Goal: Task Accomplishment & Management: Manage account settings

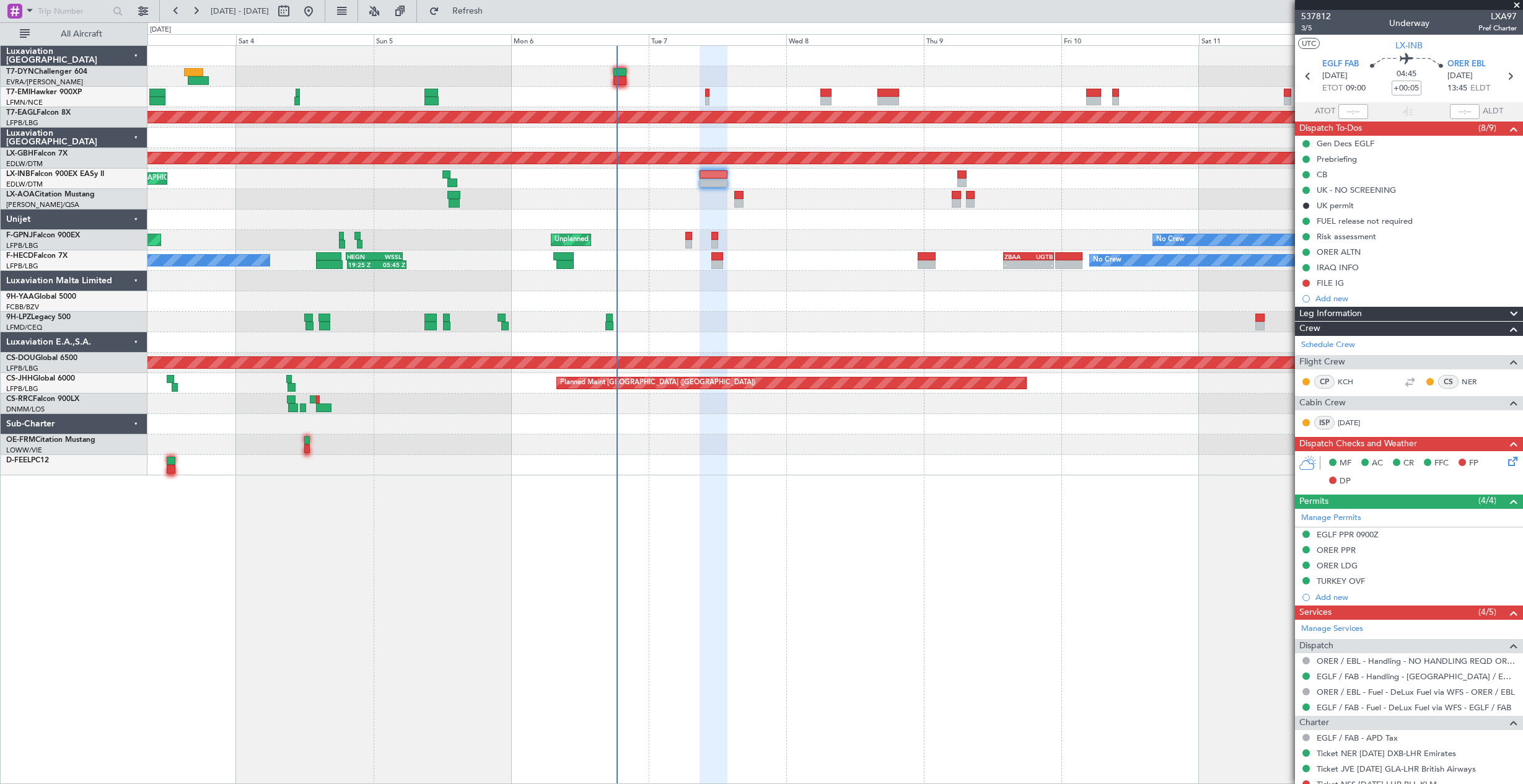
scroll to position [203, 0]
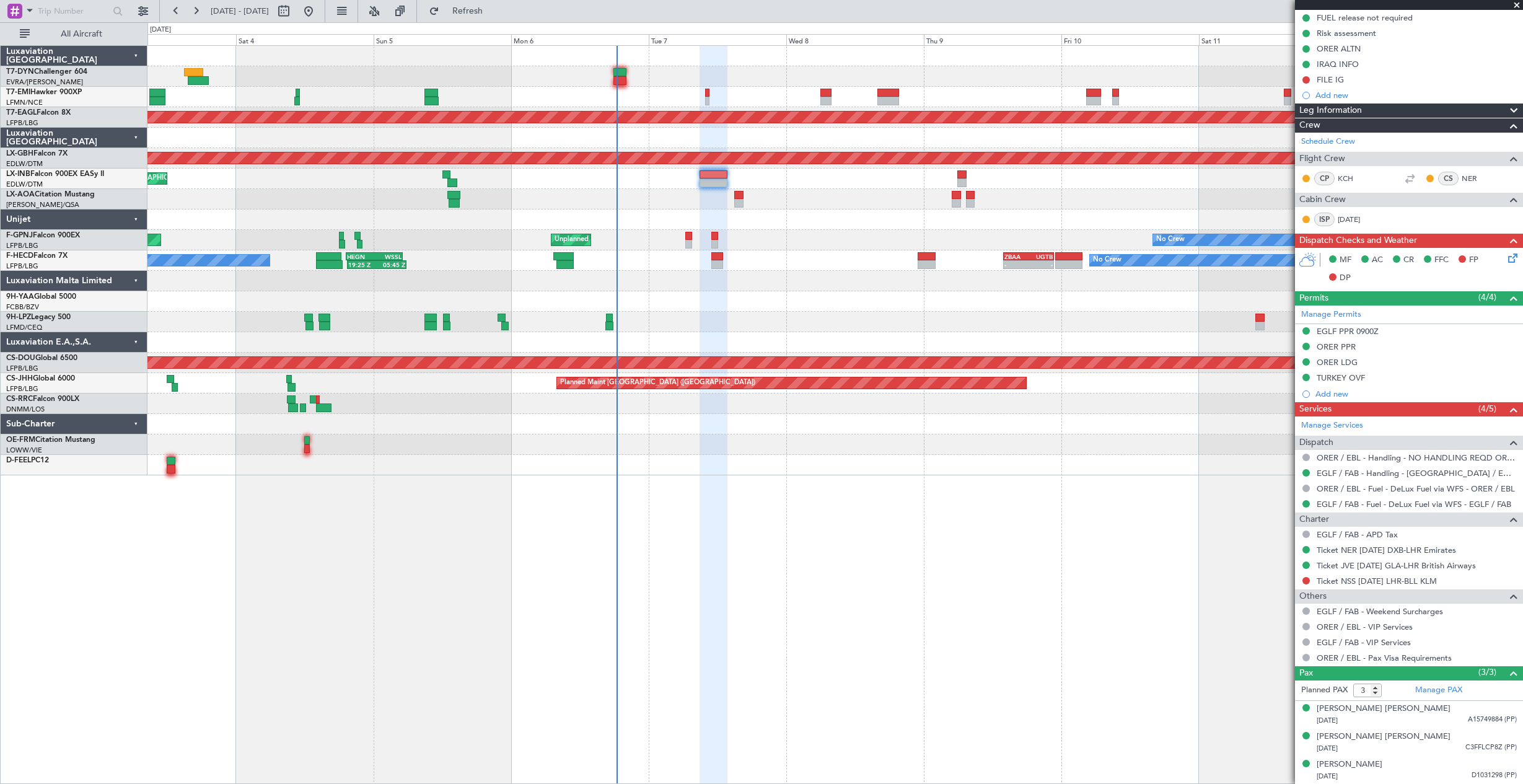
click at [854, 75] on div at bounding box center [835, 77] width 1375 height 20
click at [991, 71] on div at bounding box center [835, 77] width 1375 height 20
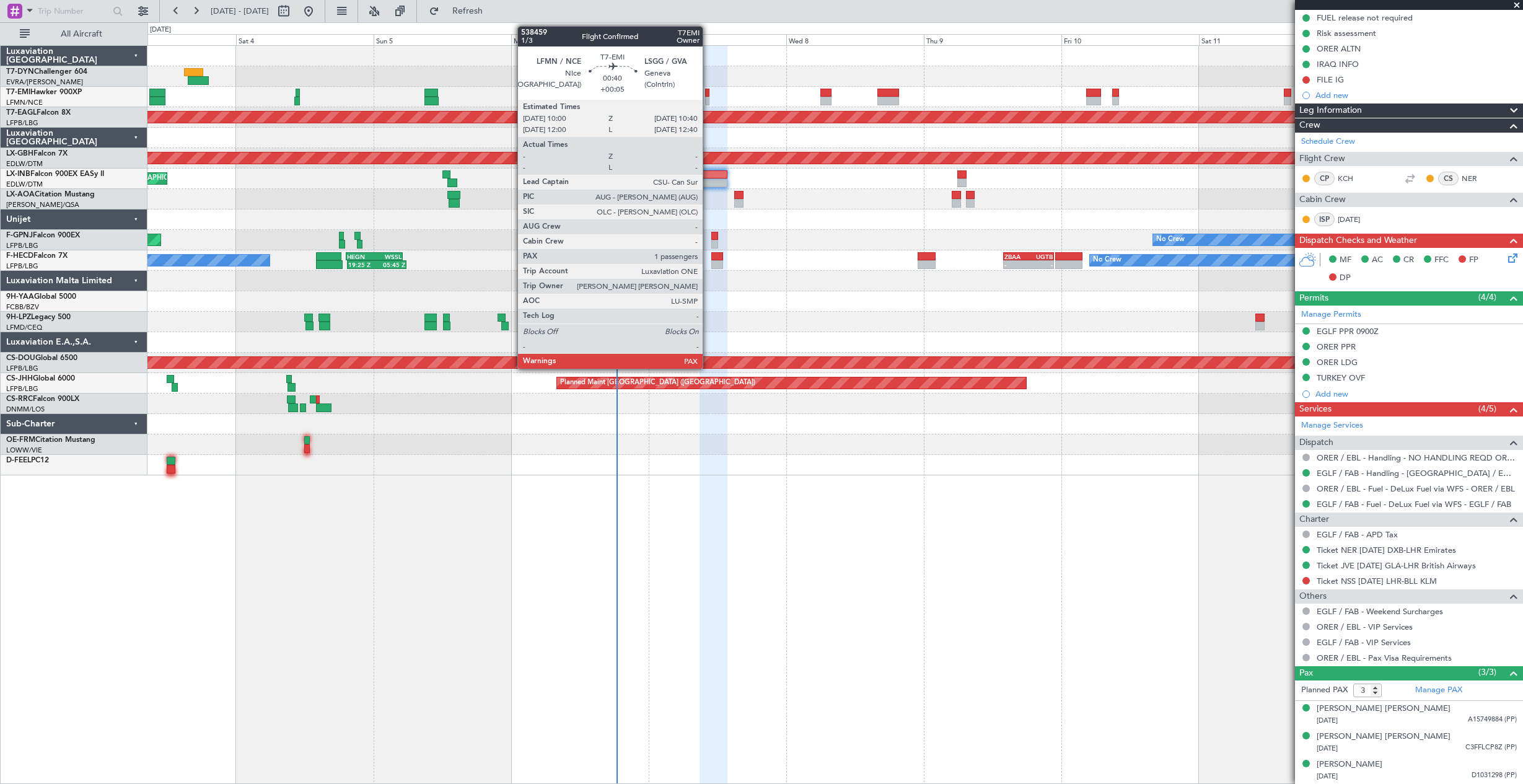
click at [708, 94] on div at bounding box center [707, 93] width 4 height 9
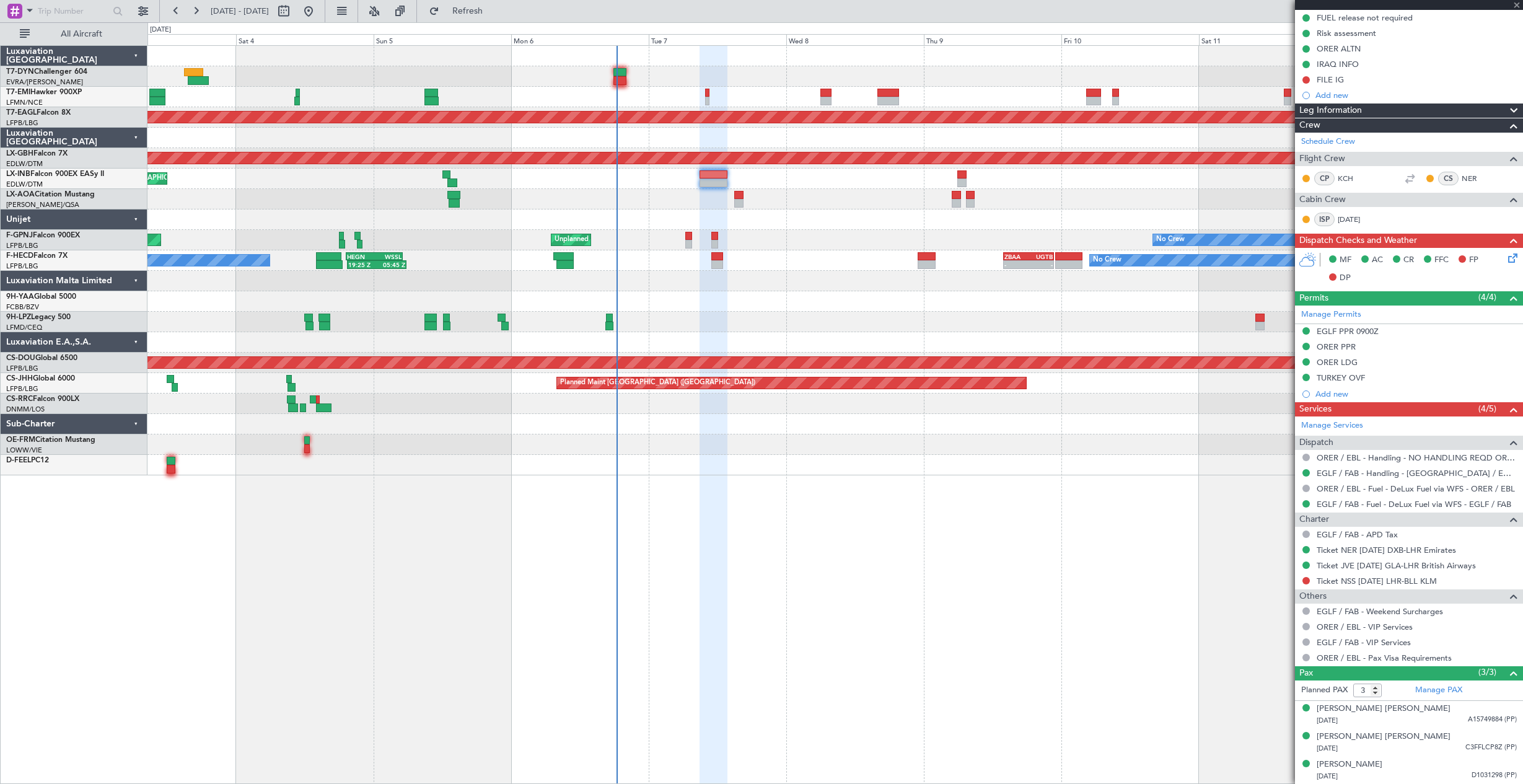
type input "1"
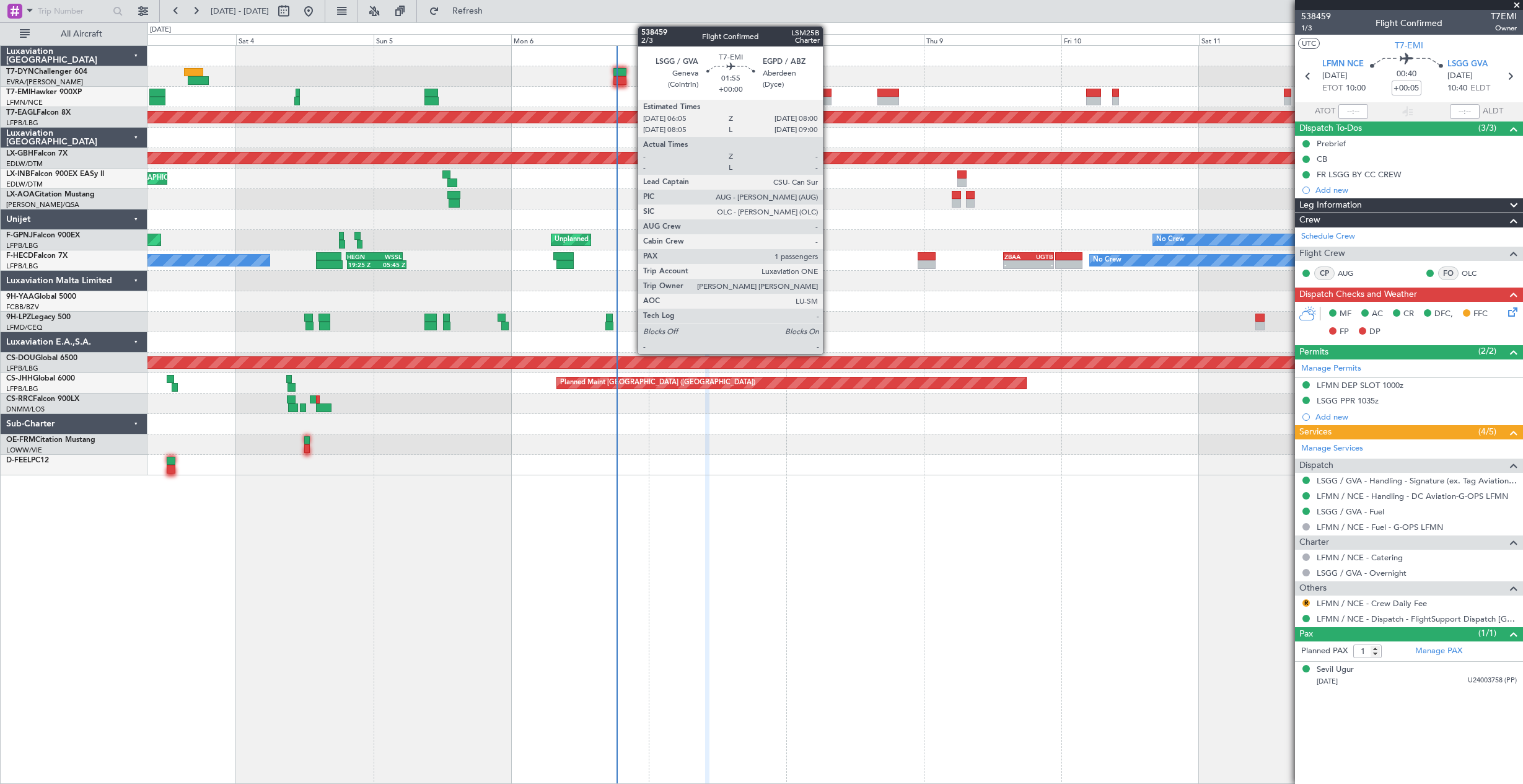
click at [828, 93] on div at bounding box center [826, 93] width 11 height 9
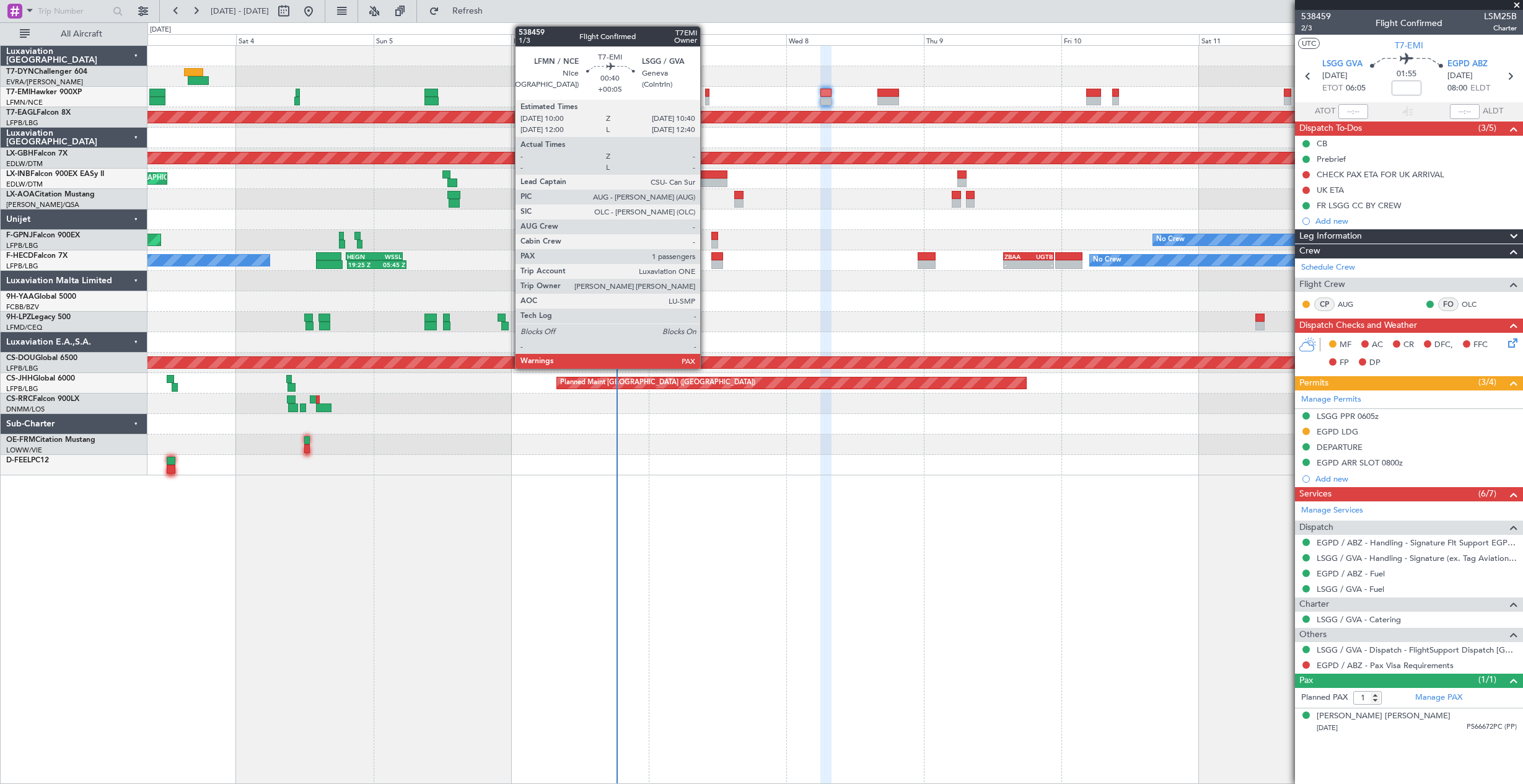
click at [706, 94] on div at bounding box center [707, 93] width 4 height 9
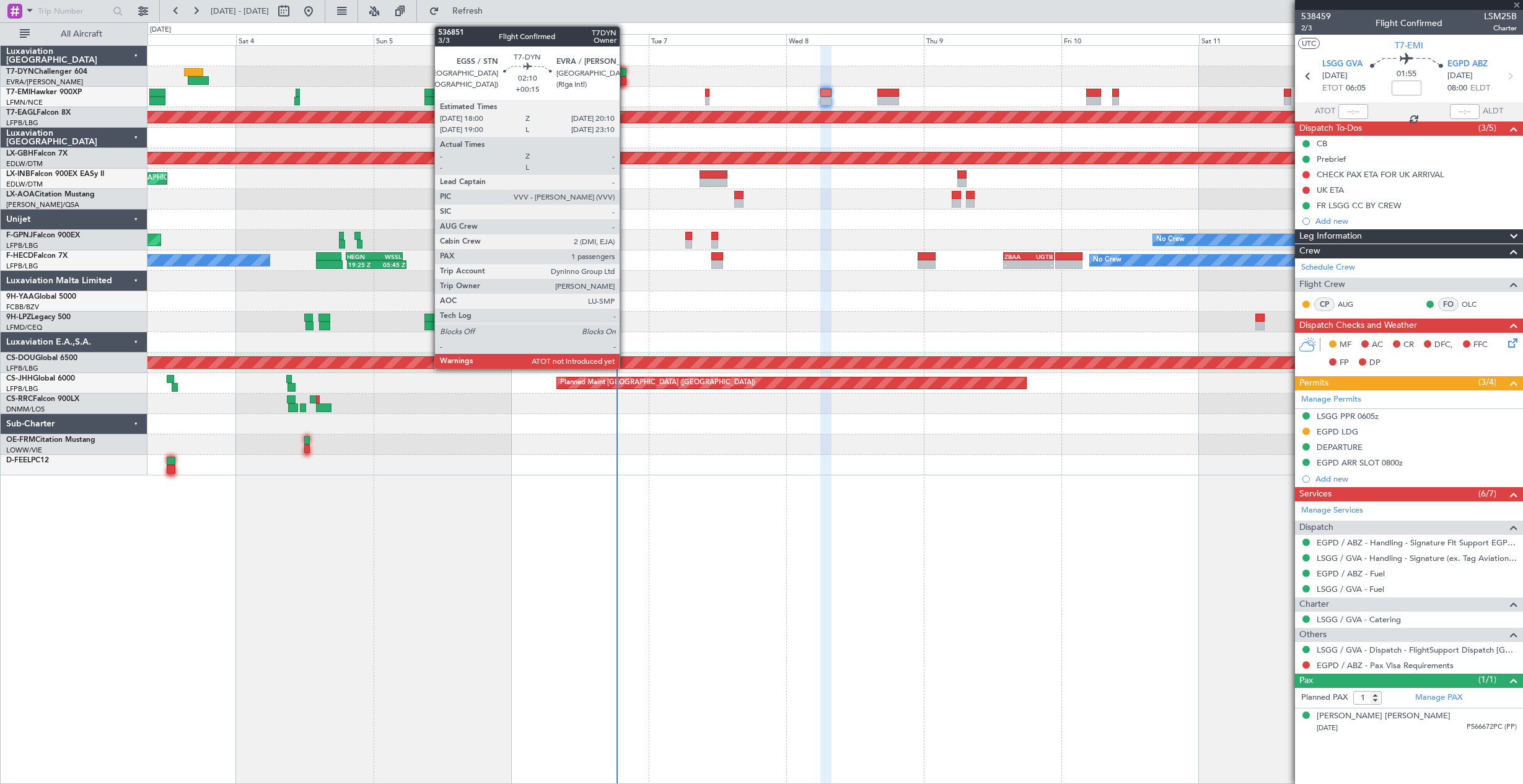
click at [625, 75] on div at bounding box center [620, 73] width 13 height 9
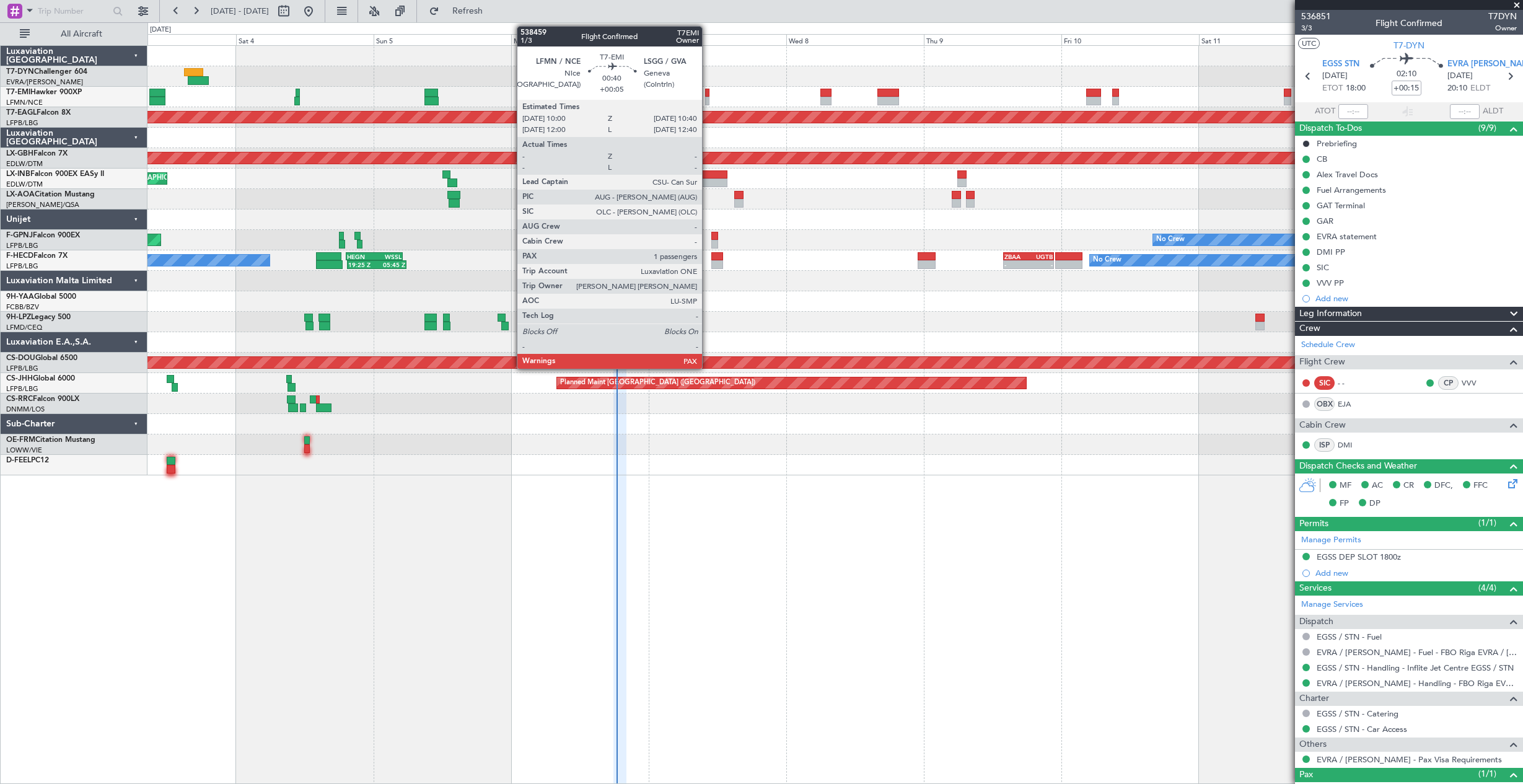
click at [708, 94] on div at bounding box center [707, 93] width 4 height 9
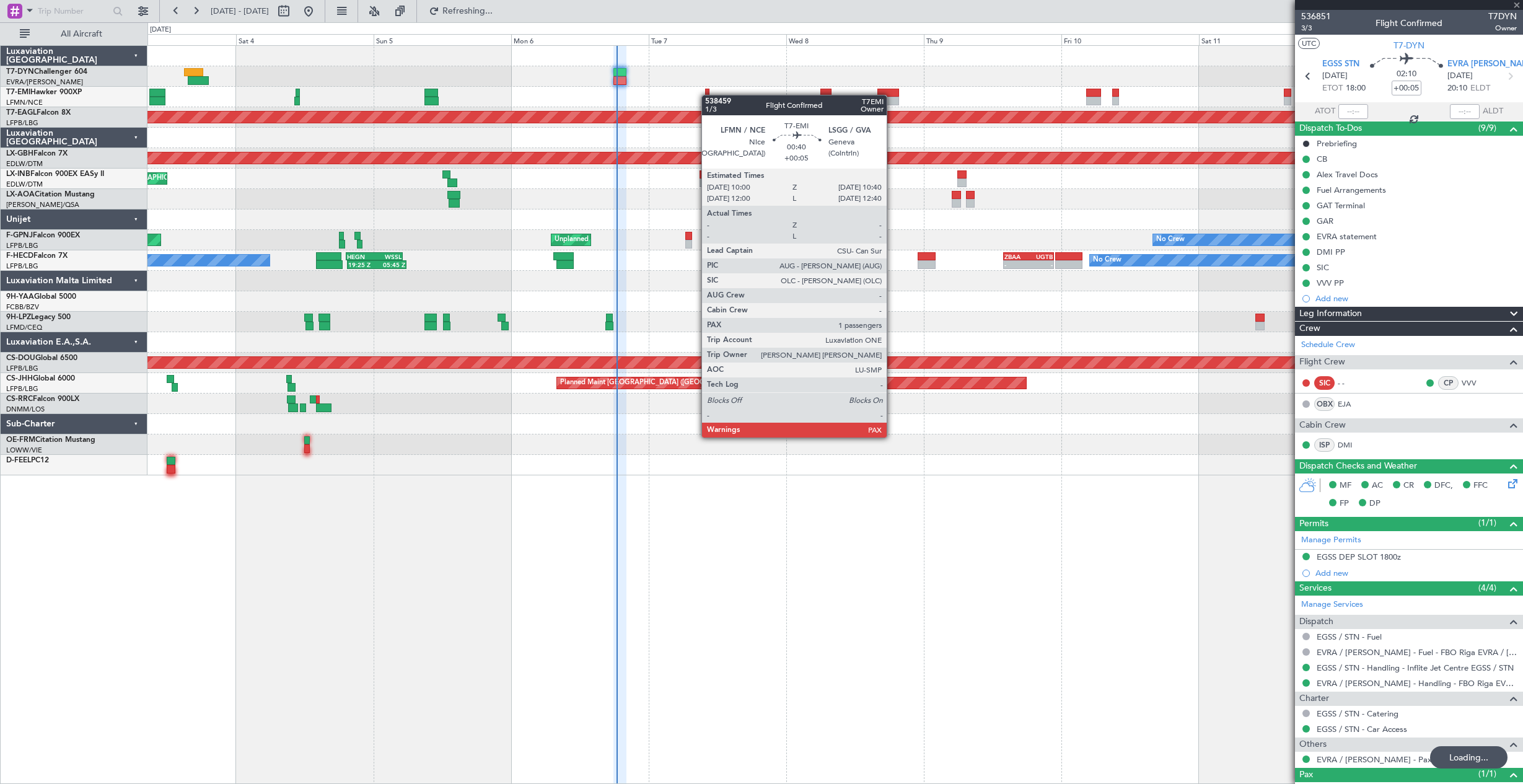
type input "+00:15"
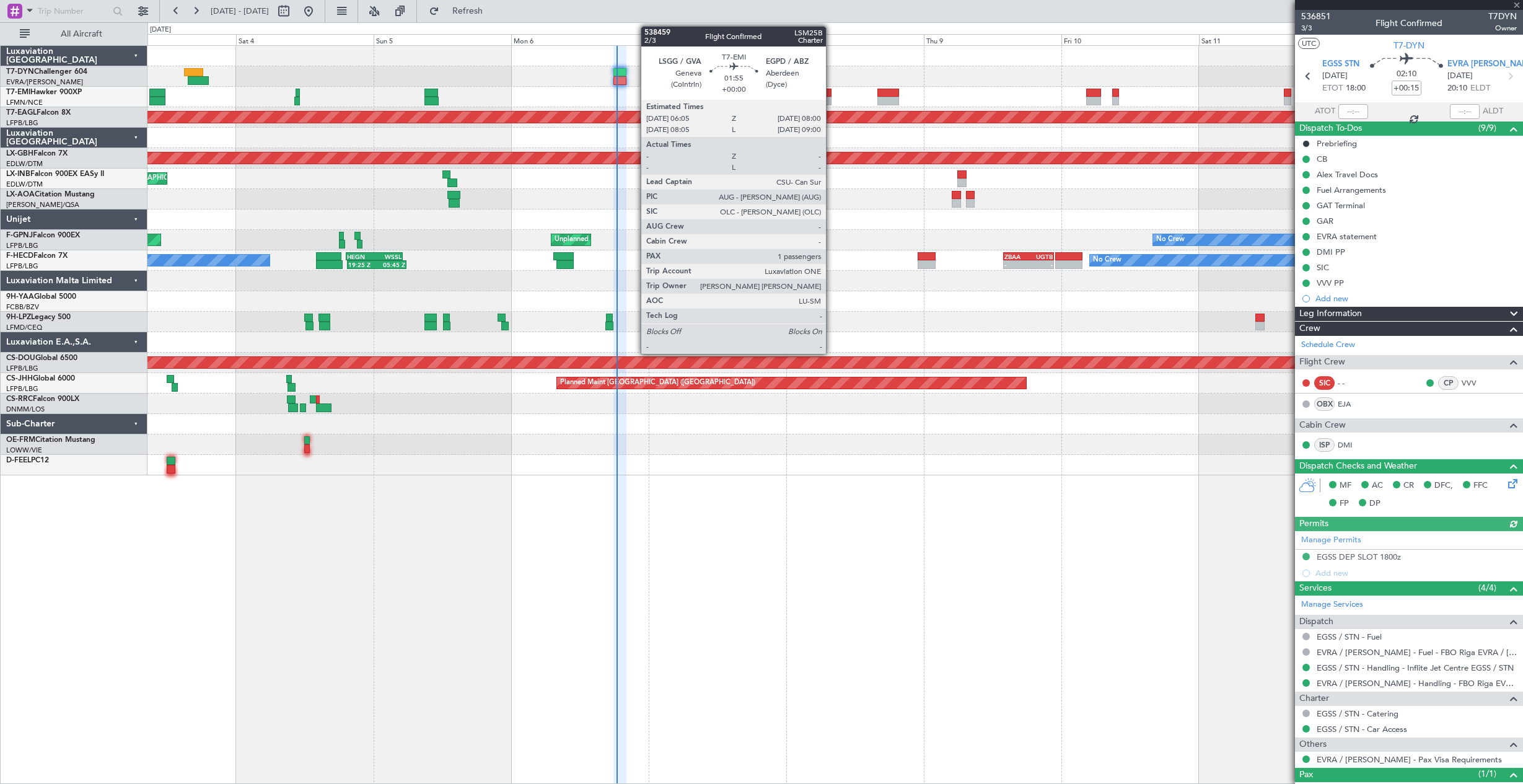
click at [831, 94] on div at bounding box center [826, 93] width 11 height 9
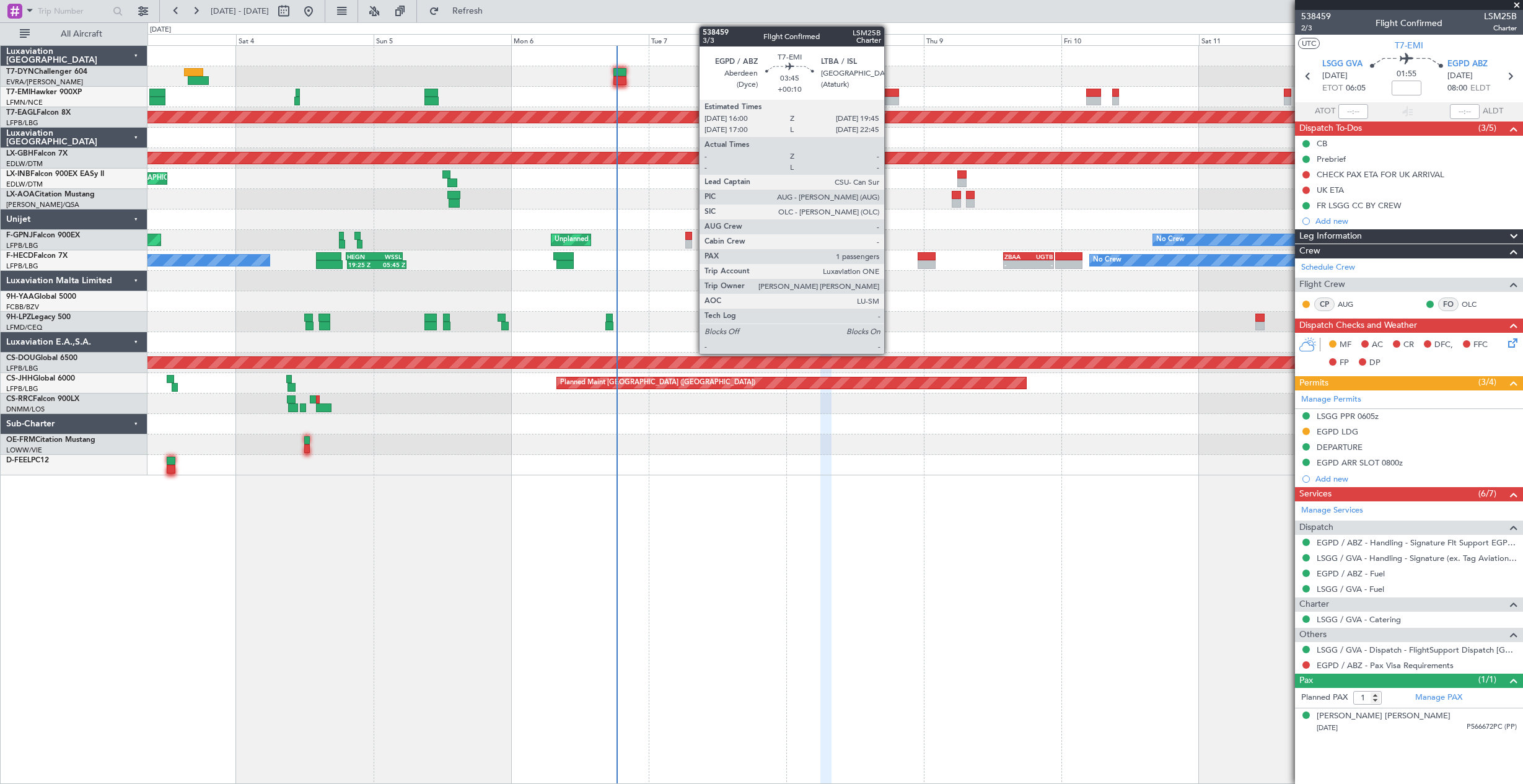
click at [890, 89] on div at bounding box center [888, 93] width 22 height 9
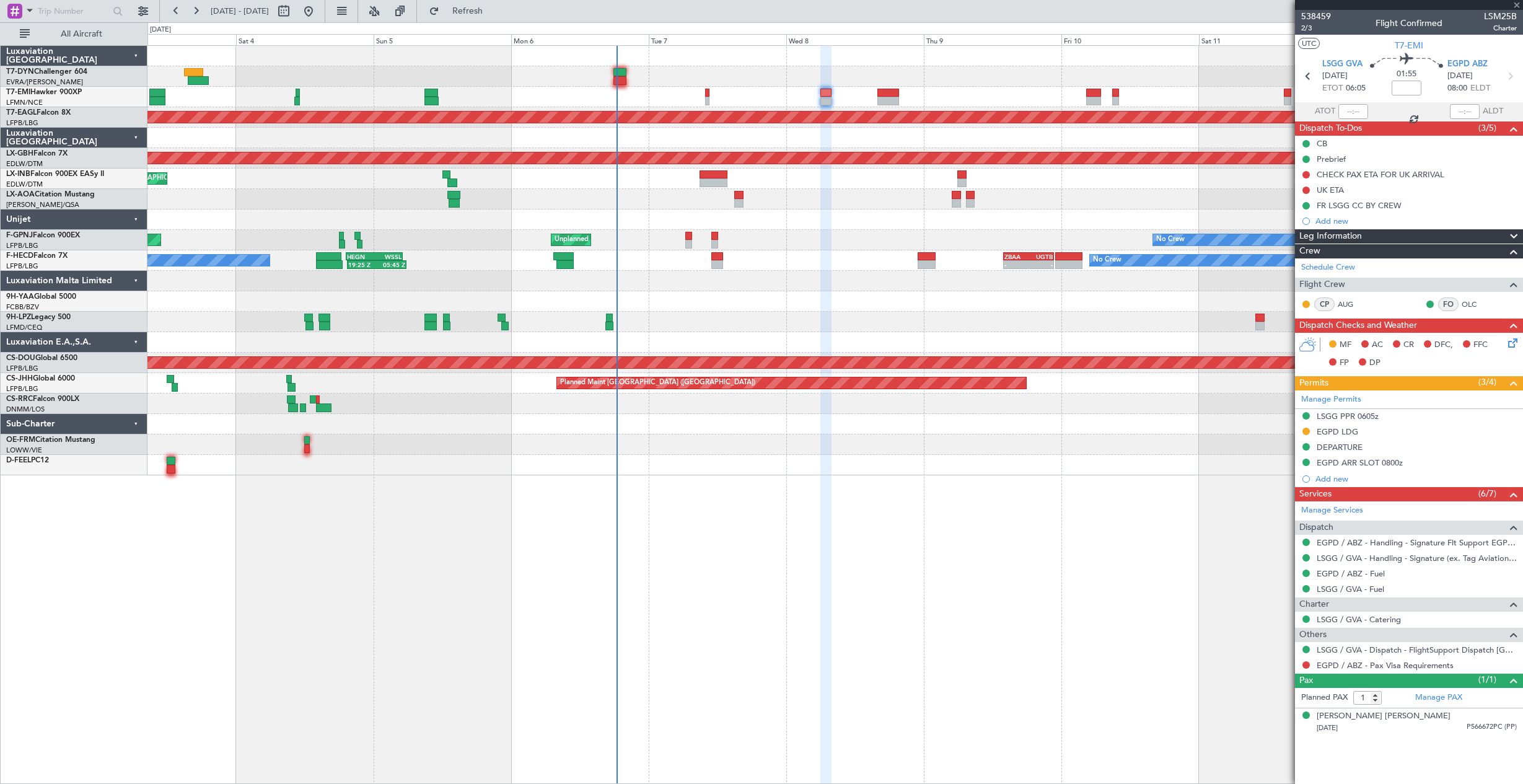
type input "+00:10"
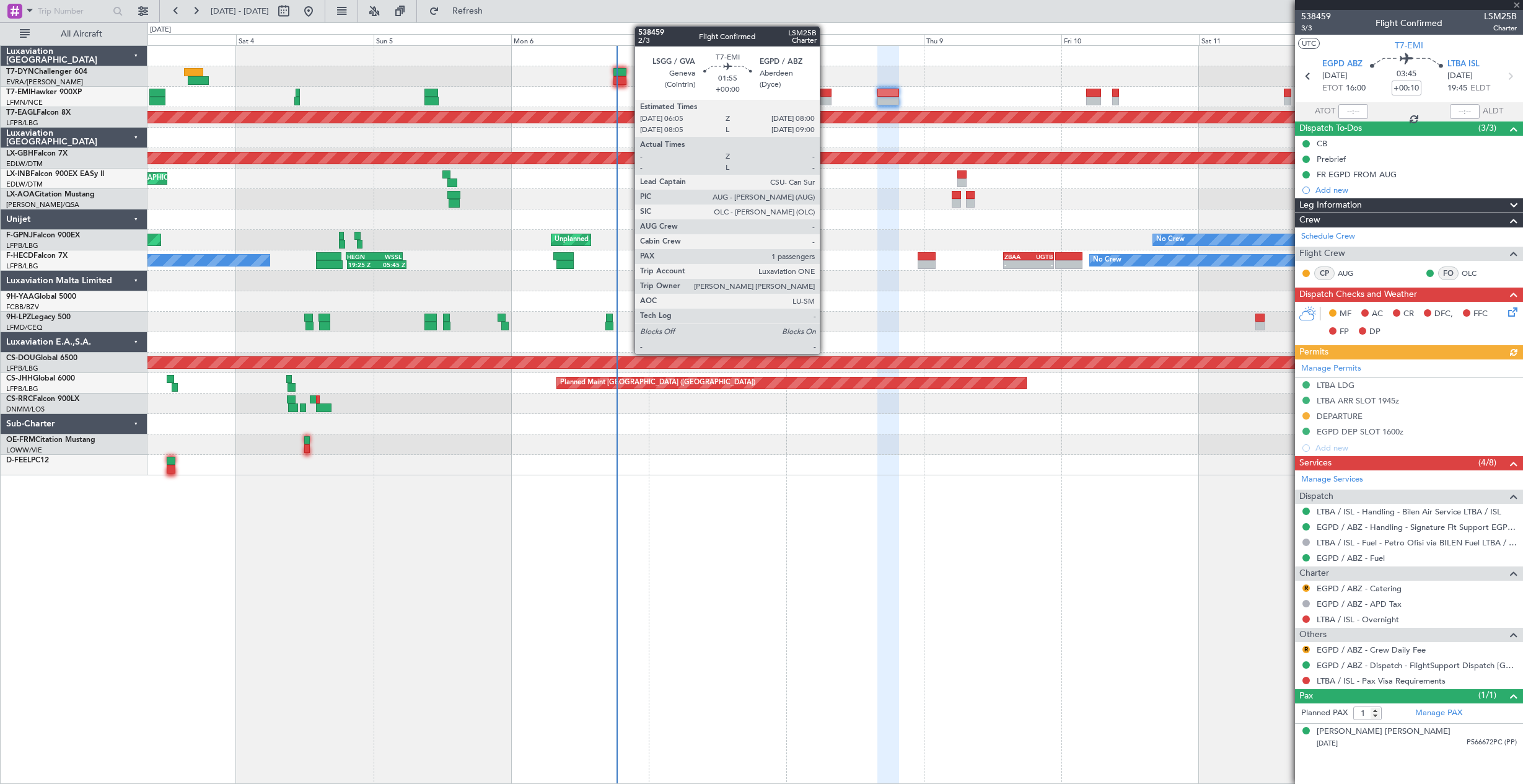
click at [826, 93] on div at bounding box center [826, 93] width 11 height 9
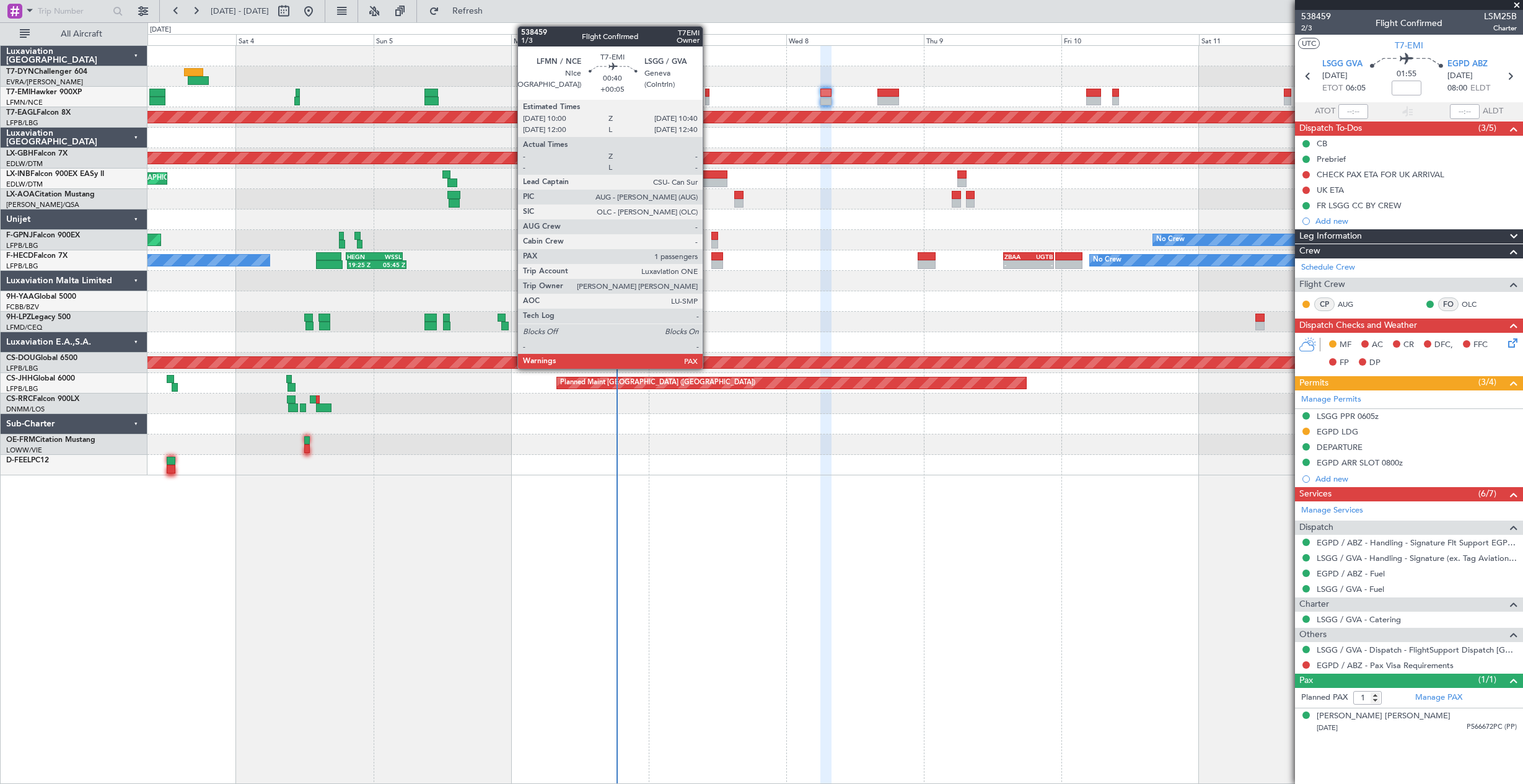
click at [708, 90] on div at bounding box center [707, 93] width 4 height 9
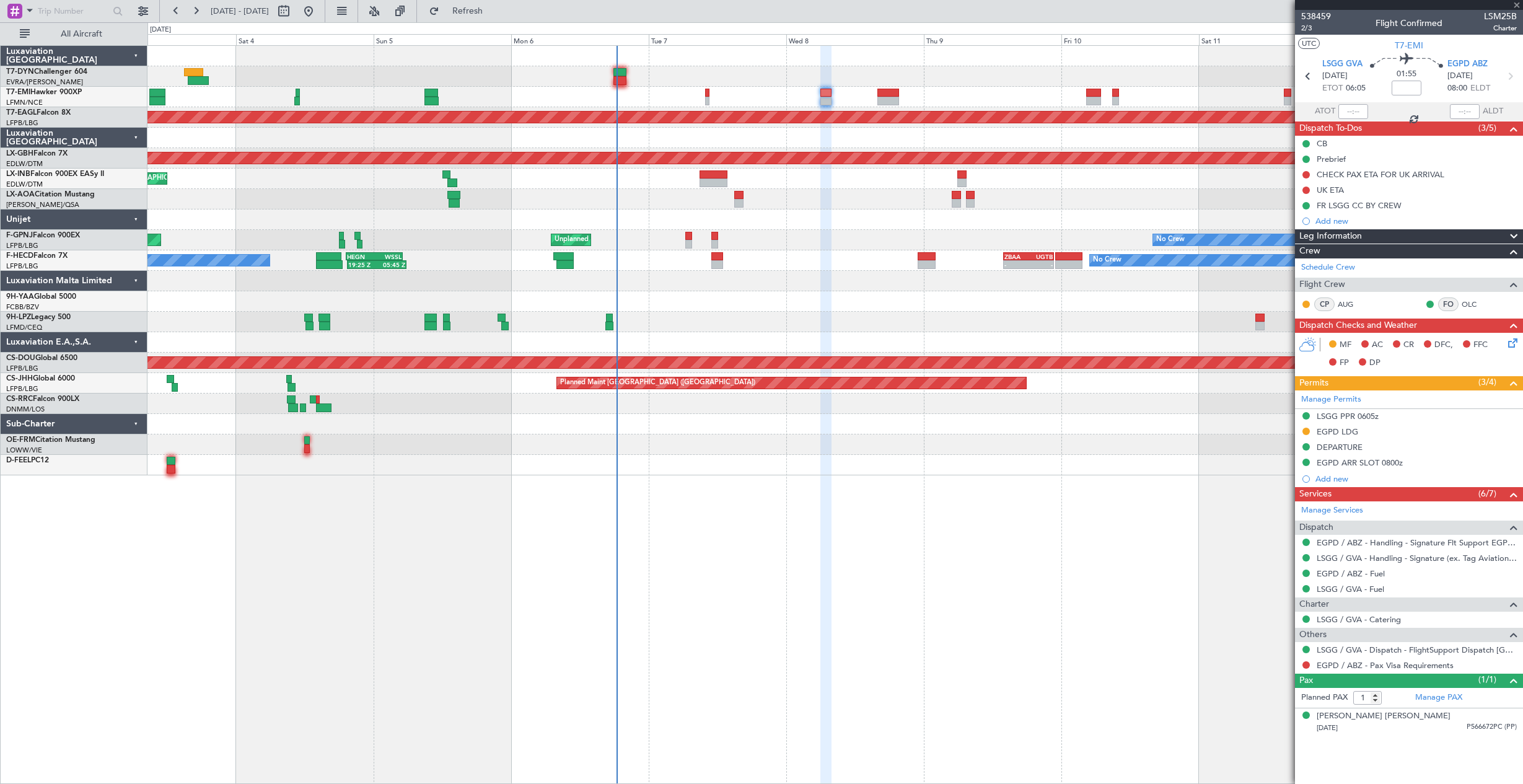
type input "+00:05"
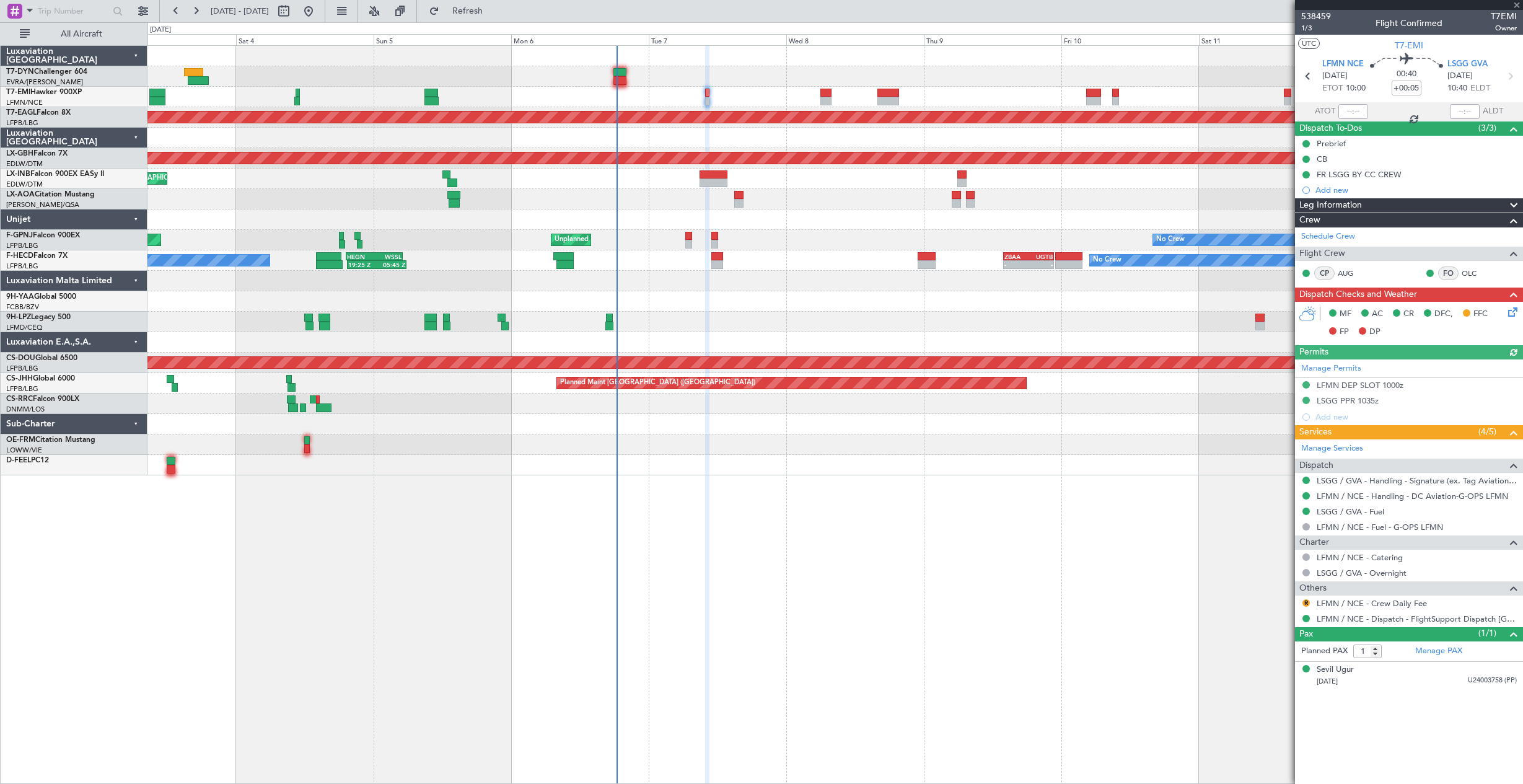
click at [1515, 311] on icon at bounding box center [1511, 310] width 10 height 10
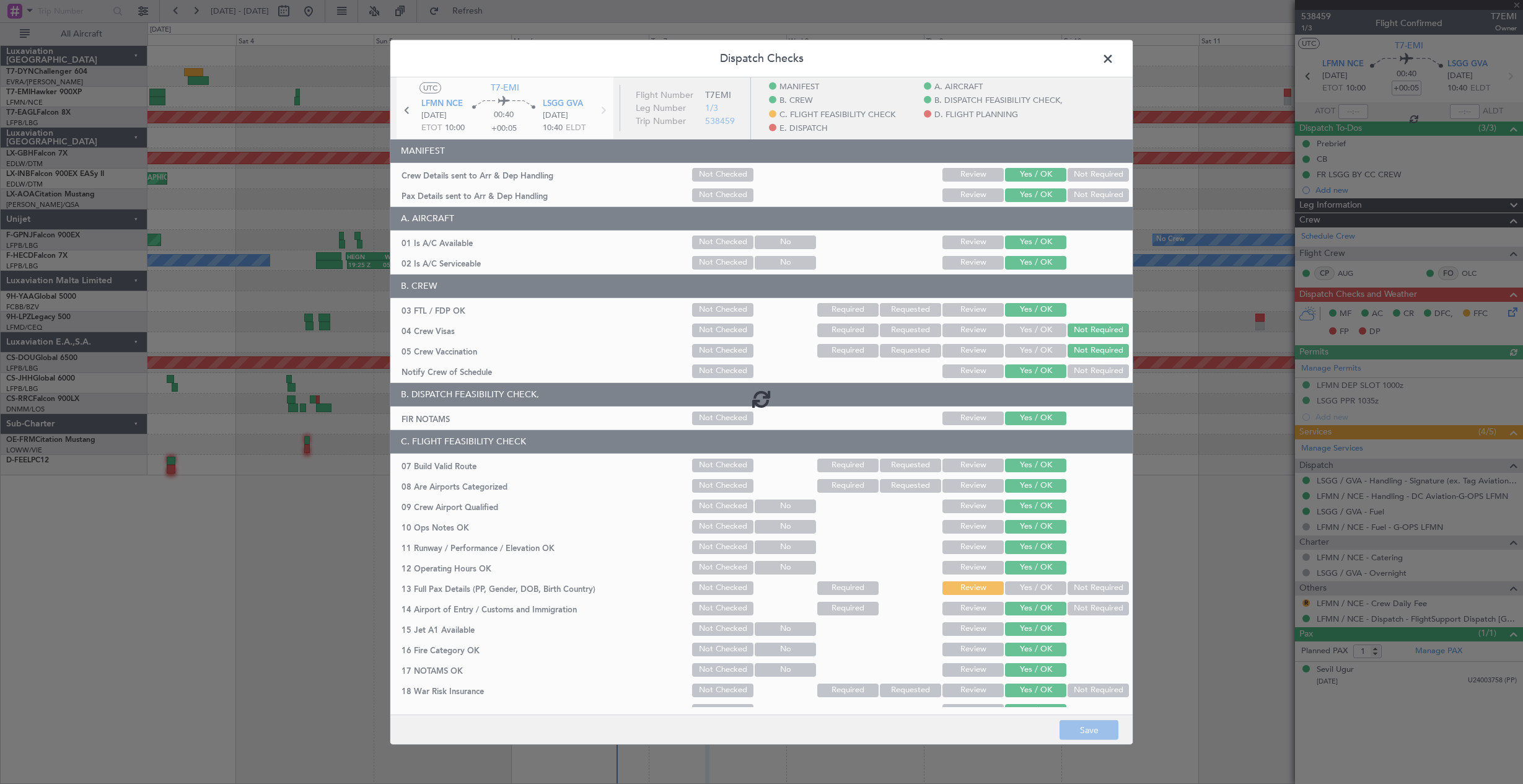
click at [1114, 54] on span at bounding box center [1114, 61] width 0 height 25
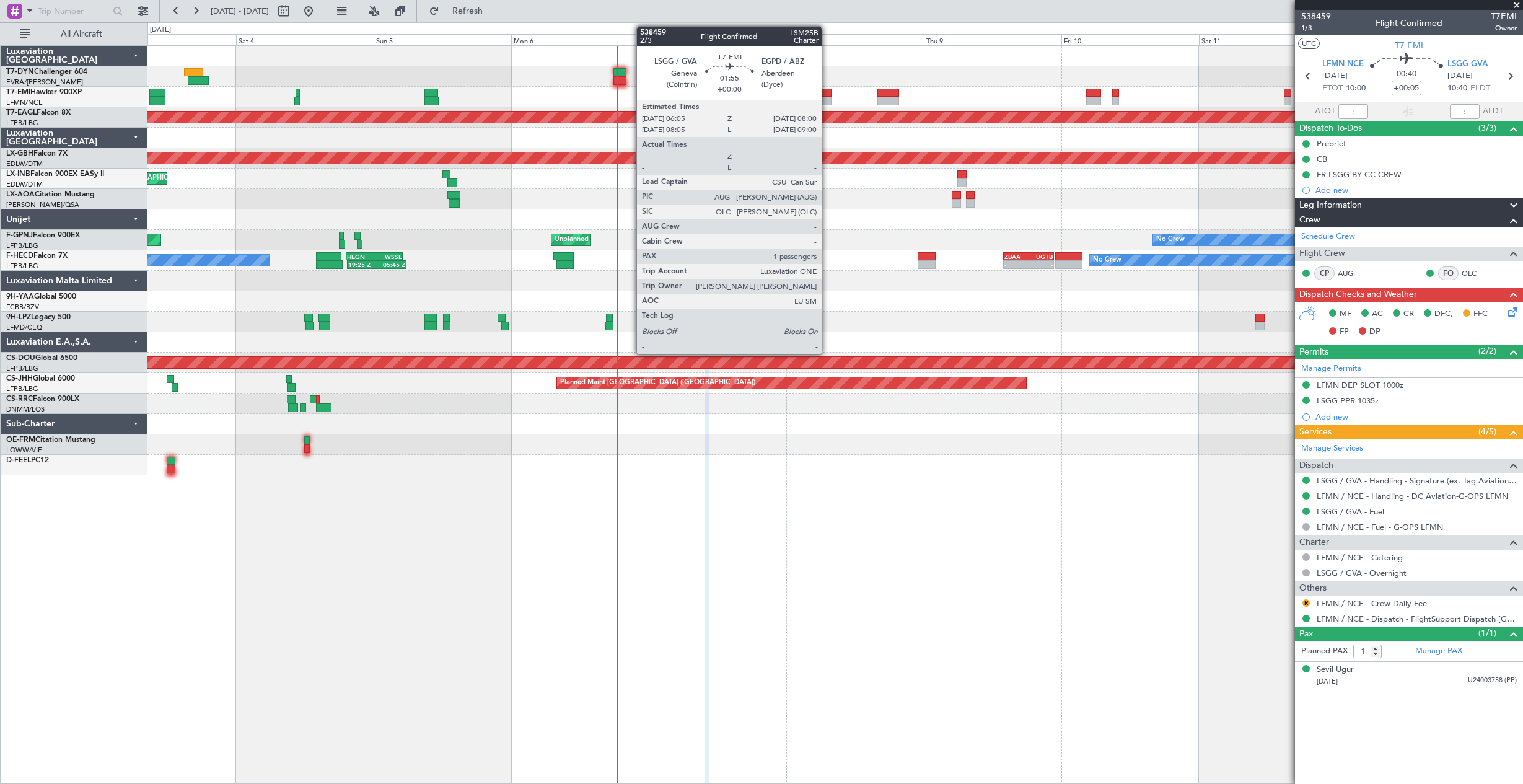
click at [828, 91] on div at bounding box center [826, 93] width 11 height 9
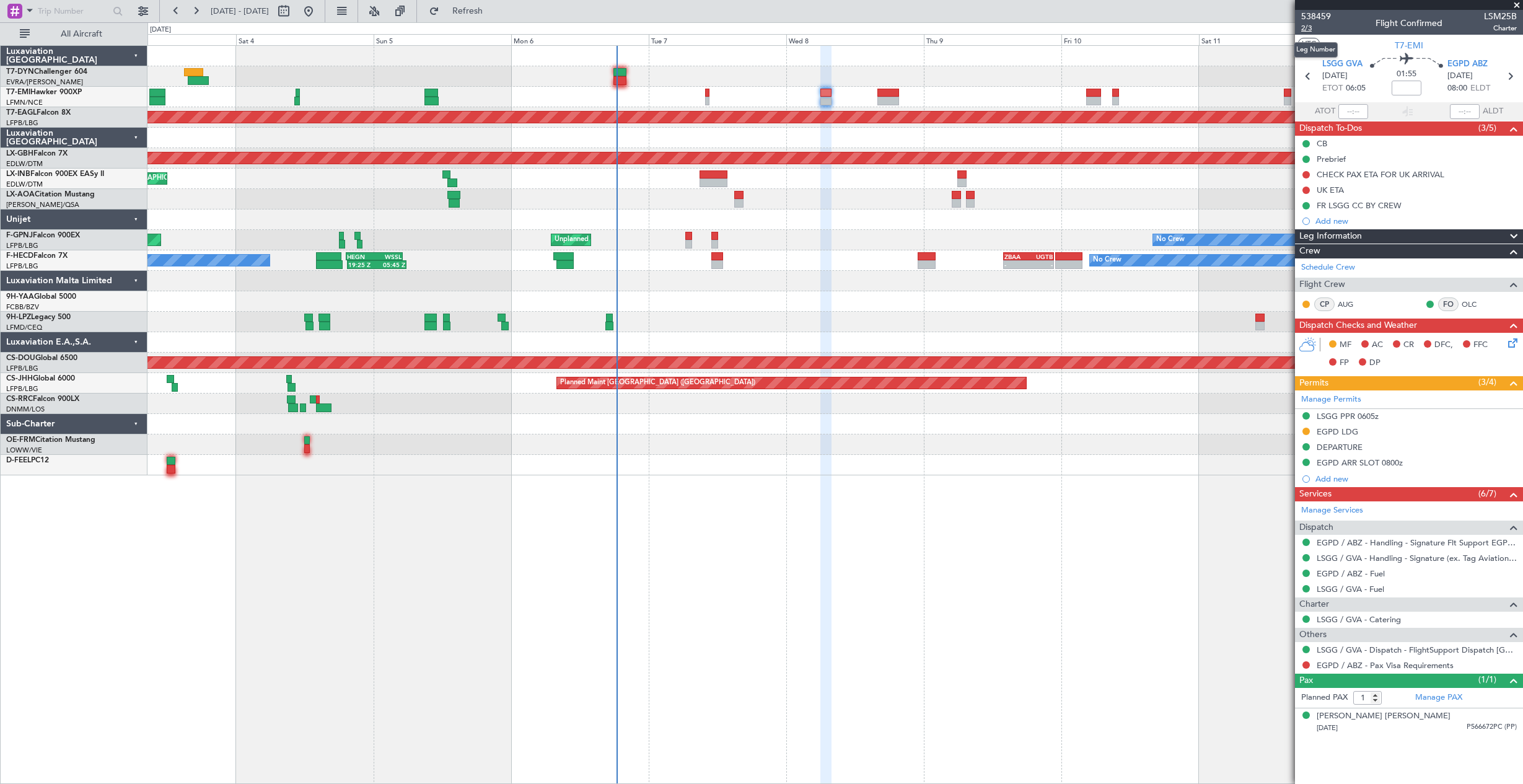
click at [1306, 27] on span "2/3" at bounding box center [1316, 28] width 30 height 10
drag, startPoint x: 1396, startPoint y: 715, endPoint x: 1415, endPoint y: 719, distance: 19.4
click at [1406, 716] on div "[PERSON_NAME] [PERSON_NAME] [DATE] P566672PC (PP)" at bounding box center [1416, 722] width 200 height 24
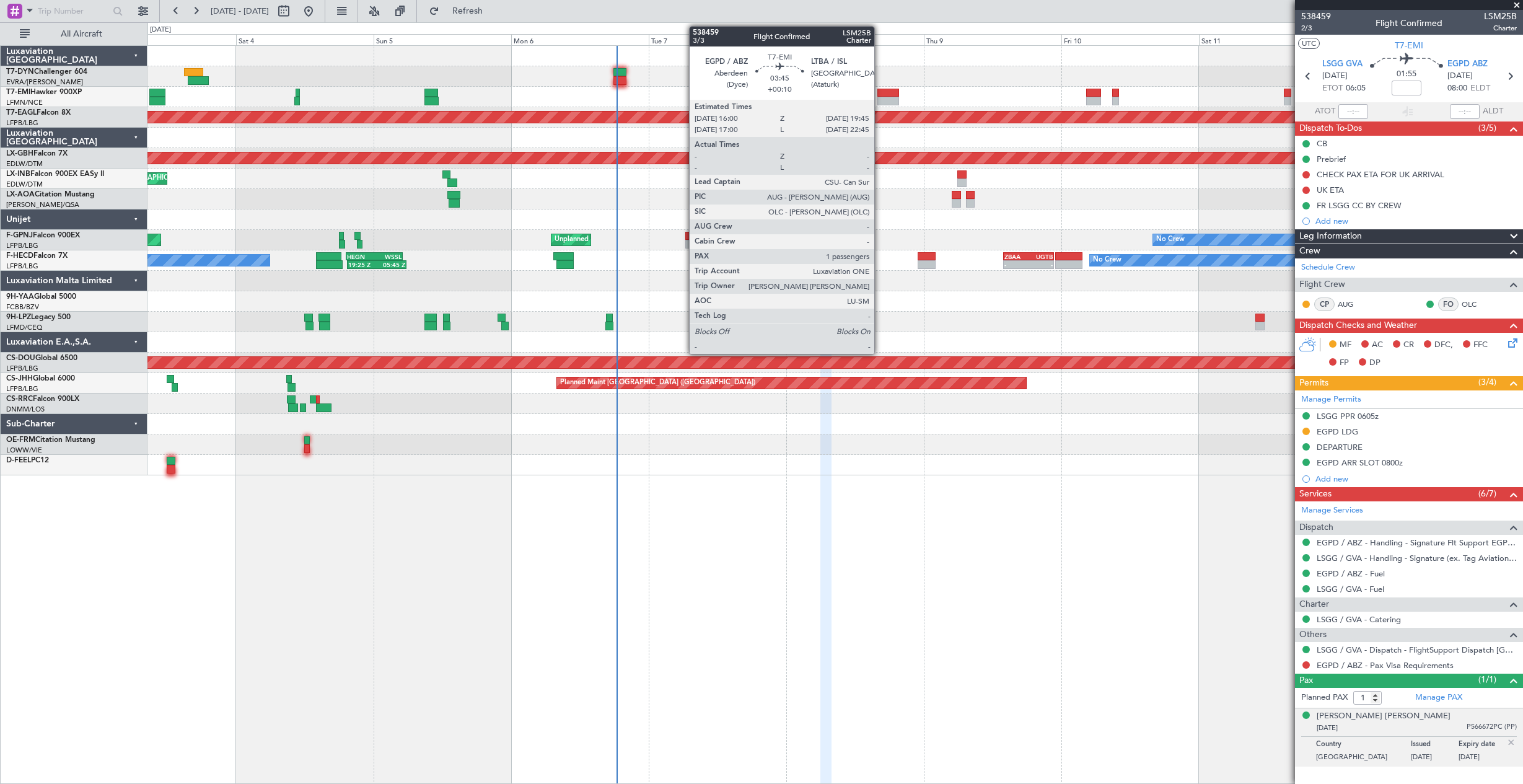
click at [880, 92] on div at bounding box center [888, 93] width 22 height 9
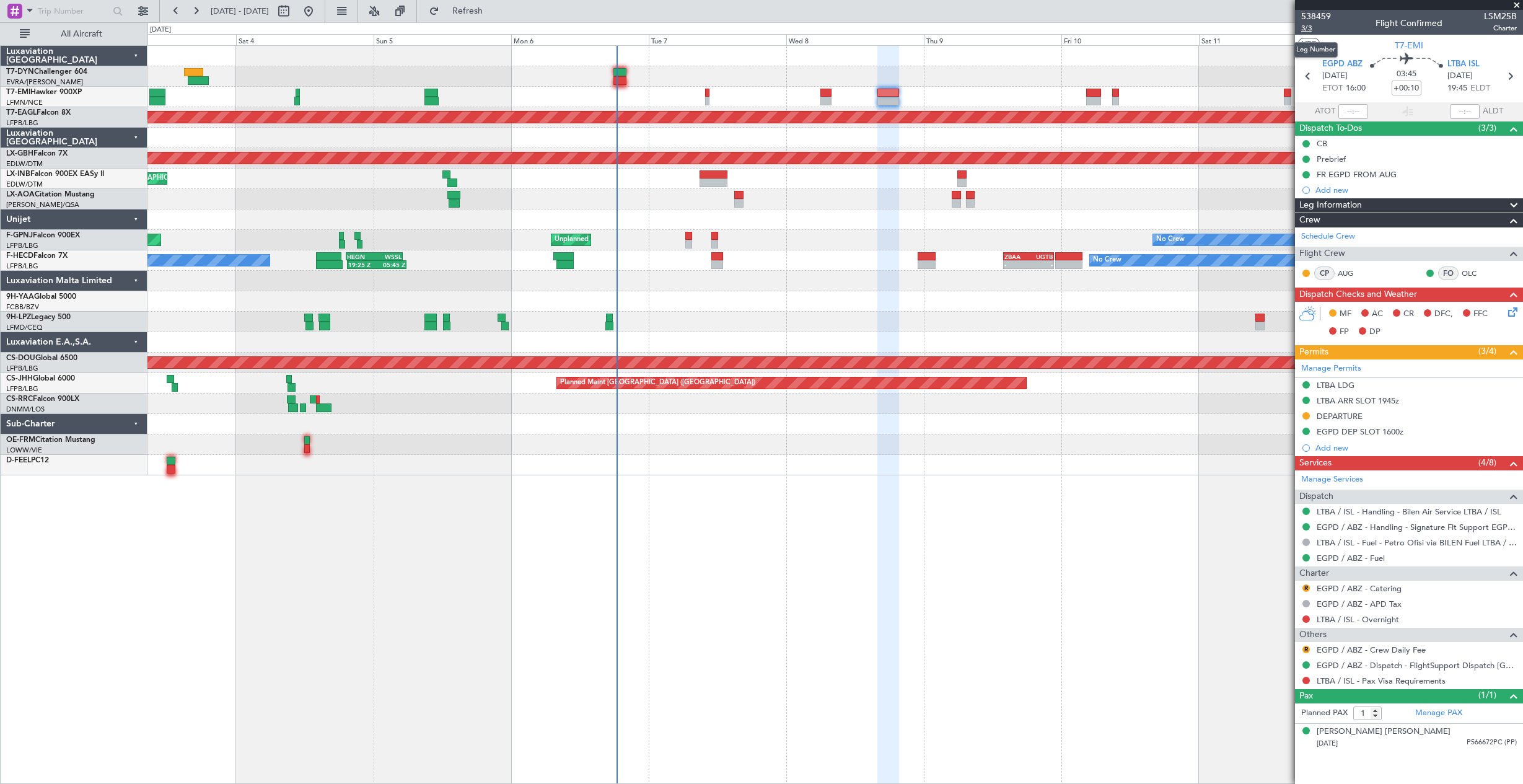
click at [1309, 27] on span "3/3" at bounding box center [1316, 28] width 30 height 10
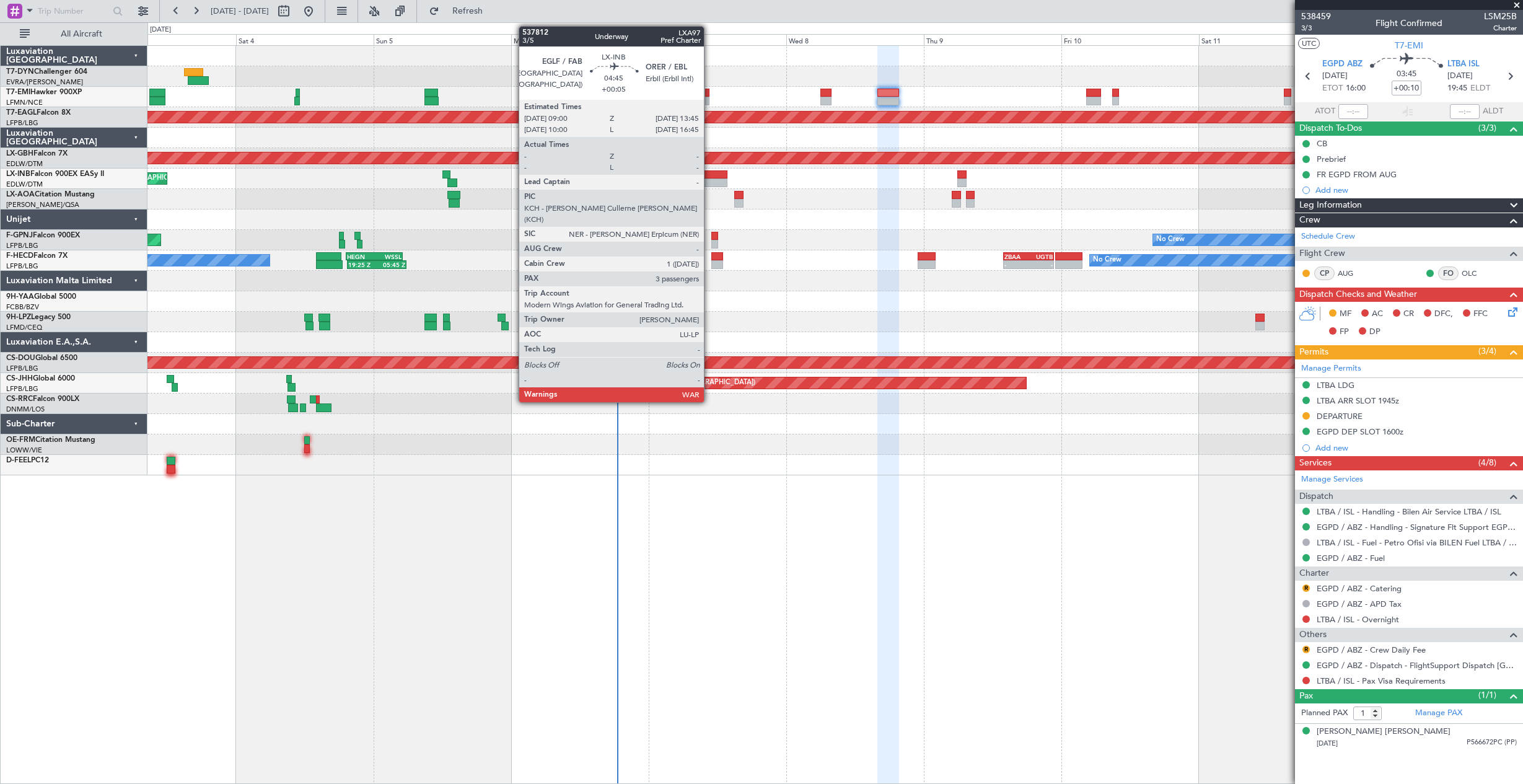
click at [709, 176] on div at bounding box center [713, 175] width 27 height 9
type input "+00:05"
type input "3"
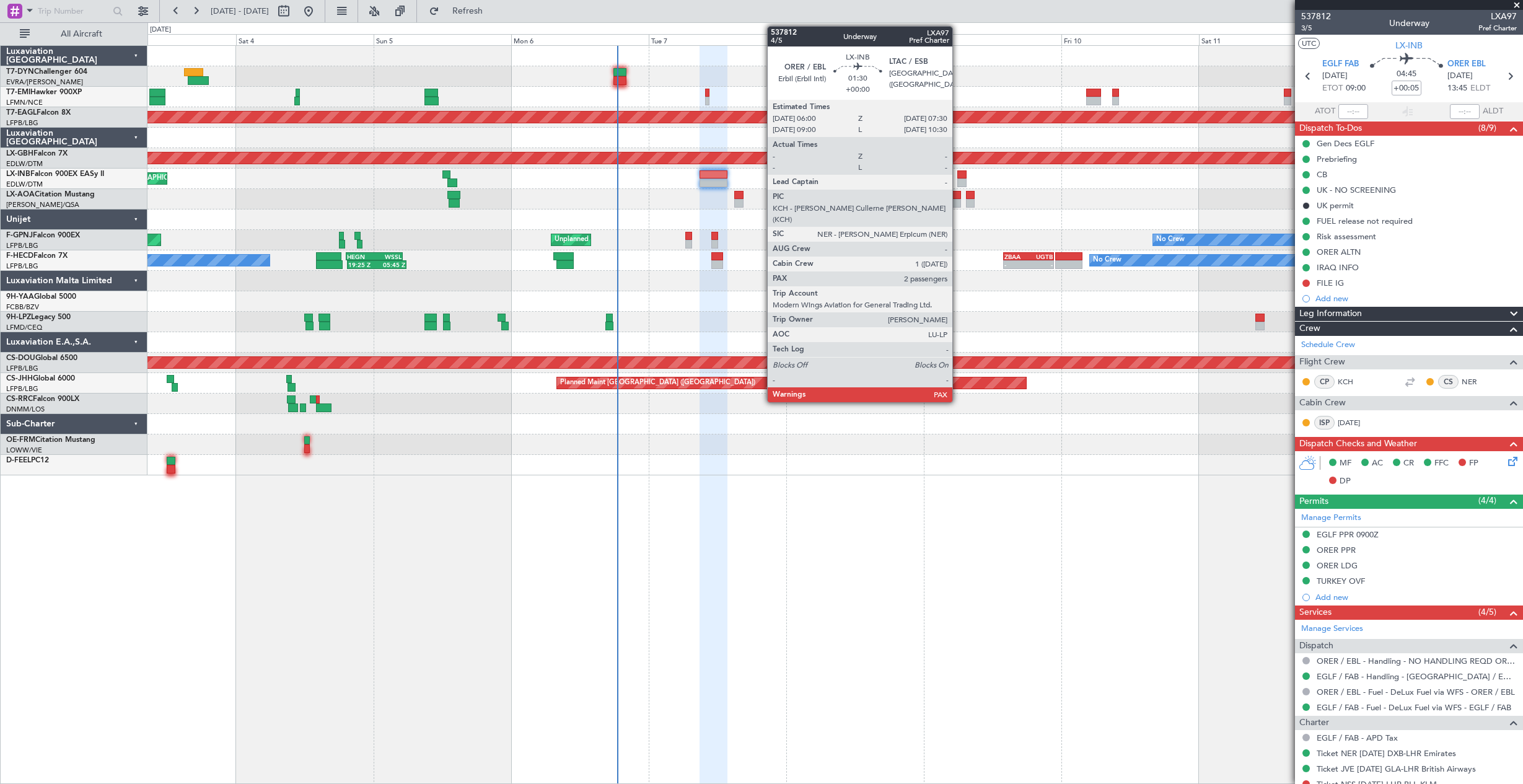
click at [958, 181] on div at bounding box center [962, 183] width 9 height 9
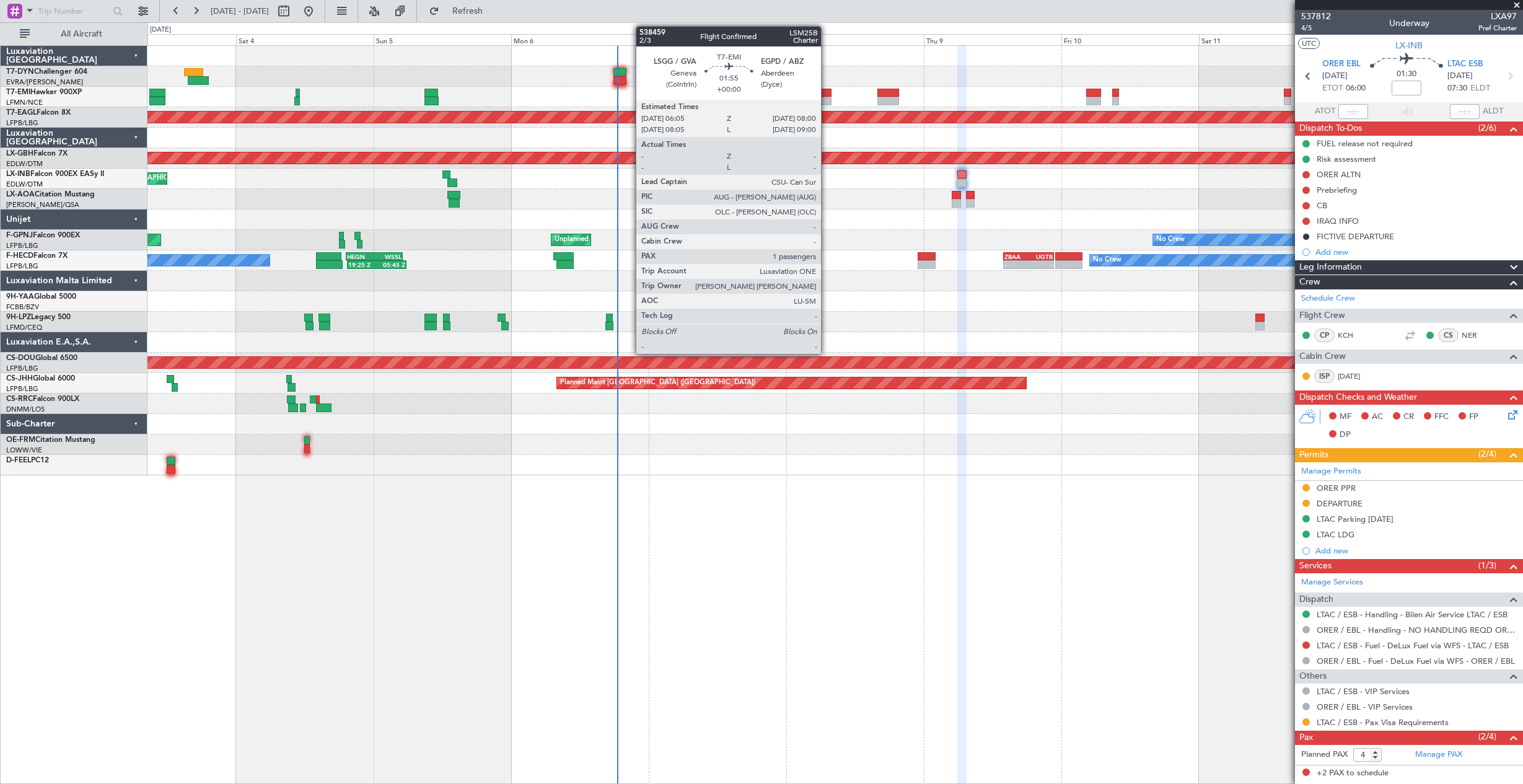
click at [827, 93] on div at bounding box center [826, 93] width 11 height 9
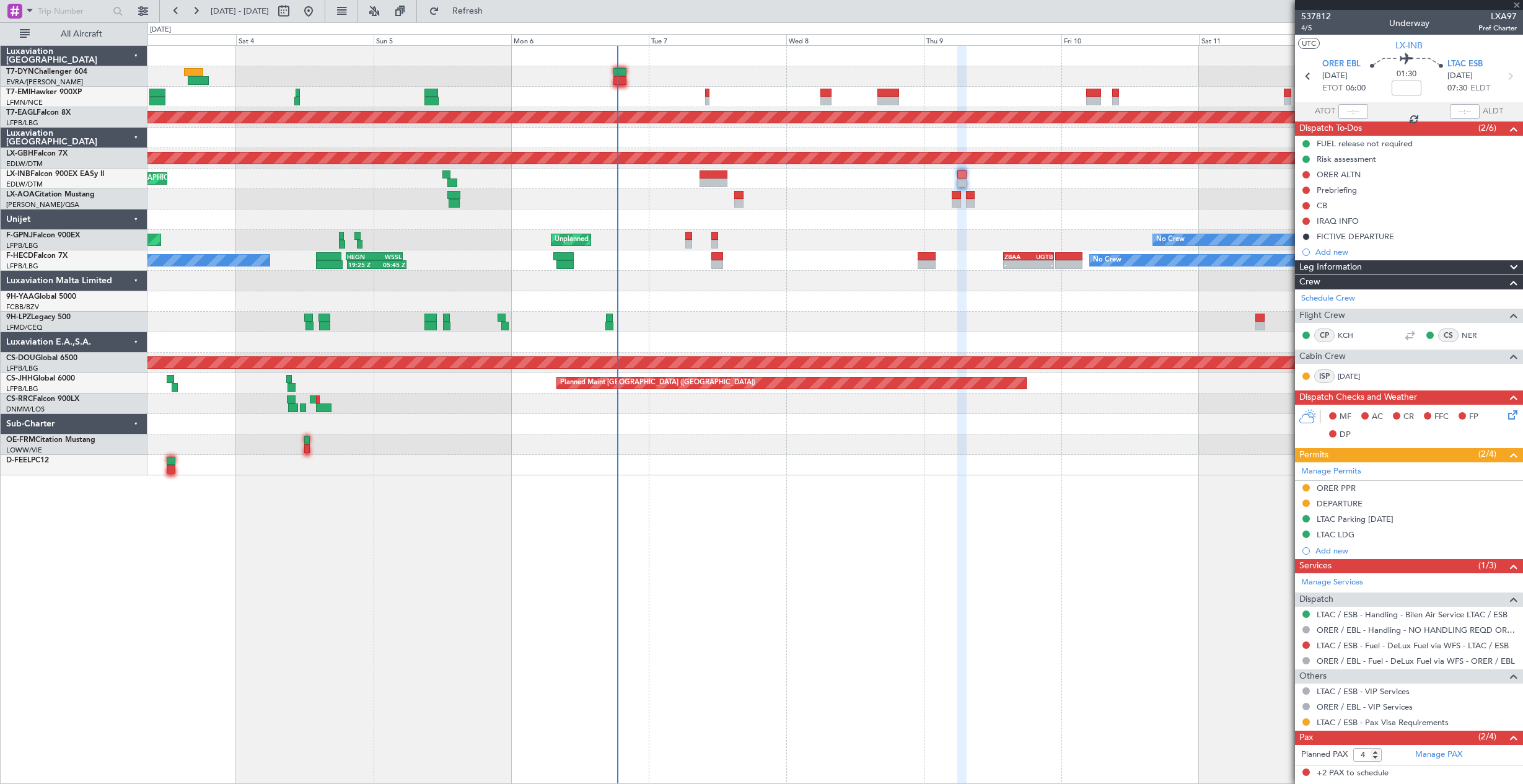
type input "1"
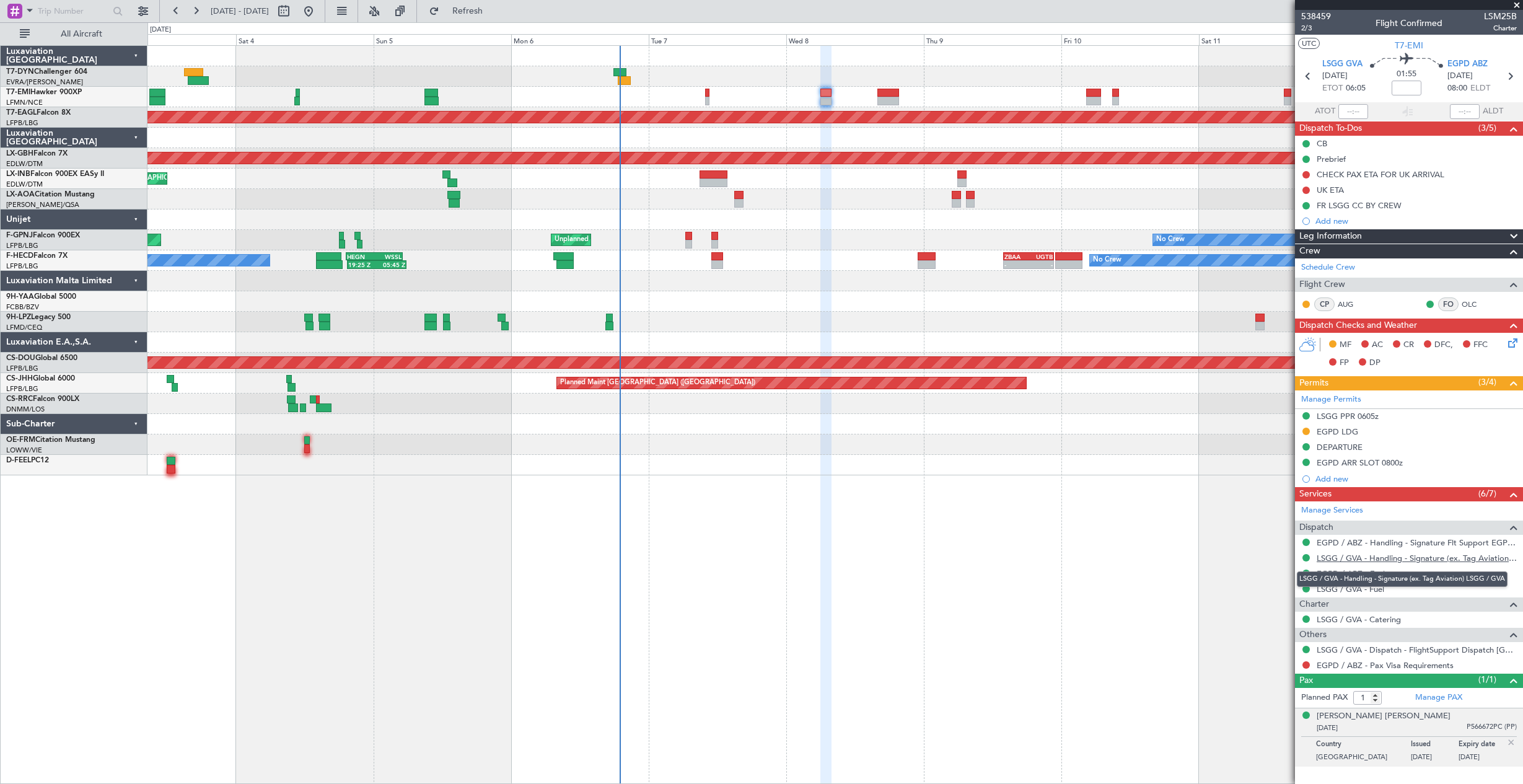
click at [1421, 558] on link "LSGG / GVA - Handling - Signature (ex. Tag Aviation) LSGG / GVA" at bounding box center [1416, 558] width 200 height 10
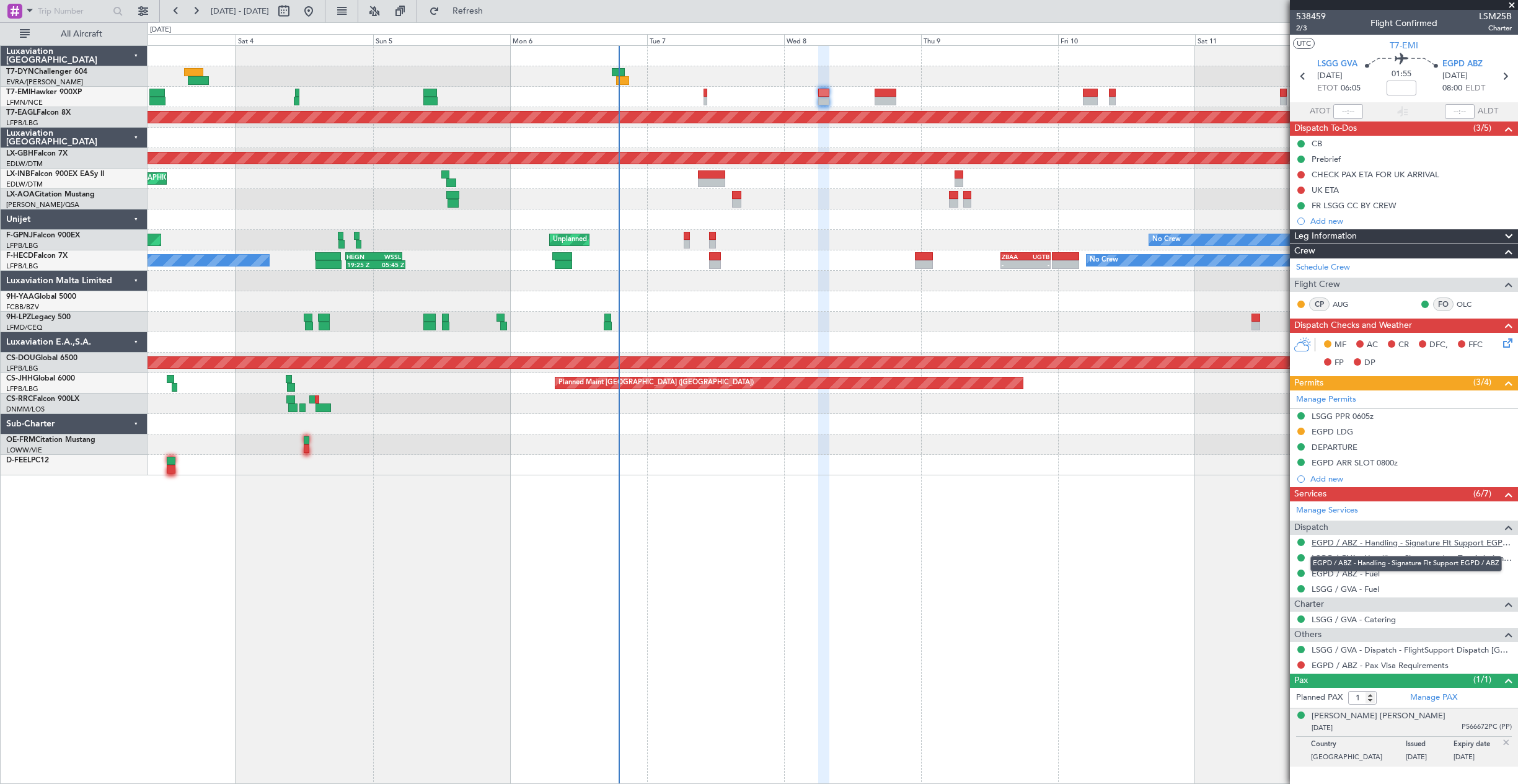
click at [1360, 540] on link "EGPD / ABZ - Handling - Signature Flt Support EGPD / ABZ" at bounding box center [1411, 542] width 200 height 10
click at [1506, 343] on icon at bounding box center [1505, 341] width 10 height 10
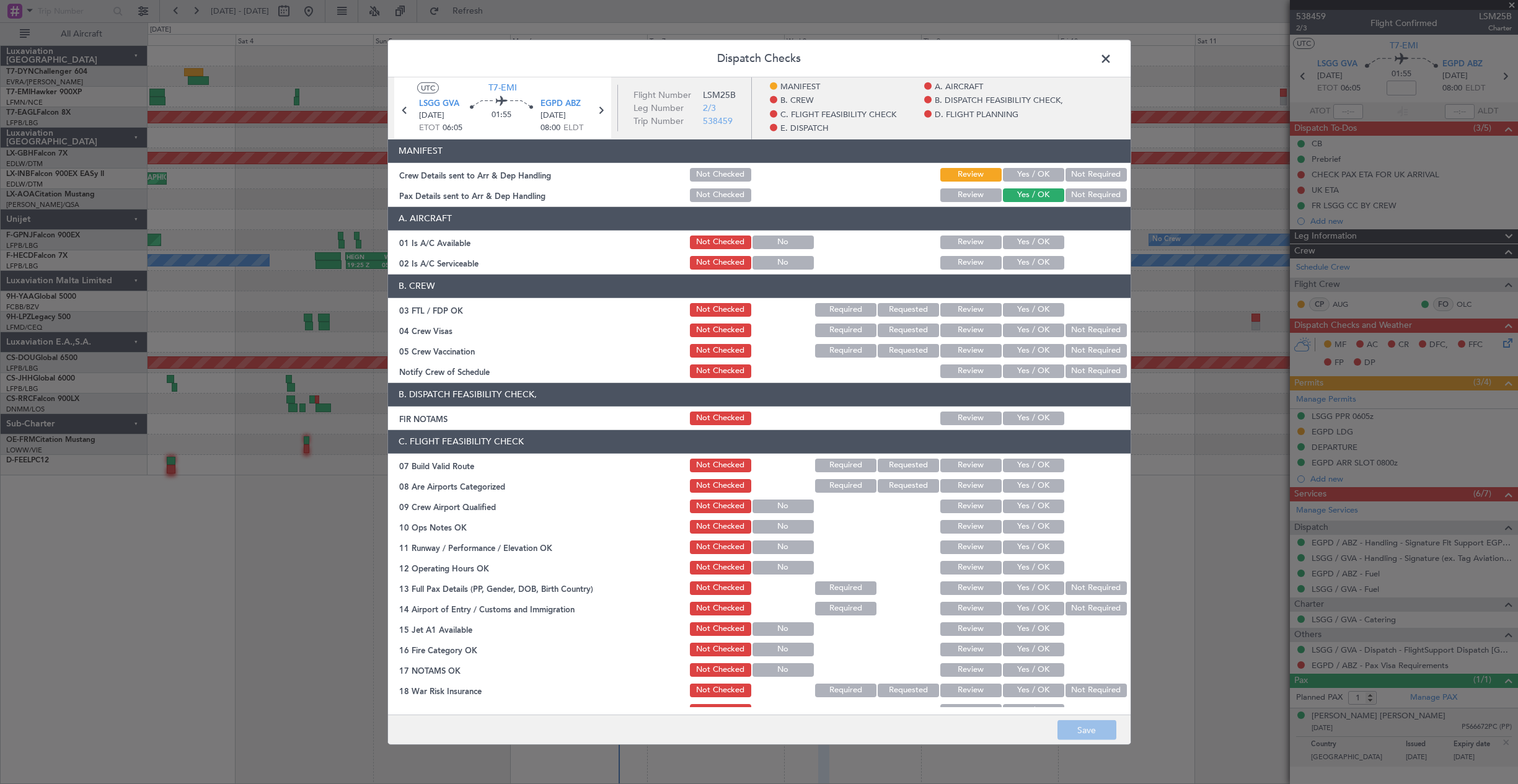
click at [1019, 177] on button "Yes / OK" at bounding box center [1033, 174] width 61 height 13
click at [1097, 732] on button "Save" at bounding box center [1087, 730] width 59 height 20
click at [1112, 58] on span at bounding box center [1112, 61] width 0 height 25
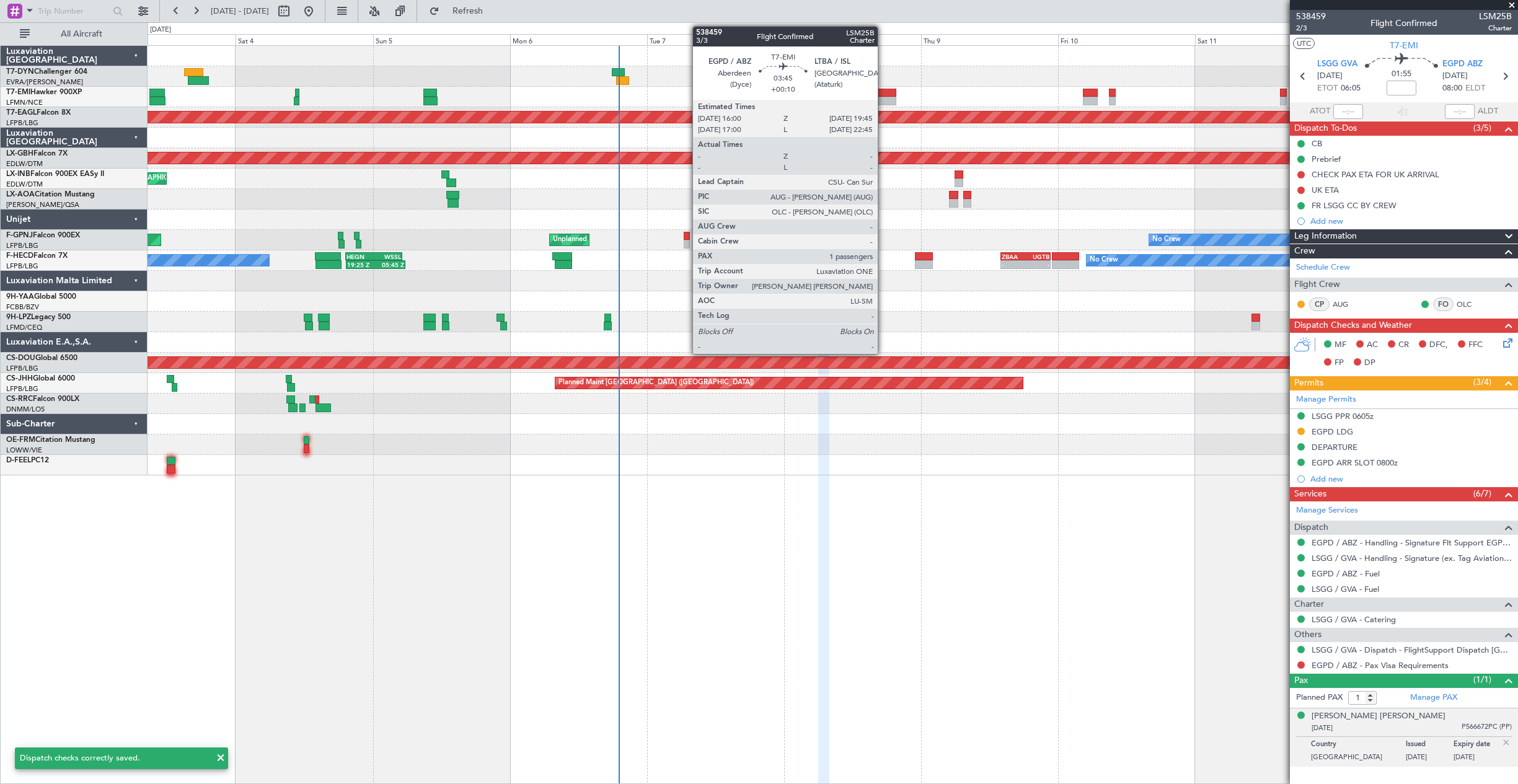
click at [884, 94] on div at bounding box center [885, 93] width 22 height 9
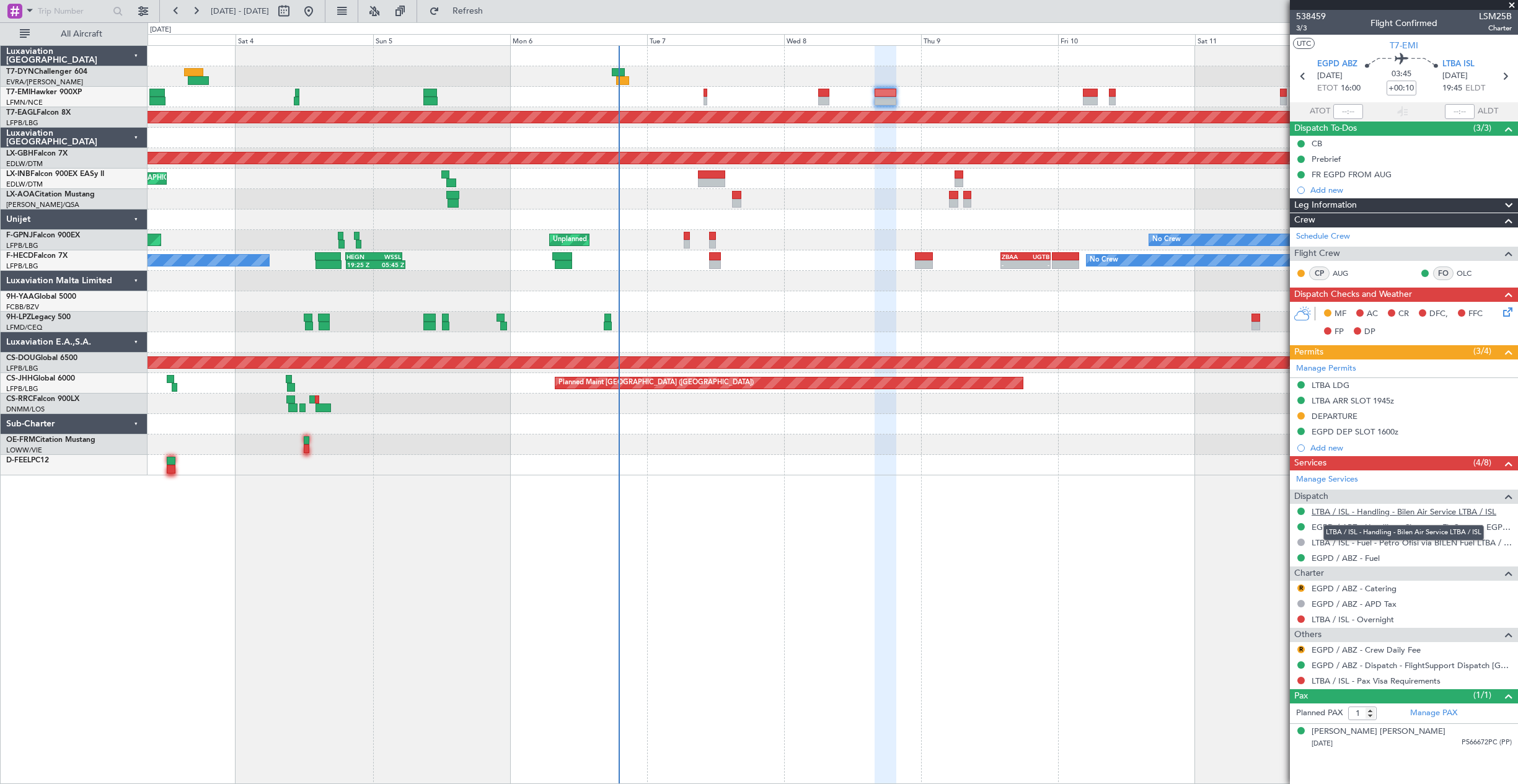
click at [1388, 508] on link "LTBA / ISL - Handling - Bilen Air Service LTBA / ISL" at bounding box center [1403, 511] width 185 height 10
click at [1330, 506] on link "LTBA / ISL - Handling - Bilen Air Service LTBA / ISL" at bounding box center [1403, 511] width 185 height 10
click at [1508, 312] on icon at bounding box center [1505, 310] width 10 height 10
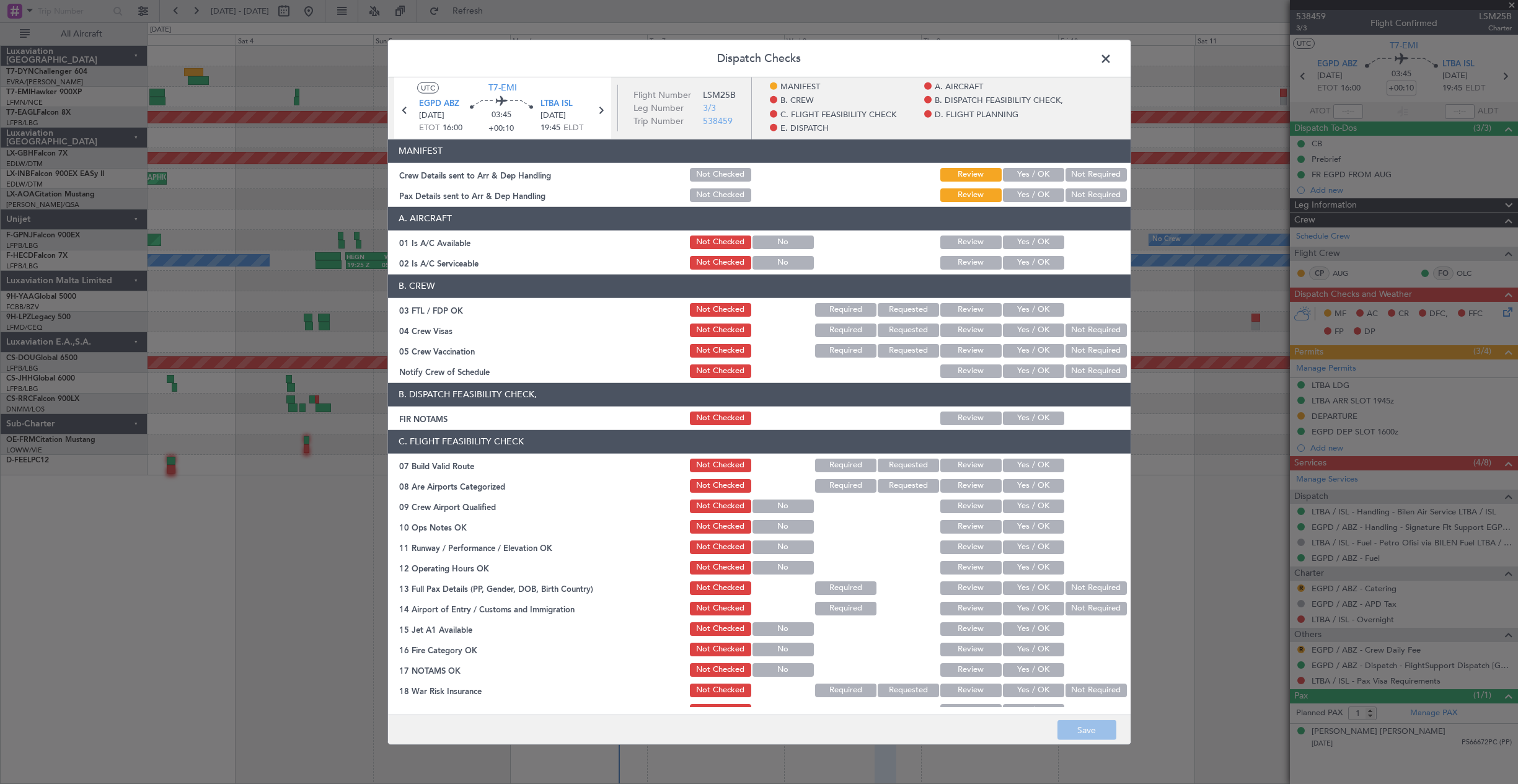
click at [1033, 178] on button "Yes / OK" at bounding box center [1033, 174] width 61 height 13
click at [1031, 189] on button "Yes / OK" at bounding box center [1033, 194] width 61 height 13
click at [1088, 732] on button "Save" at bounding box center [1087, 730] width 59 height 20
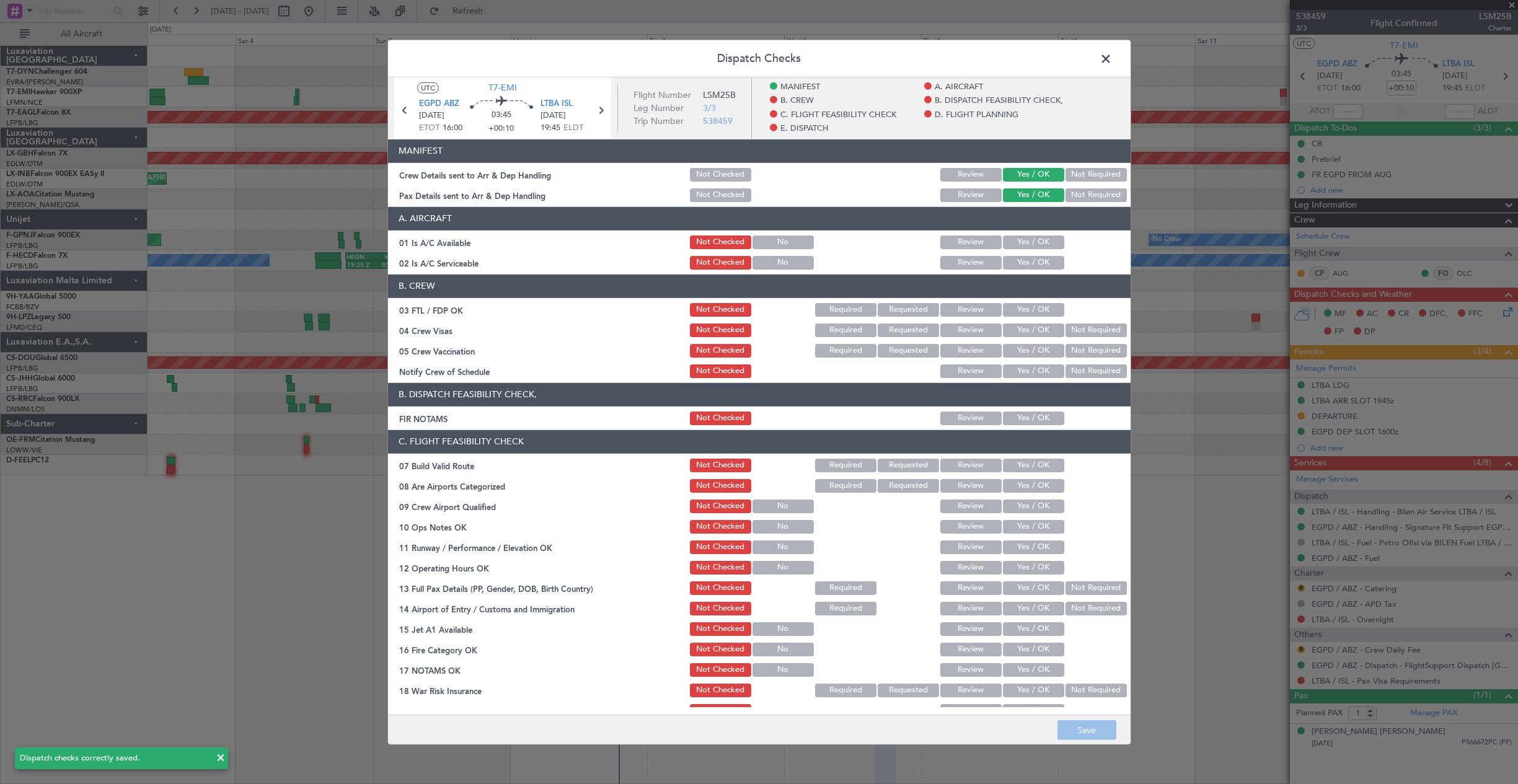
click at [1112, 54] on span at bounding box center [1112, 61] width 0 height 25
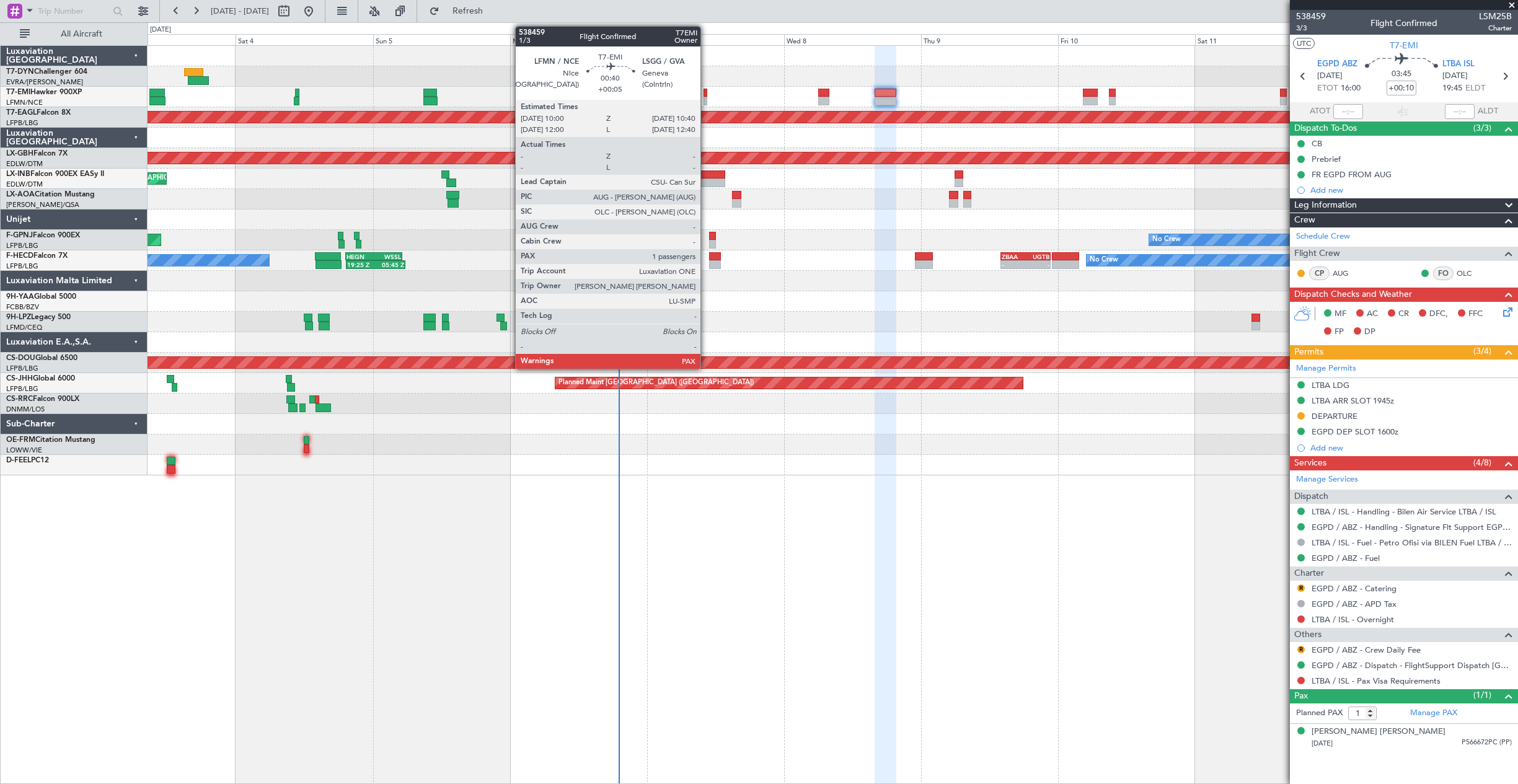
click at [706, 94] on div at bounding box center [705, 93] width 4 height 9
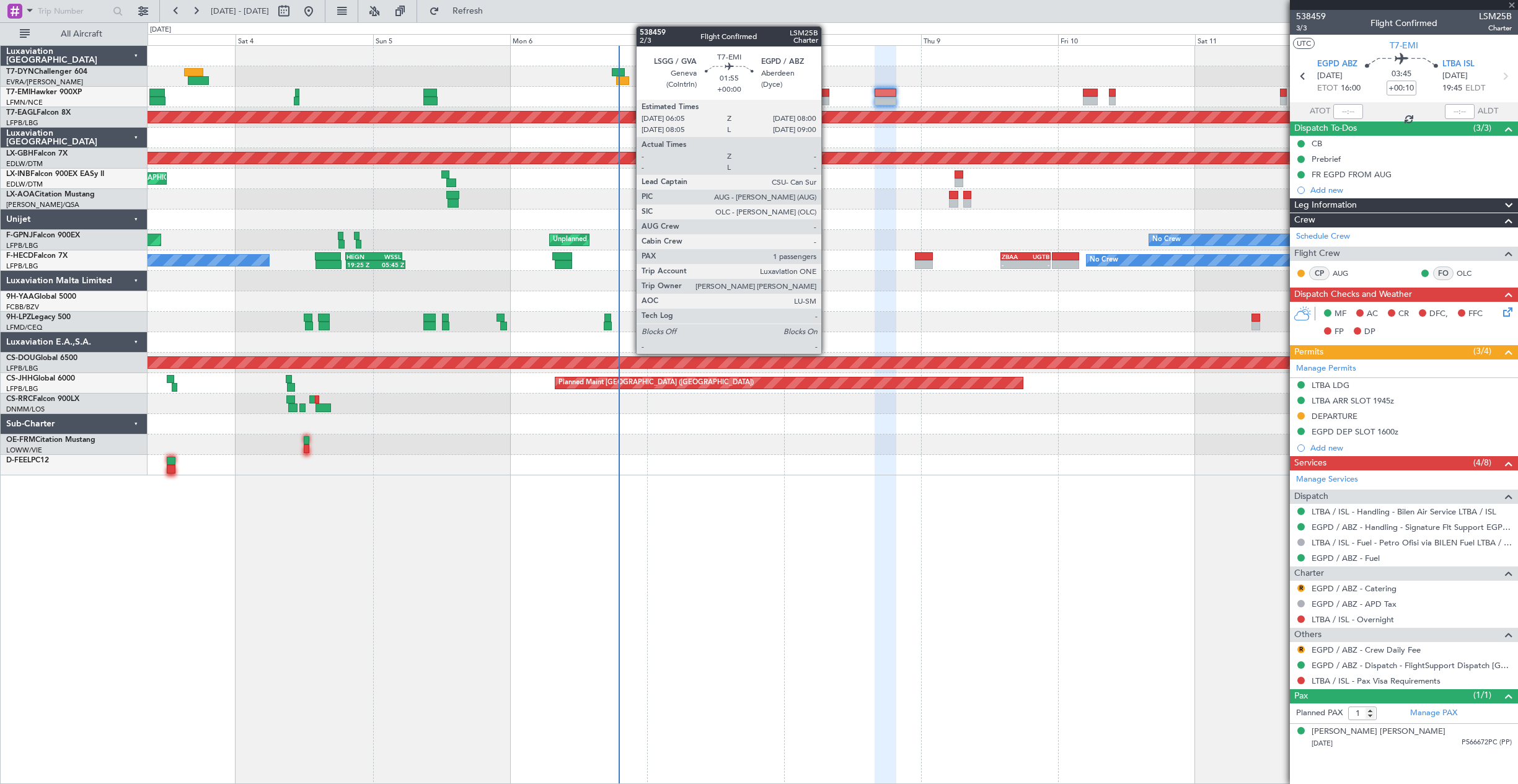
type input "+00:05"
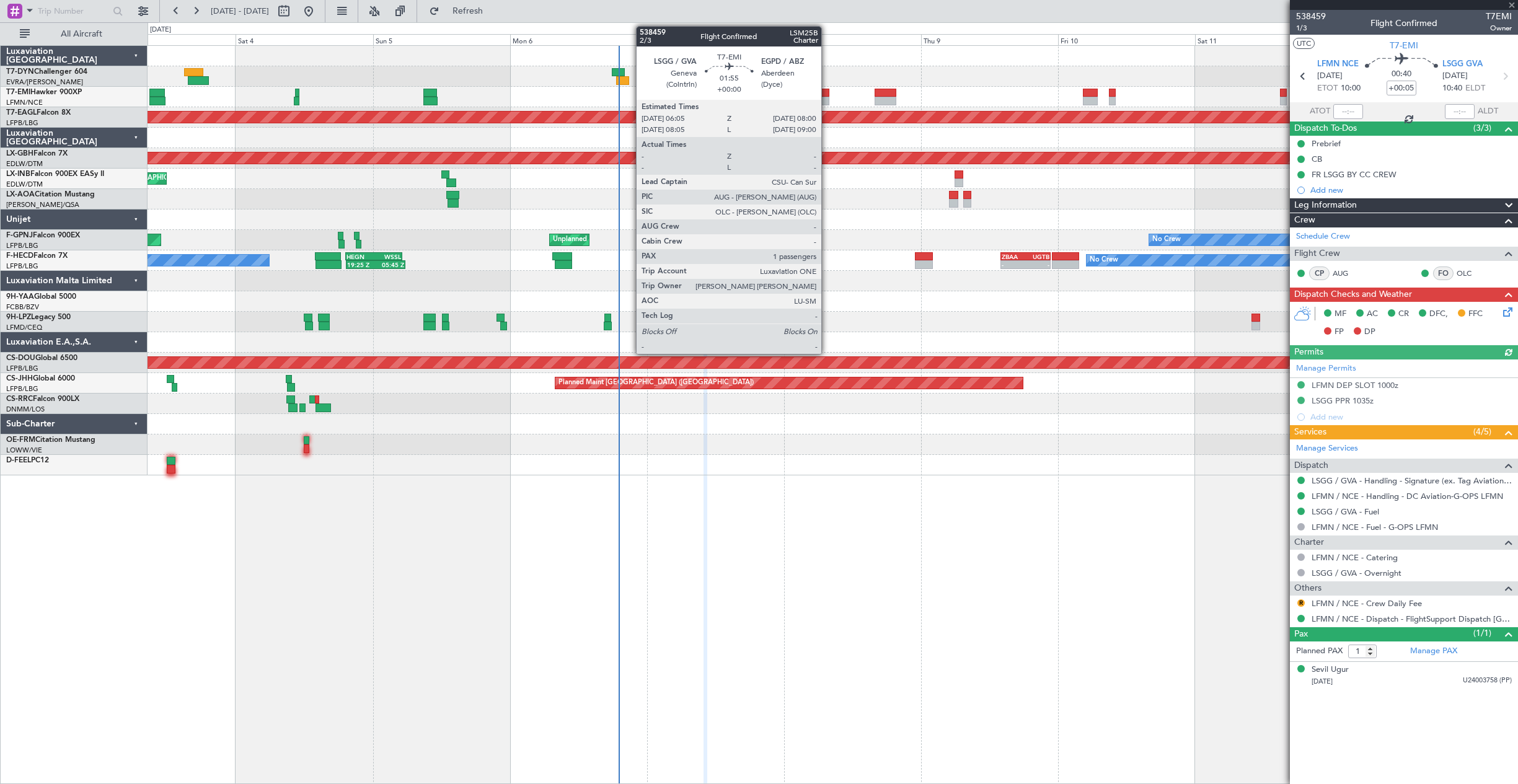
click at [827, 91] on div at bounding box center [823, 93] width 11 height 9
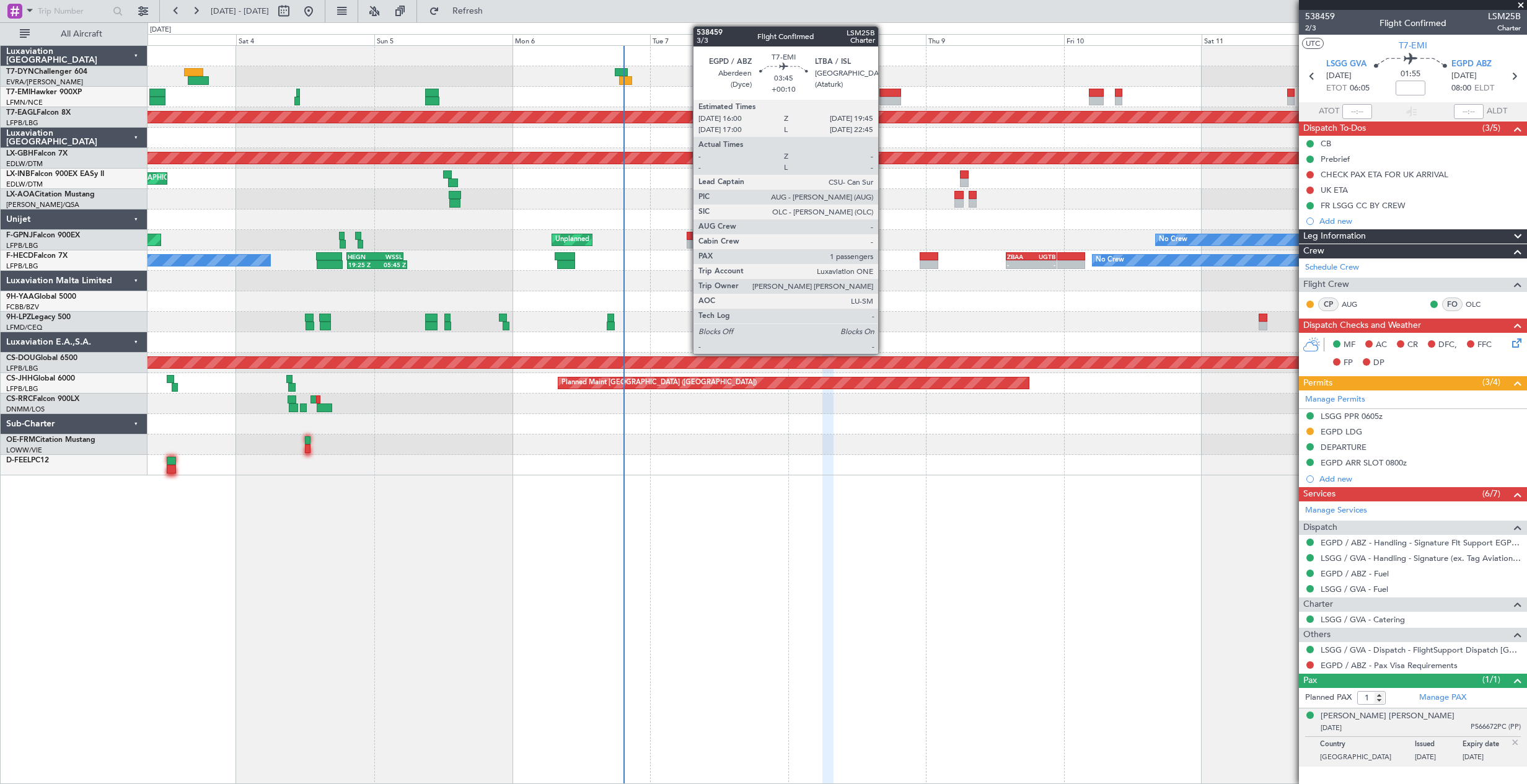
click at [884, 94] on div at bounding box center [890, 93] width 22 height 9
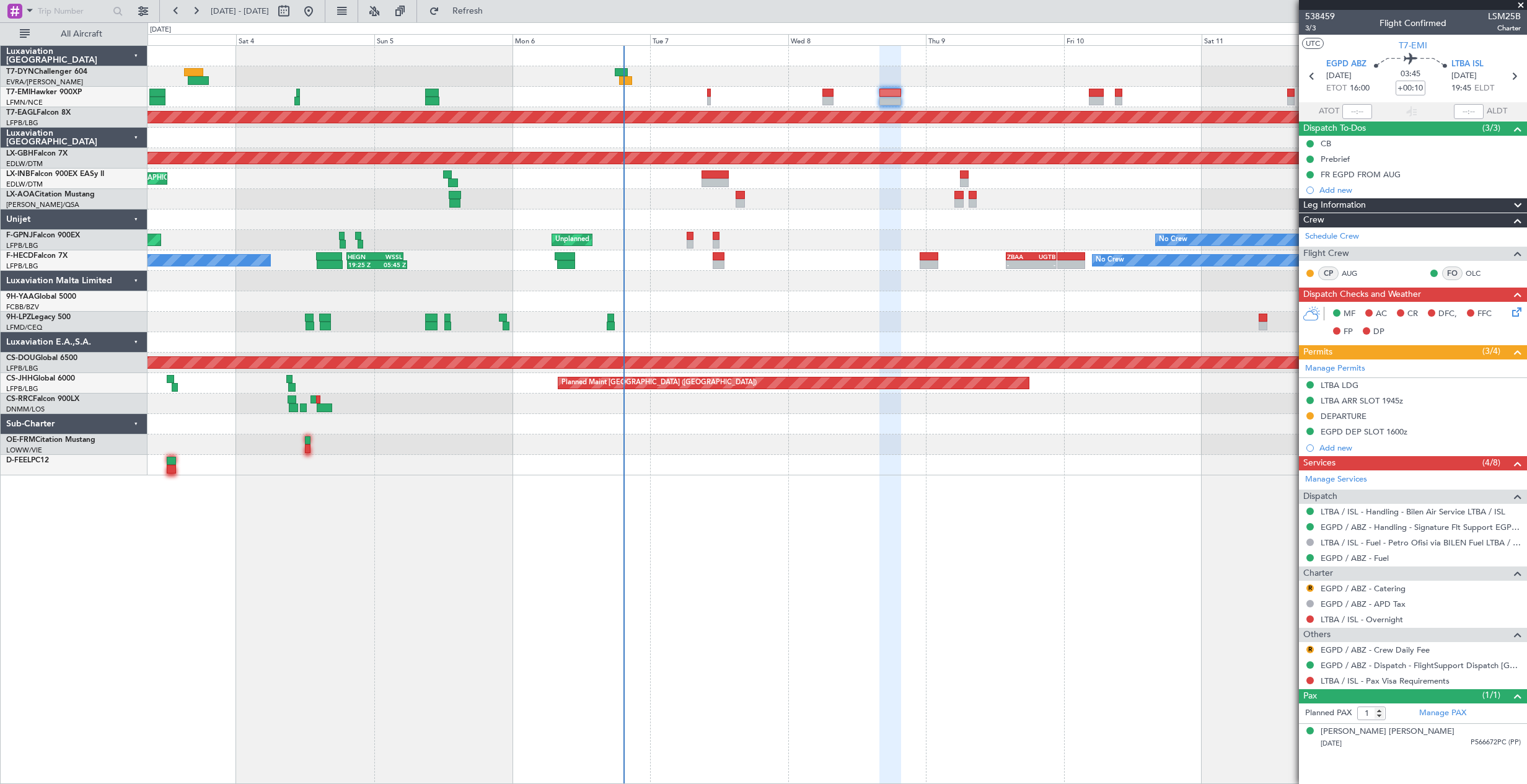
click at [1519, 314] on icon at bounding box center [1515, 310] width 10 height 10
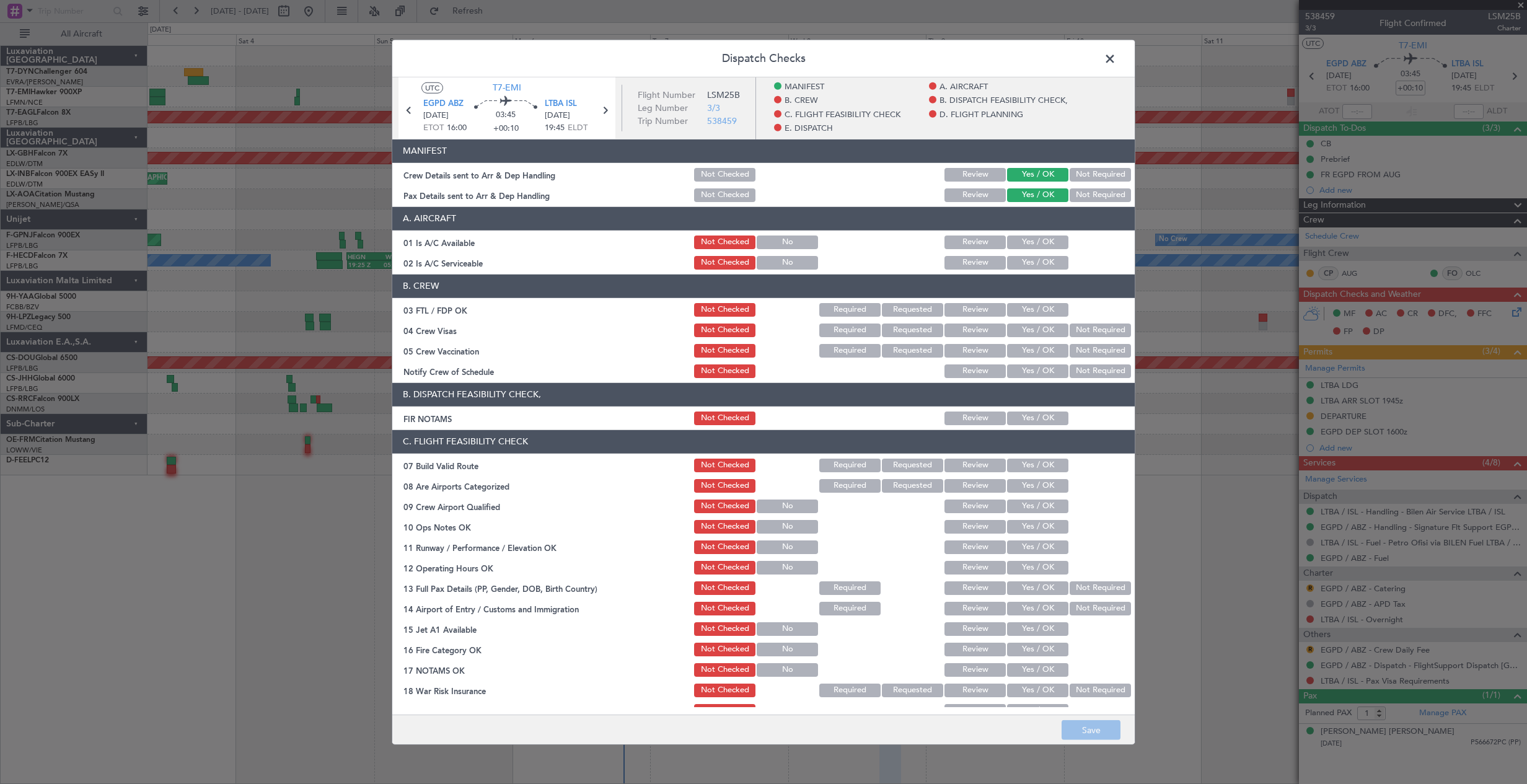
click at [1116, 56] on span at bounding box center [1116, 61] width 0 height 25
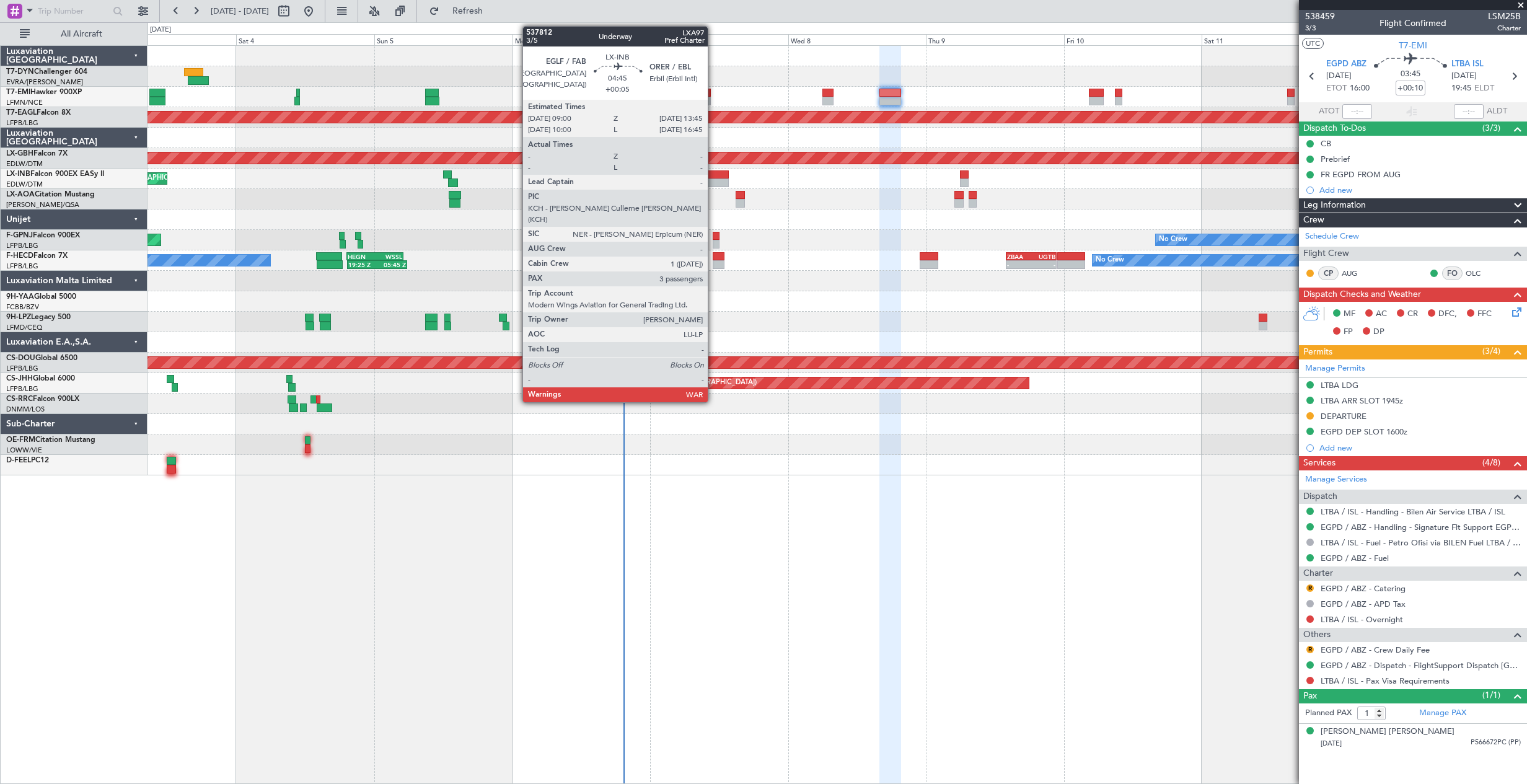
click at [713, 179] on div at bounding box center [716, 183] width 28 height 9
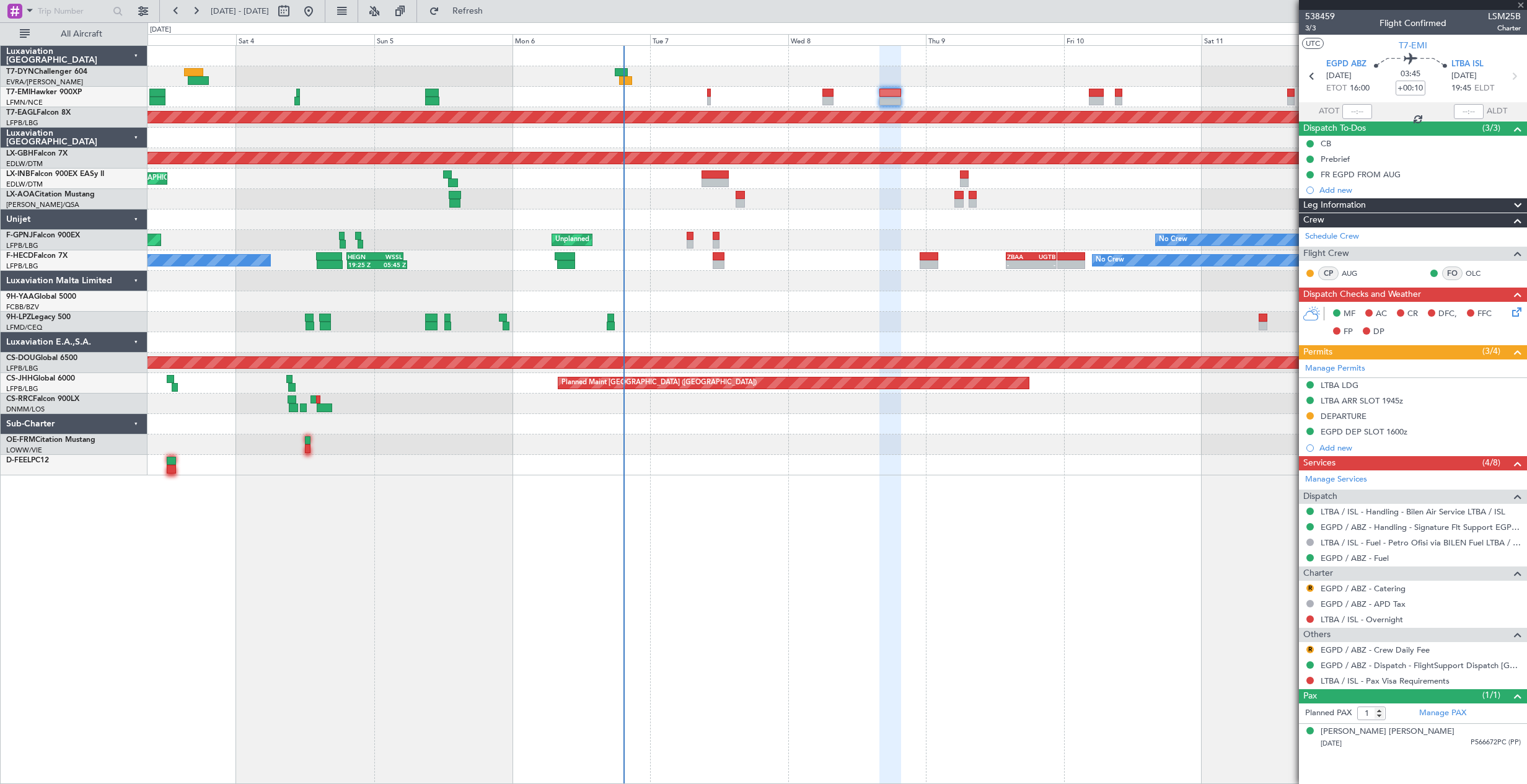
type input "+00:05"
type input "3"
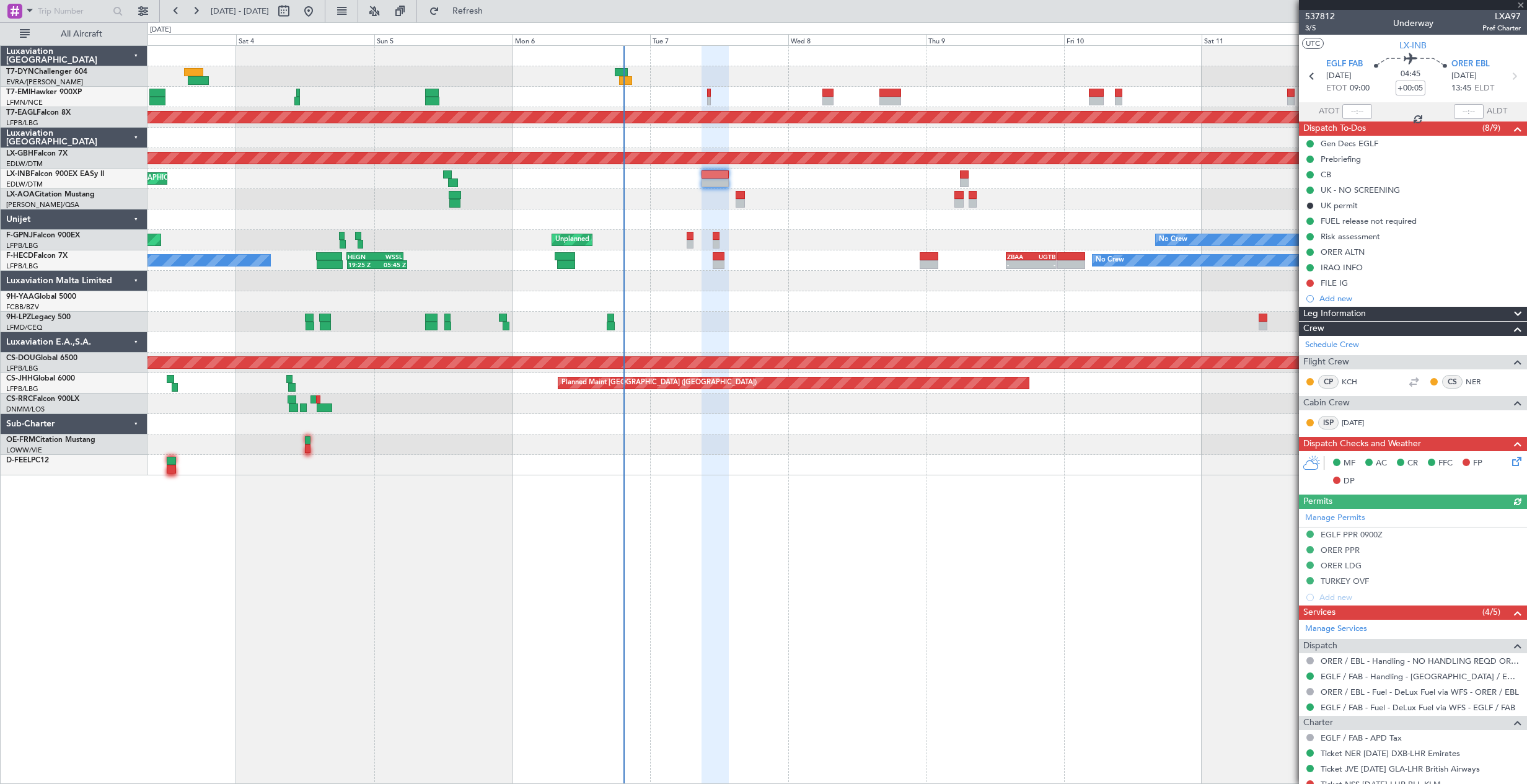
click at [1510, 460] on icon at bounding box center [1515, 459] width 10 height 10
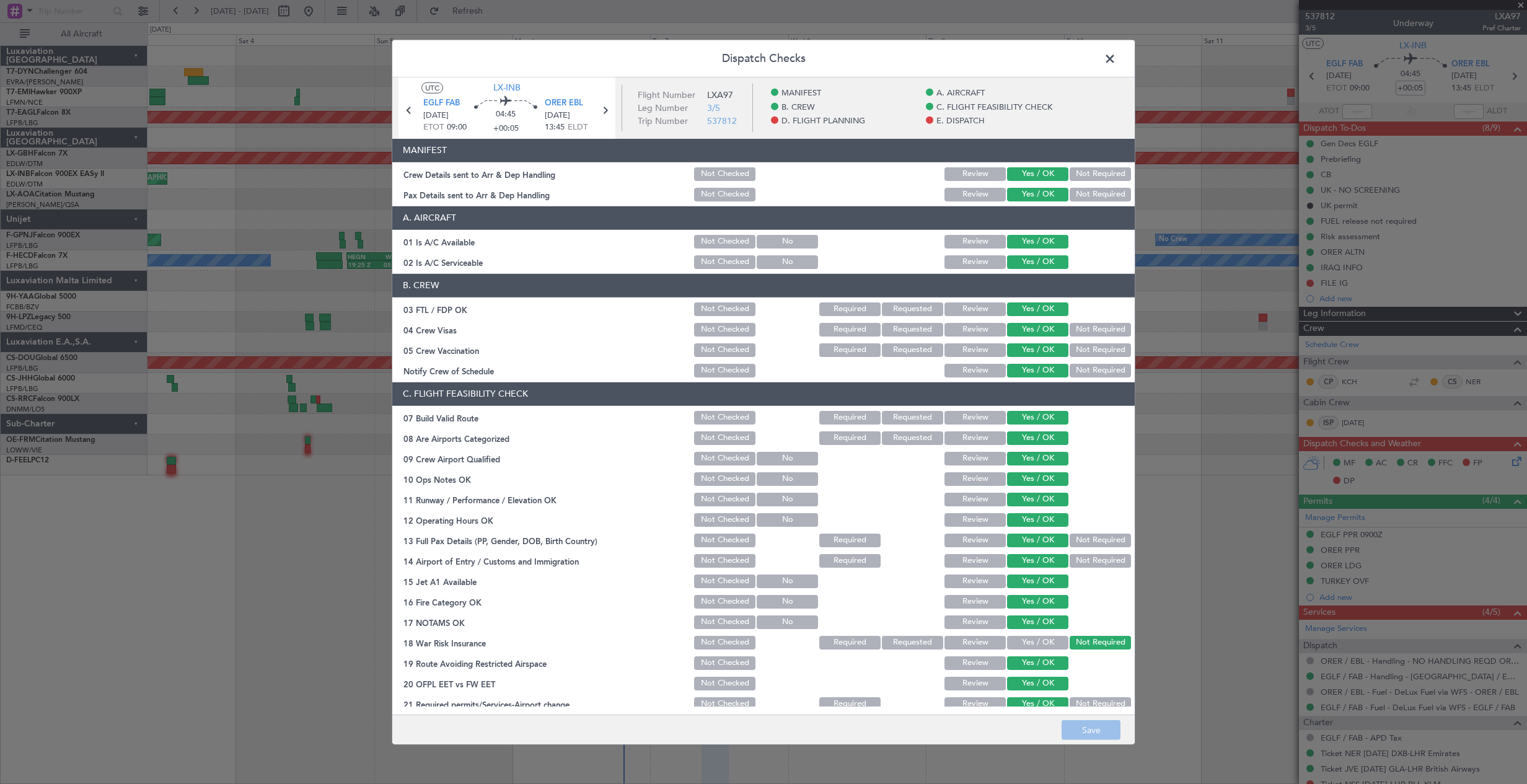
click at [1116, 59] on span at bounding box center [1116, 61] width 0 height 25
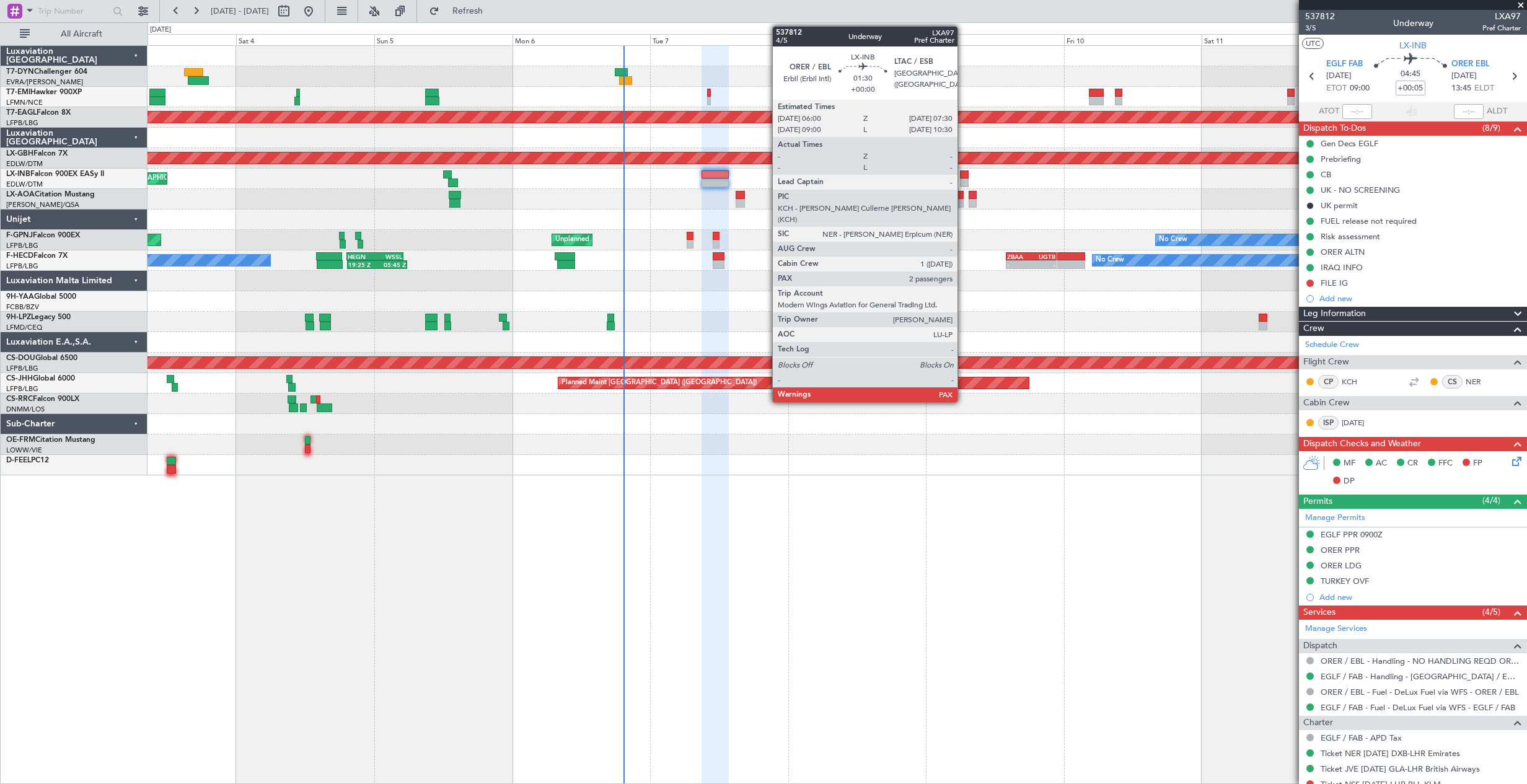
click at [963, 172] on div at bounding box center [964, 175] width 9 height 9
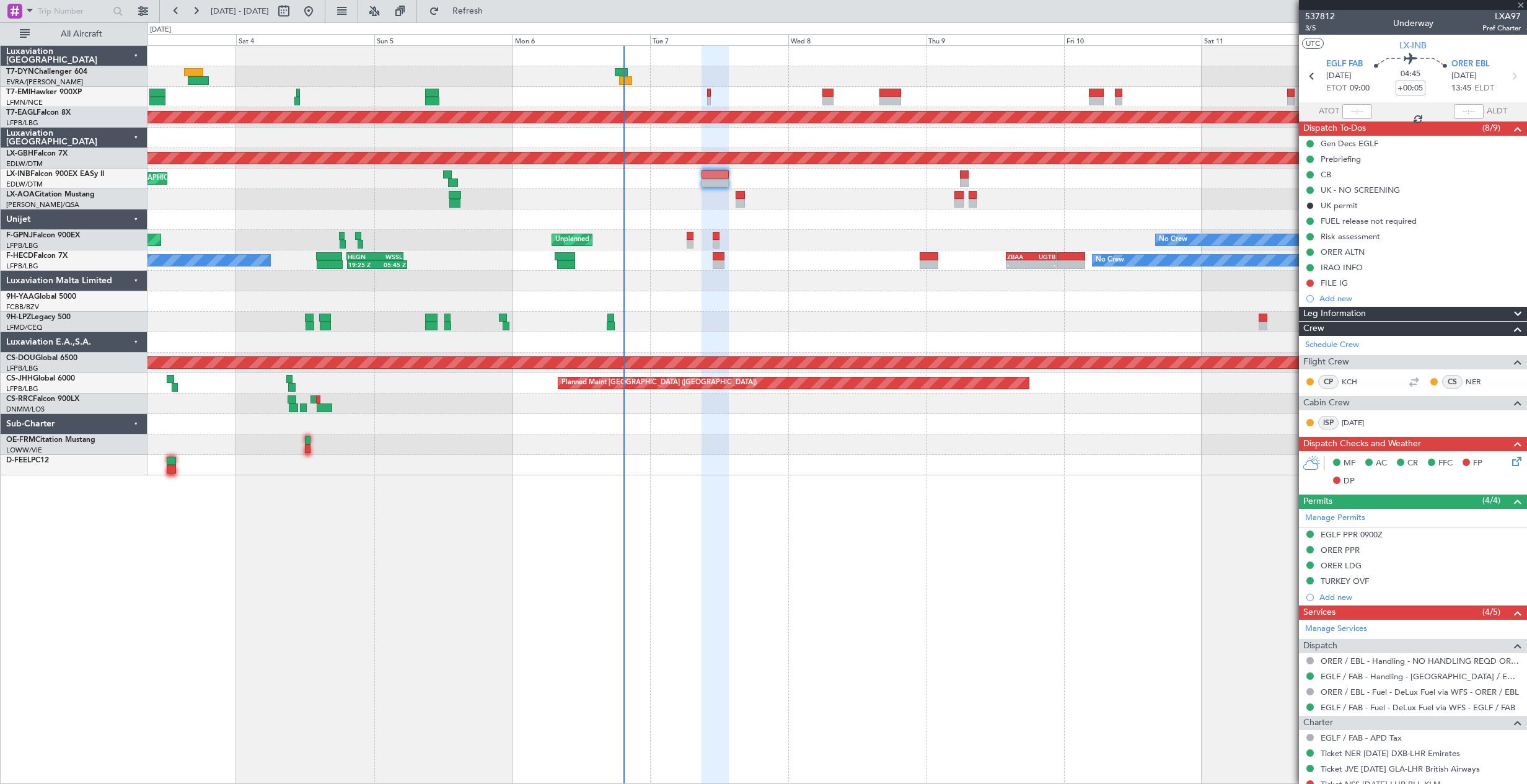
type input "4"
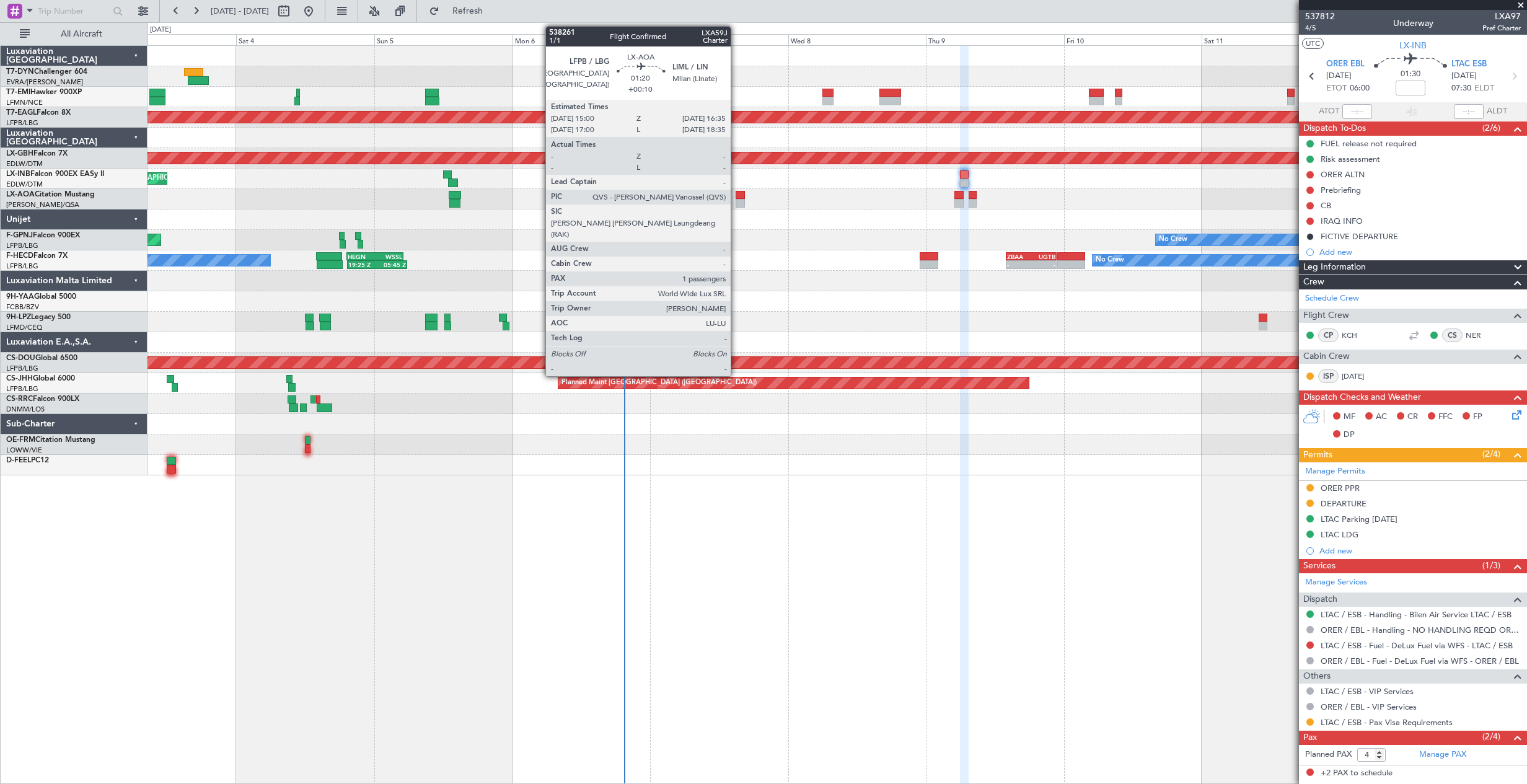
click at [736, 200] on div at bounding box center [740, 204] width 10 height 9
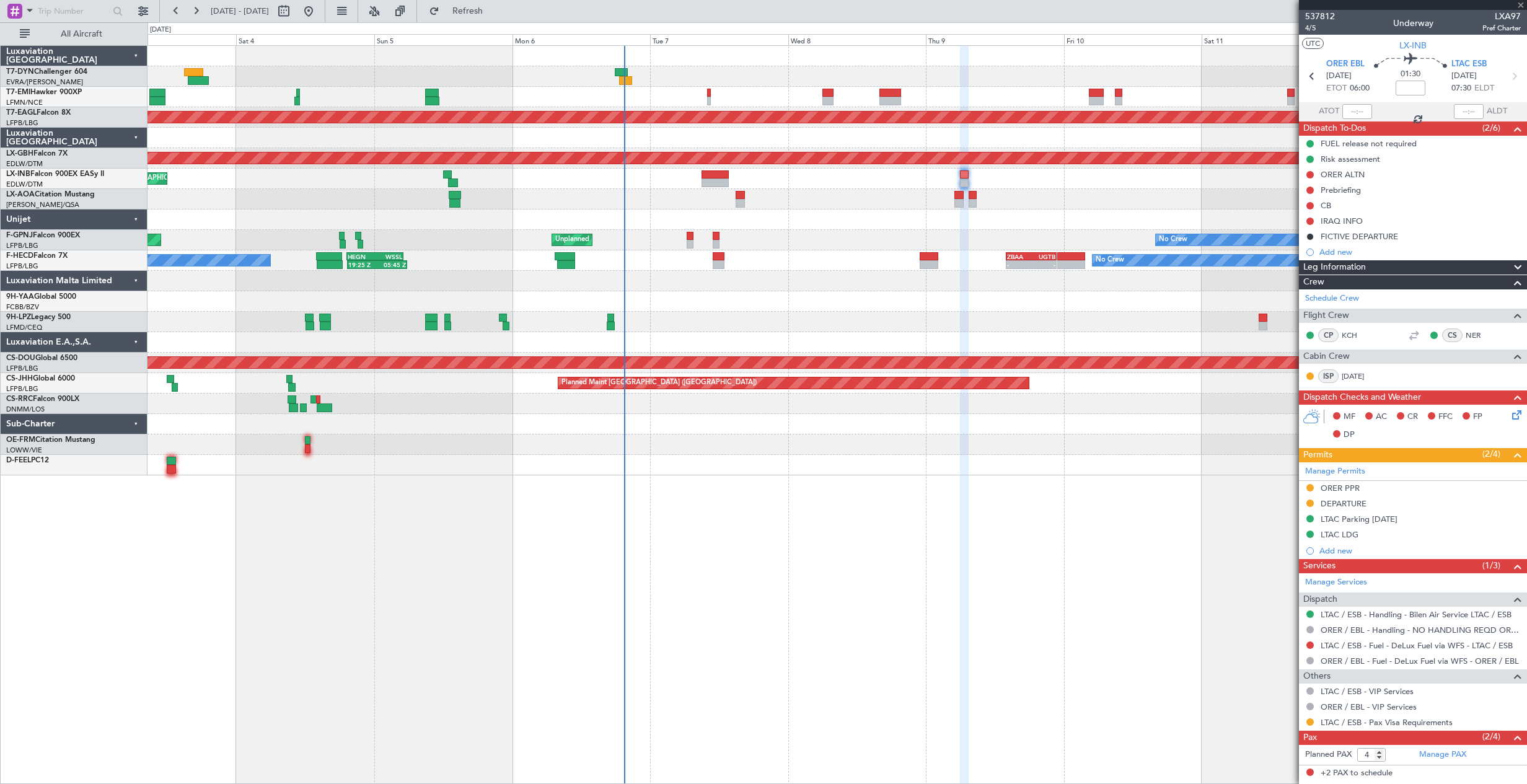
type input "+00:10"
type input "1"
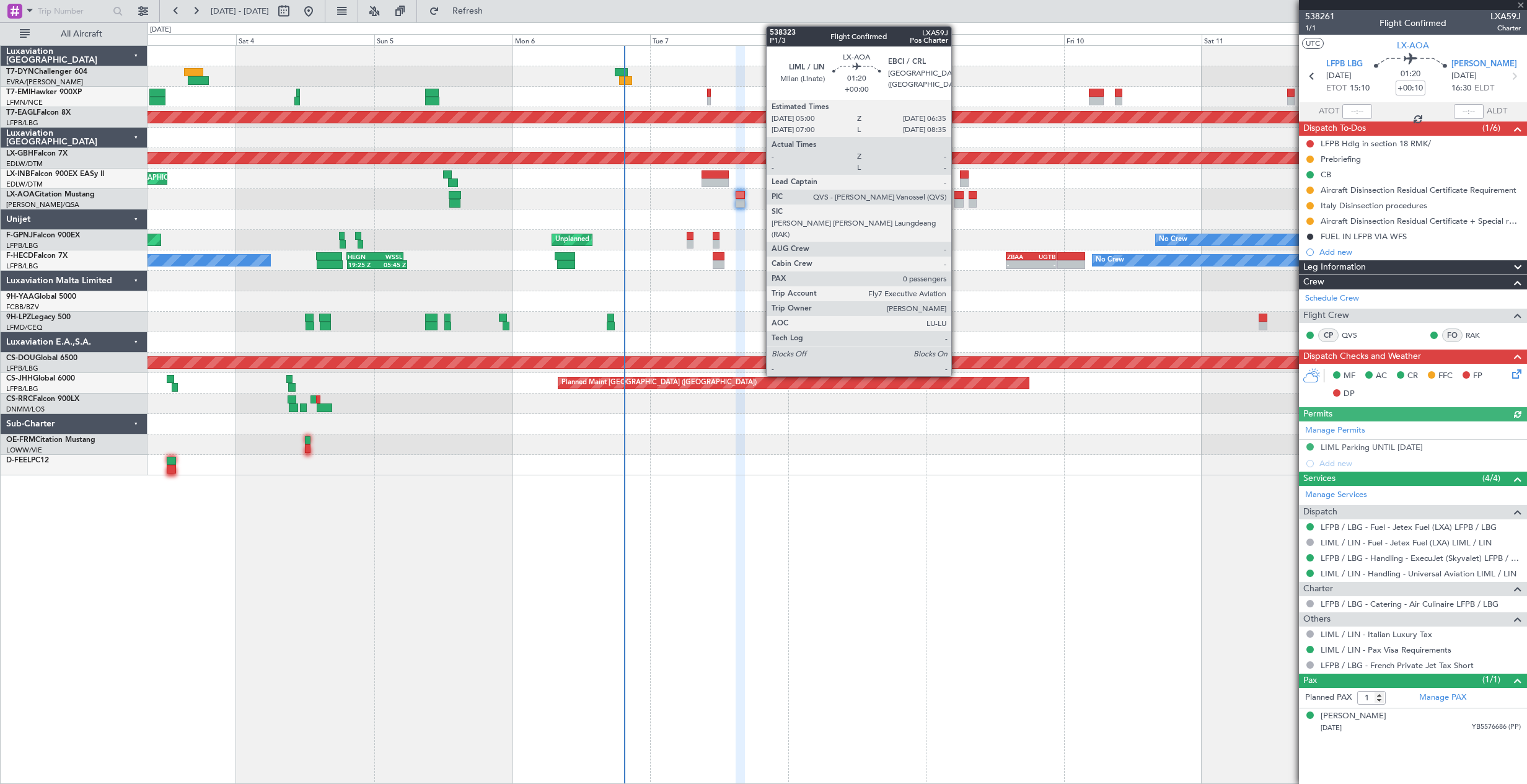
click at [957, 194] on div at bounding box center [959, 195] width 10 height 9
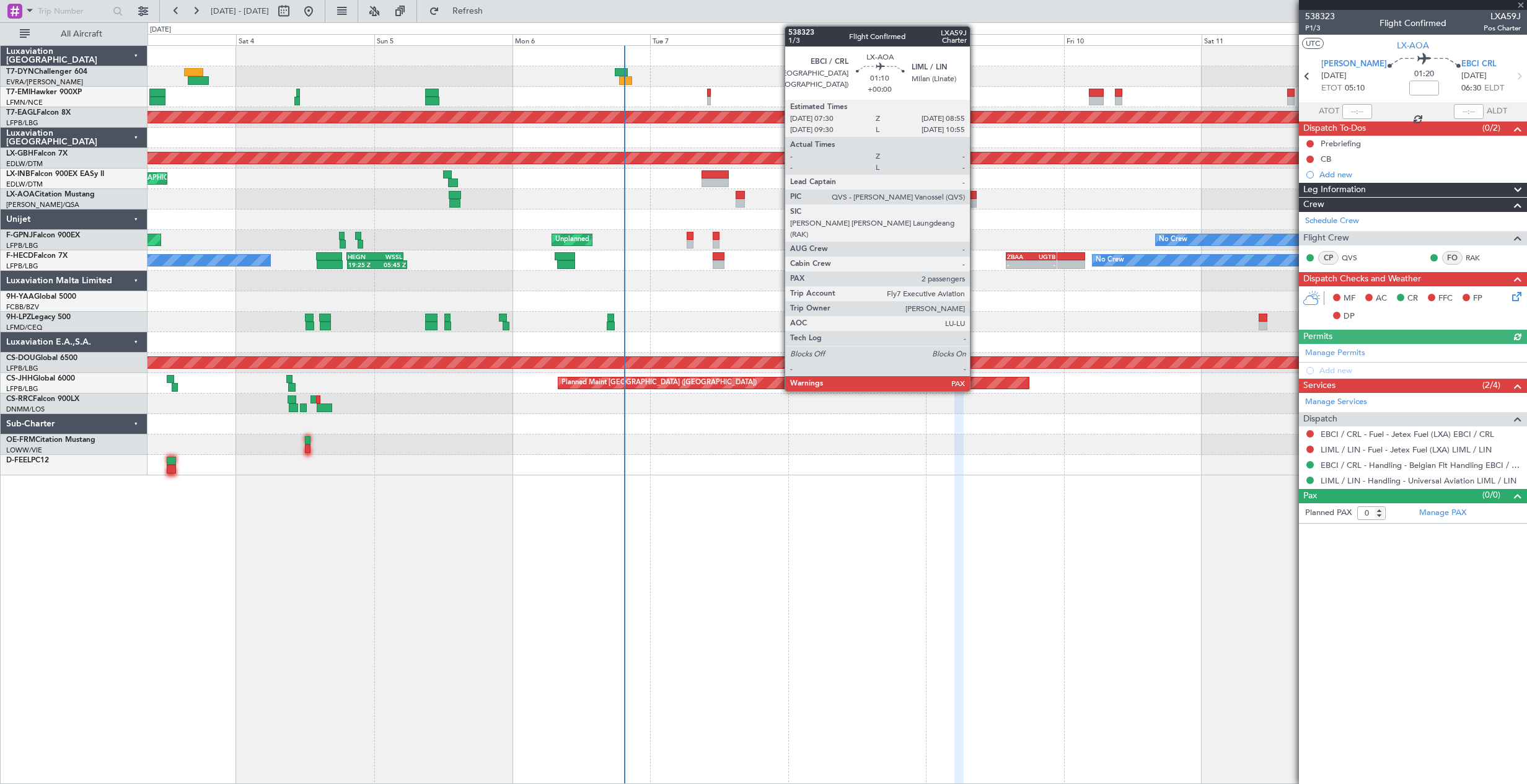
click at [974, 197] on div at bounding box center [973, 195] width 9 height 9
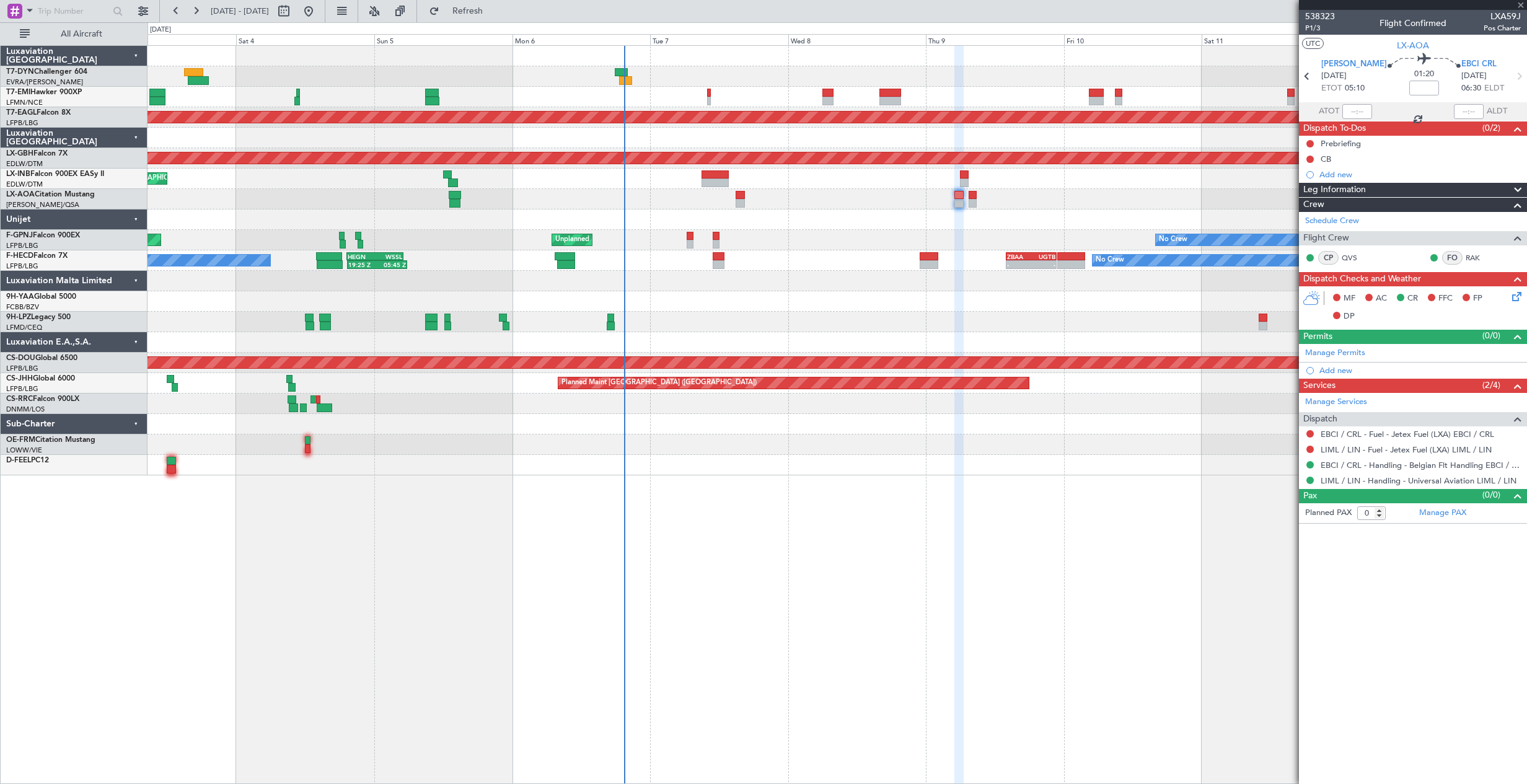
type input "2"
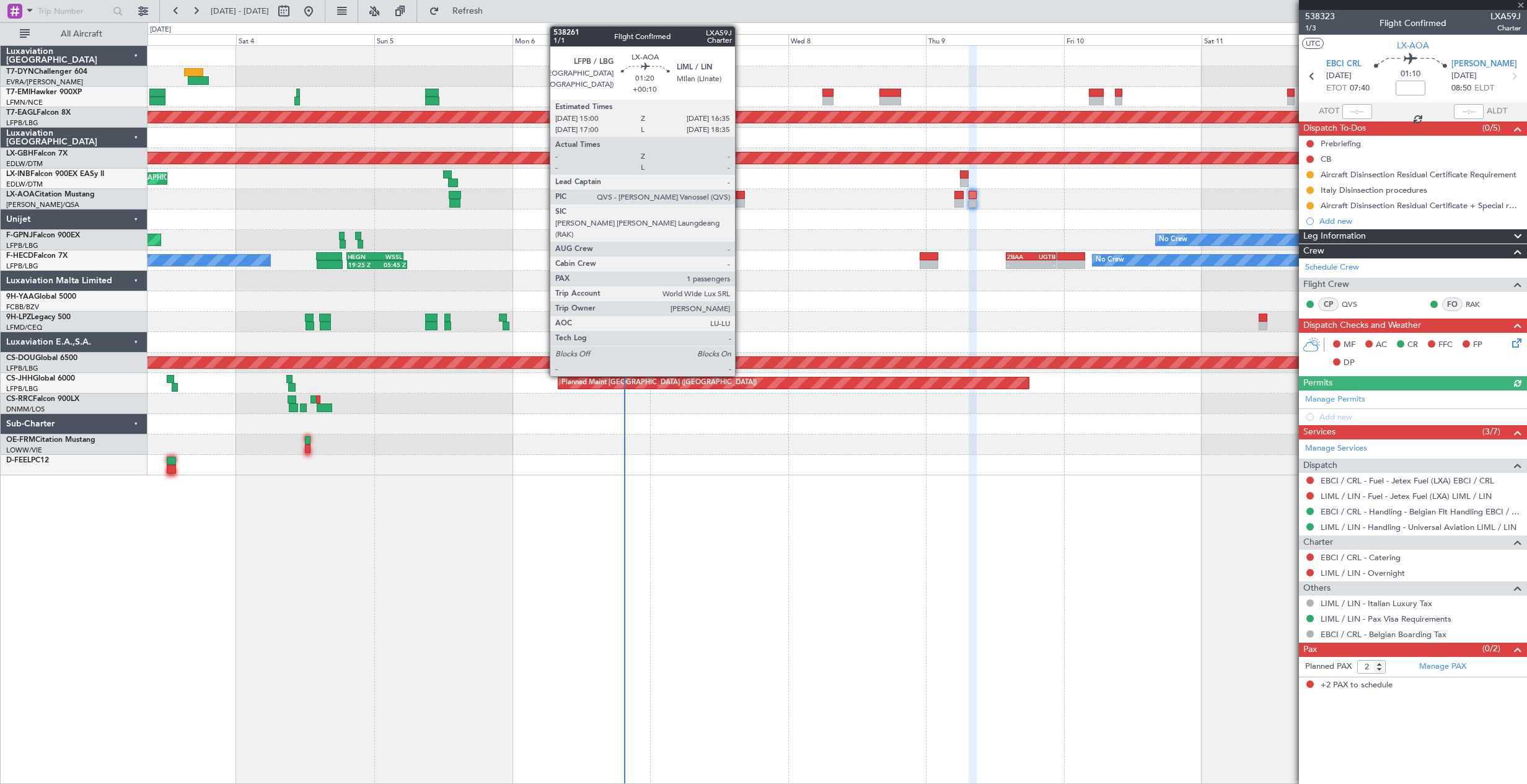
click at [741, 200] on div at bounding box center [740, 204] width 10 height 9
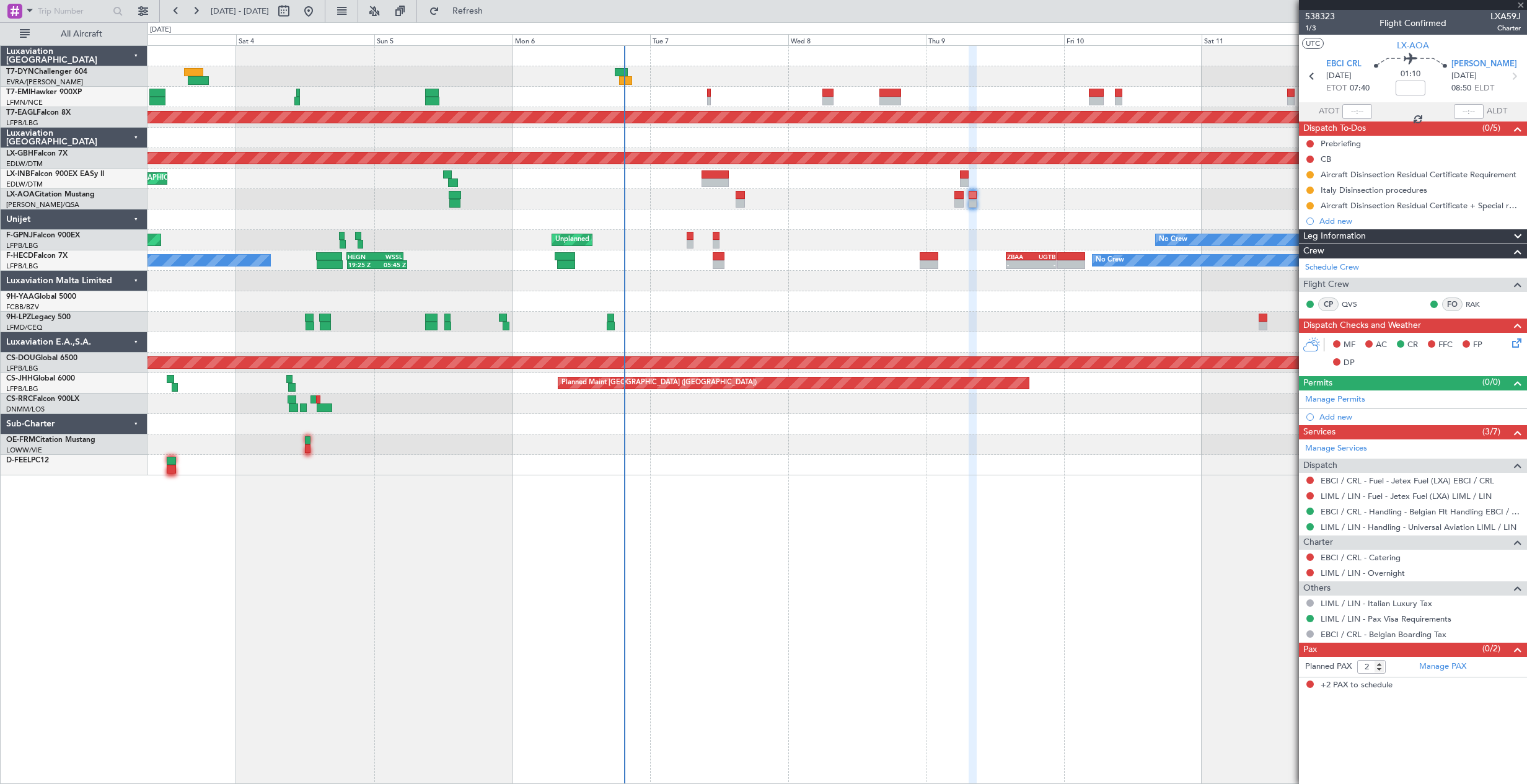
type input "+00:10"
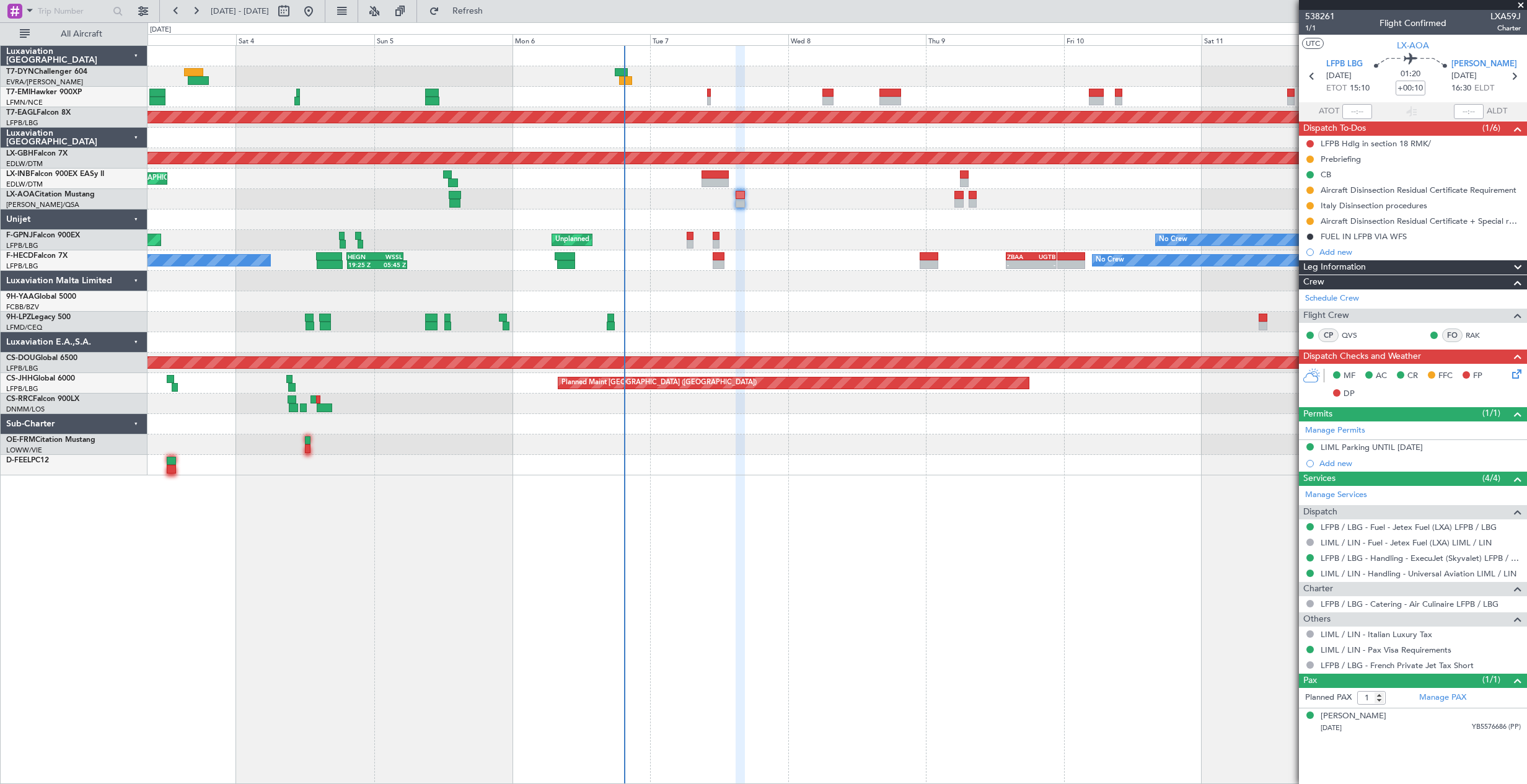
click at [686, 239] on div "Planned Maint [GEOGRAPHIC_DATA] ([GEOGRAPHIC_DATA]) Unplanned Maint [GEOGRAPHIC…" at bounding box center [837, 240] width 1379 height 20
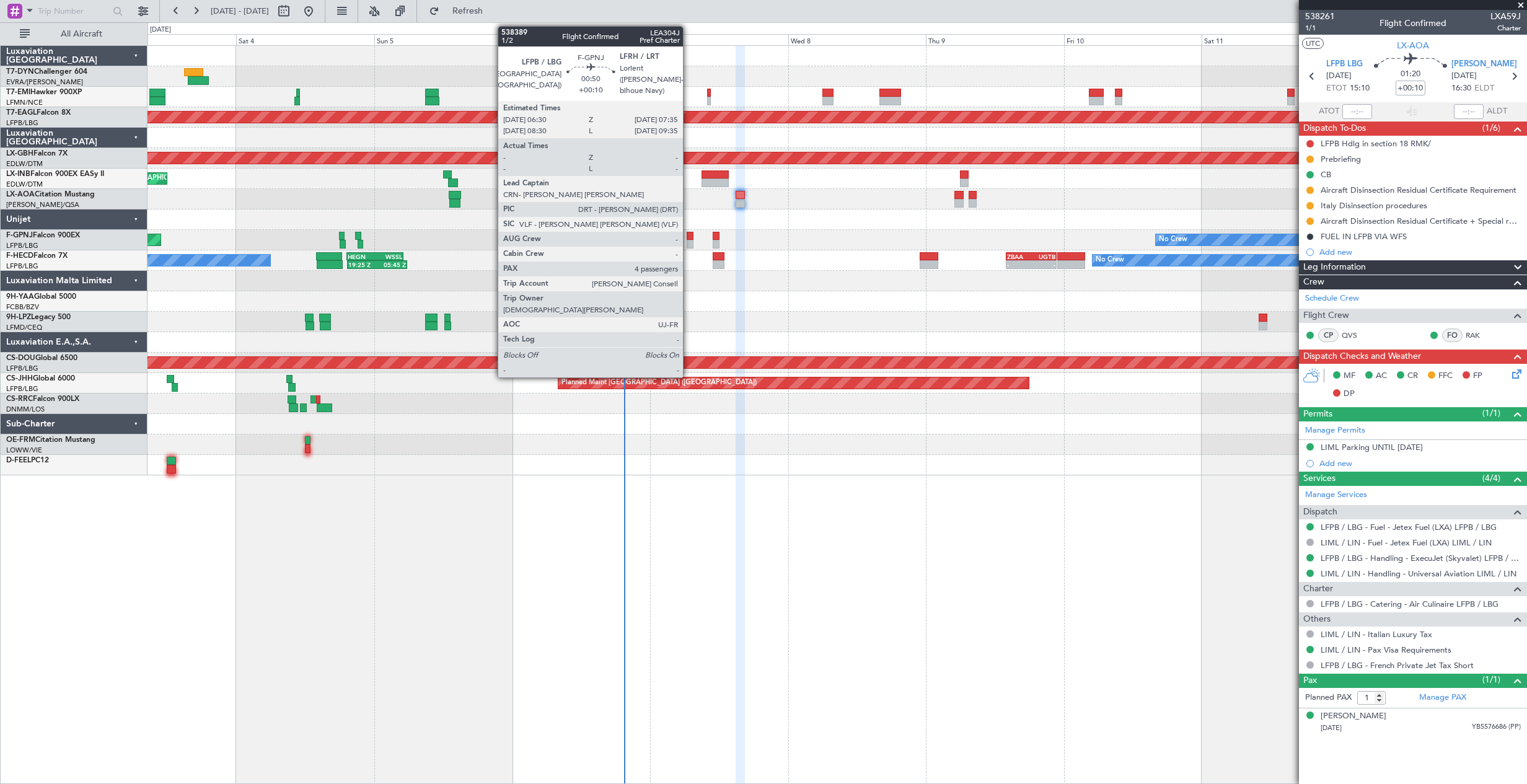
click at [688, 239] on div at bounding box center [690, 236] width 7 height 9
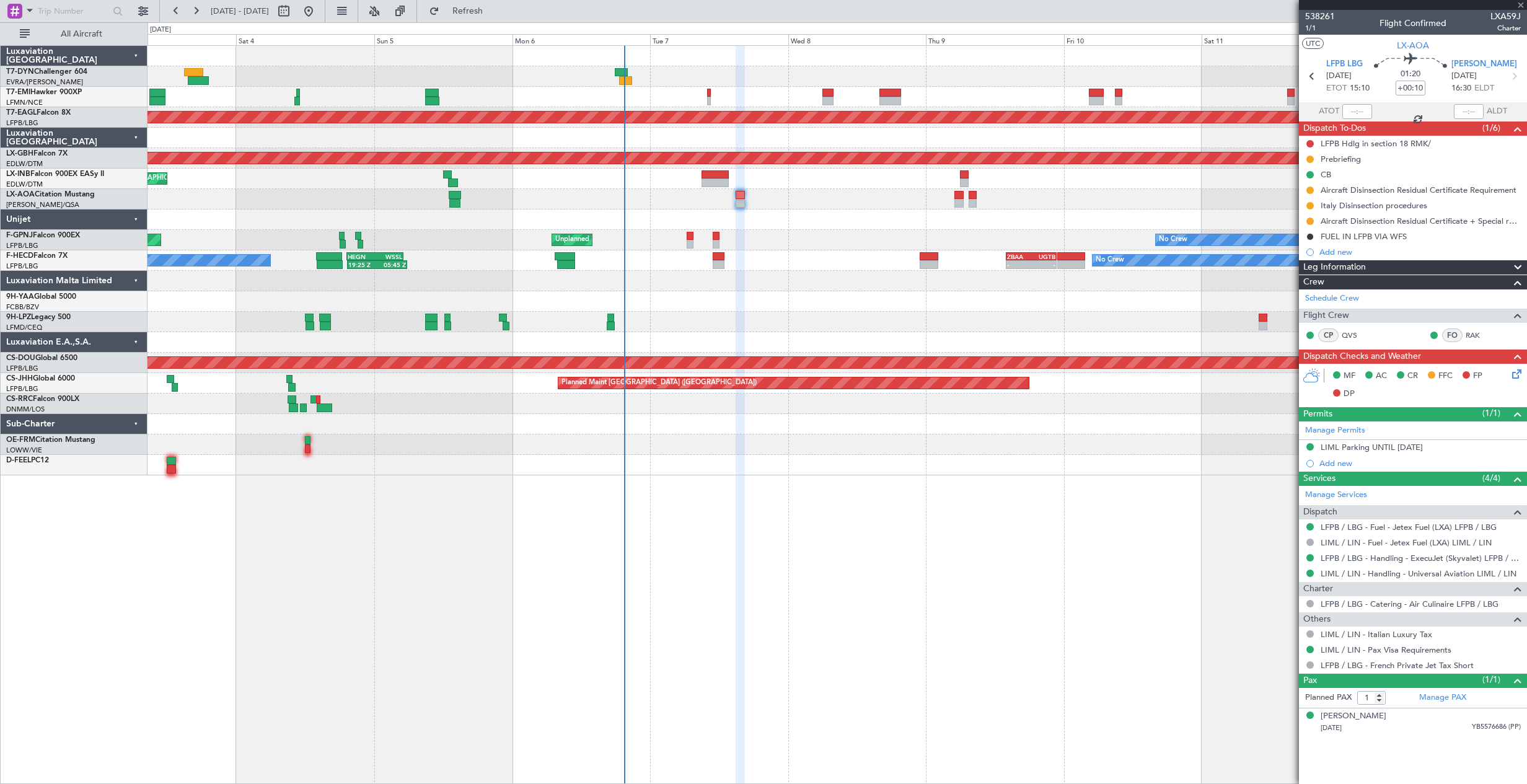
type input "4"
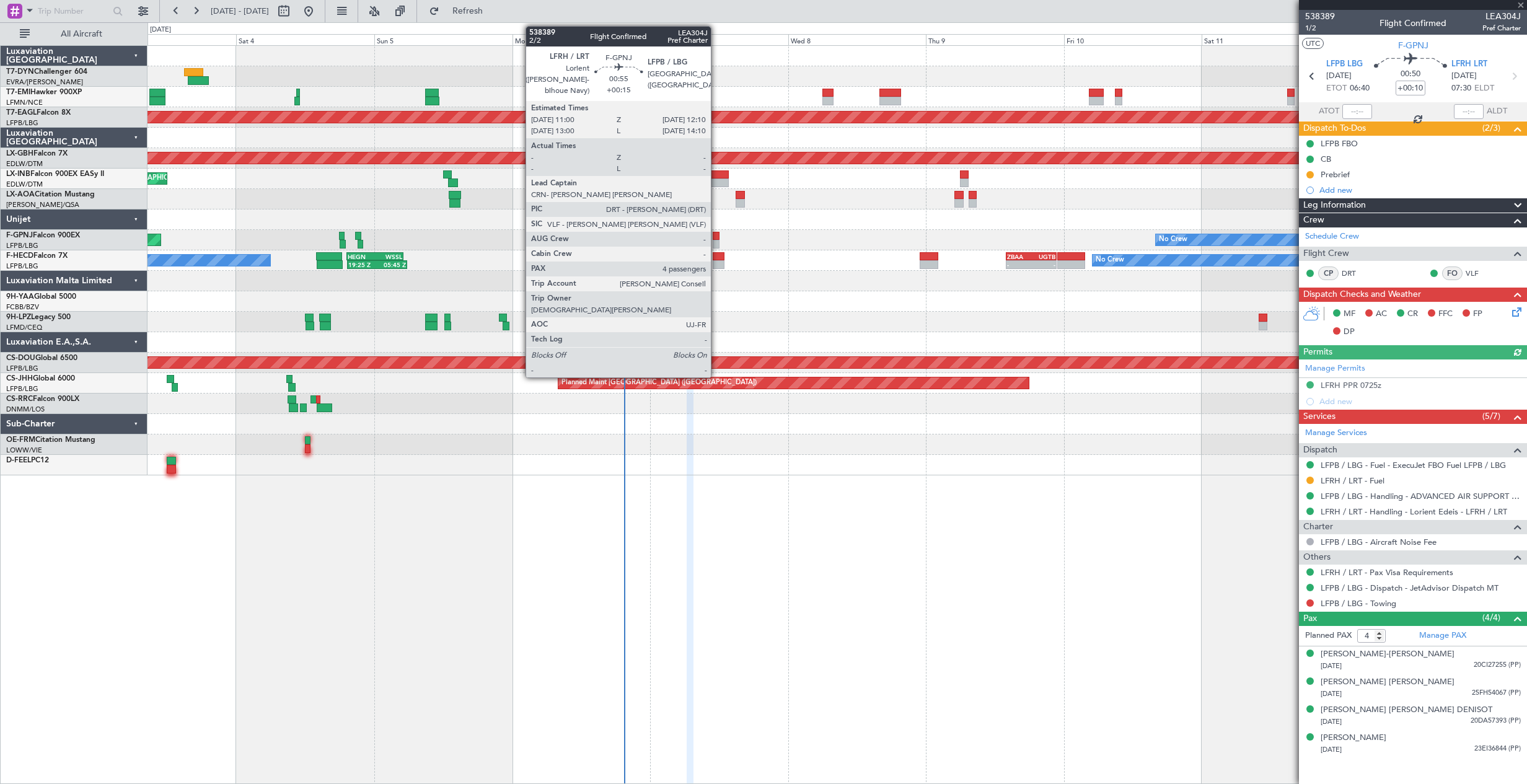
click at [717, 233] on div at bounding box center [716, 236] width 7 height 9
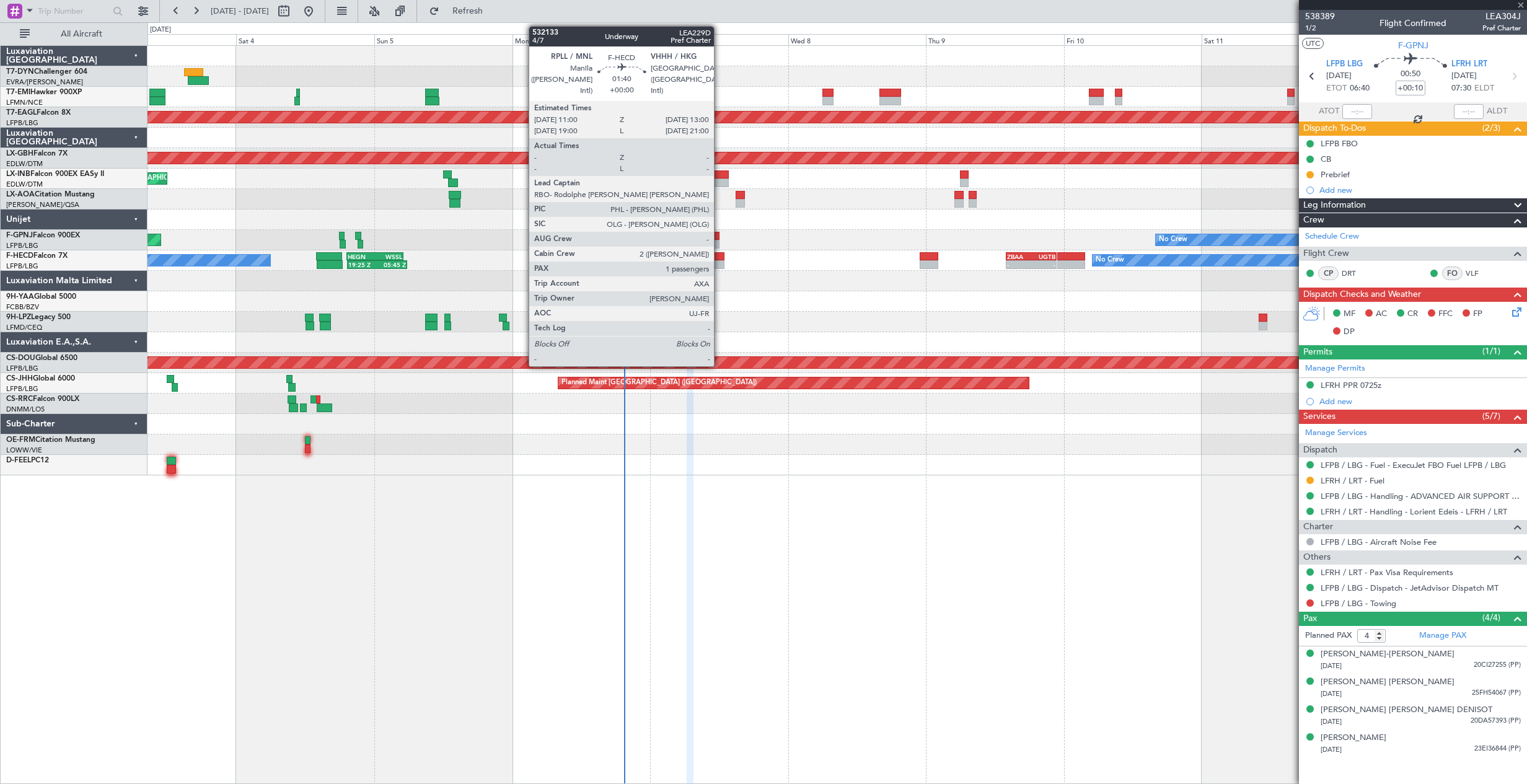
type input "+00:15"
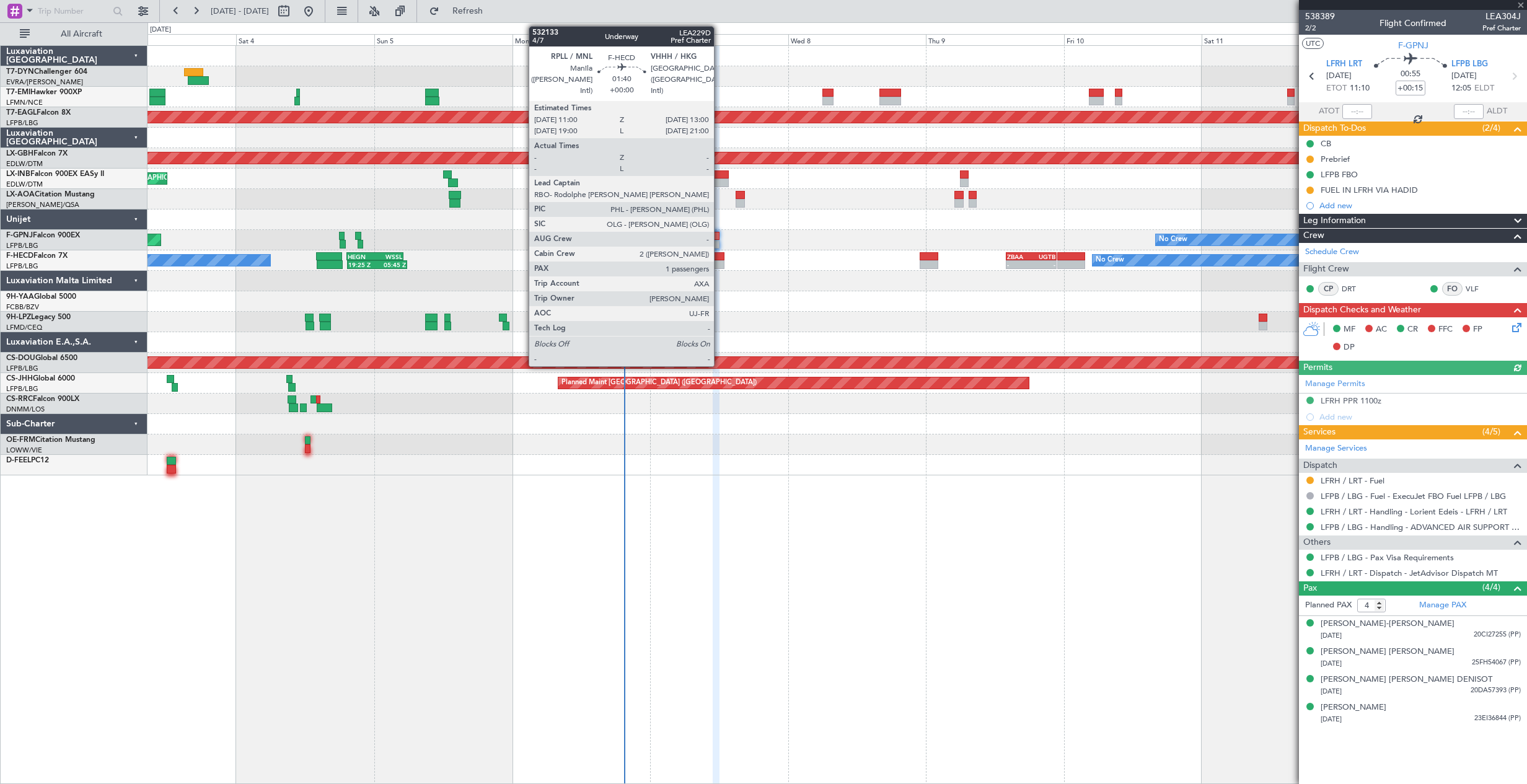
click at [720, 262] on div at bounding box center [718, 265] width 11 height 9
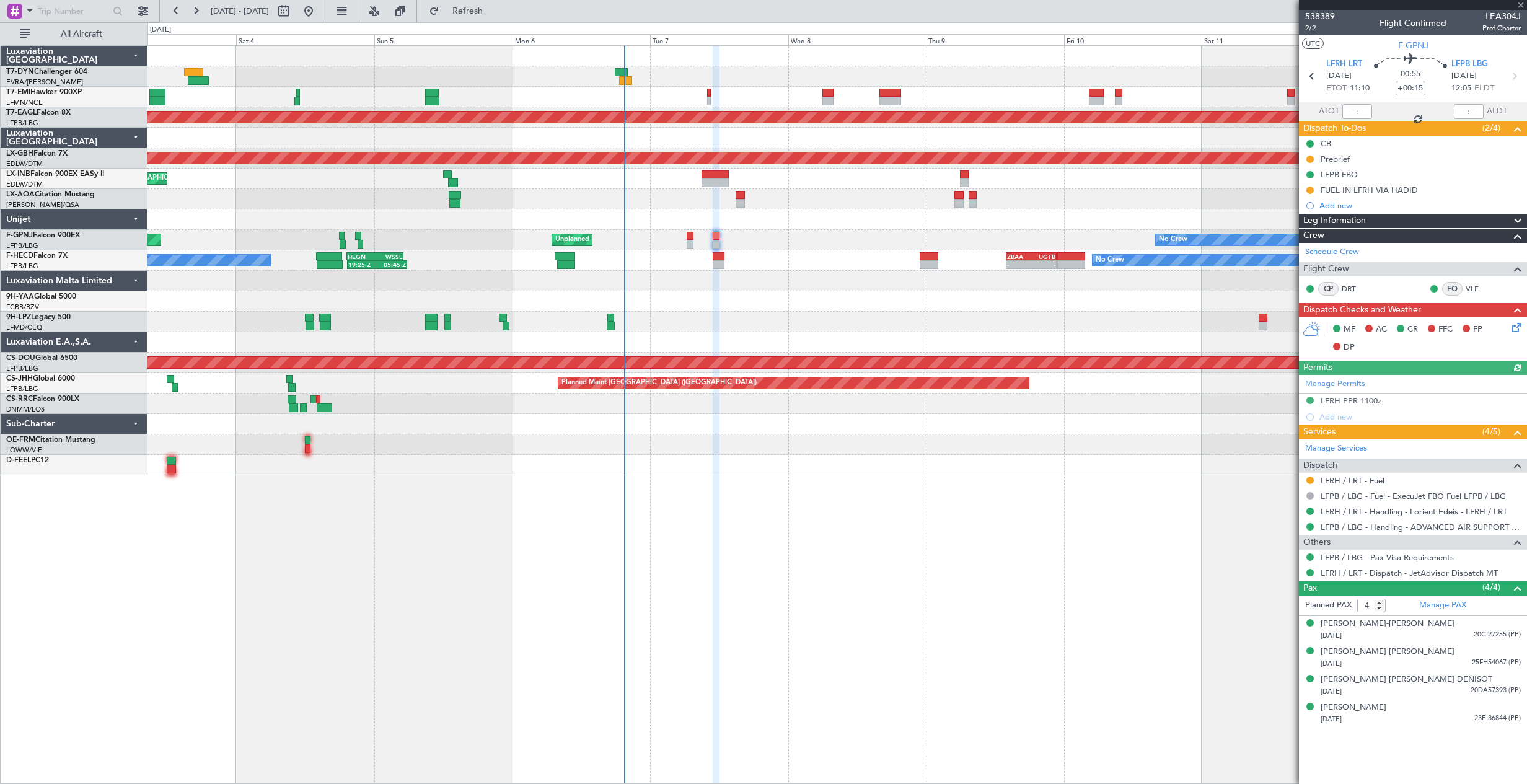
type input "1"
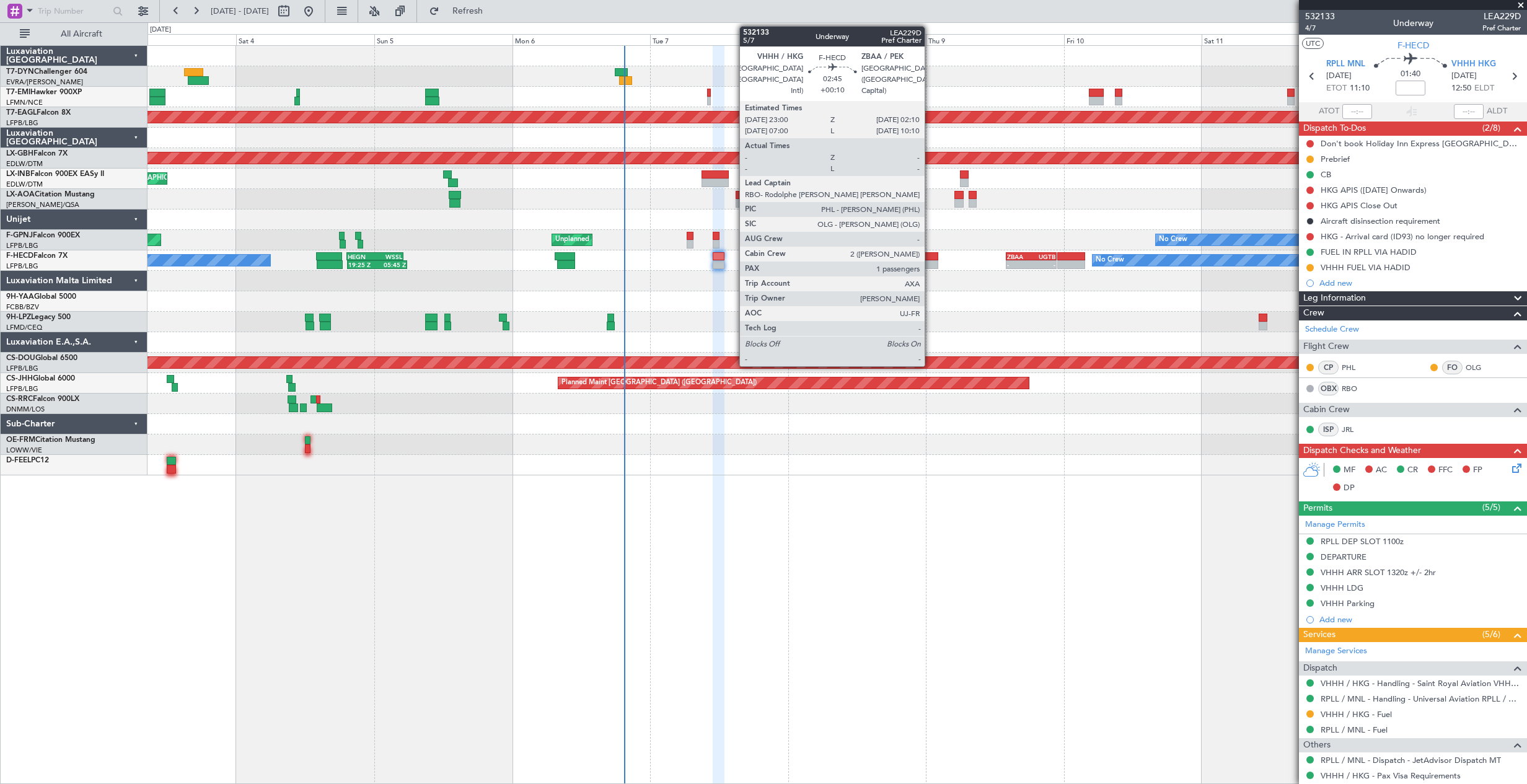
click at [931, 264] on div at bounding box center [929, 265] width 19 height 9
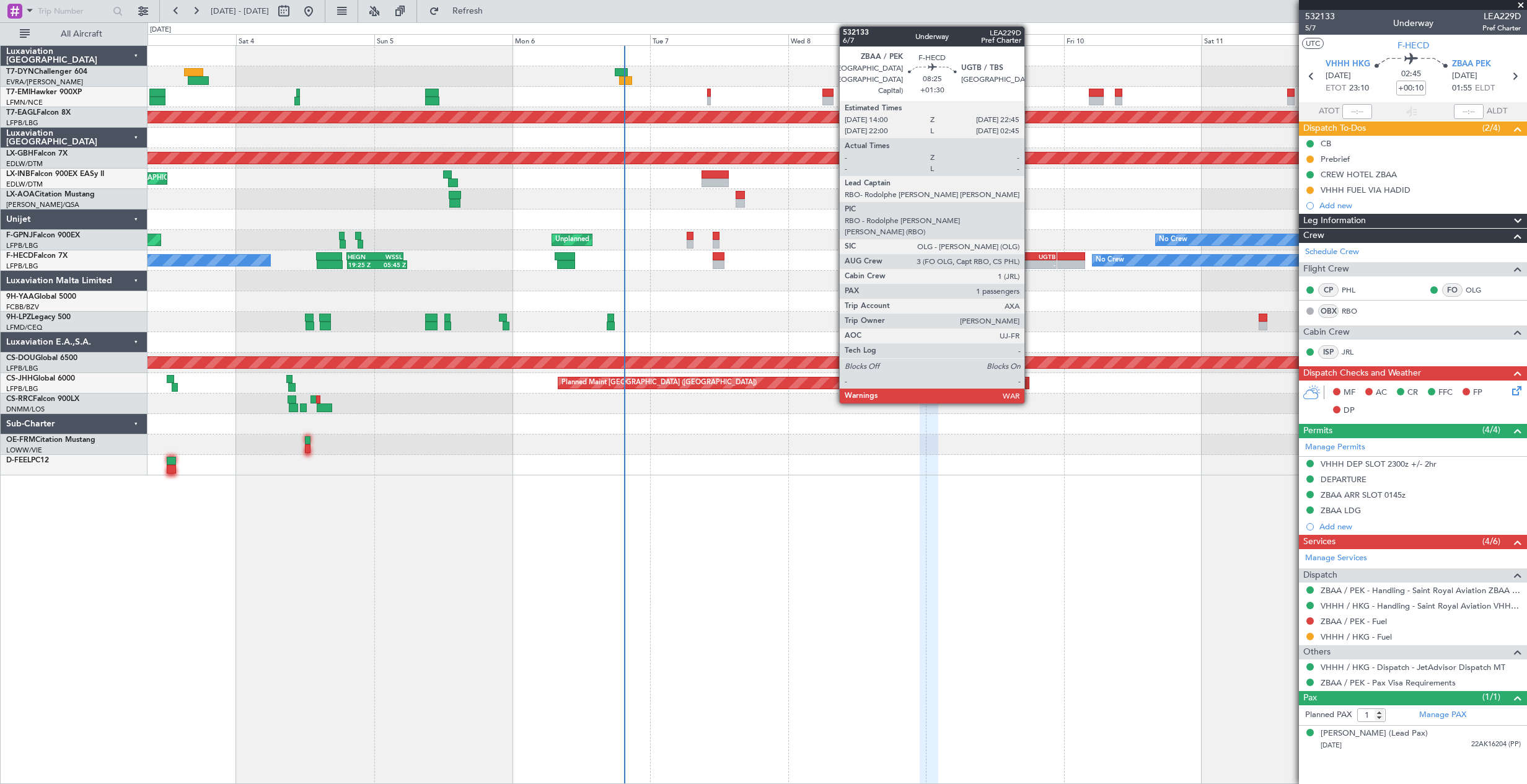
click at [1030, 264] on div "-" at bounding box center [1019, 265] width 24 height 8
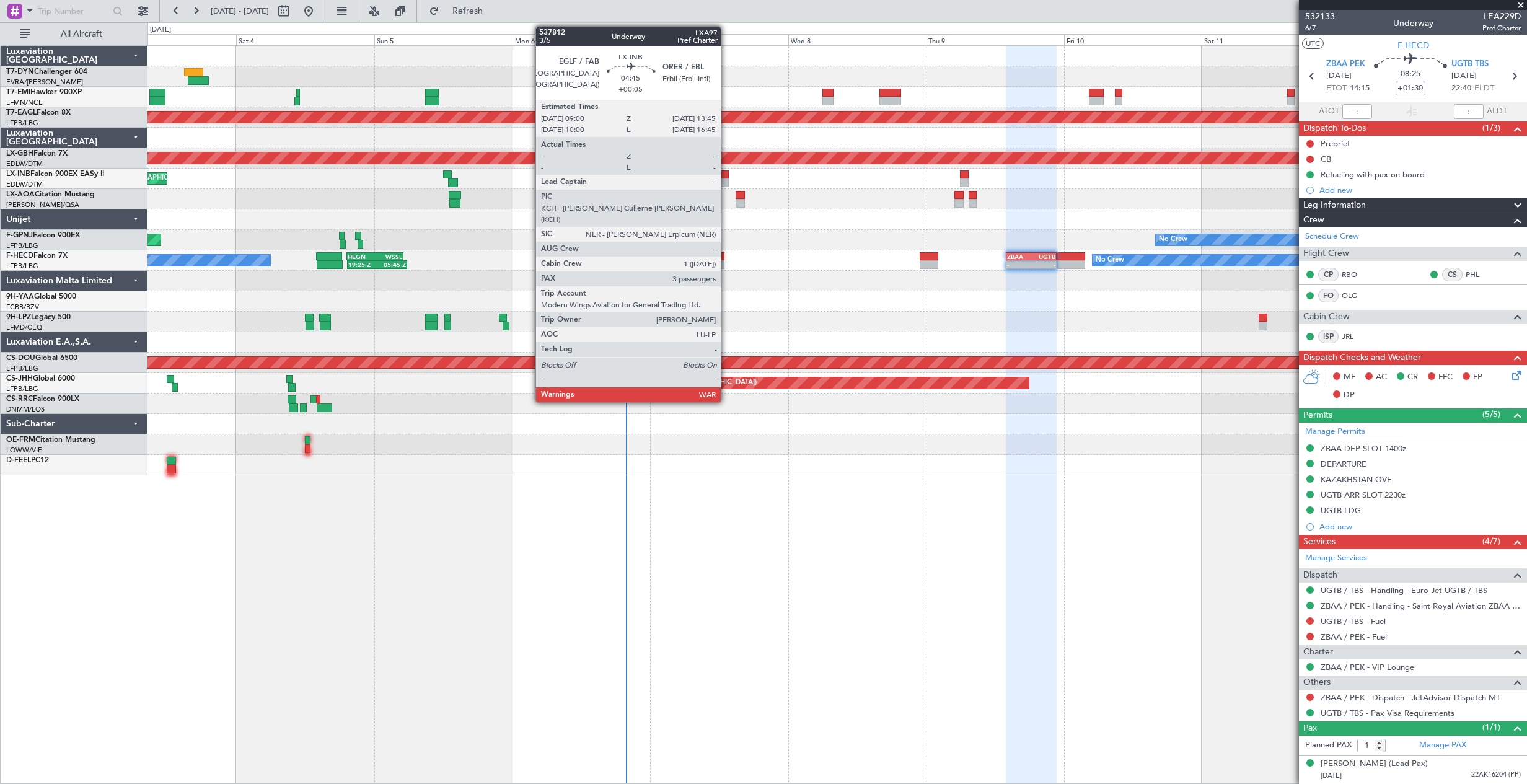
click at [726, 174] on div at bounding box center [716, 175] width 28 height 9
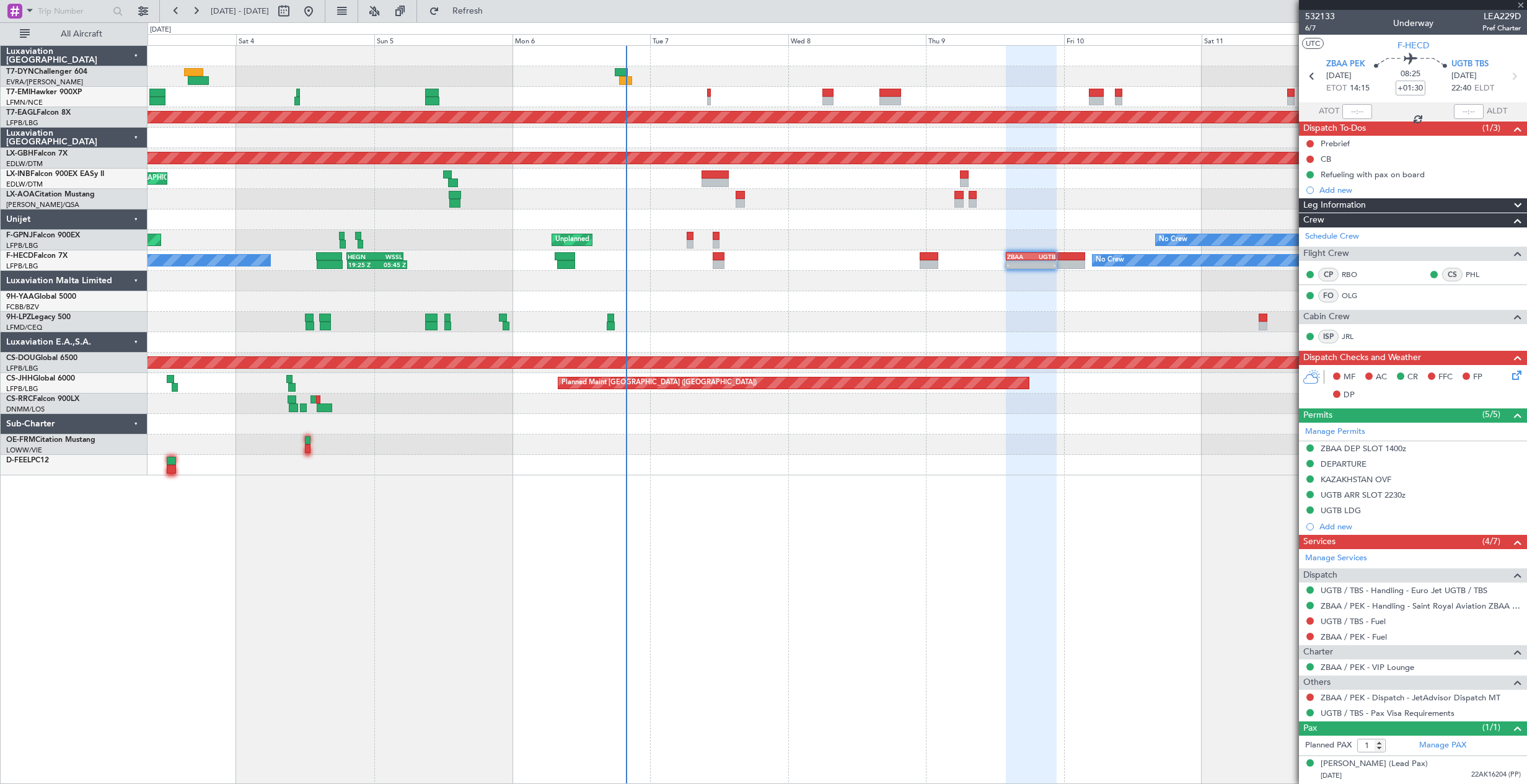
type input "+00:05"
type input "3"
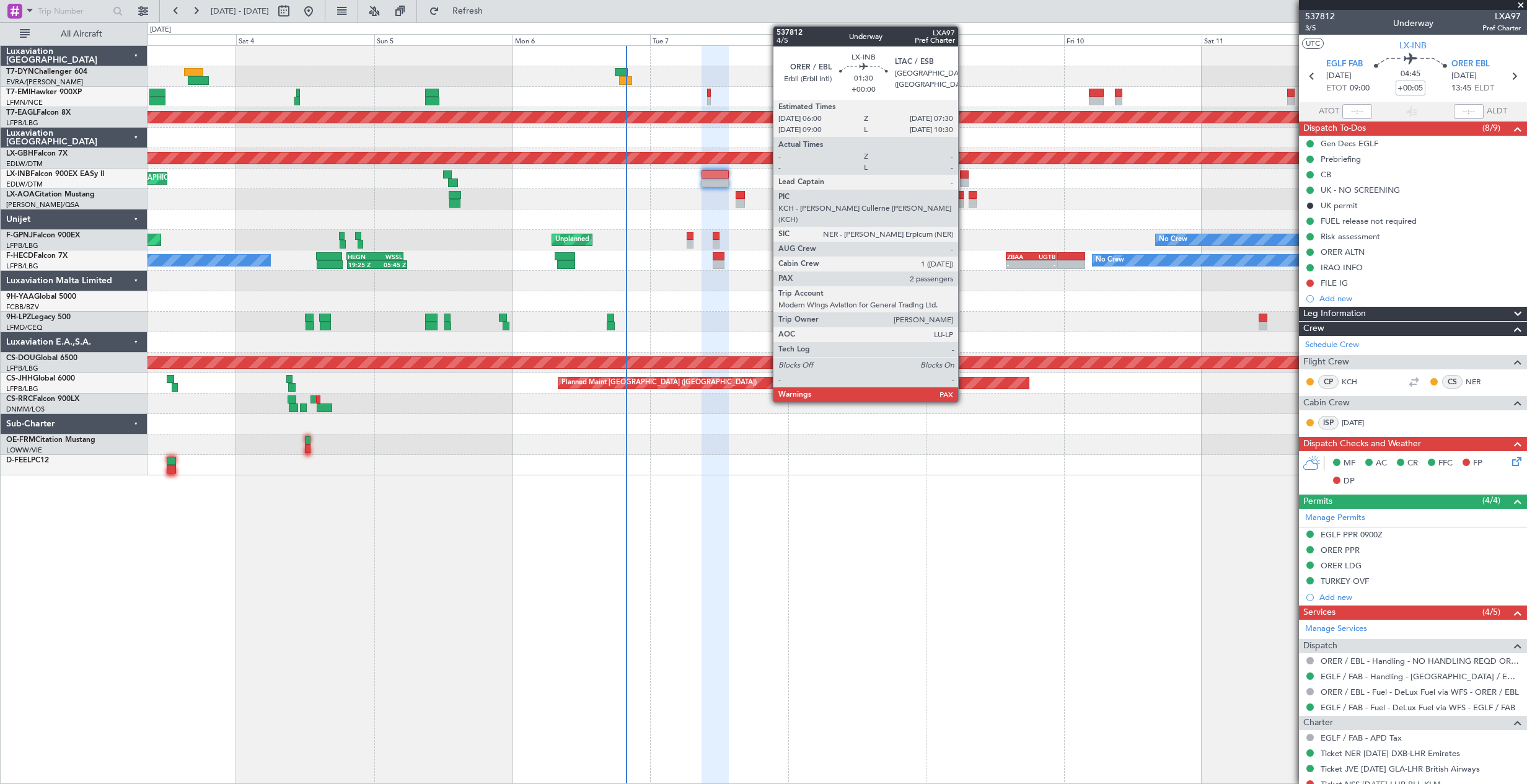
click at [964, 172] on div at bounding box center [964, 175] width 9 height 9
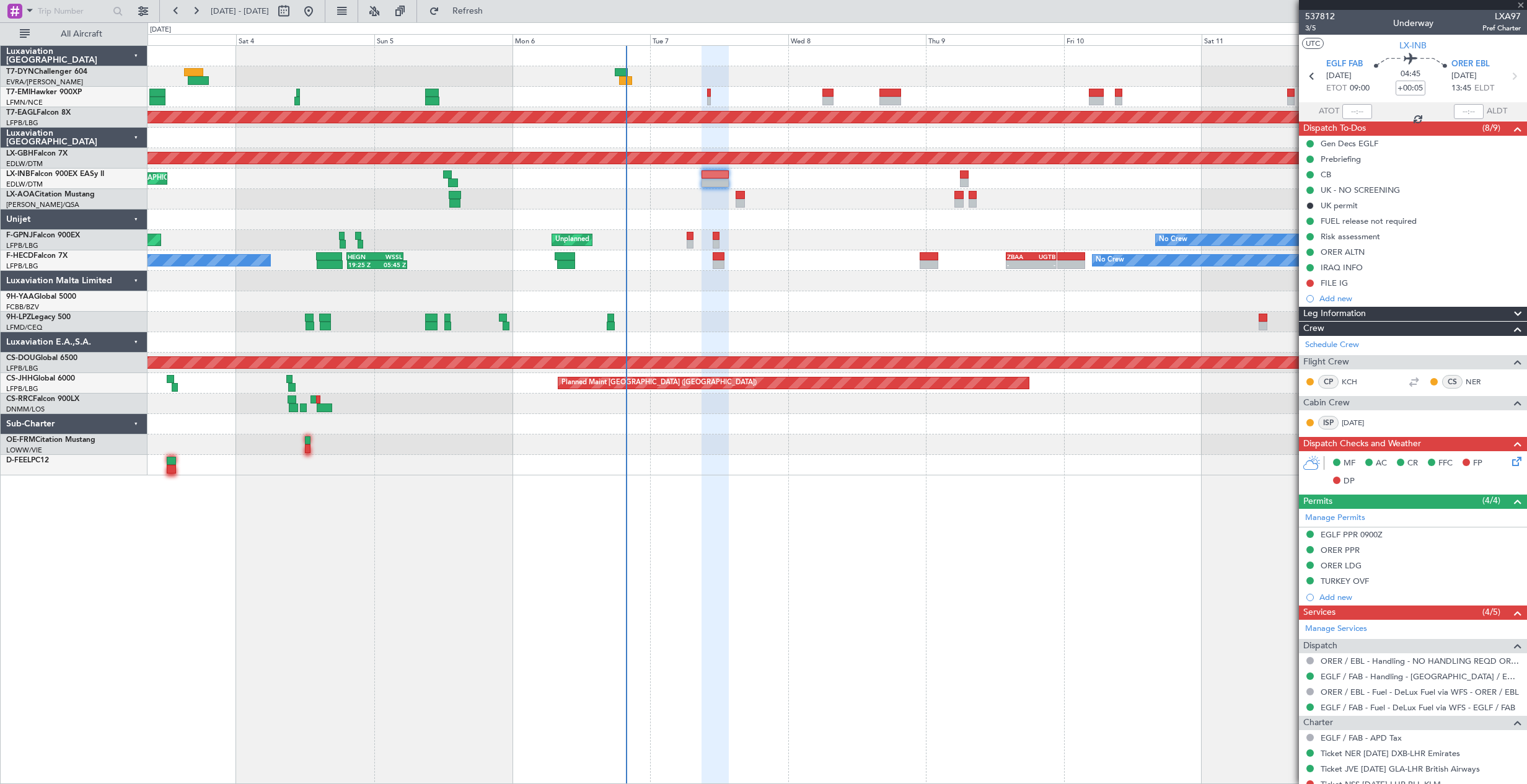
type input "4"
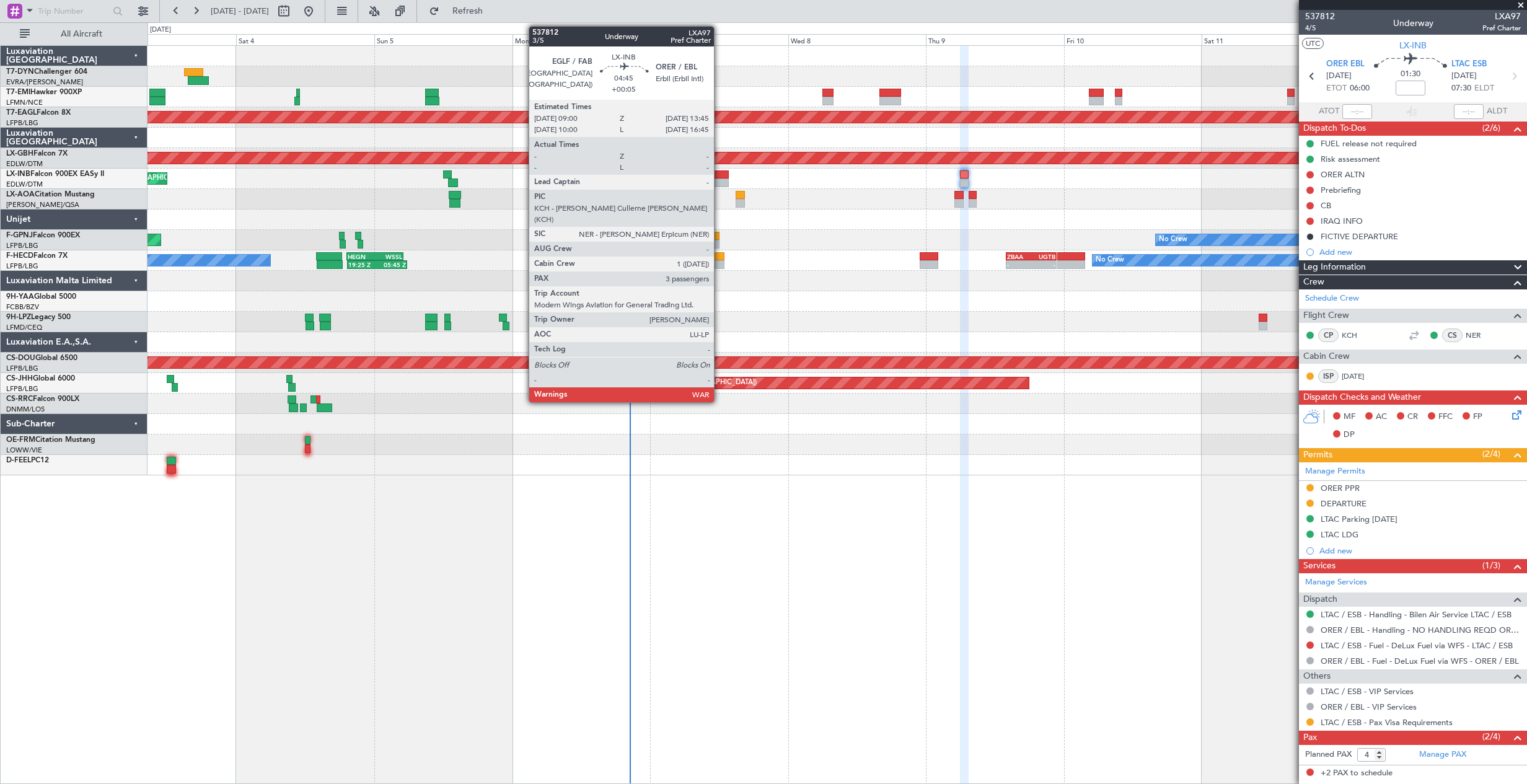
click at [719, 177] on div at bounding box center [716, 175] width 28 height 9
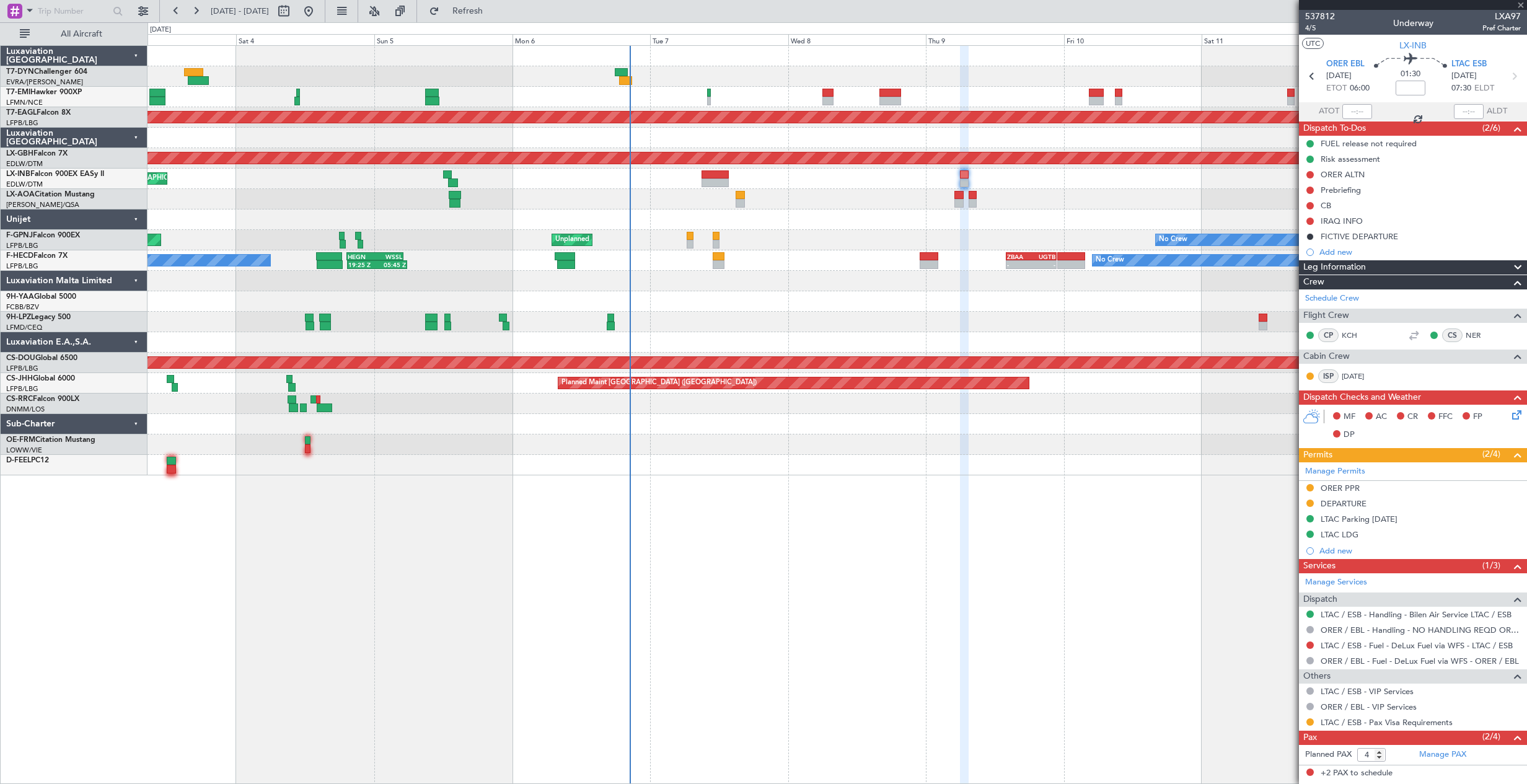
type input "+00:05"
type input "3"
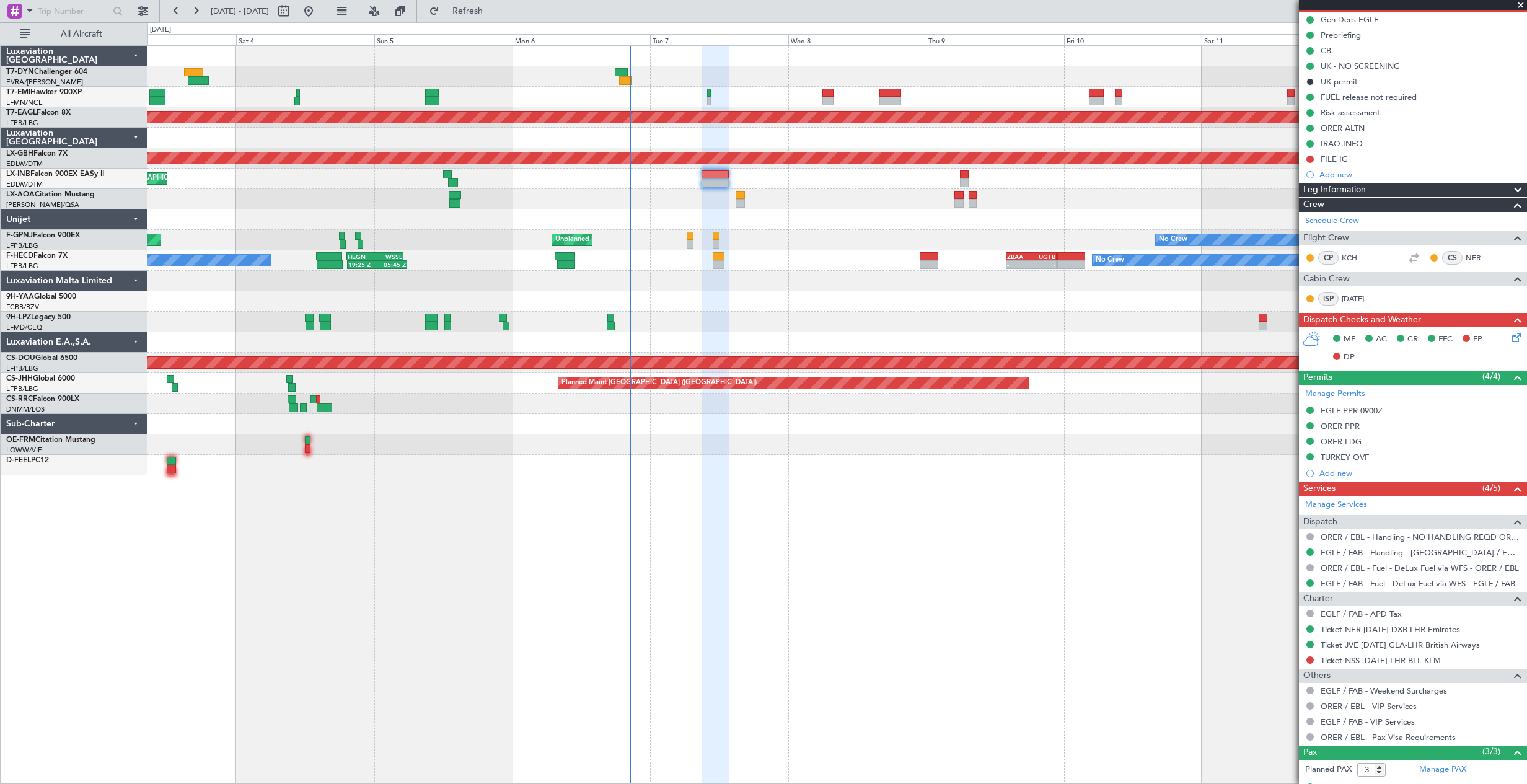
scroll to position [203, 0]
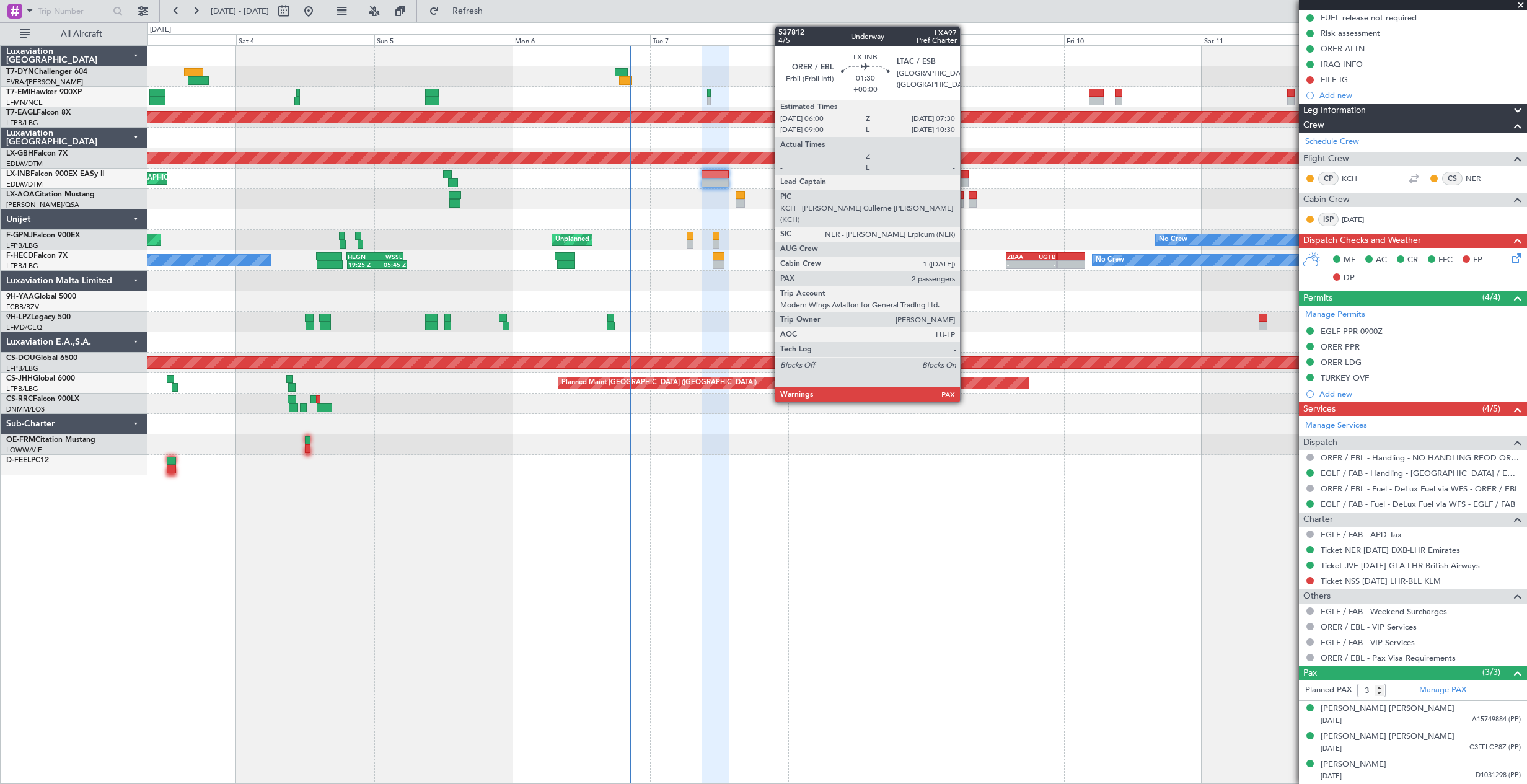
click at [966, 172] on div at bounding box center [964, 175] width 9 height 9
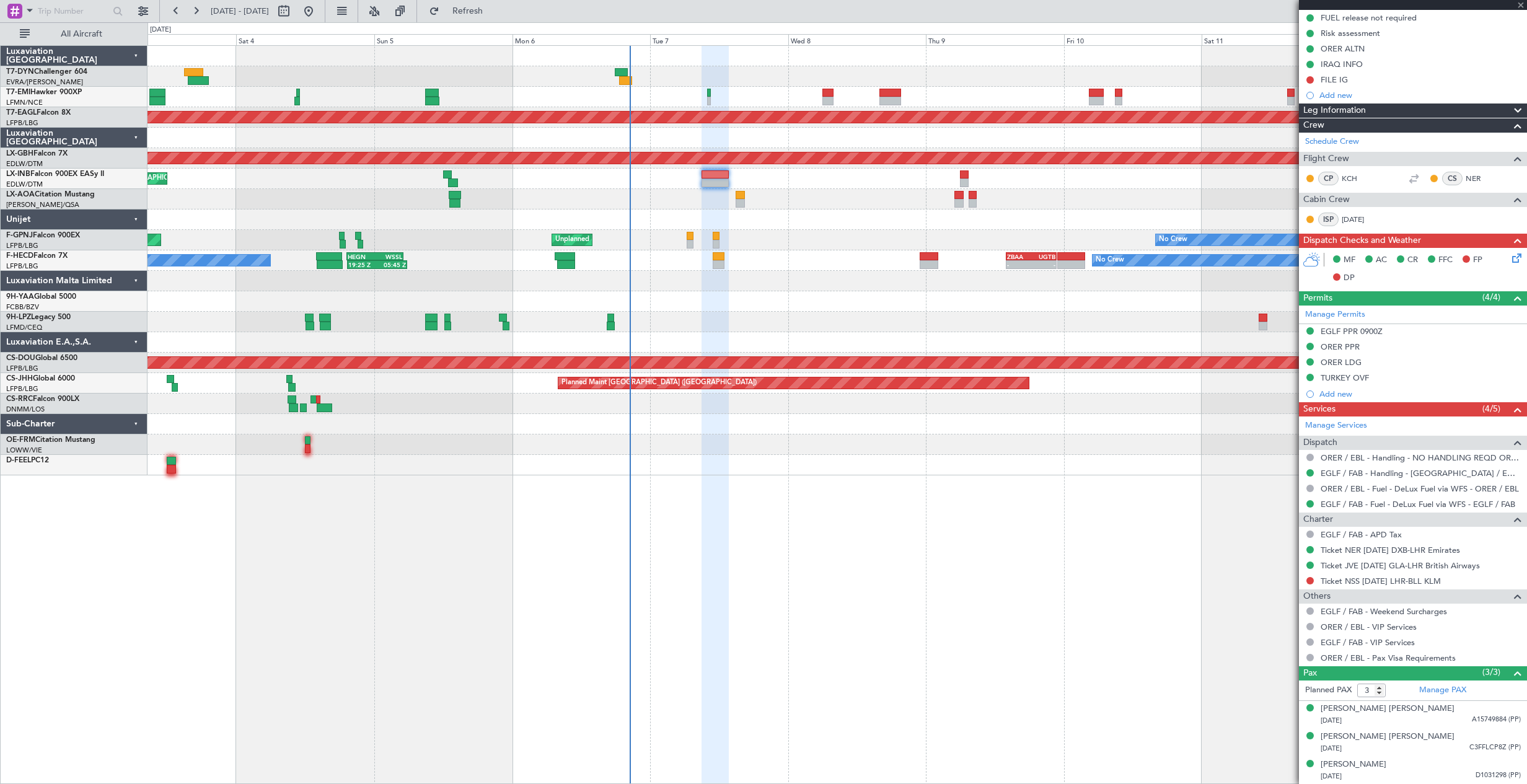
type input "4"
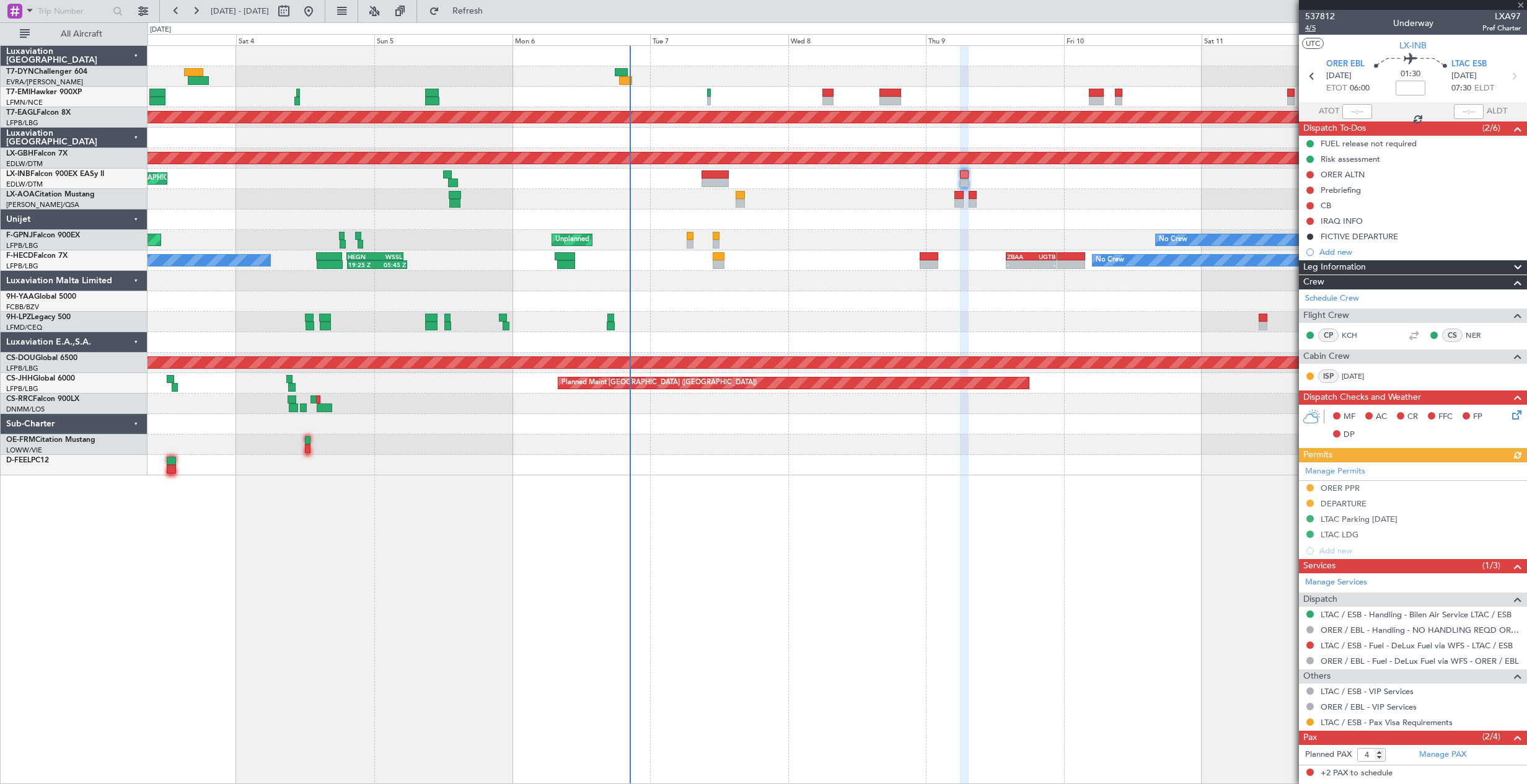
click at [1314, 24] on span "4/5" at bounding box center [1320, 28] width 30 height 10
click at [1510, 418] on icon at bounding box center [1515, 413] width 10 height 10
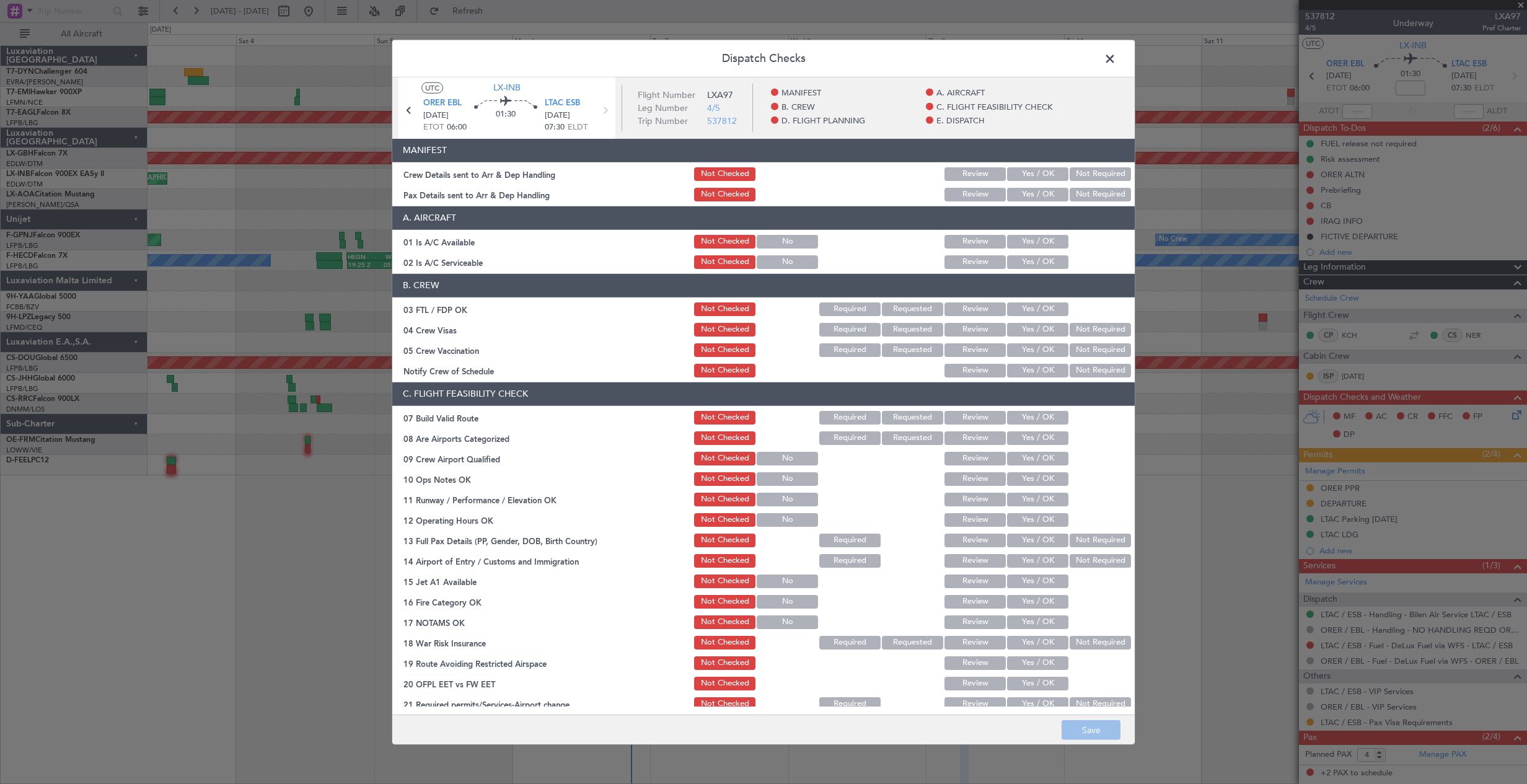
click at [1017, 171] on button "Yes / OK" at bounding box center [1038, 174] width 61 height 13
click at [1029, 200] on button "Yes / OK" at bounding box center [1038, 194] width 61 height 13
click at [1089, 726] on button "Save" at bounding box center [1091, 730] width 59 height 20
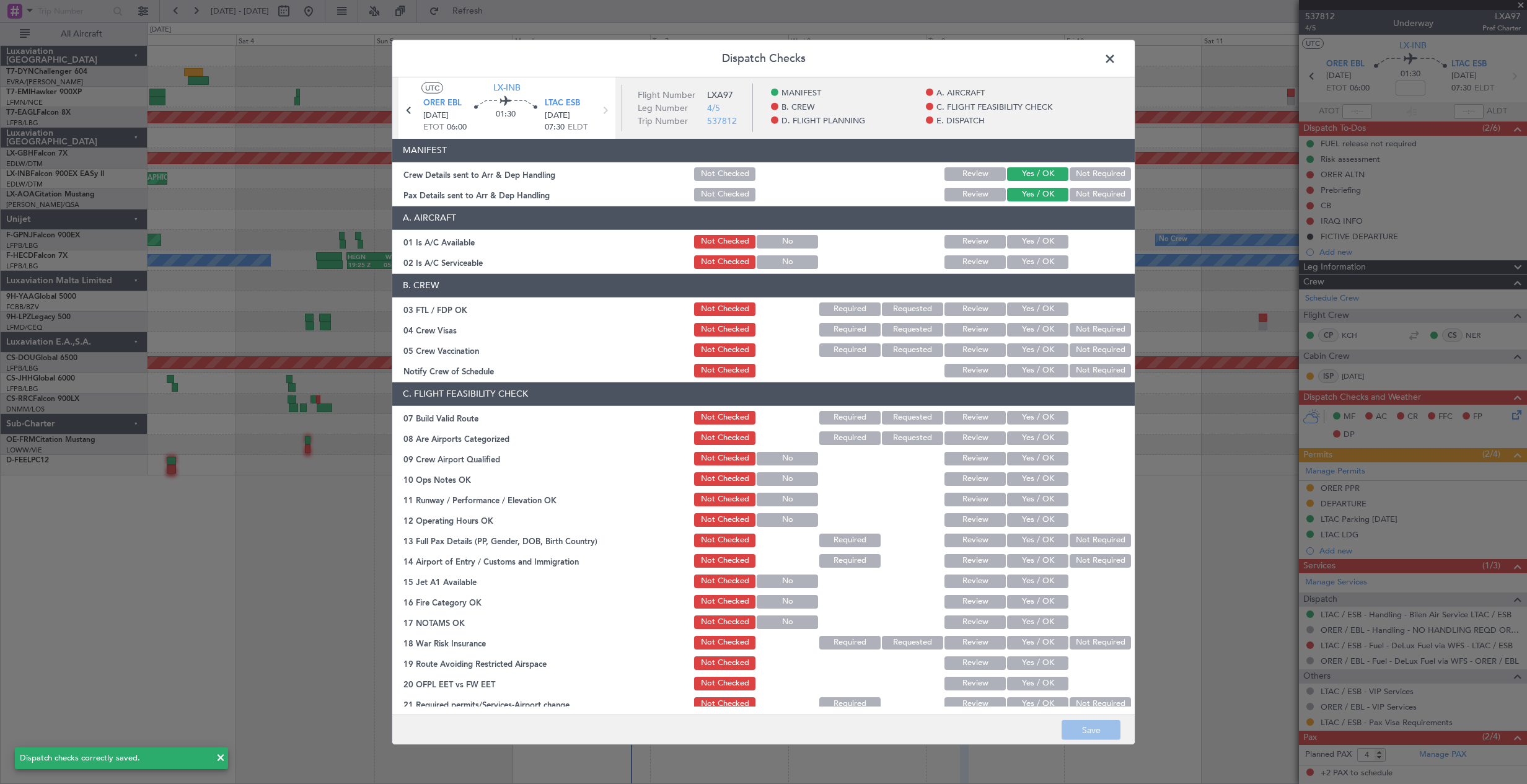
click at [1116, 62] on span at bounding box center [1116, 61] width 0 height 25
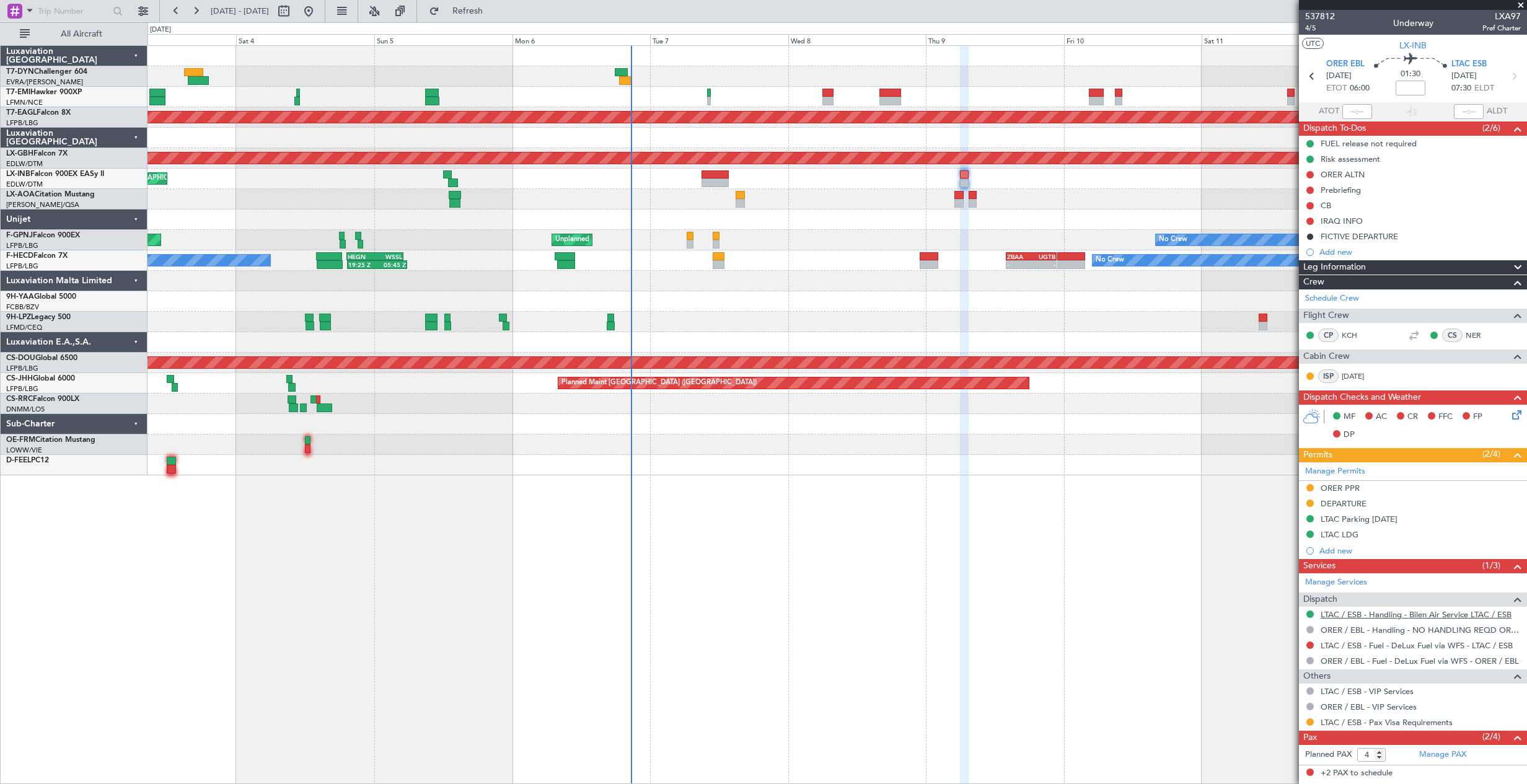
click at [1334, 614] on link "LTAC / ESB - Handling - Bilen Air Service LTAC / ESB" at bounding box center [1416, 614] width 191 height 10
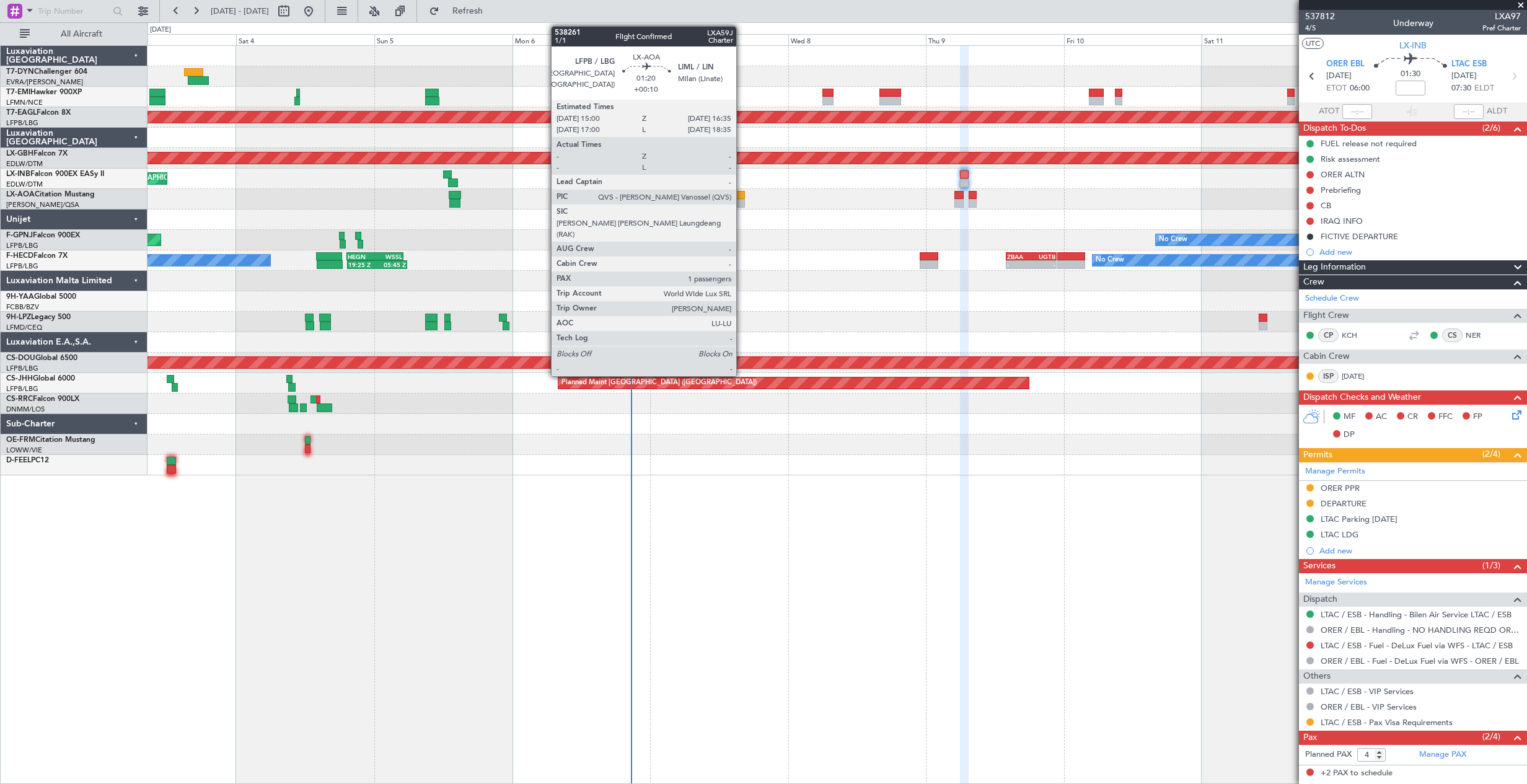
click at [742, 197] on div at bounding box center [740, 195] width 10 height 9
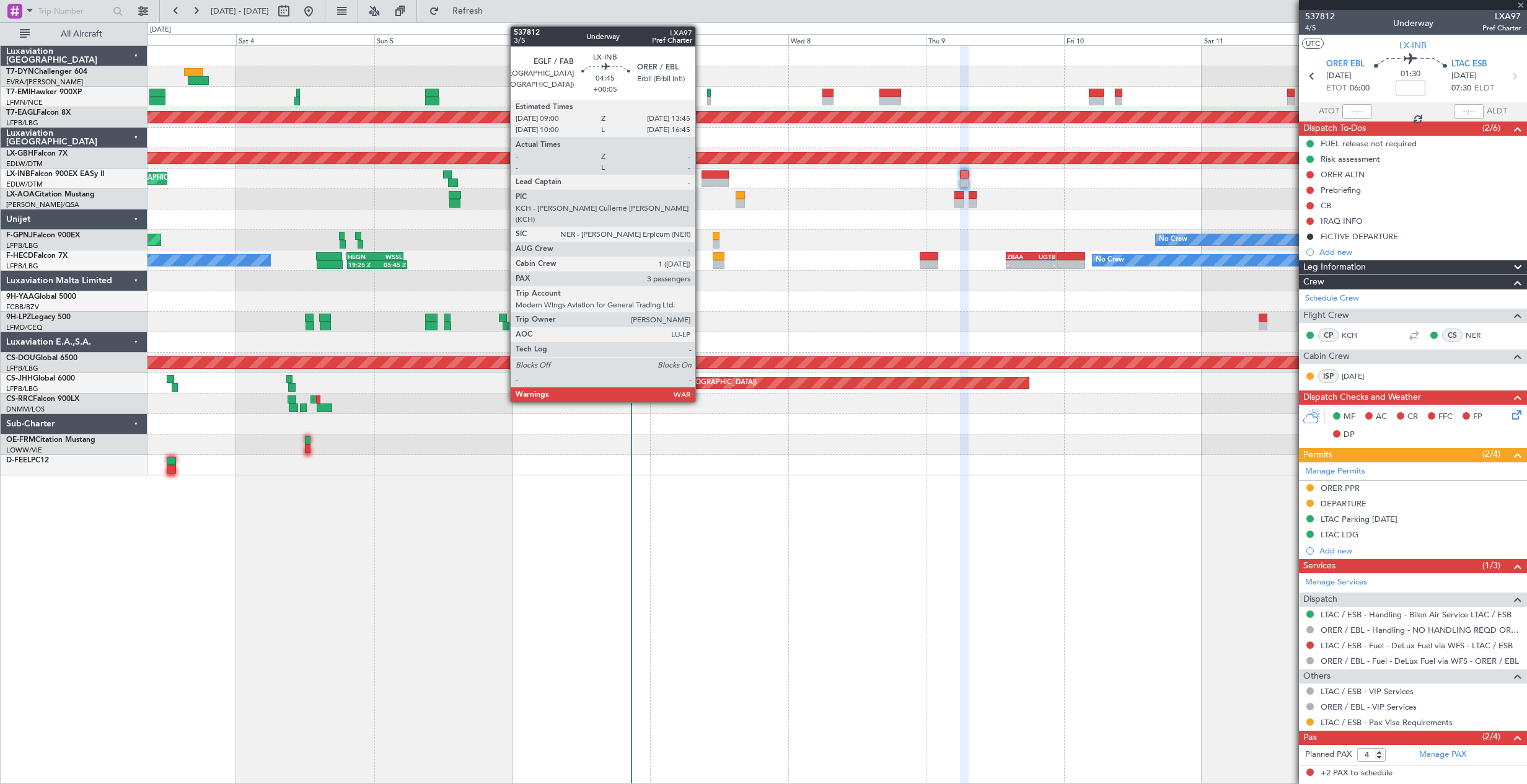
click at [702, 176] on div at bounding box center [716, 175] width 28 height 9
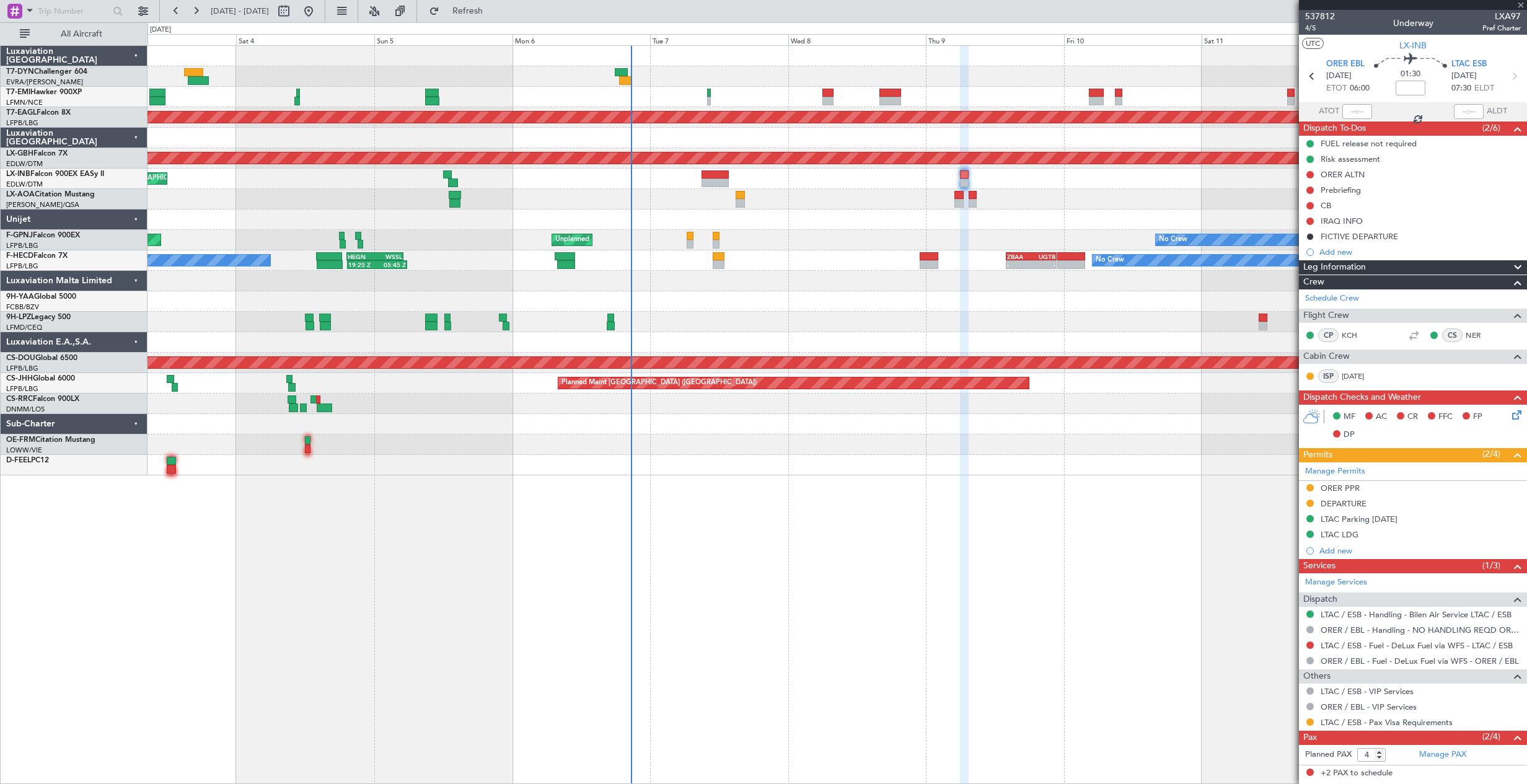
type input "+00:05"
type input "3"
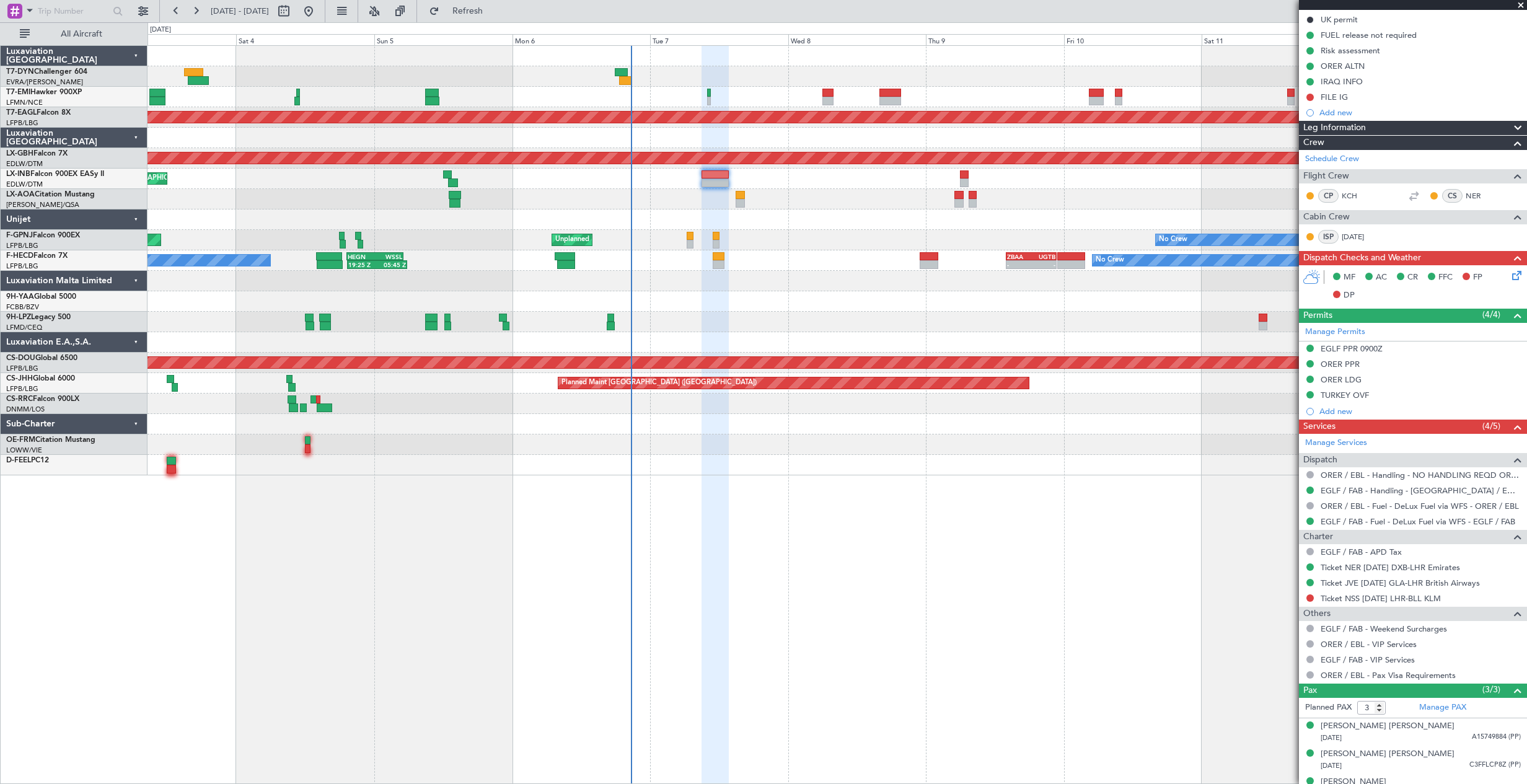
scroll to position [203, 0]
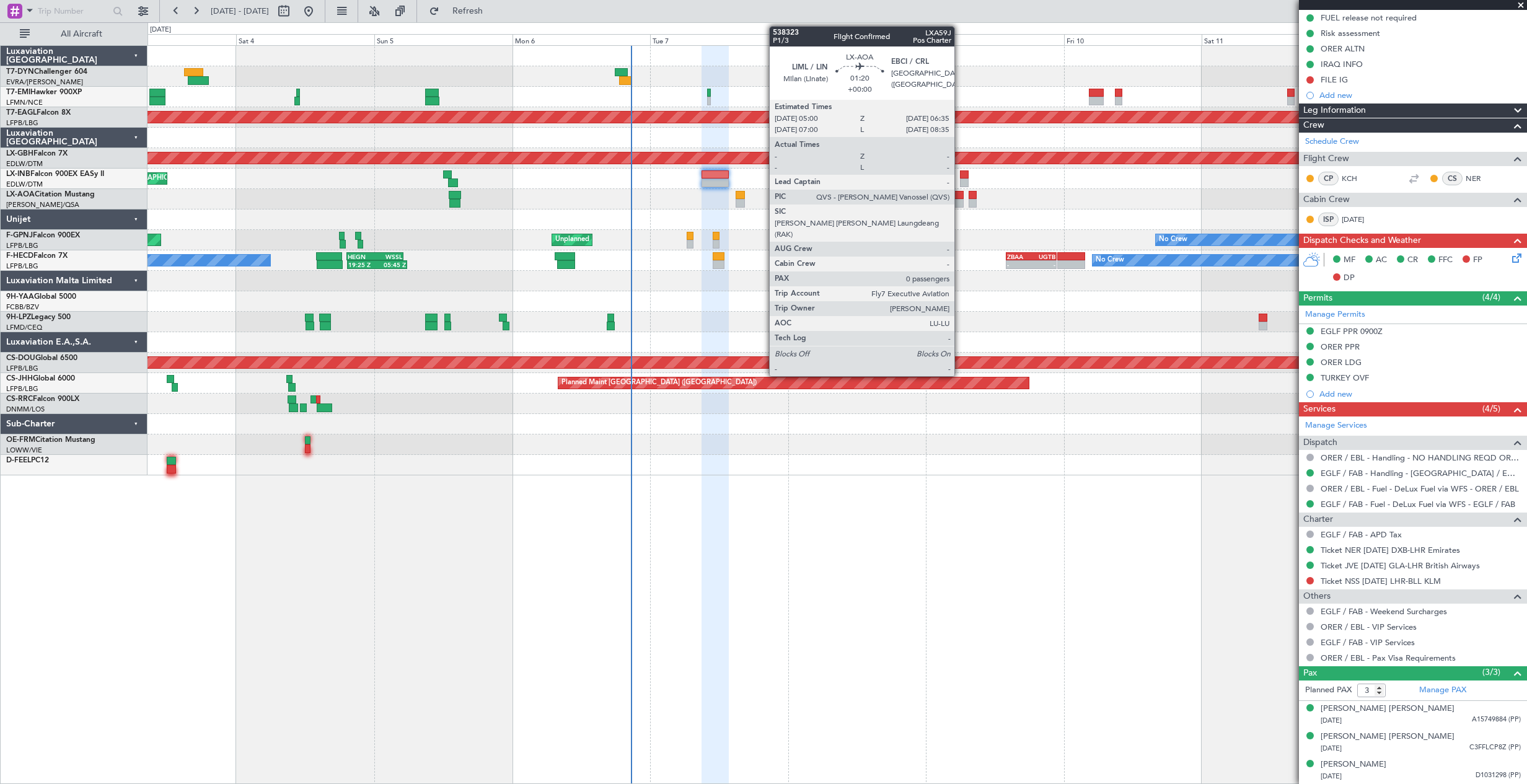
click at [960, 199] on div at bounding box center [959, 195] width 10 height 9
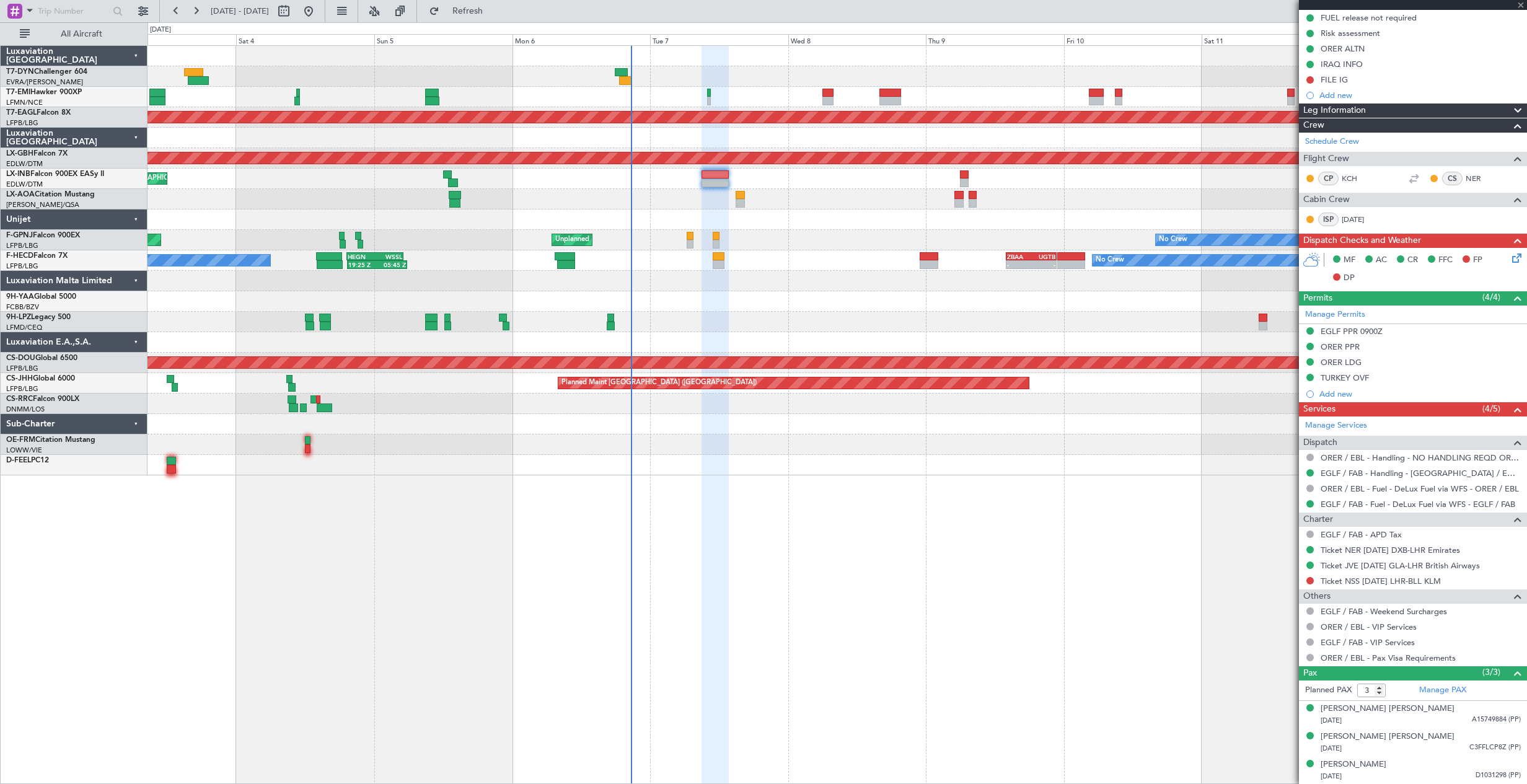
type input "0"
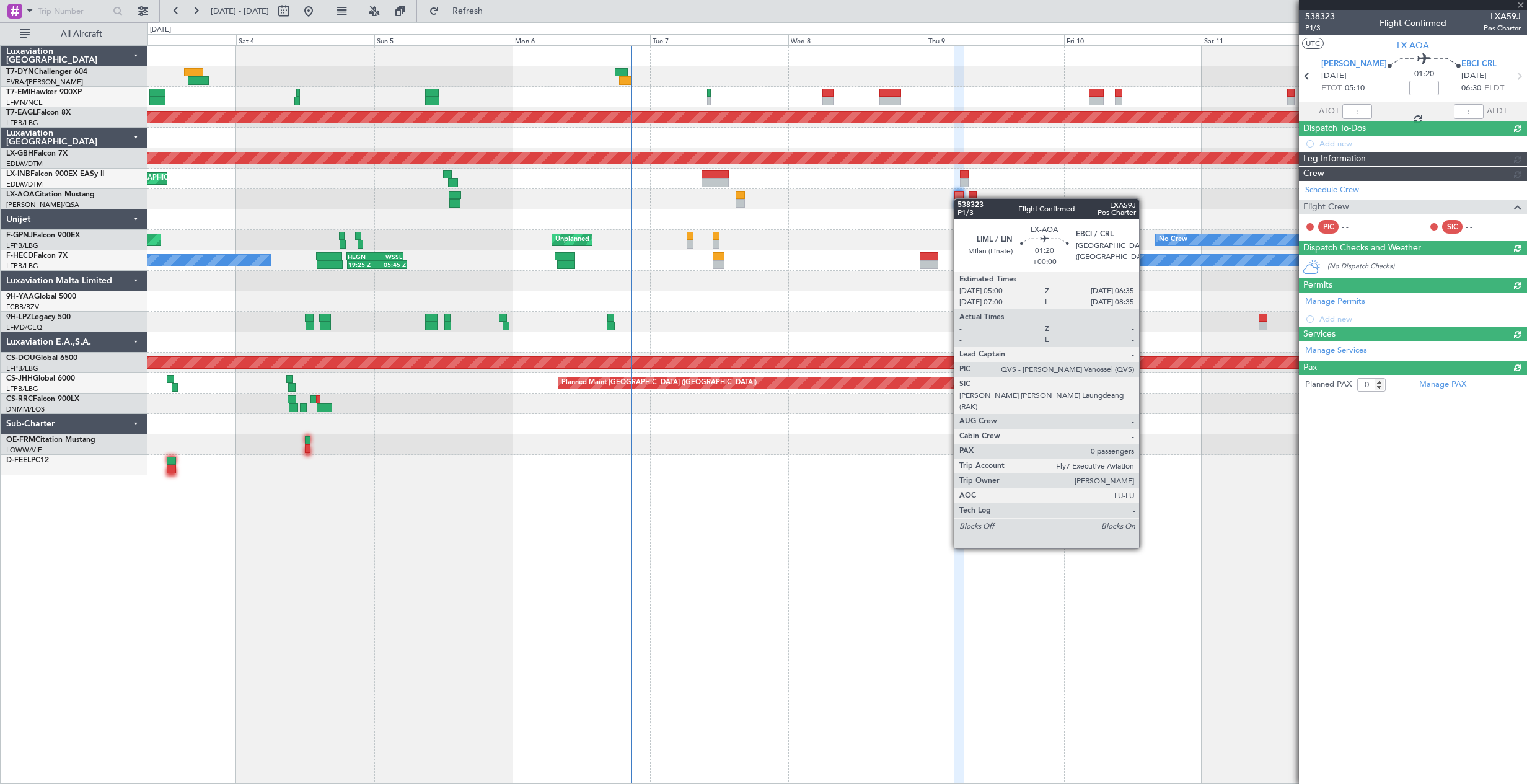
scroll to position [0, 0]
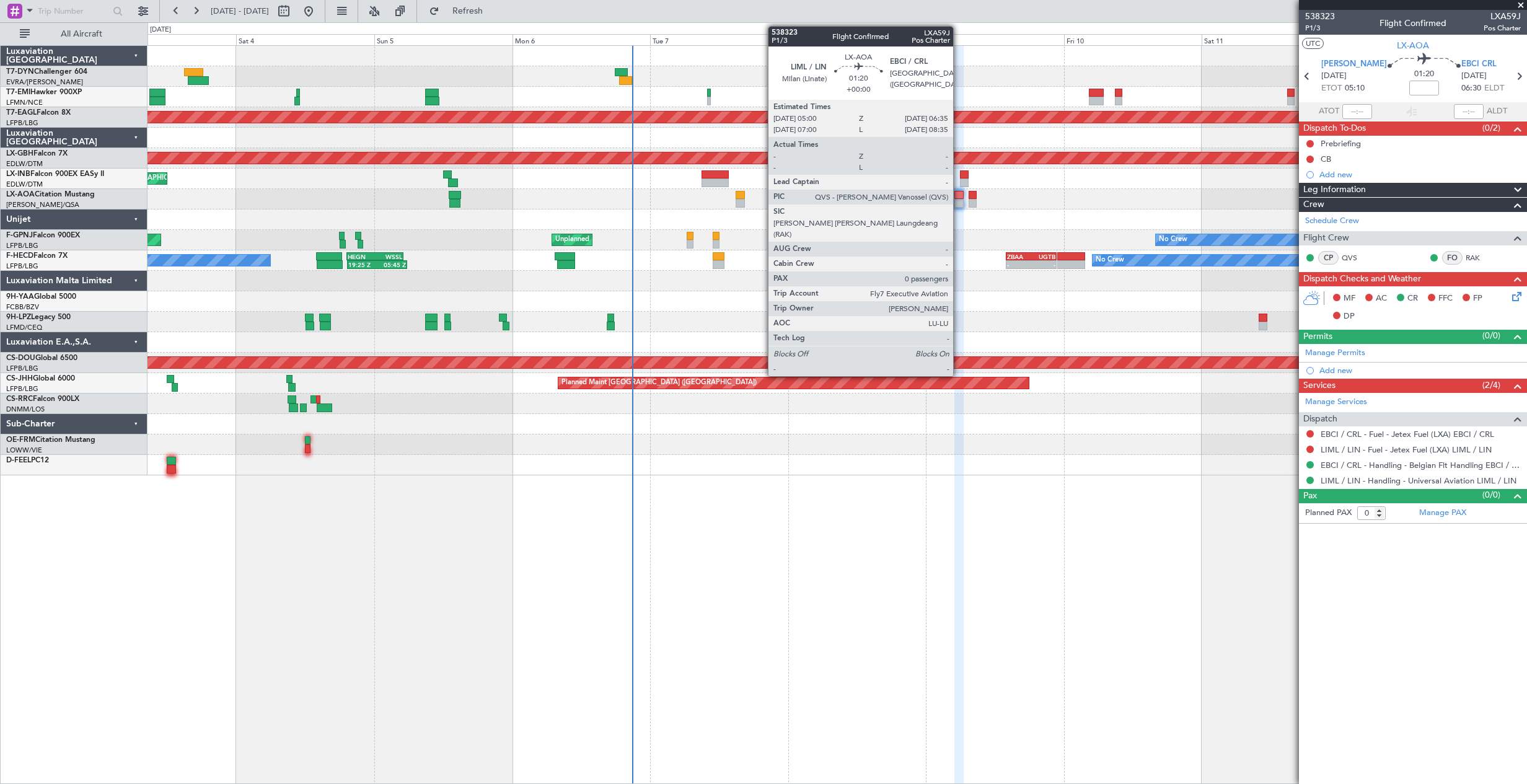
click at [959, 200] on div at bounding box center [959, 204] width 10 height 9
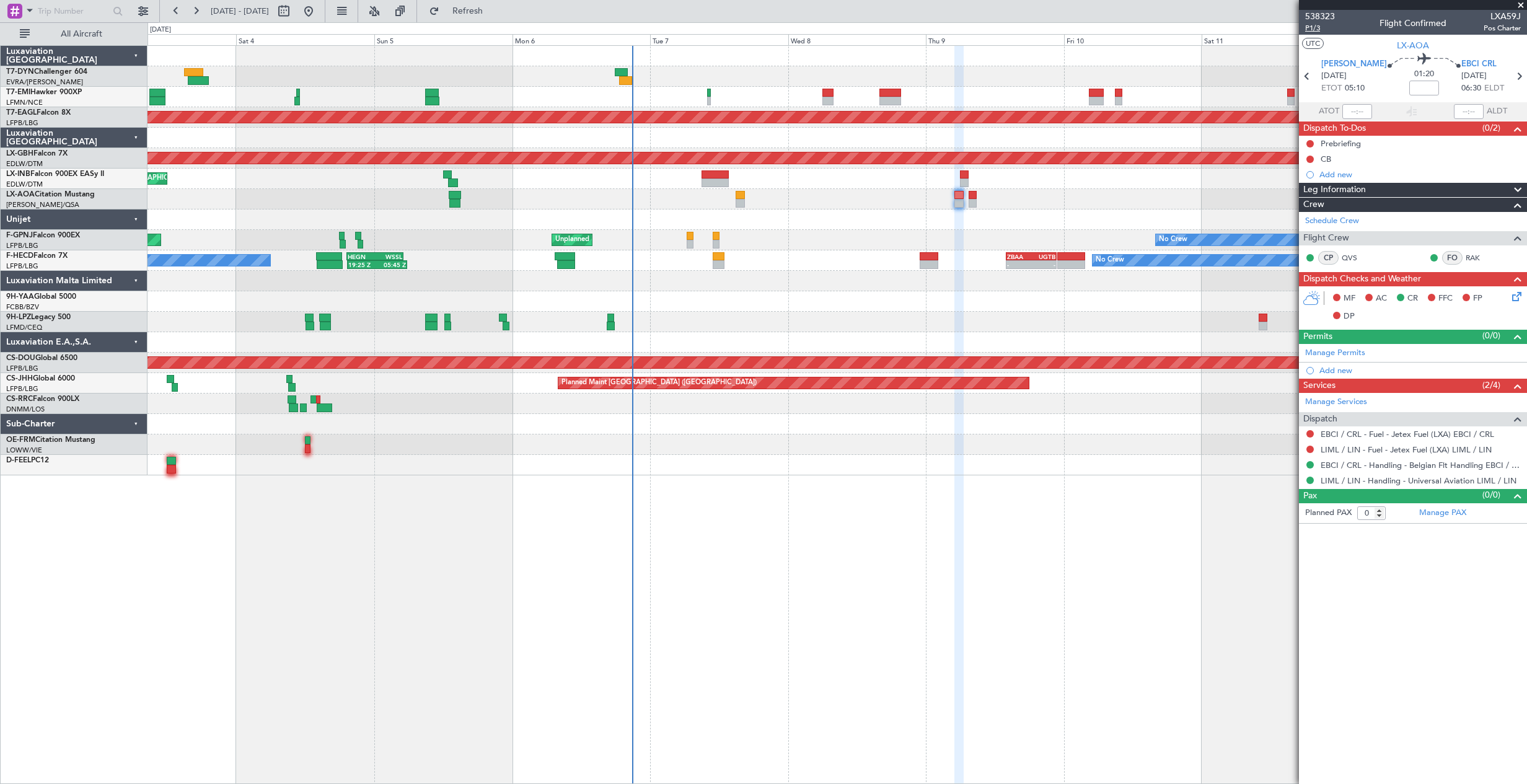
click at [1318, 23] on span "P1/3" at bounding box center [1320, 28] width 30 height 10
click at [1318, 29] on span "P1/3" at bounding box center [1320, 28] width 30 height 10
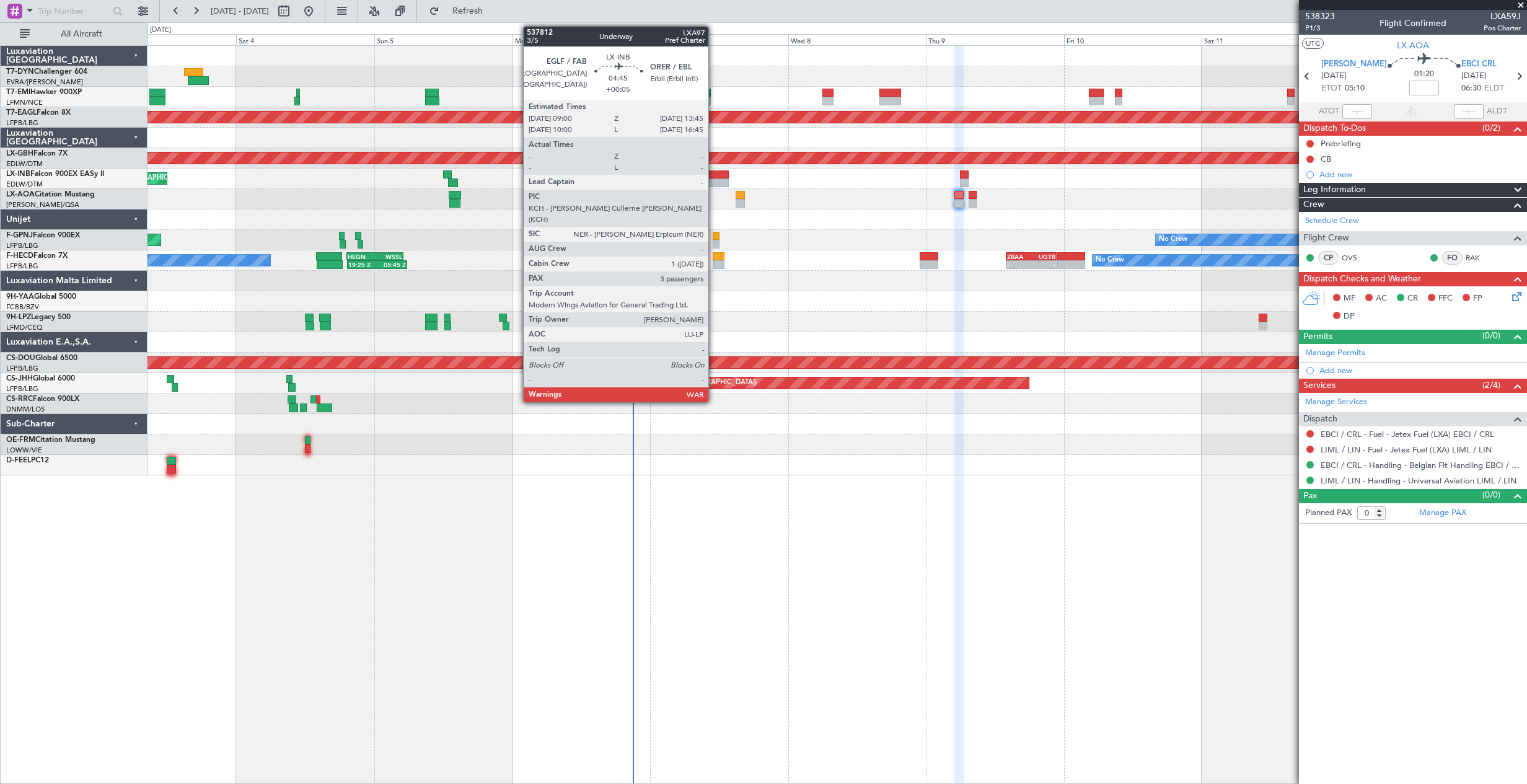
click at [714, 176] on div at bounding box center [716, 175] width 28 height 9
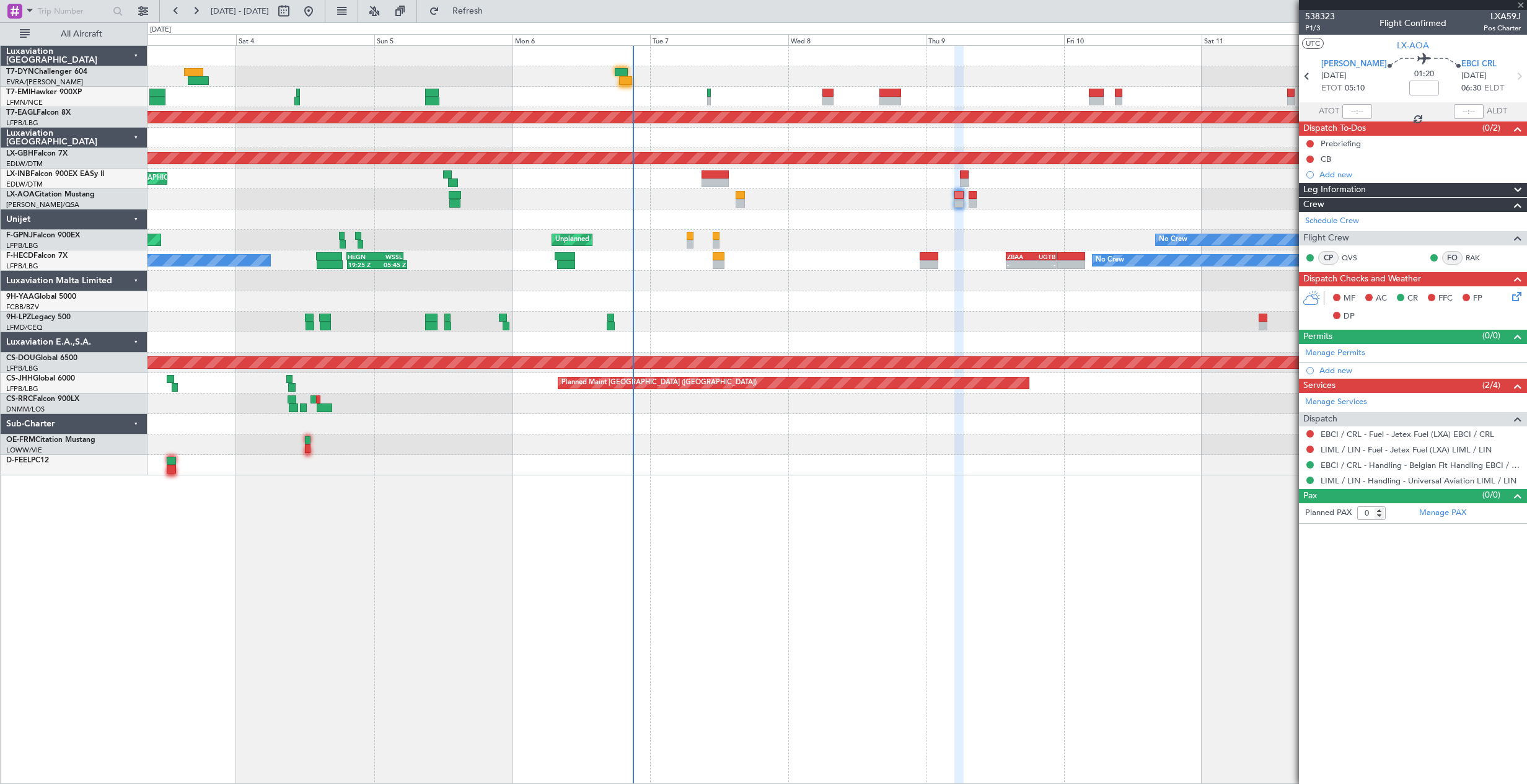
type input "+00:05"
type input "3"
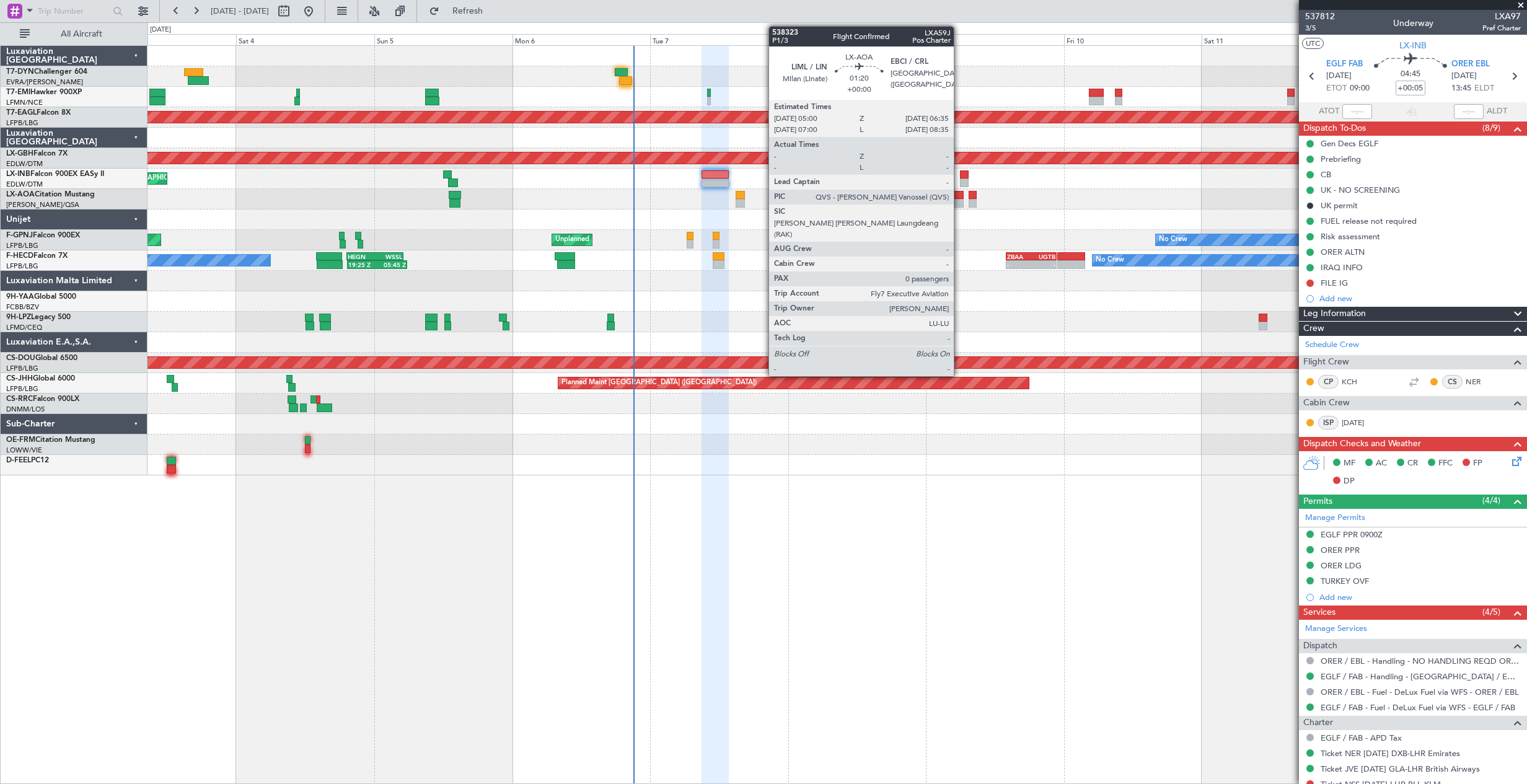
click at [959, 199] on div at bounding box center [959, 204] width 10 height 9
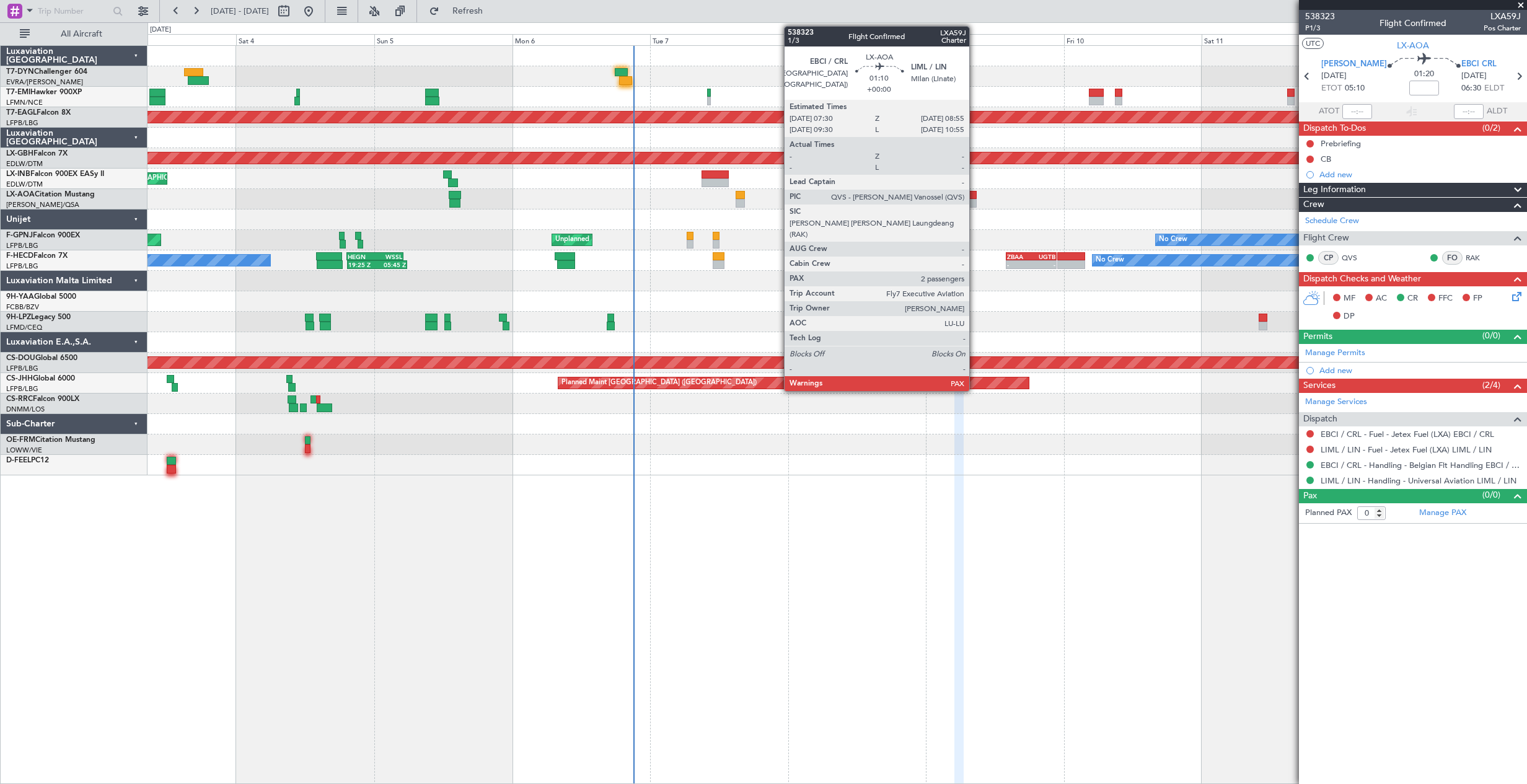
click at [975, 195] on div at bounding box center [973, 195] width 9 height 9
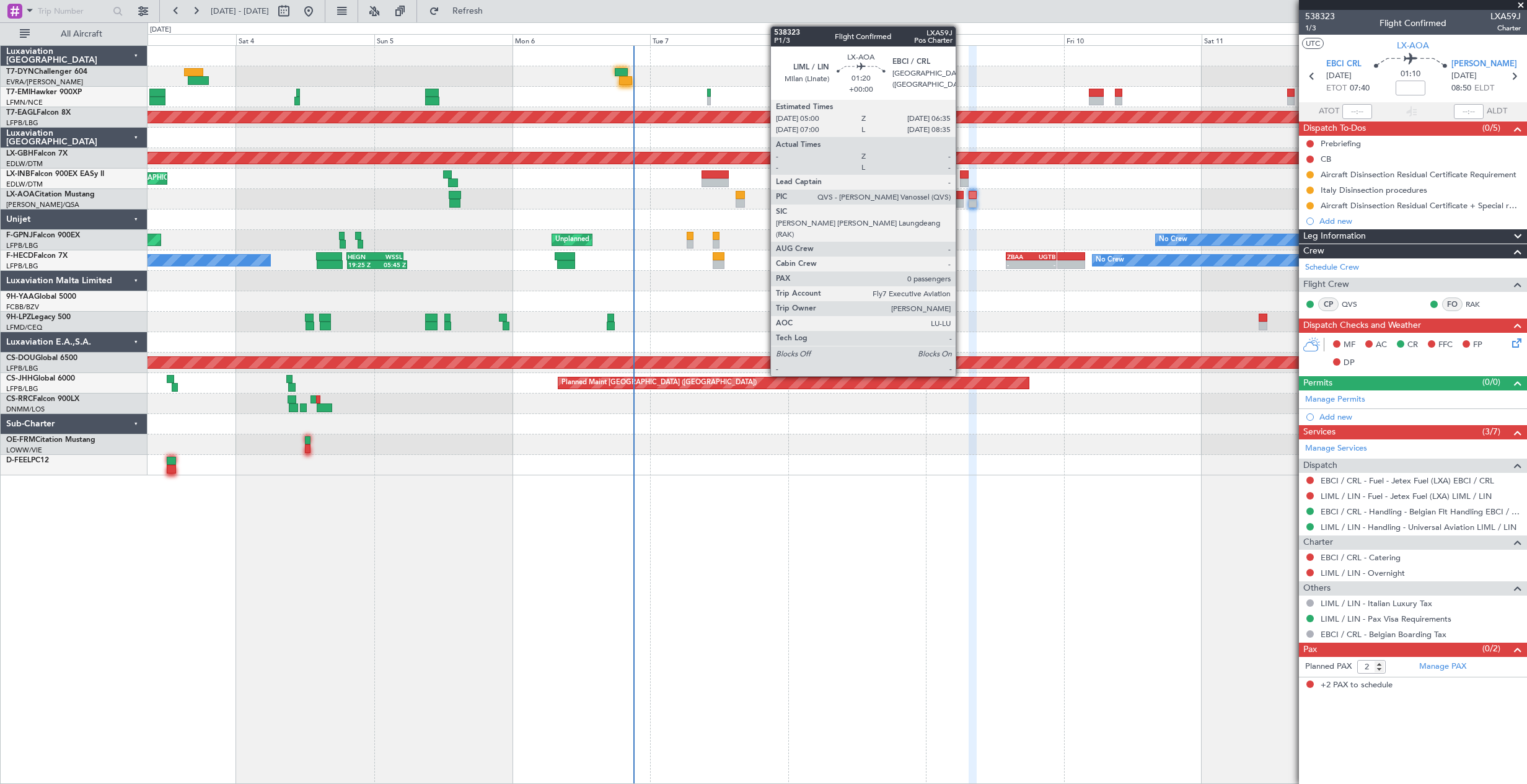
click at [961, 192] on div at bounding box center [959, 195] width 10 height 9
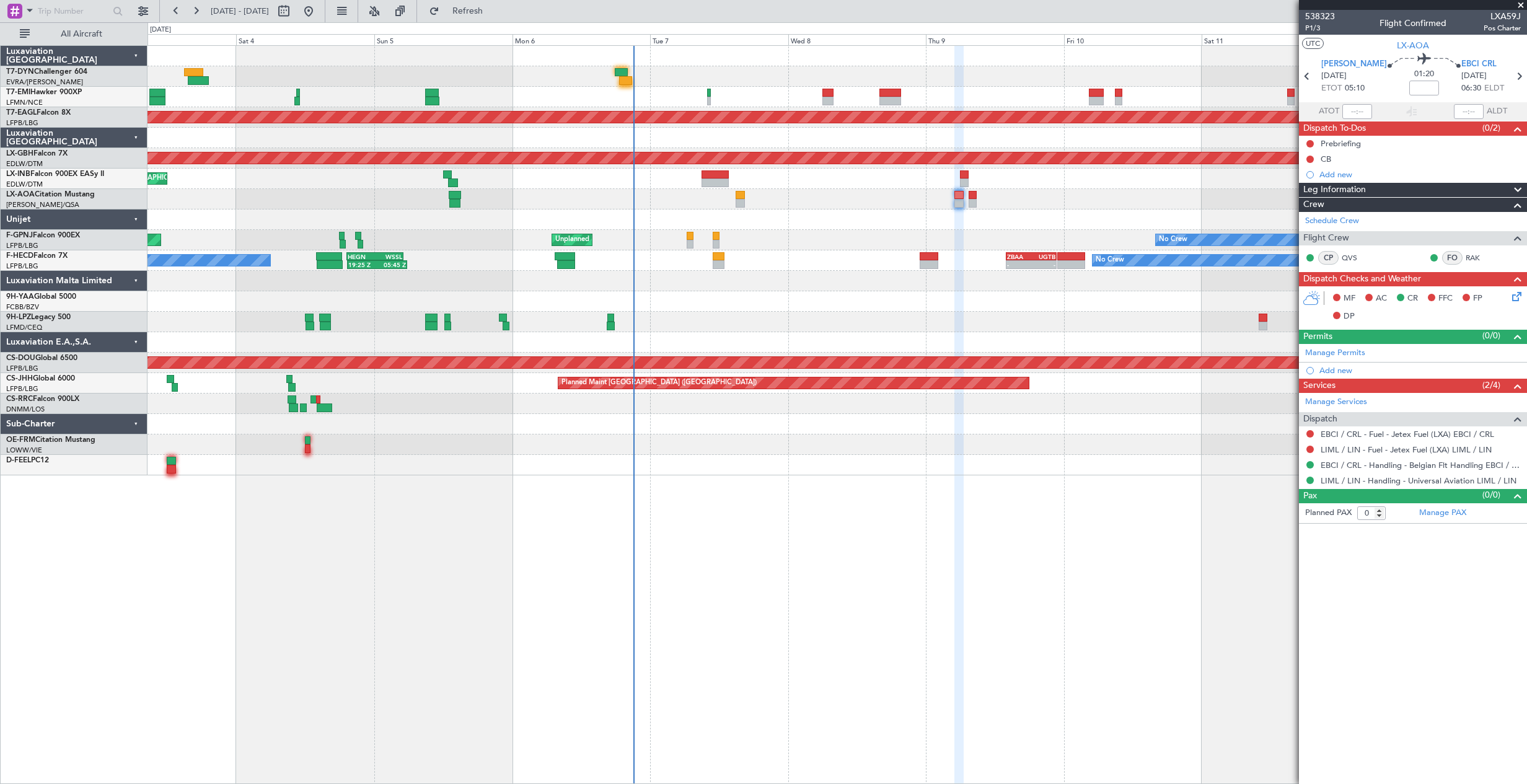
click at [1517, 299] on icon at bounding box center [1515, 294] width 10 height 10
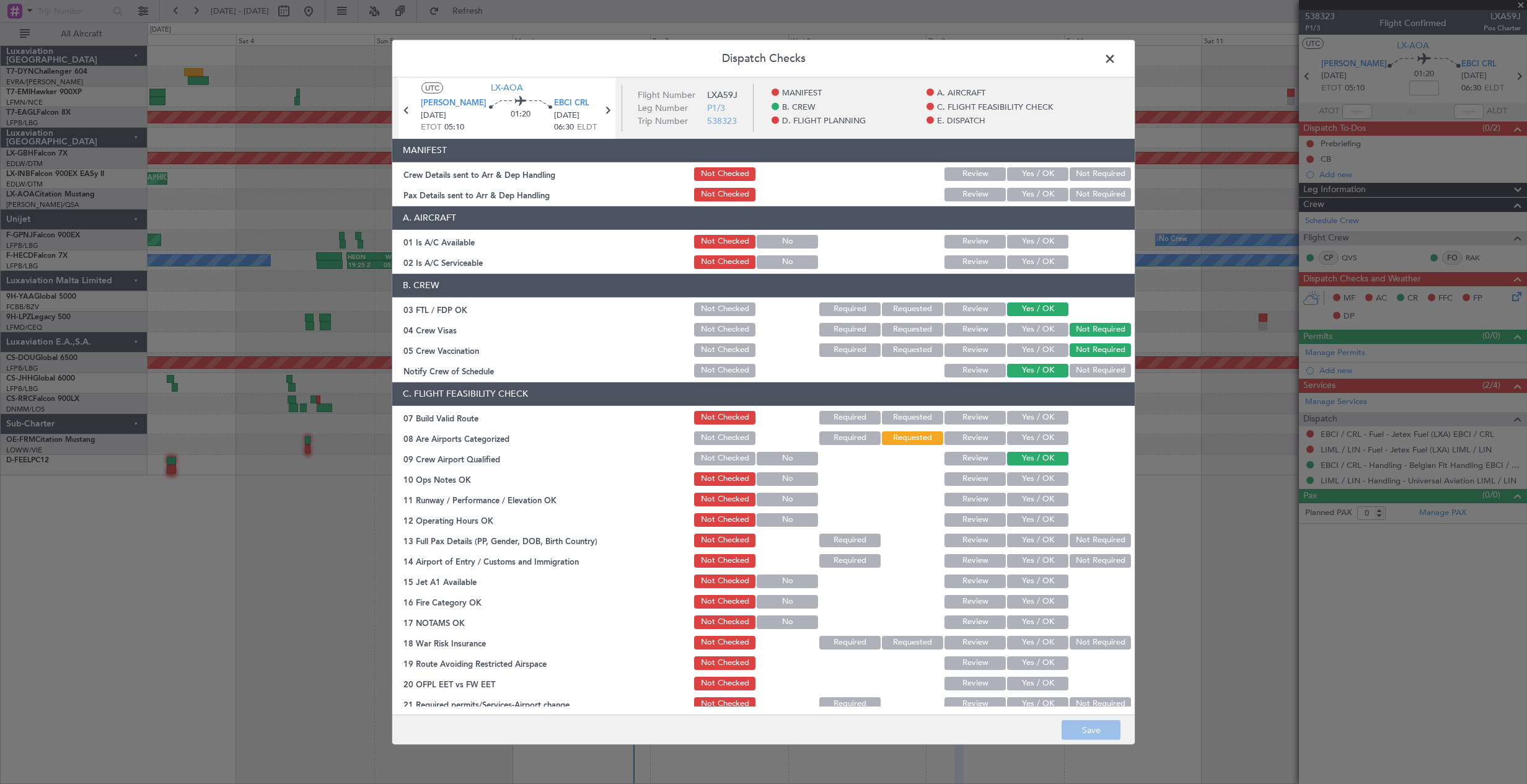
click at [1039, 174] on button "Yes / OK" at bounding box center [1038, 174] width 61 height 13
click at [1026, 194] on button "Yes / OK" at bounding box center [1038, 194] width 61 height 13
click at [1090, 726] on button "Save" at bounding box center [1091, 730] width 59 height 20
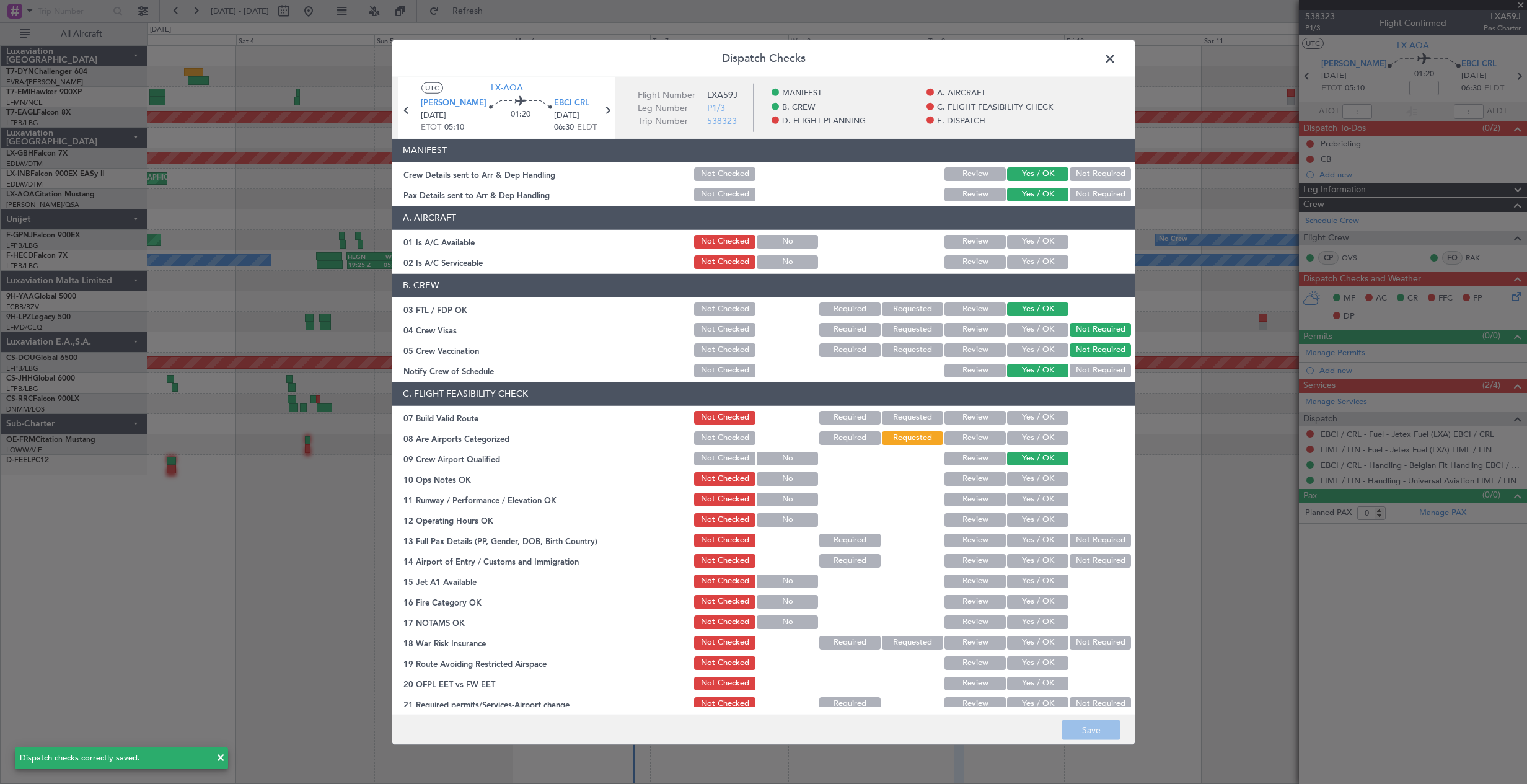
click at [1116, 60] on span at bounding box center [1116, 61] width 0 height 25
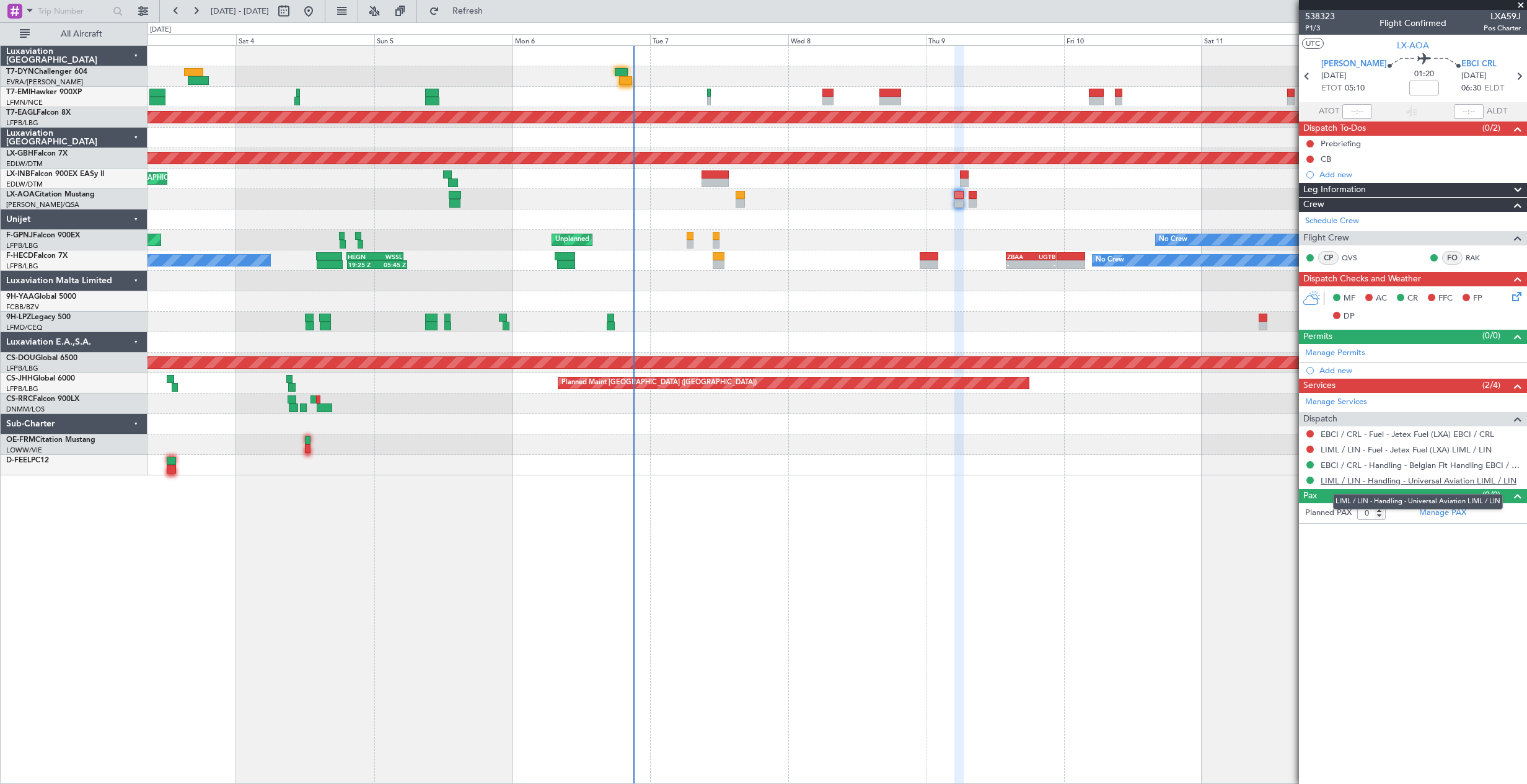
click at [1429, 479] on link "LIML / LIN - Handling - Universal Aviation LIML / LIN" at bounding box center [1418, 480] width 196 height 10
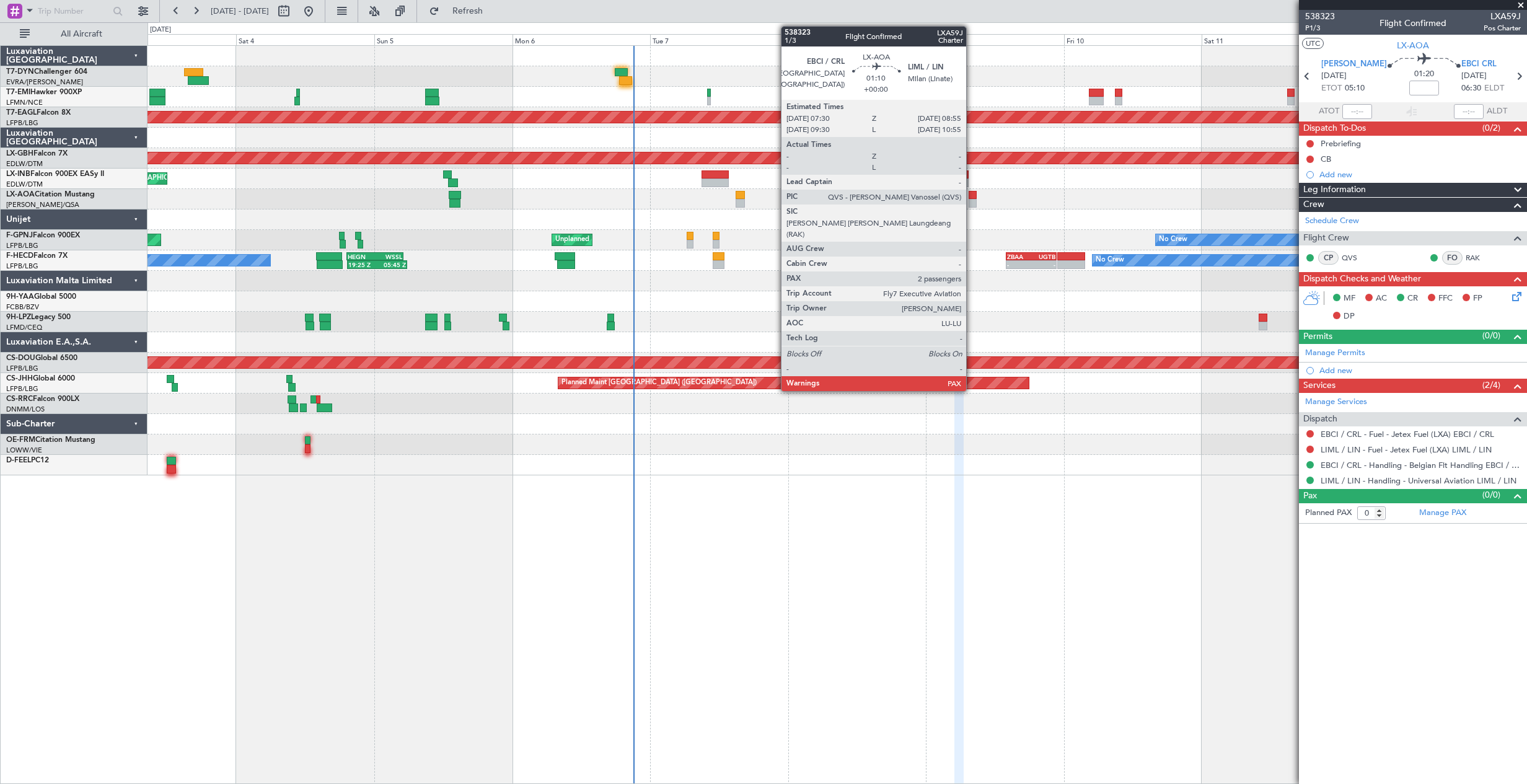
click at [972, 202] on div at bounding box center [973, 204] width 9 height 9
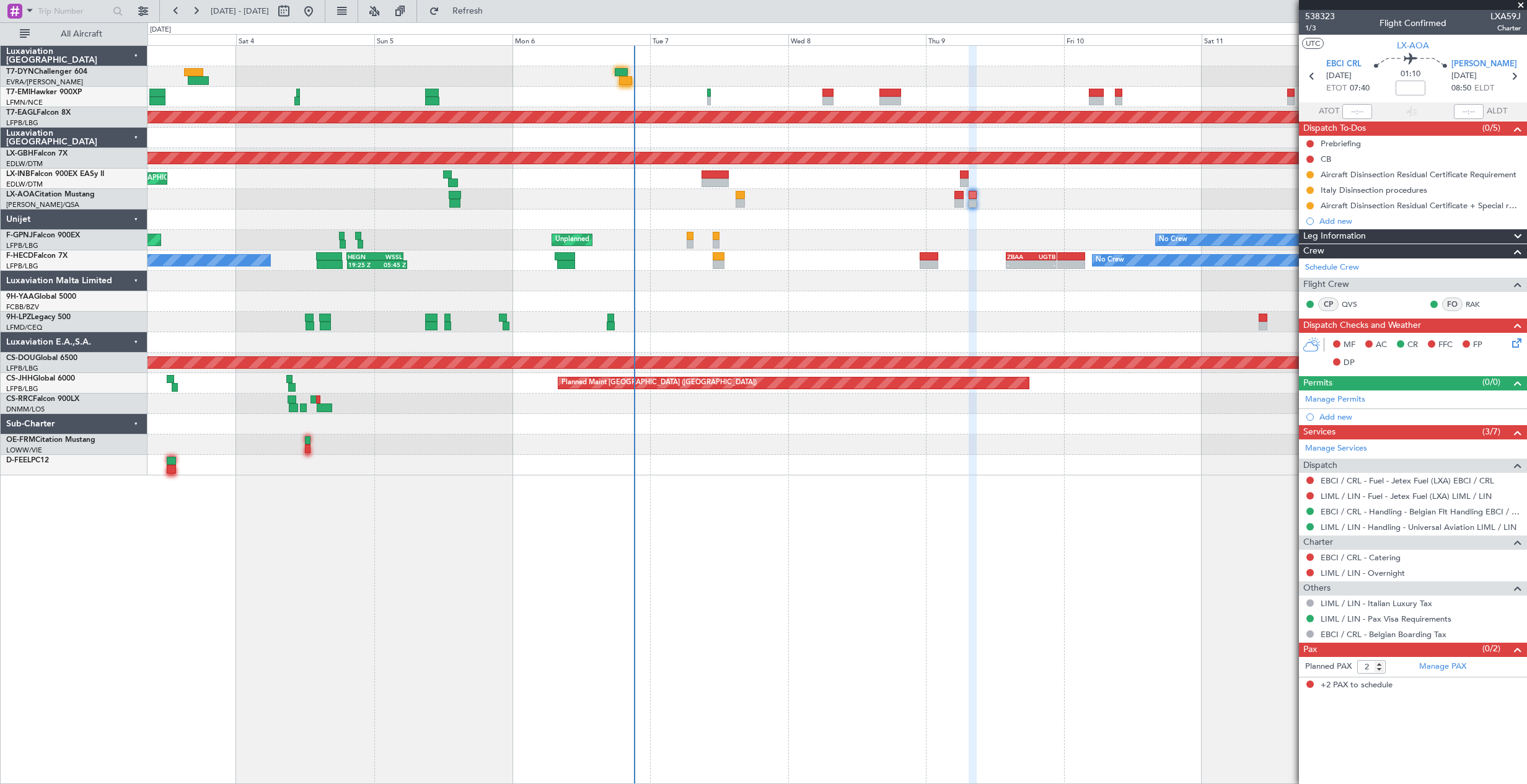
click at [1519, 345] on icon at bounding box center [1515, 341] width 10 height 10
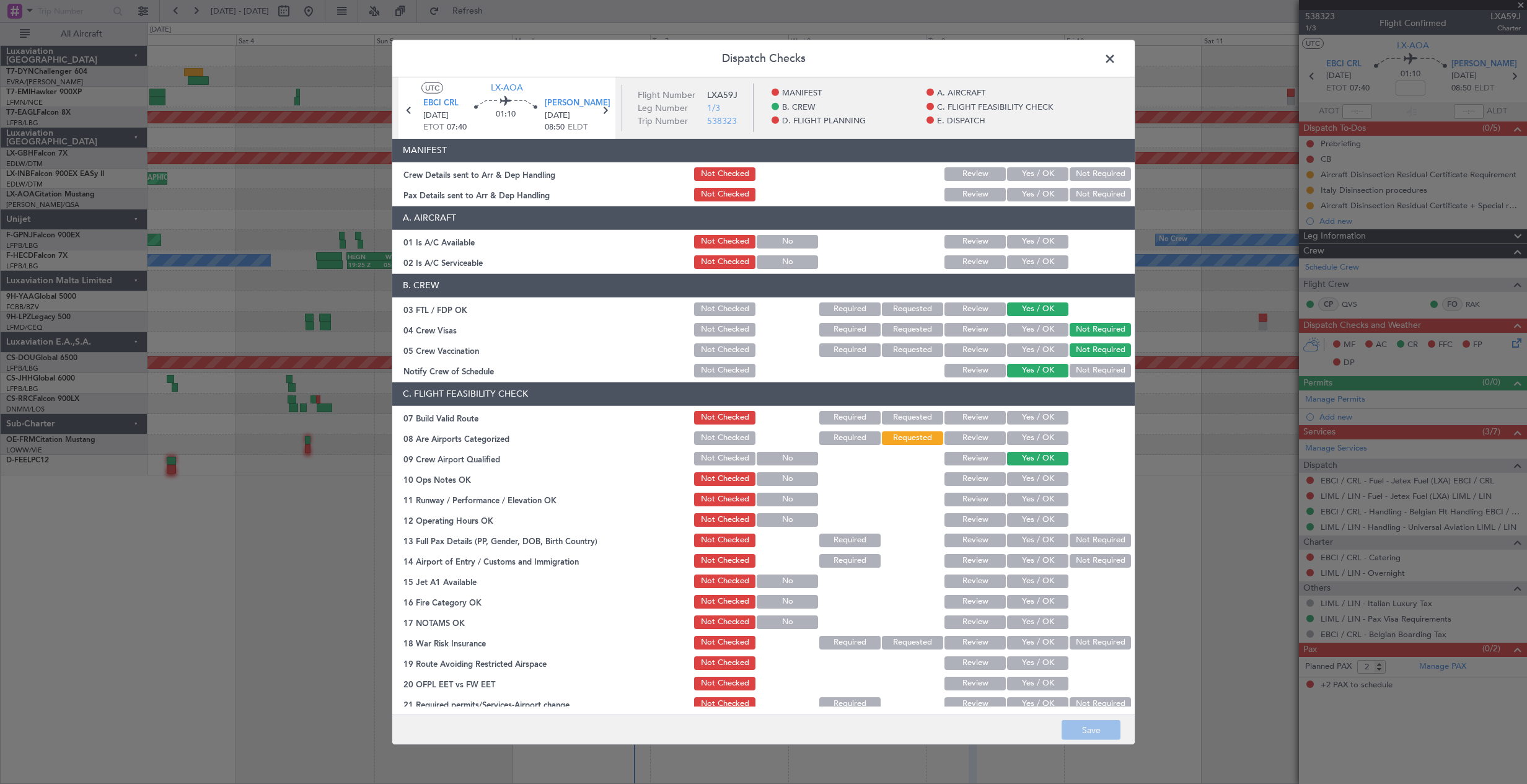
click at [1039, 178] on button "Yes / OK" at bounding box center [1038, 174] width 61 height 13
click at [1035, 195] on button "Yes / OK" at bounding box center [1038, 194] width 61 height 13
click at [1101, 734] on button "Save" at bounding box center [1091, 730] width 59 height 20
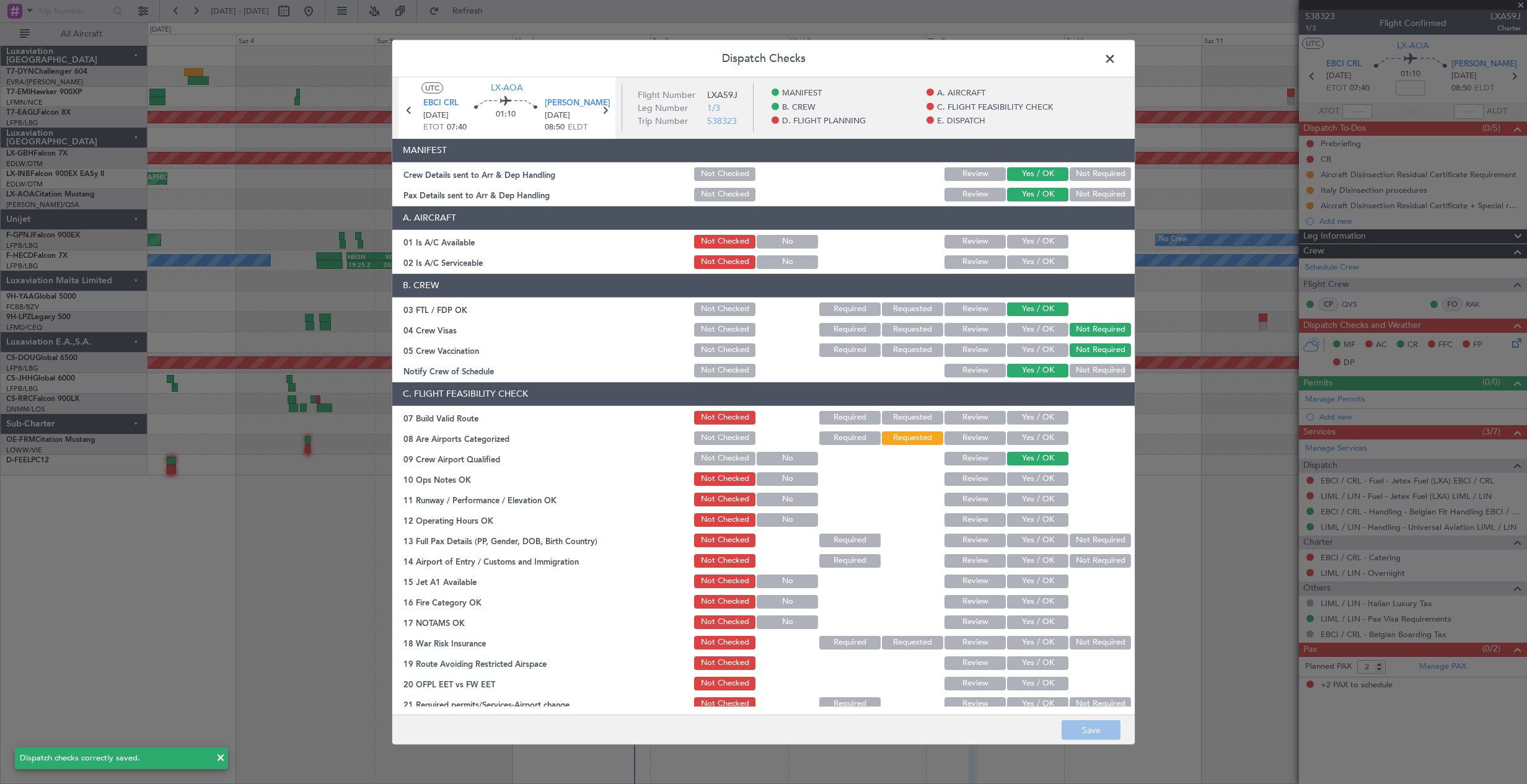
click at [1116, 62] on span at bounding box center [1116, 61] width 0 height 25
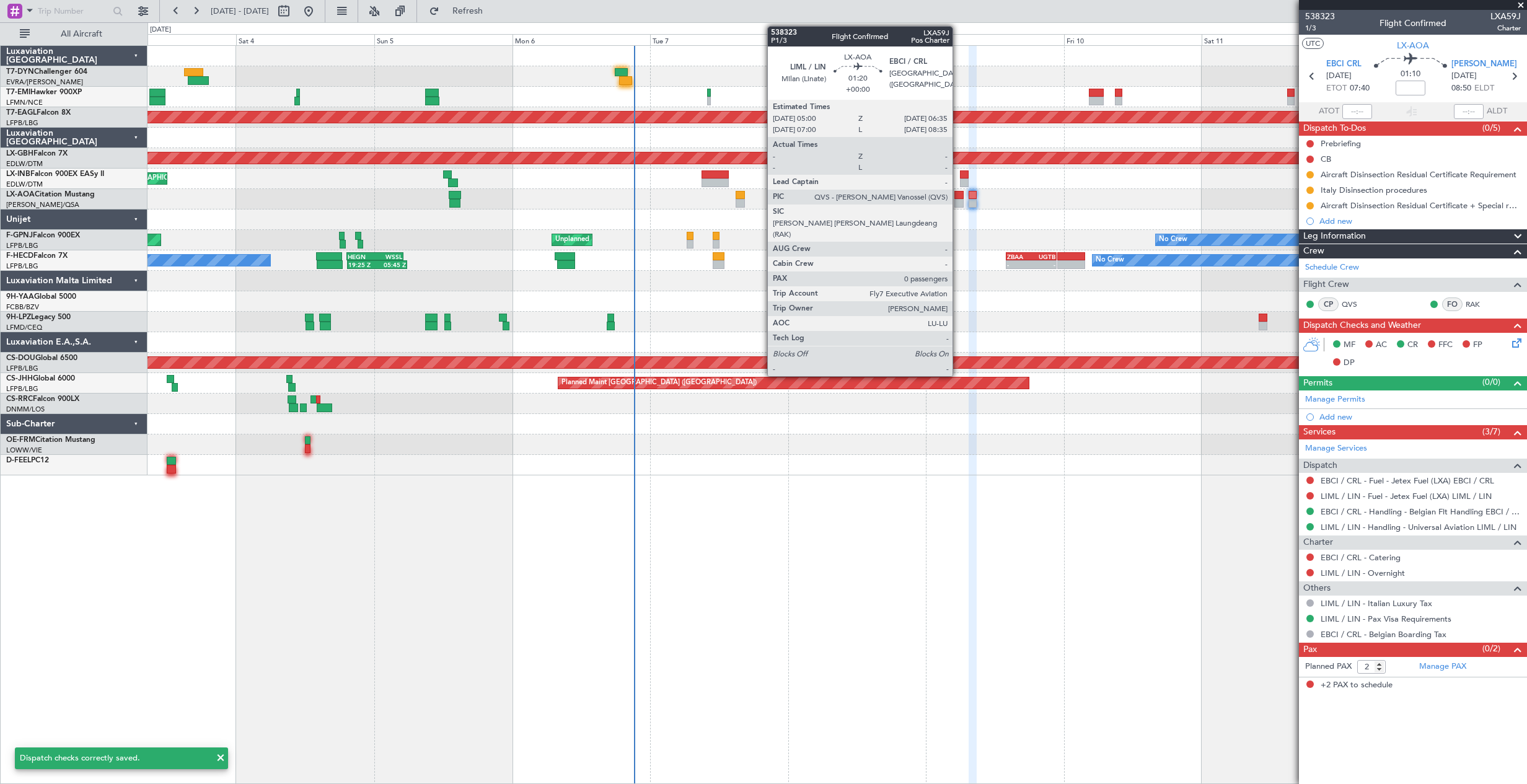
click at [958, 206] on div at bounding box center [959, 204] width 10 height 9
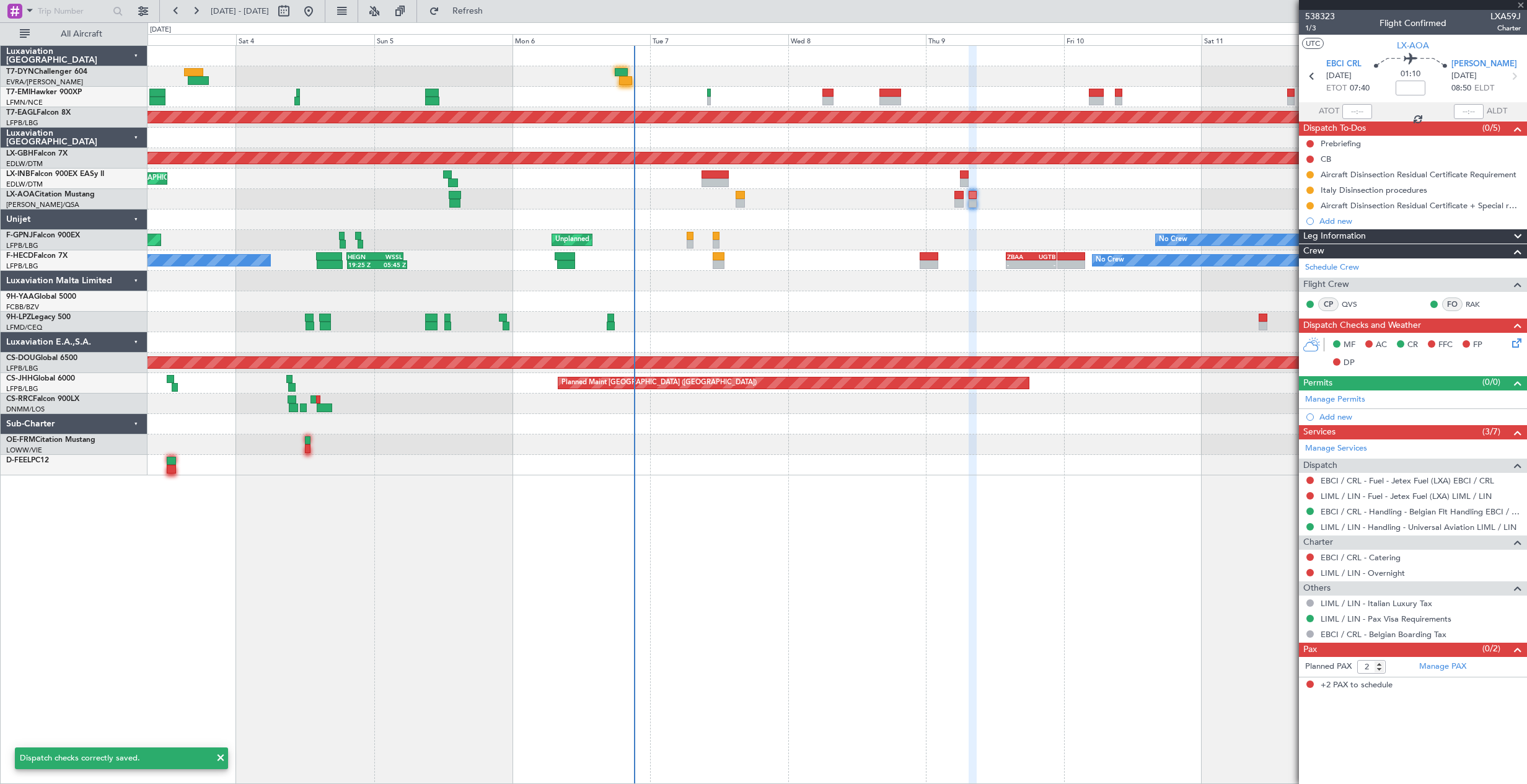
type input "0"
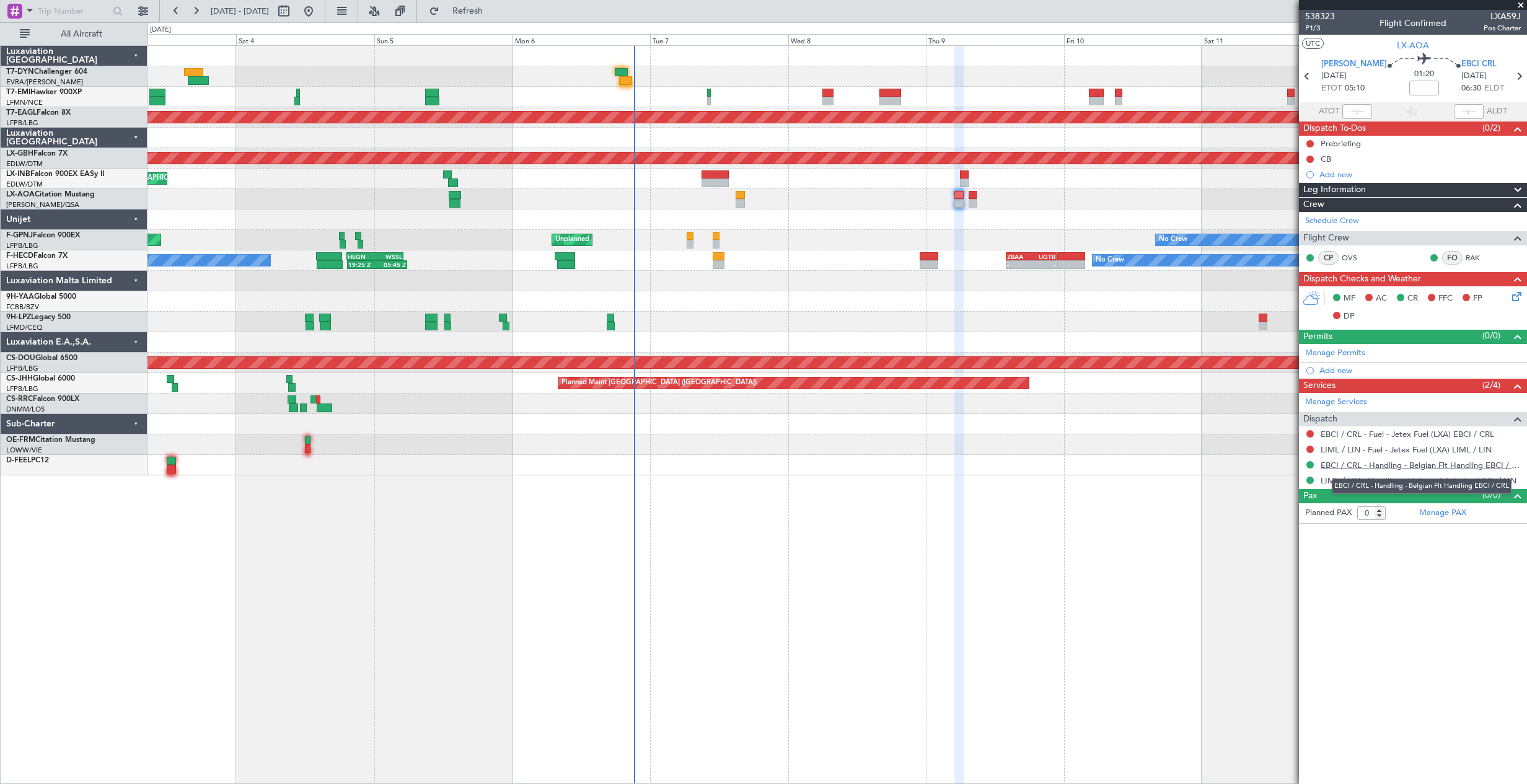
click at [1459, 468] on link "EBCI / CRL - Handling - Belgian Flt Handling EBCI / CRL" at bounding box center [1420, 465] width 200 height 10
click at [966, 194] on div "No Crew Charleroi (Brussels South) No Crew Antwerp (Deurne)" at bounding box center [837, 199] width 1379 height 20
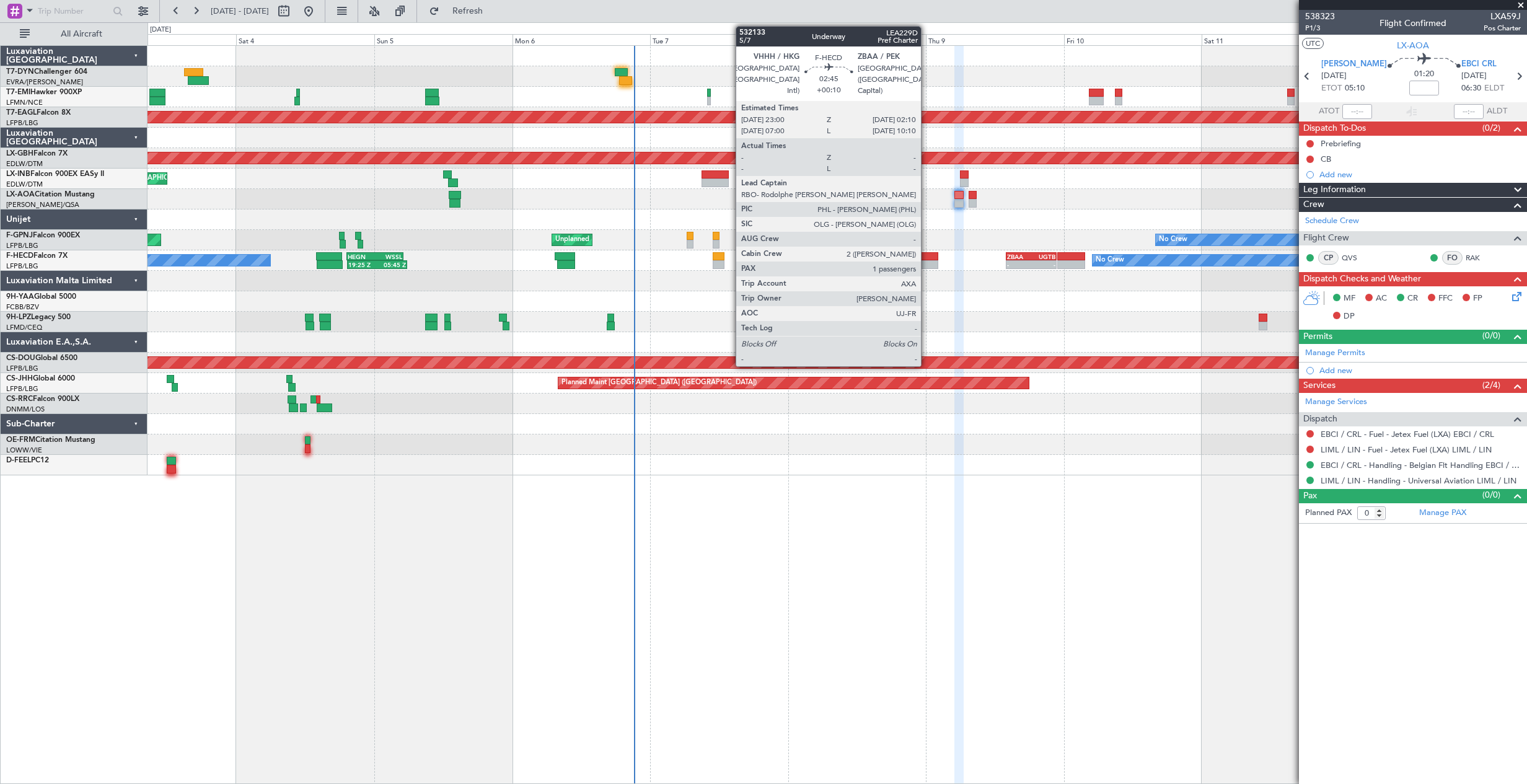
click at [927, 259] on div at bounding box center [929, 257] width 19 height 9
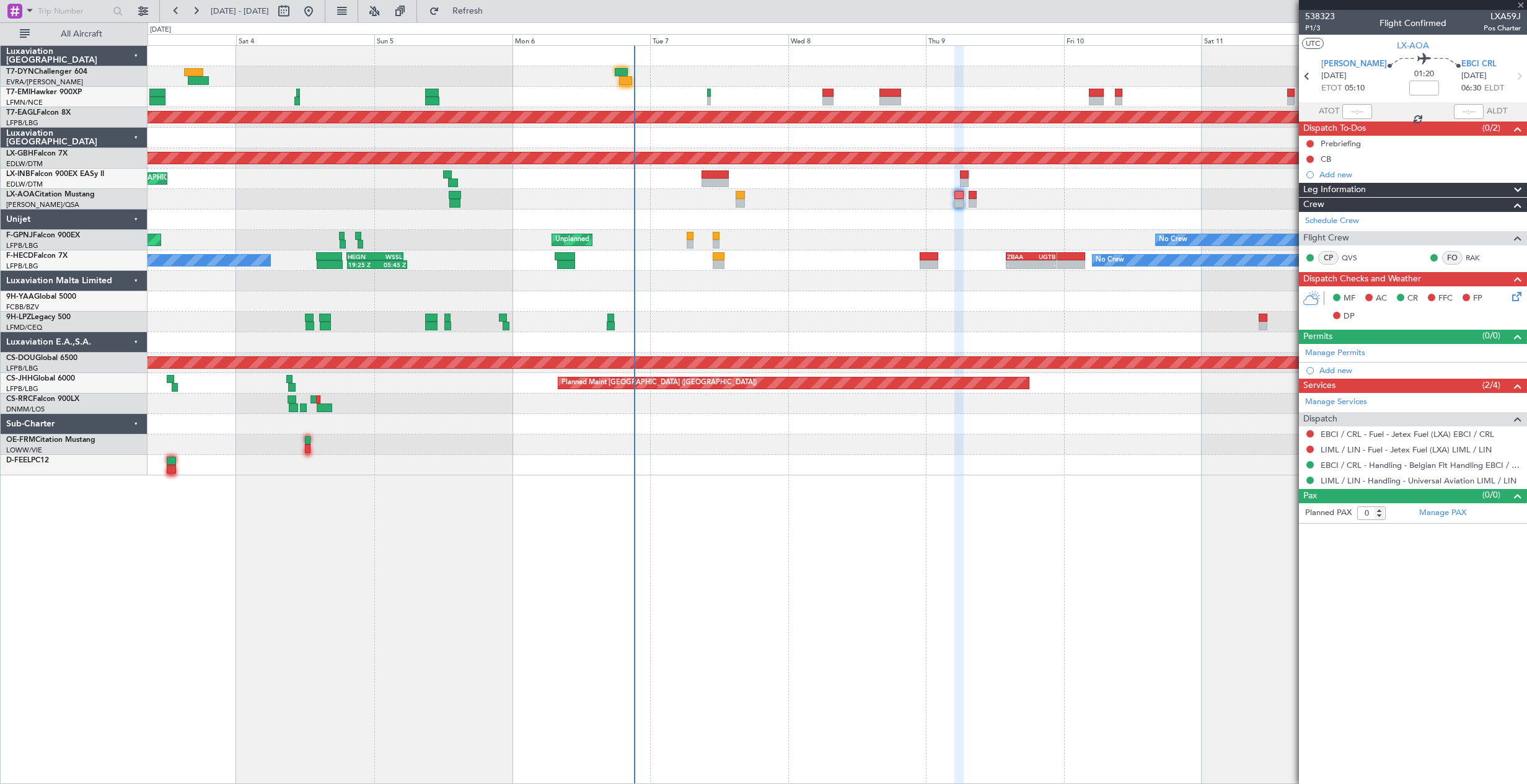
type input "+00:10"
type input "1"
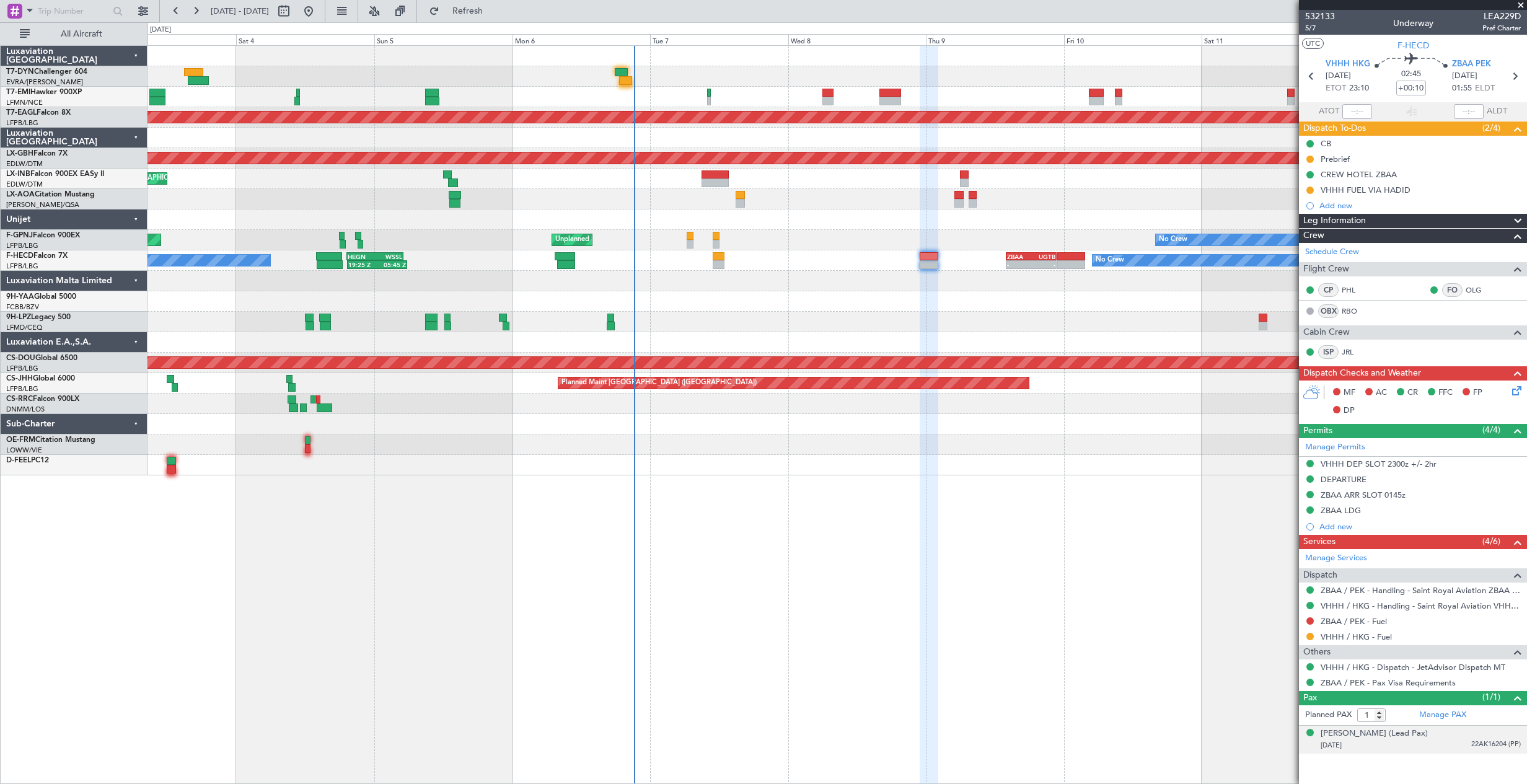
click at [1462, 747] on div "24/03/1973 22AK16204 (PP)" at bounding box center [1420, 745] width 200 height 12
click at [1447, 741] on div "24/03/1973 22AK16204 (PP)" at bounding box center [1420, 745] width 200 height 12
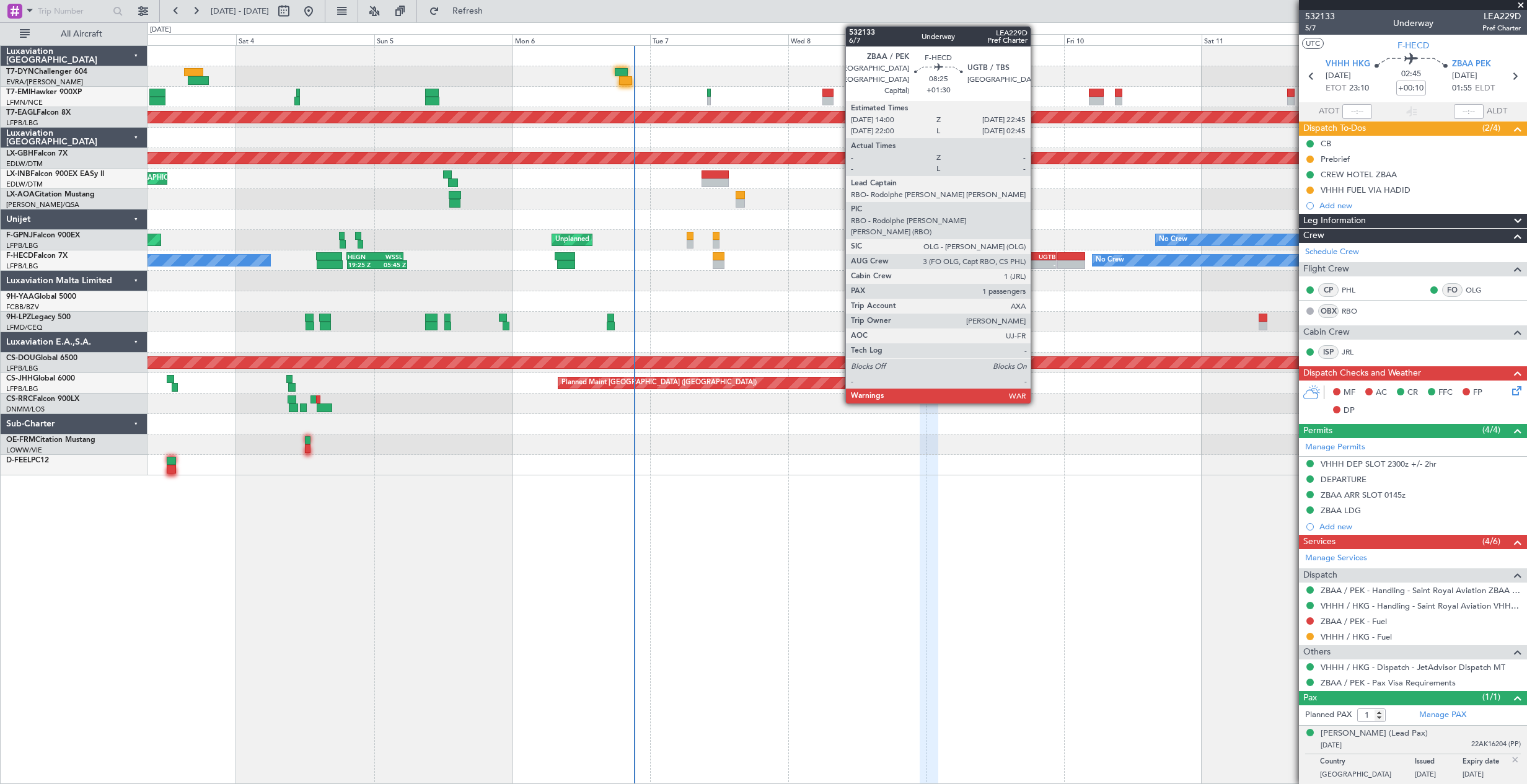
click at [1037, 261] on div "-" at bounding box center [1044, 265] width 24 height 8
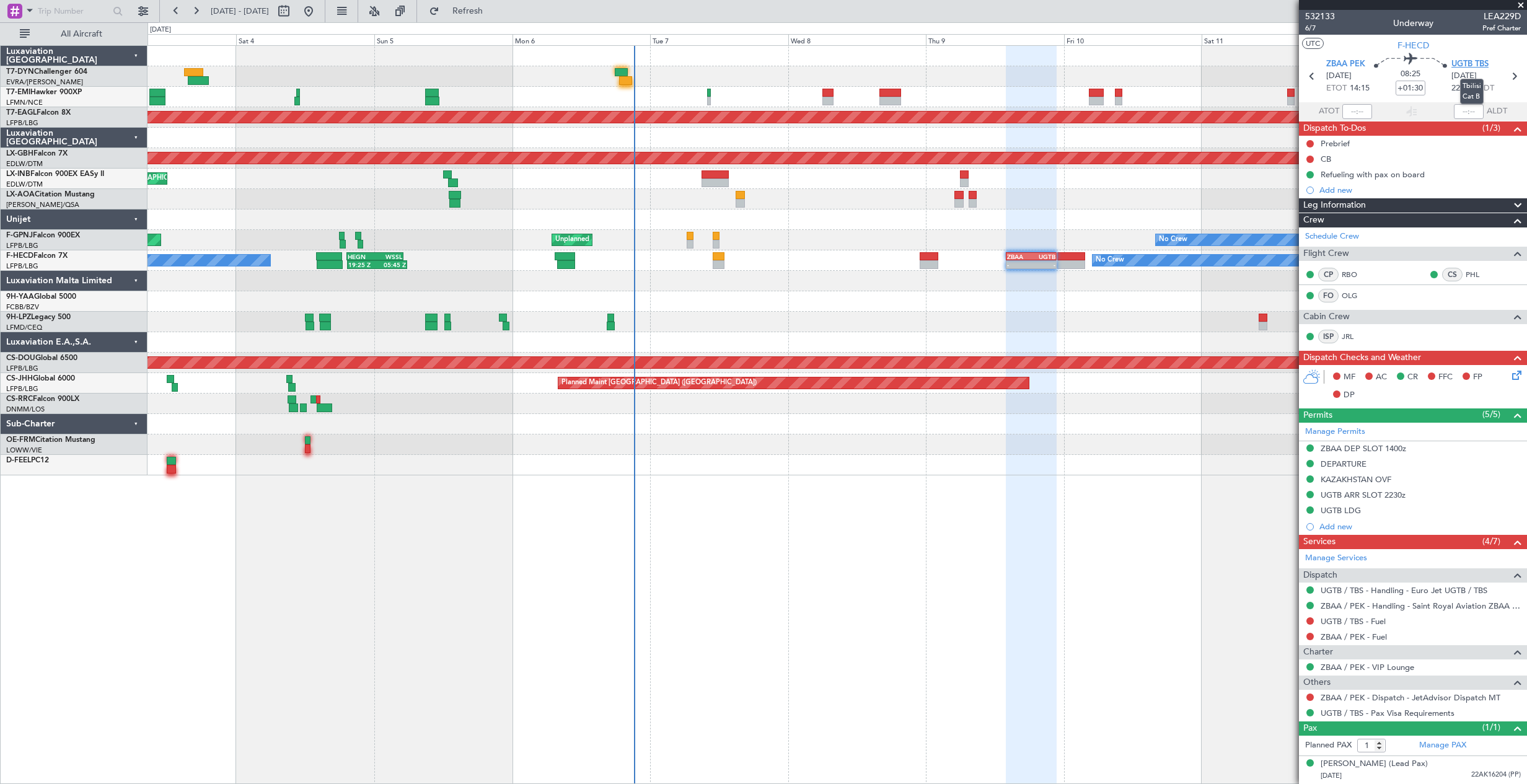
click at [1479, 59] on span "UGTB TBS" at bounding box center [1470, 64] width 37 height 12
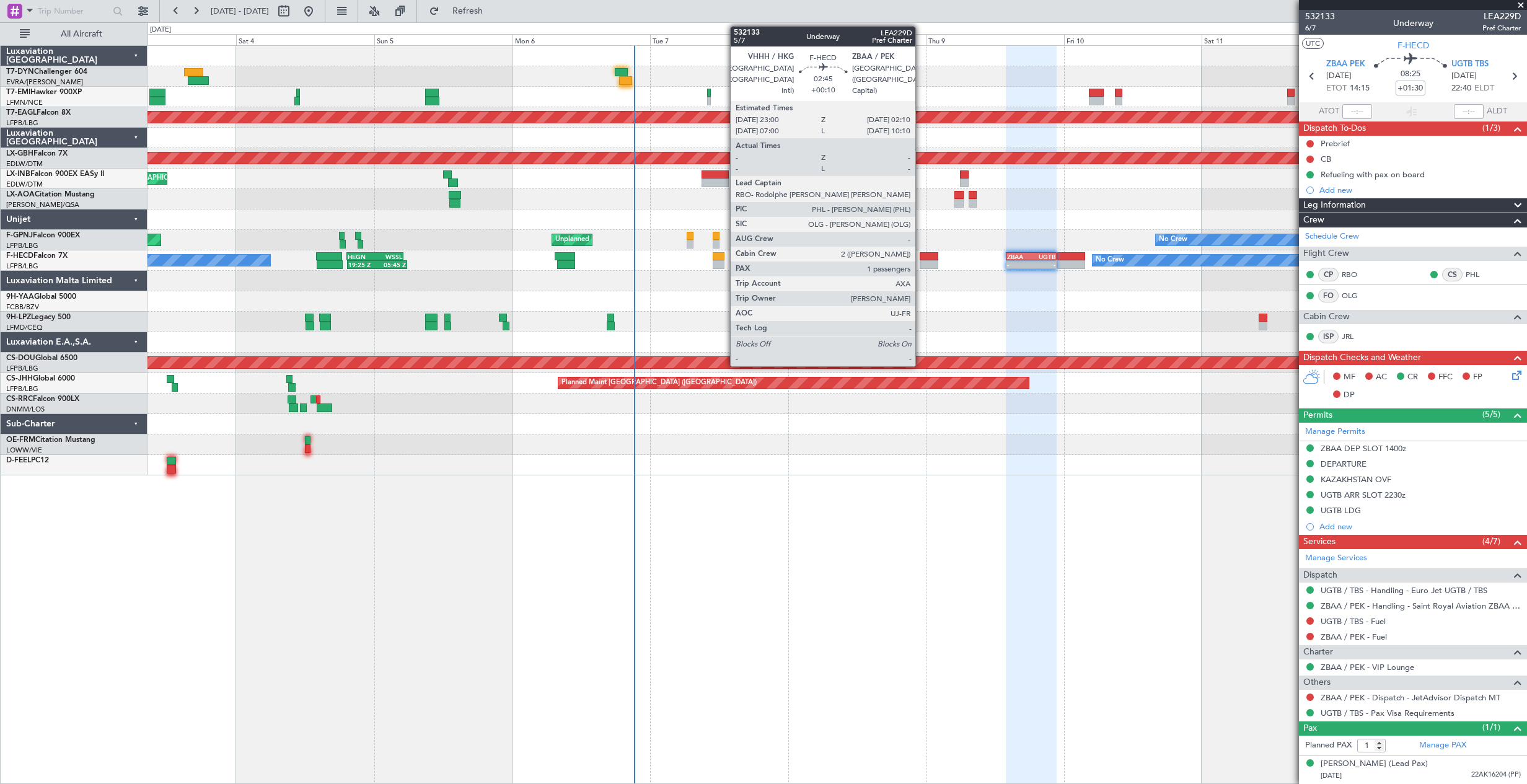
click at [921, 259] on div at bounding box center [929, 257] width 19 height 9
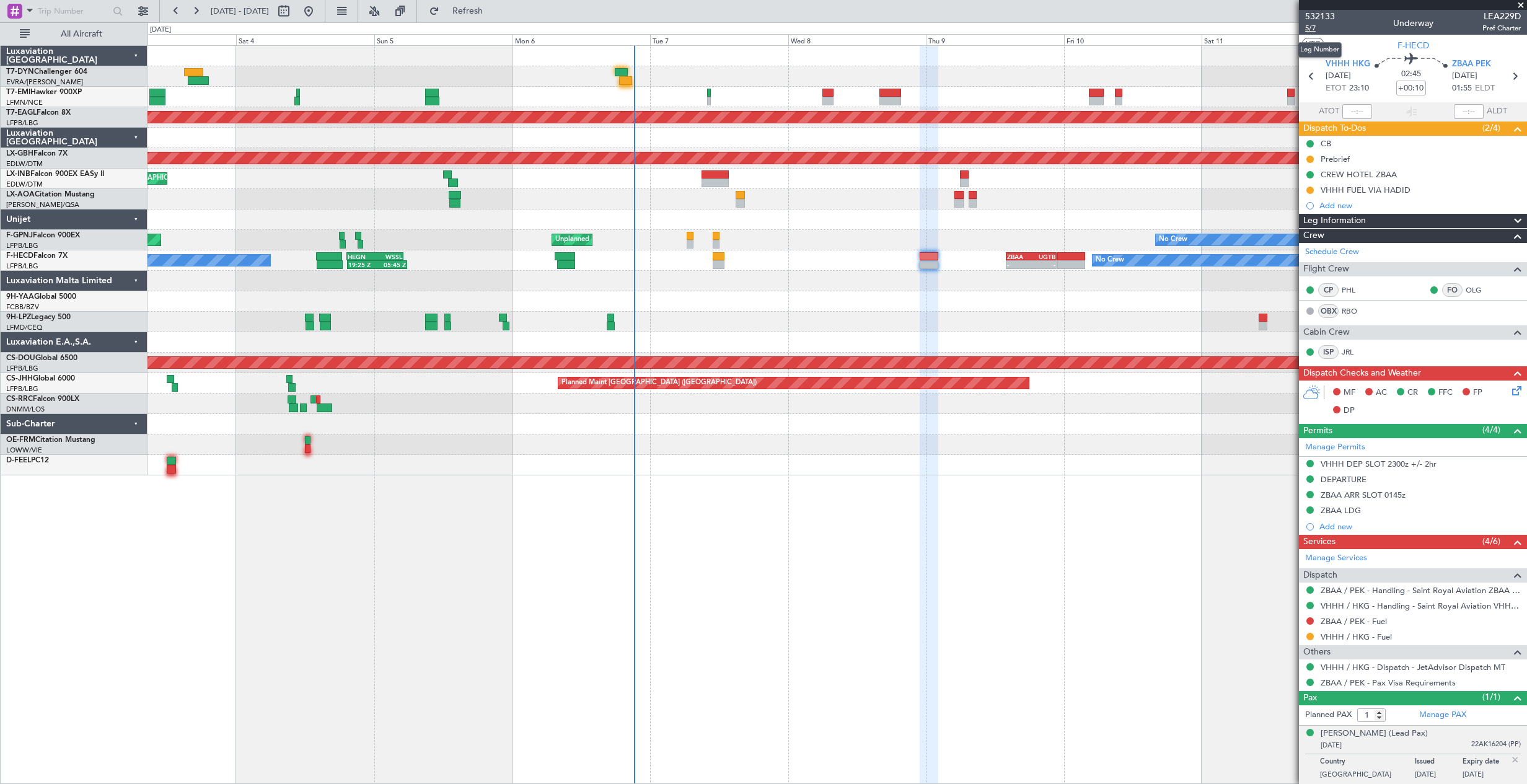
click at [1309, 29] on span "5/7" at bounding box center [1320, 28] width 30 height 10
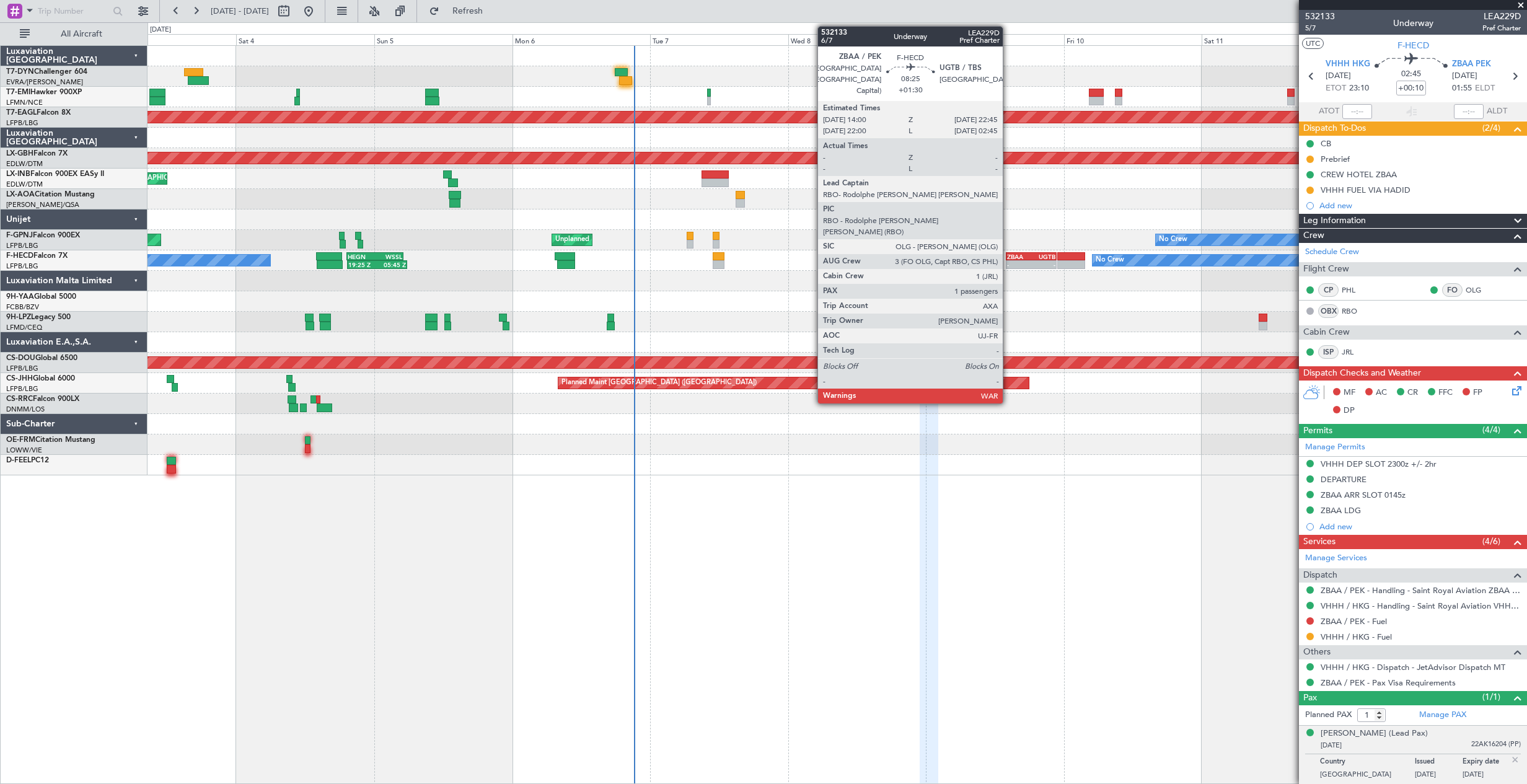
click at [1008, 262] on div "-" at bounding box center [1019, 265] width 24 height 8
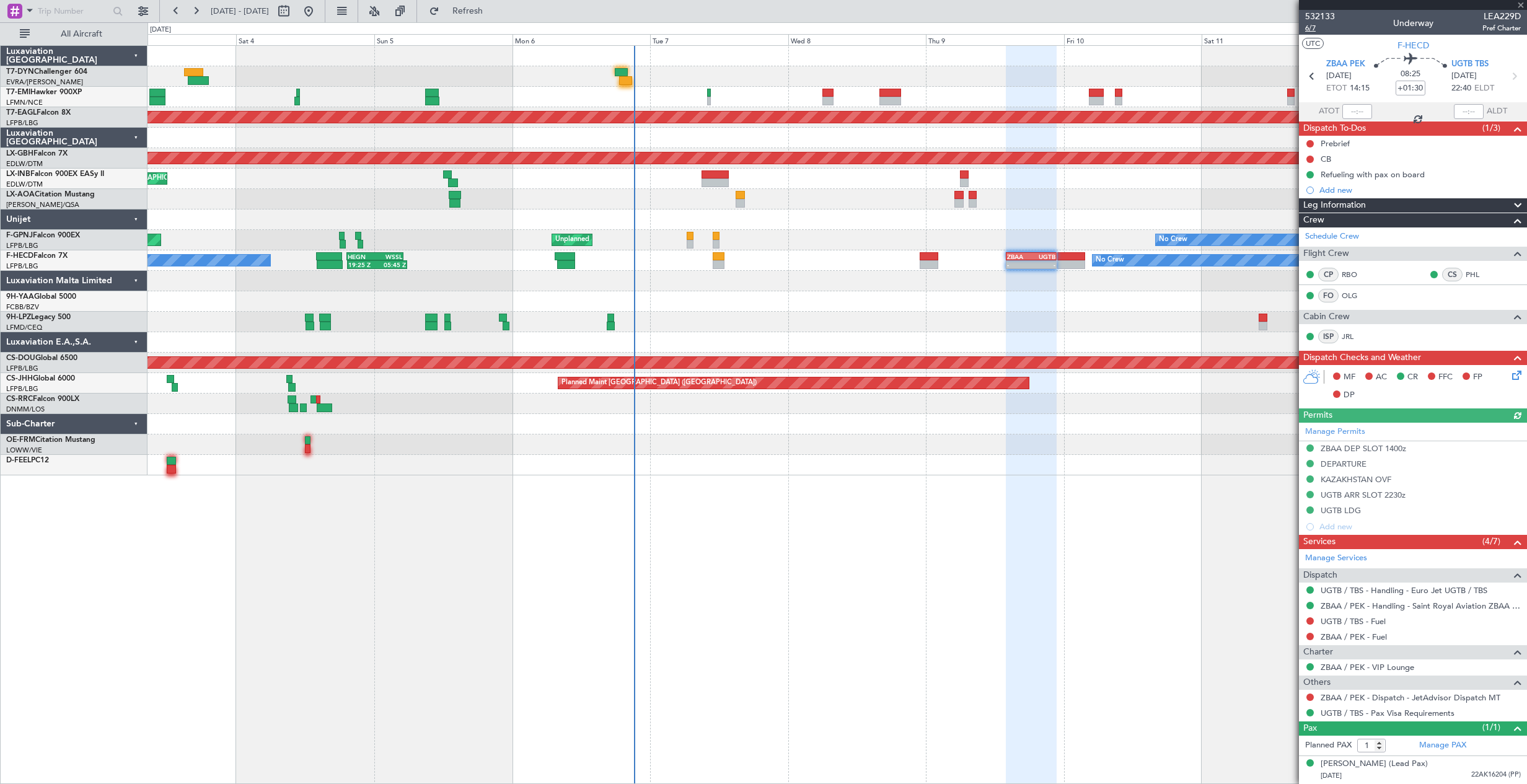
click at [1315, 27] on span "6/7" at bounding box center [1320, 28] width 30 height 10
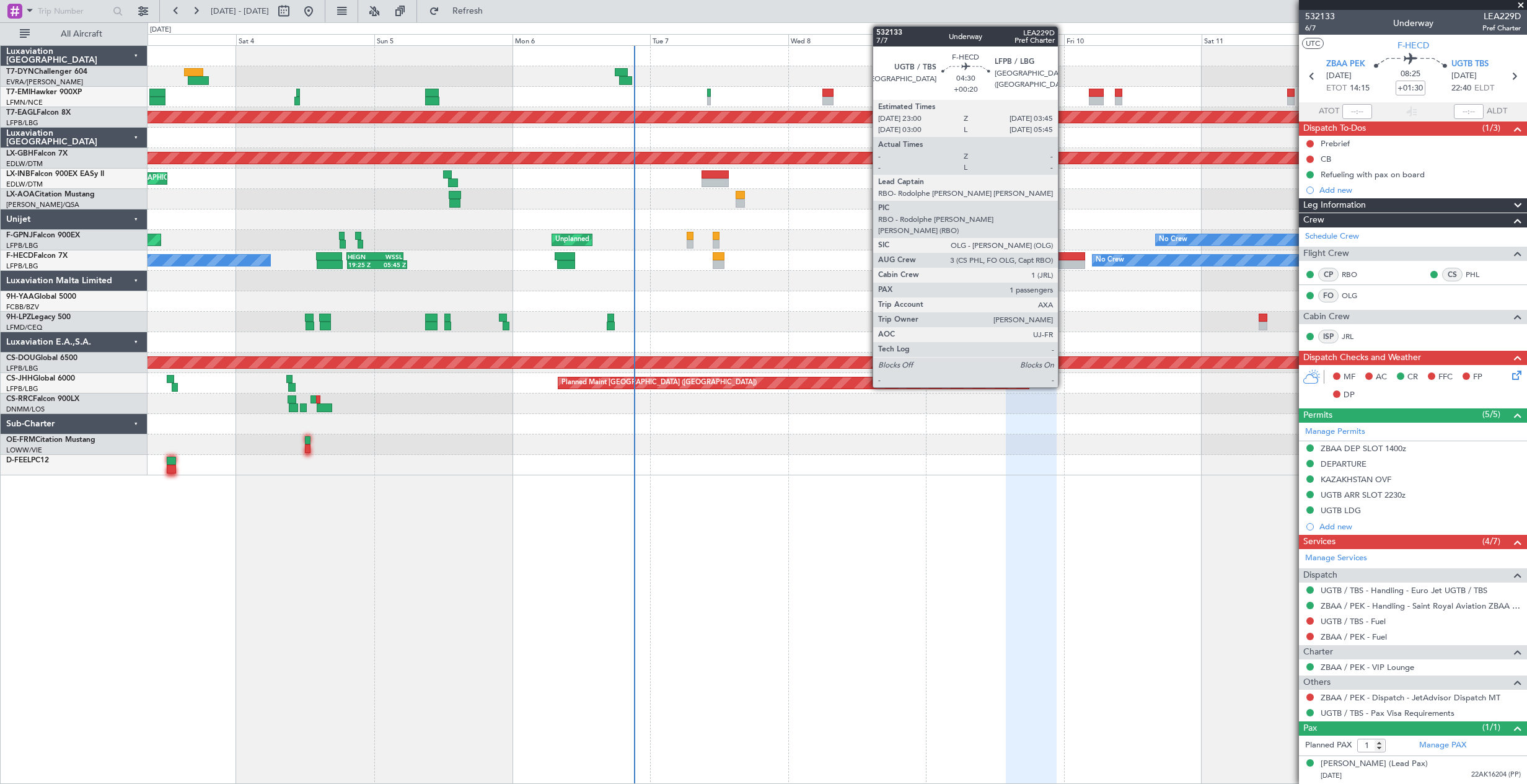
click at [1063, 260] on div at bounding box center [1072, 265] width 28 height 9
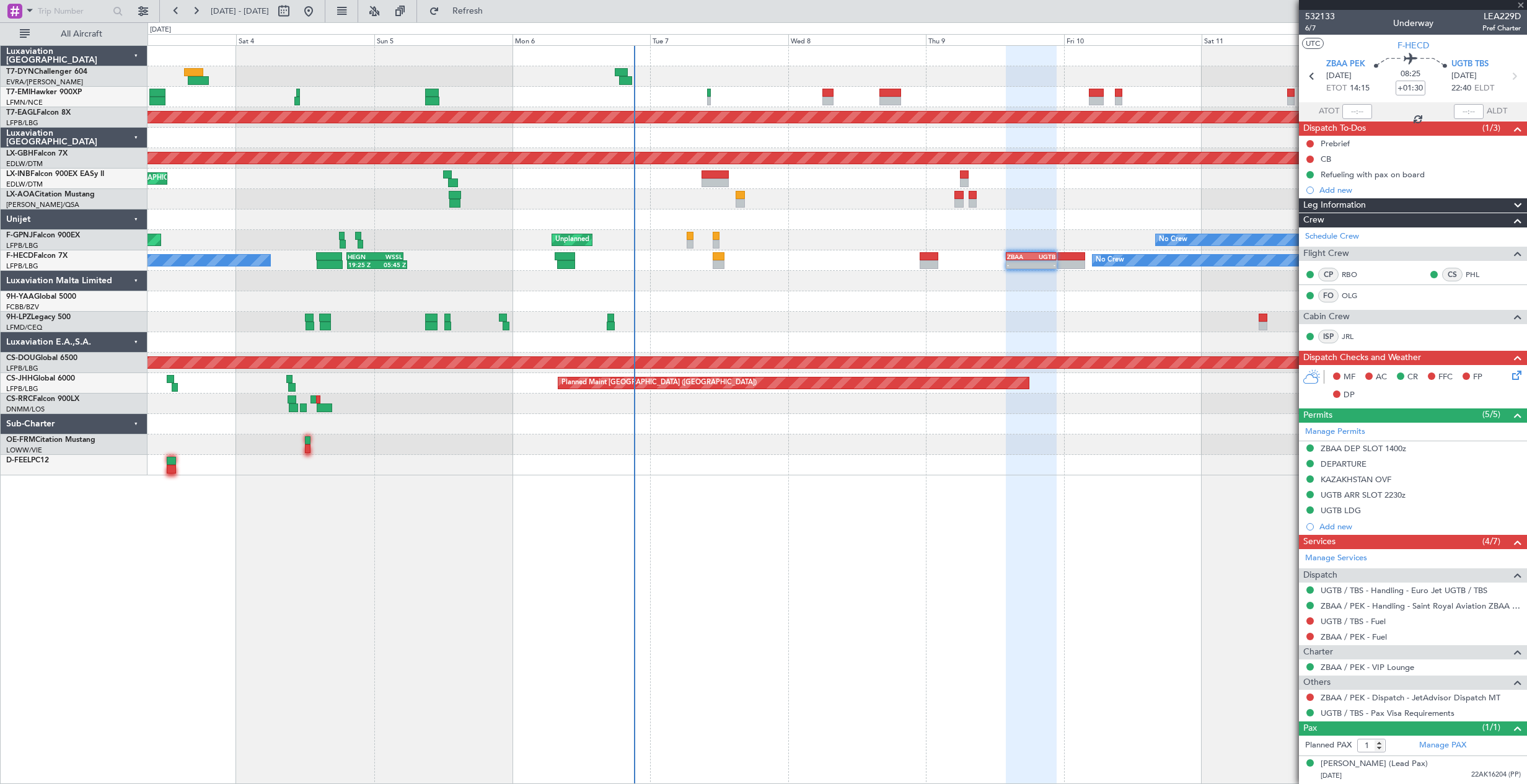
type input "+00:20"
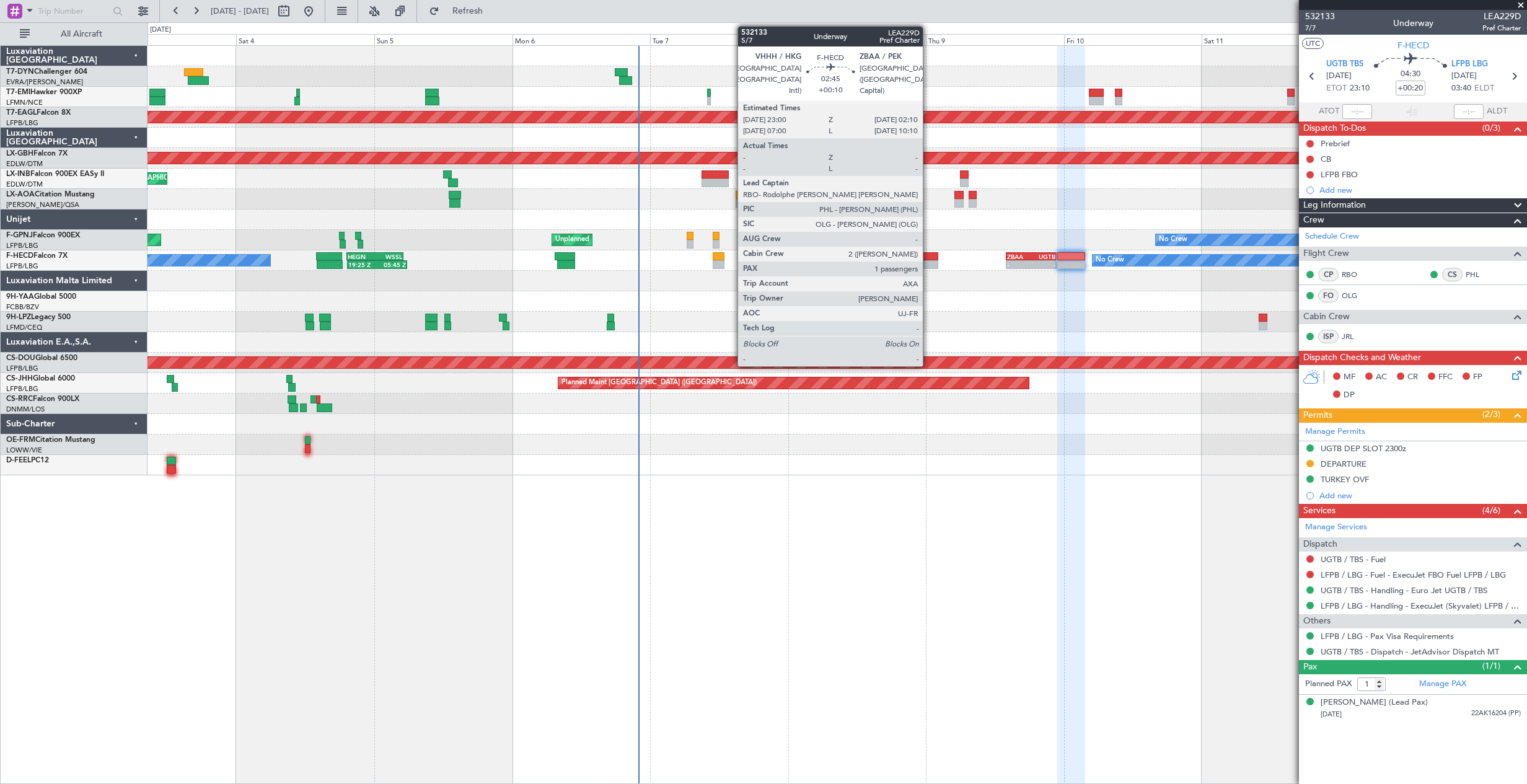
click at [929, 255] on div at bounding box center [929, 257] width 19 height 9
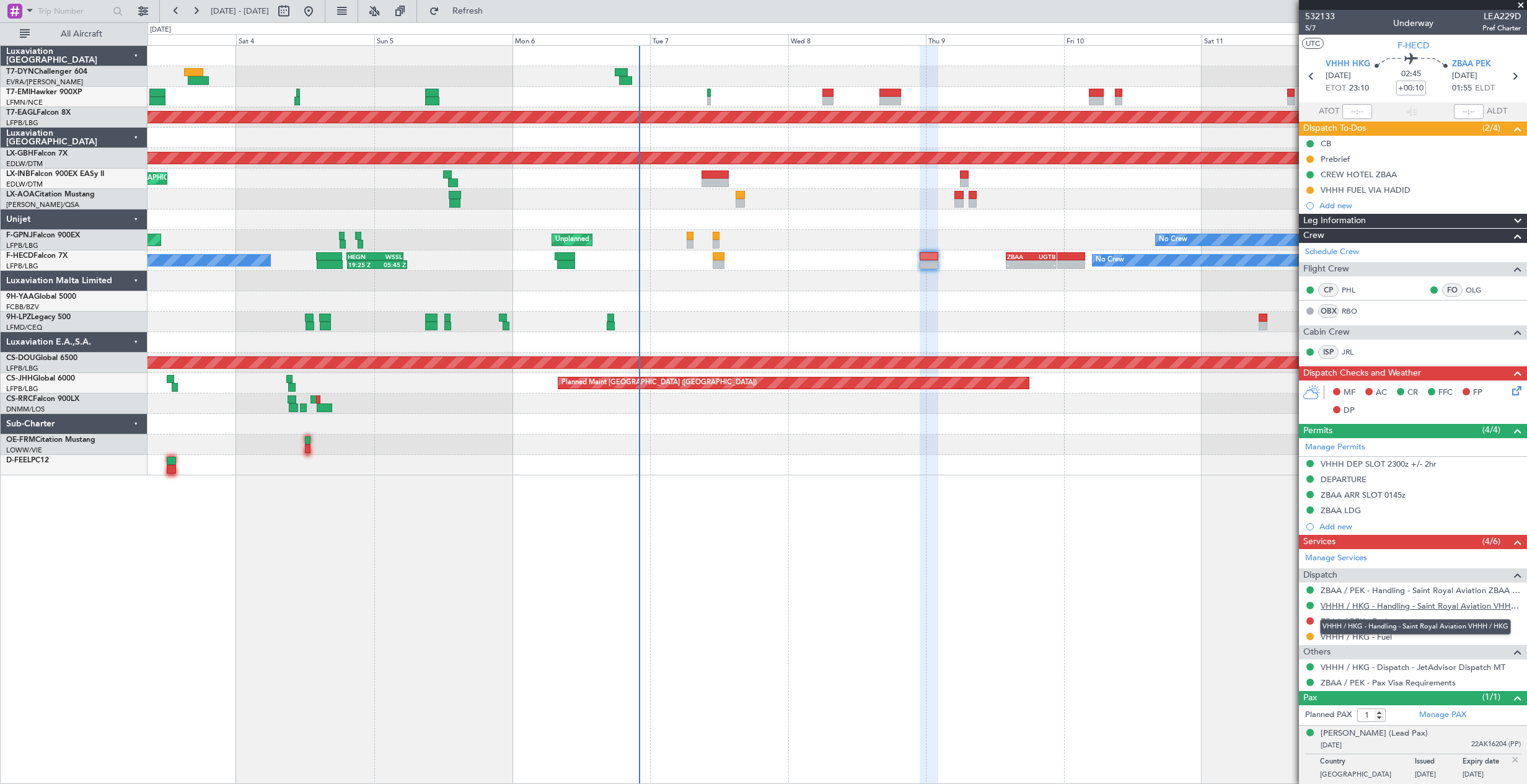
click at [1388, 605] on link "VHHH / HKG - Handling - Saint Royal Aviation VHHH / HKG" at bounding box center [1420, 605] width 200 height 10
click at [1462, 61] on span "ZBAA PEK" at bounding box center [1471, 64] width 39 height 12
click at [1411, 590] on link "ZBAA / PEK - Handling - Saint Royal Aviation ZBAA / [GEOGRAPHIC_DATA]" at bounding box center [1420, 590] width 200 height 10
click at [1519, 389] on icon at bounding box center [1515, 389] width 10 height 10
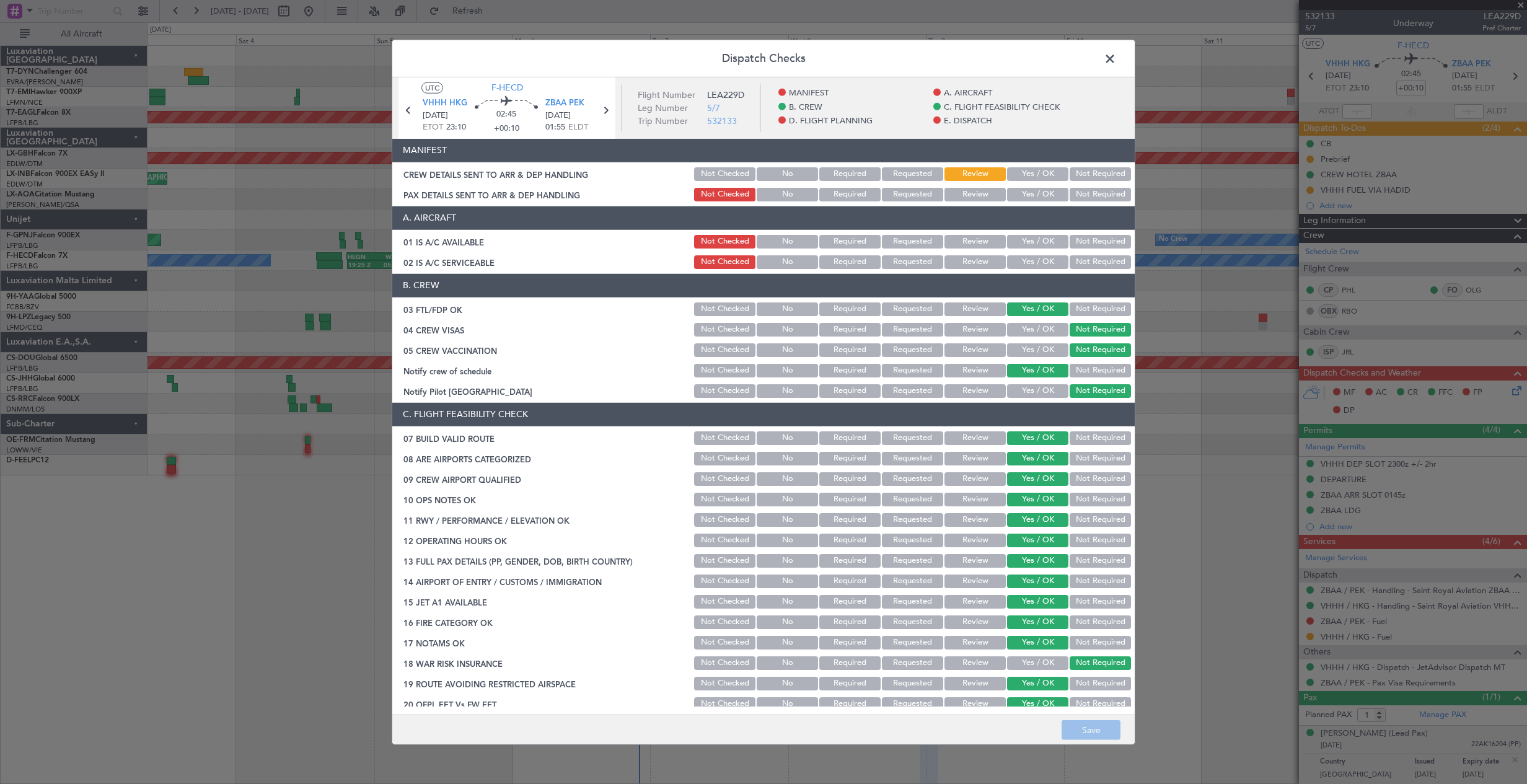
click at [1026, 175] on button "Yes / OK" at bounding box center [1038, 174] width 61 height 13
click at [1024, 193] on button "Yes / OK" at bounding box center [1038, 194] width 61 height 13
click at [1100, 733] on button "Save" at bounding box center [1091, 730] width 59 height 20
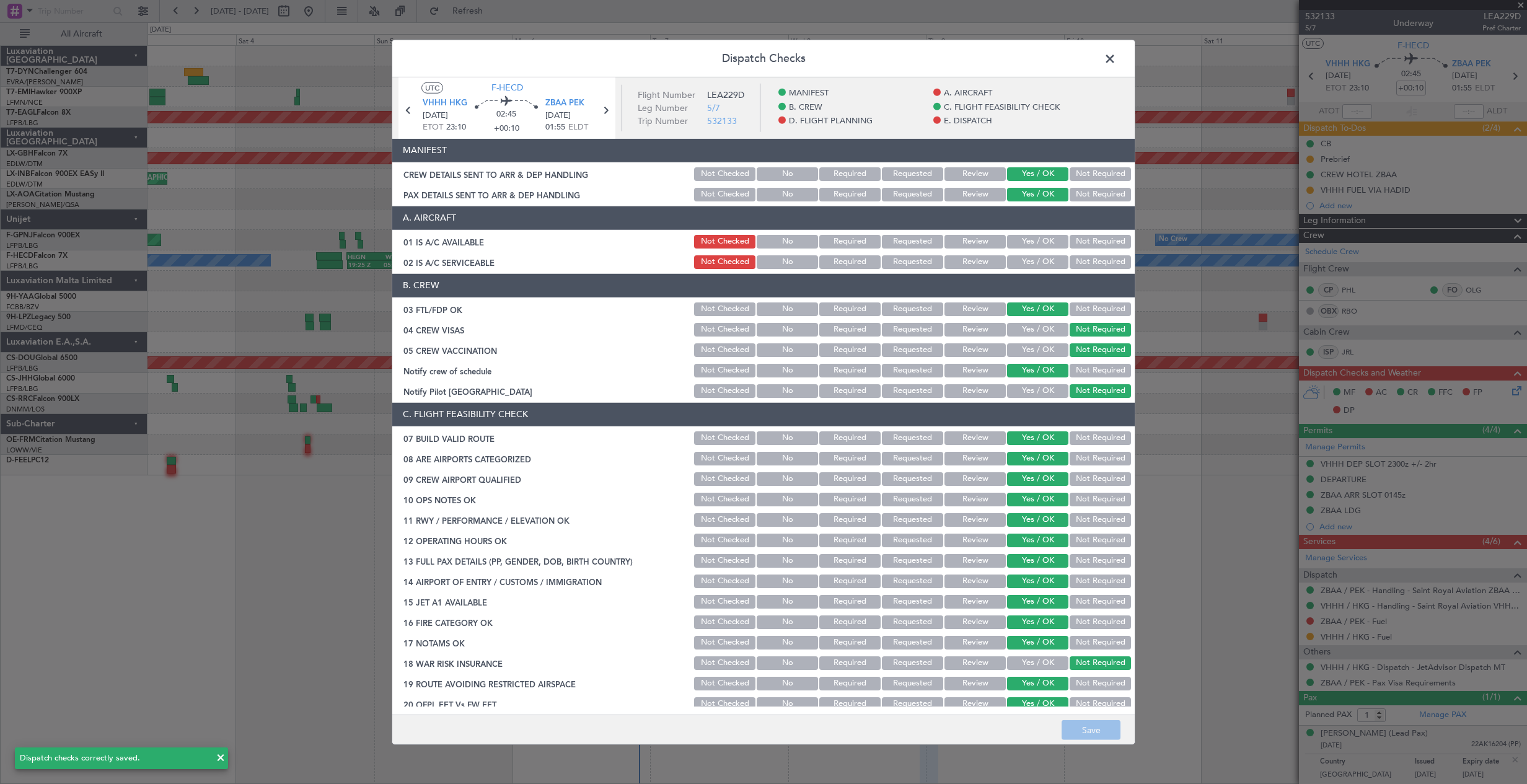
click at [1116, 60] on span at bounding box center [1116, 61] width 0 height 25
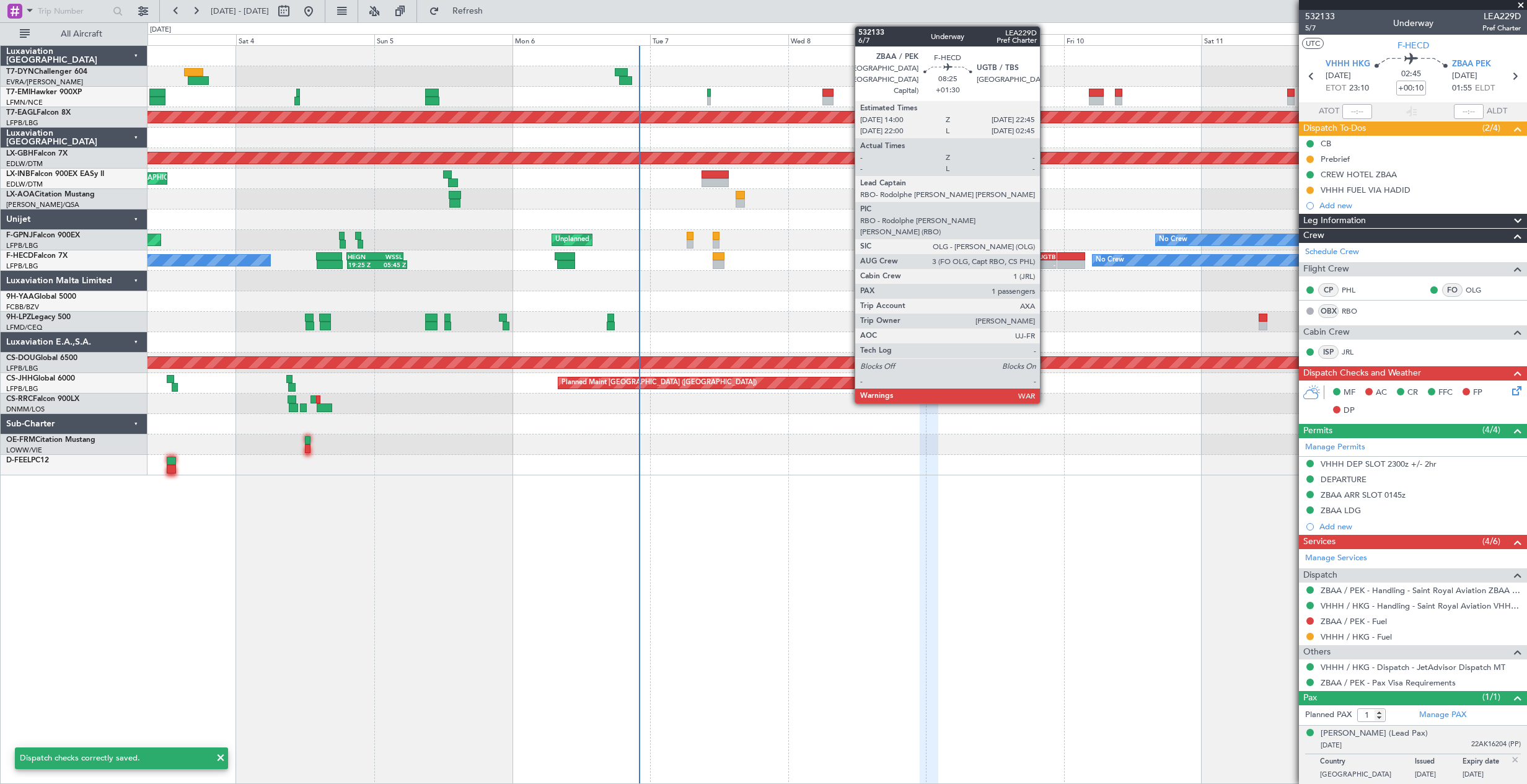
click at [1045, 262] on div "-" at bounding box center [1044, 265] width 24 height 8
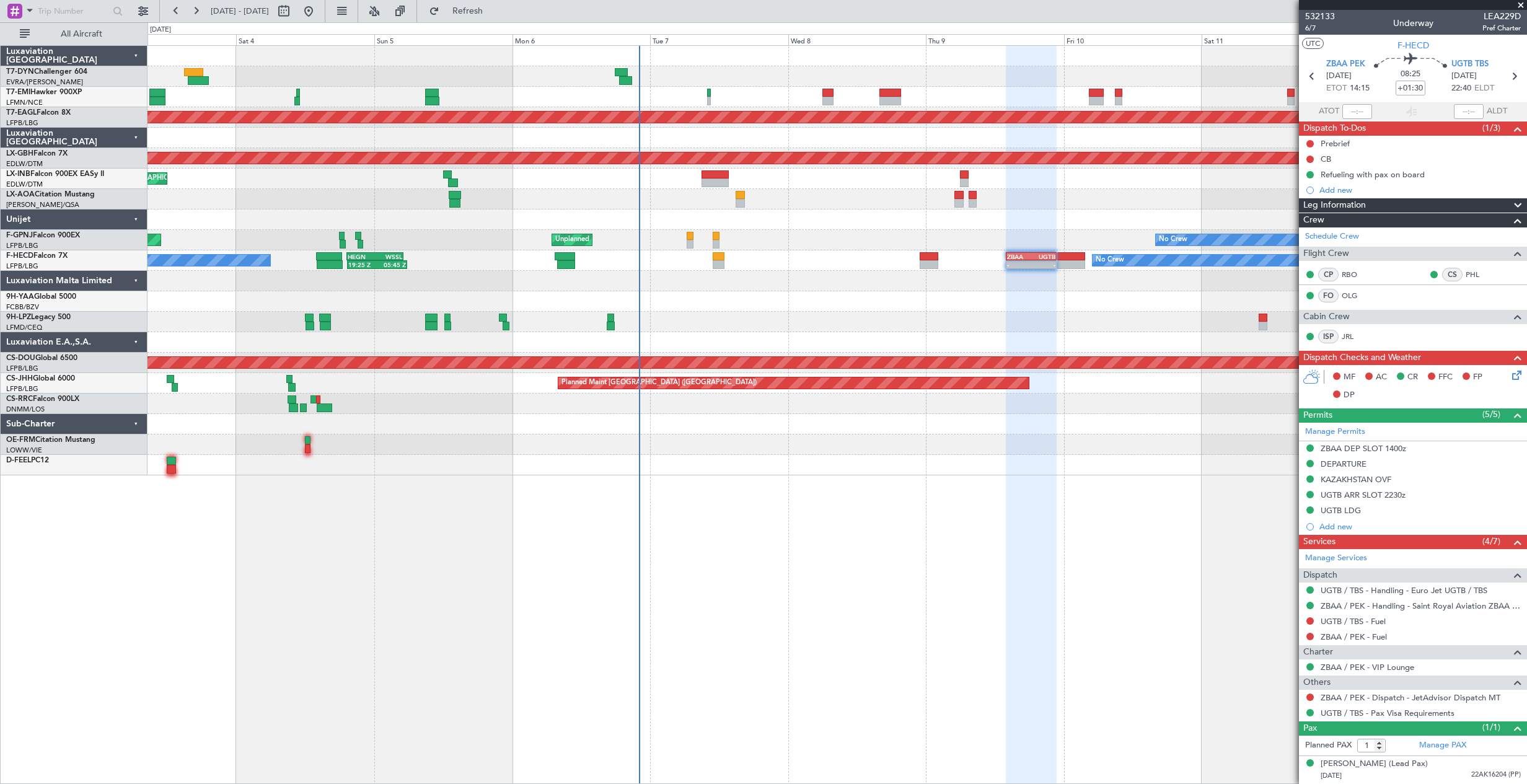
click at [1517, 372] on icon at bounding box center [1515, 373] width 10 height 10
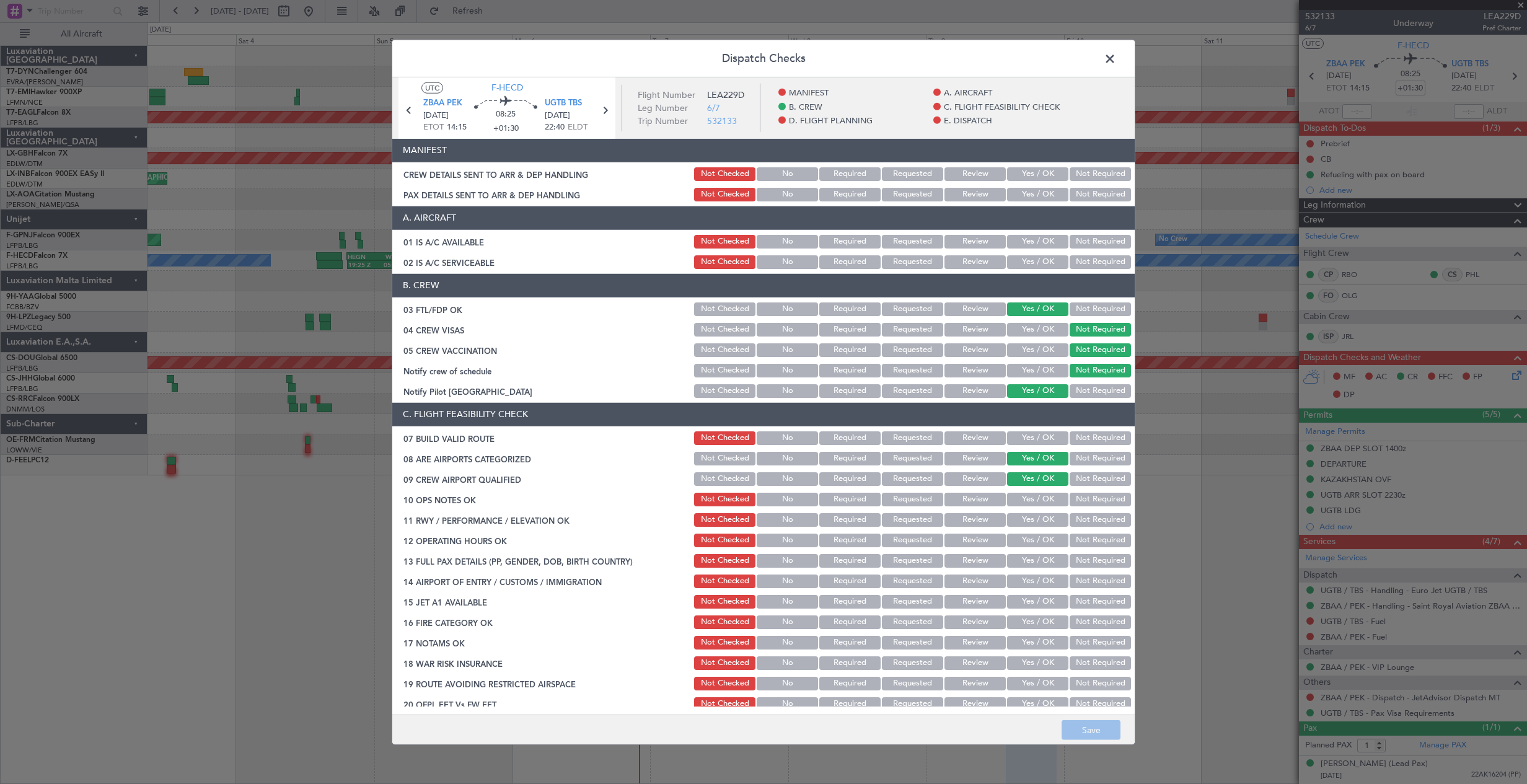
click at [1025, 176] on button "Yes / OK" at bounding box center [1038, 174] width 61 height 13
click at [1020, 195] on button "Yes / OK" at bounding box center [1038, 194] width 61 height 13
click at [1100, 729] on button "Save" at bounding box center [1091, 730] width 59 height 20
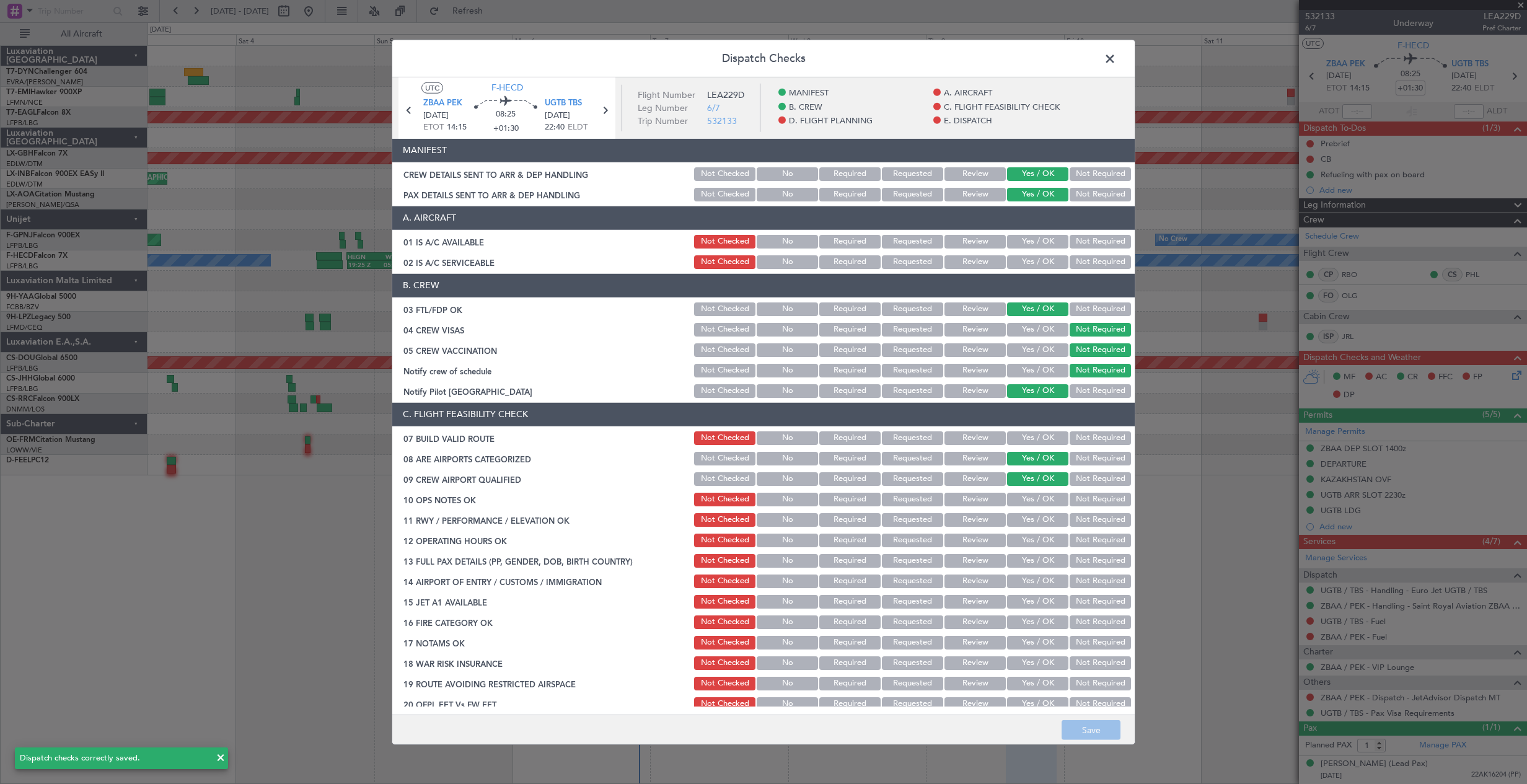
click at [1116, 62] on span at bounding box center [1116, 61] width 0 height 25
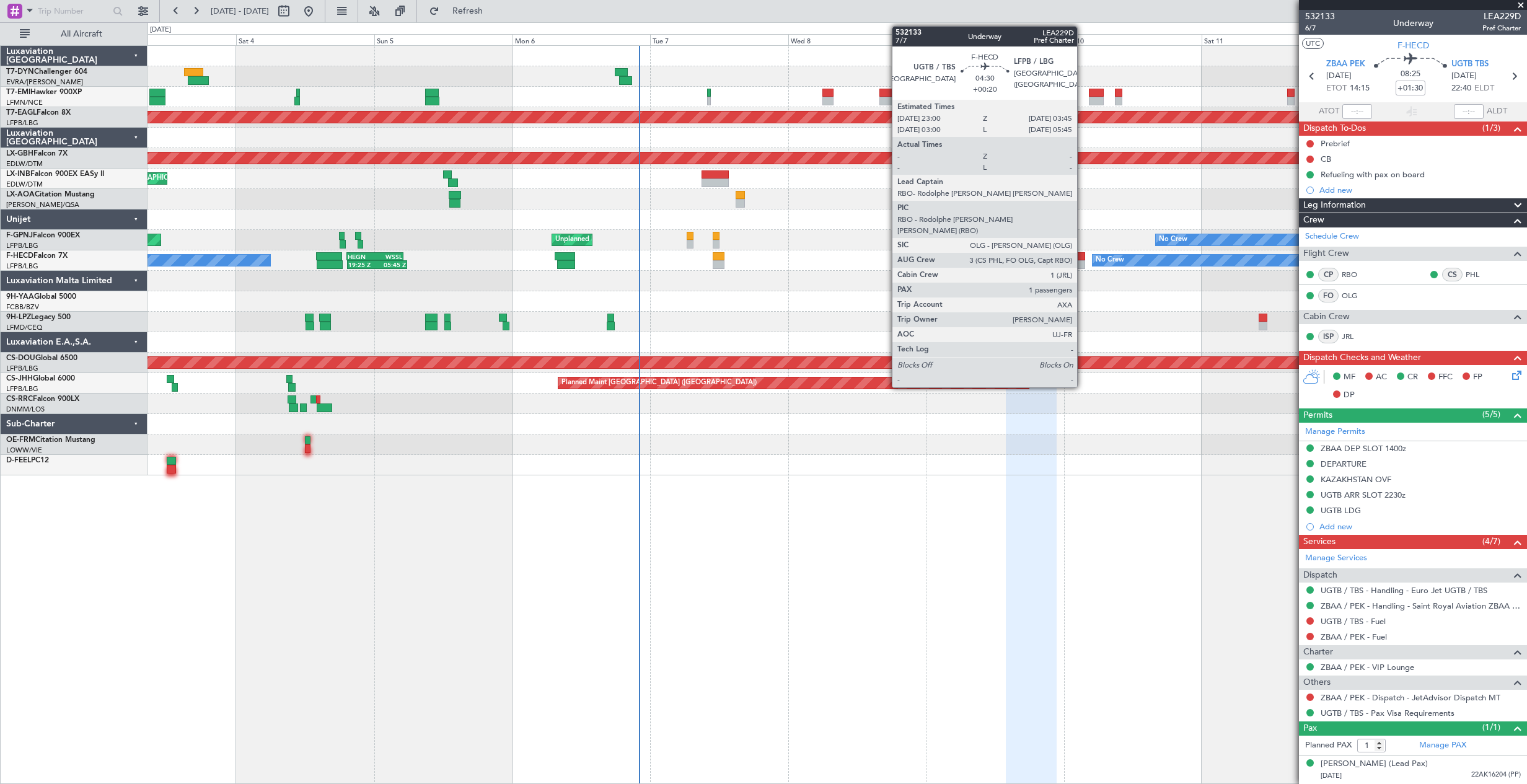
click at [1083, 264] on div at bounding box center [1072, 265] width 28 height 9
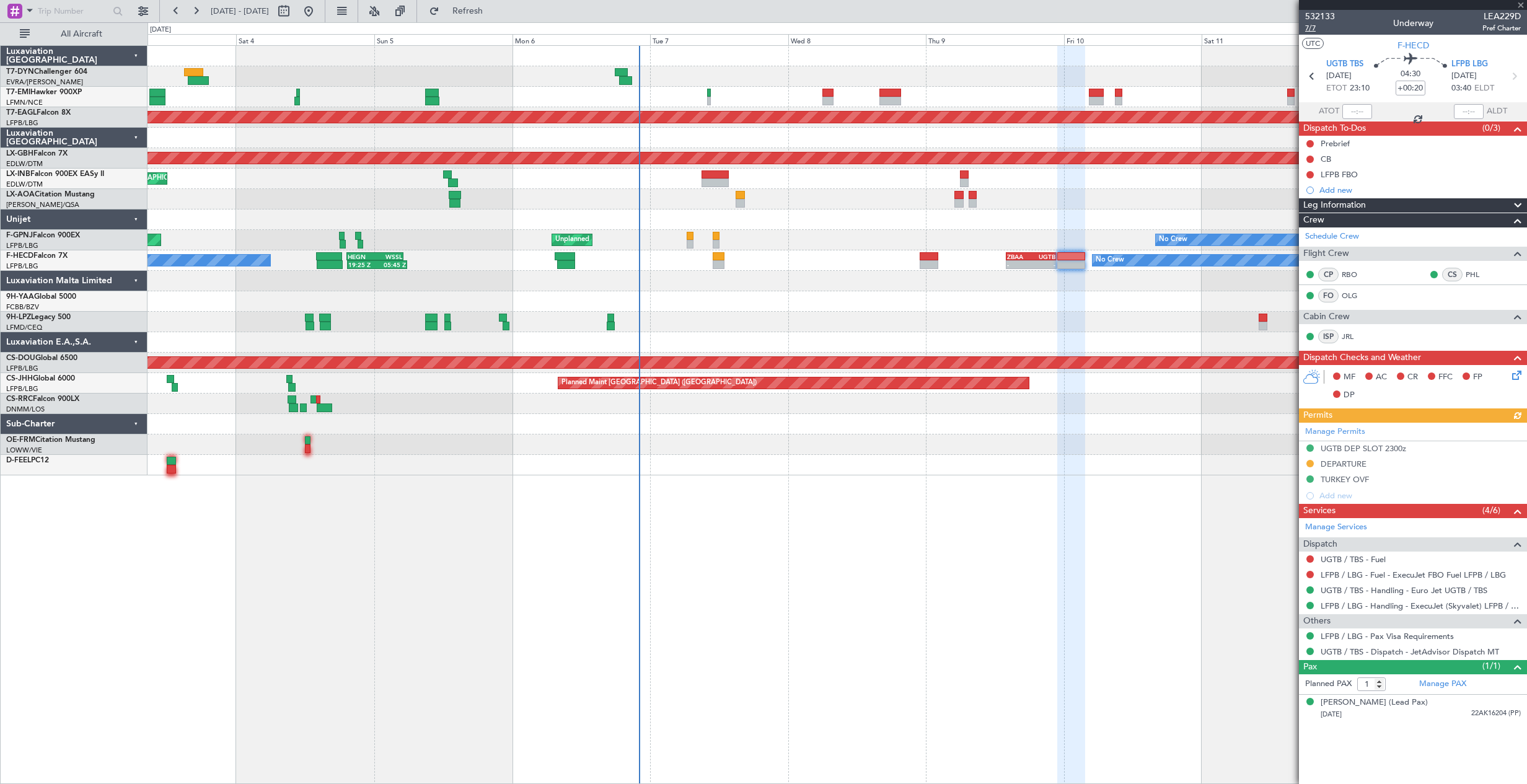
click at [1309, 27] on span "7/7" at bounding box center [1320, 28] width 30 height 10
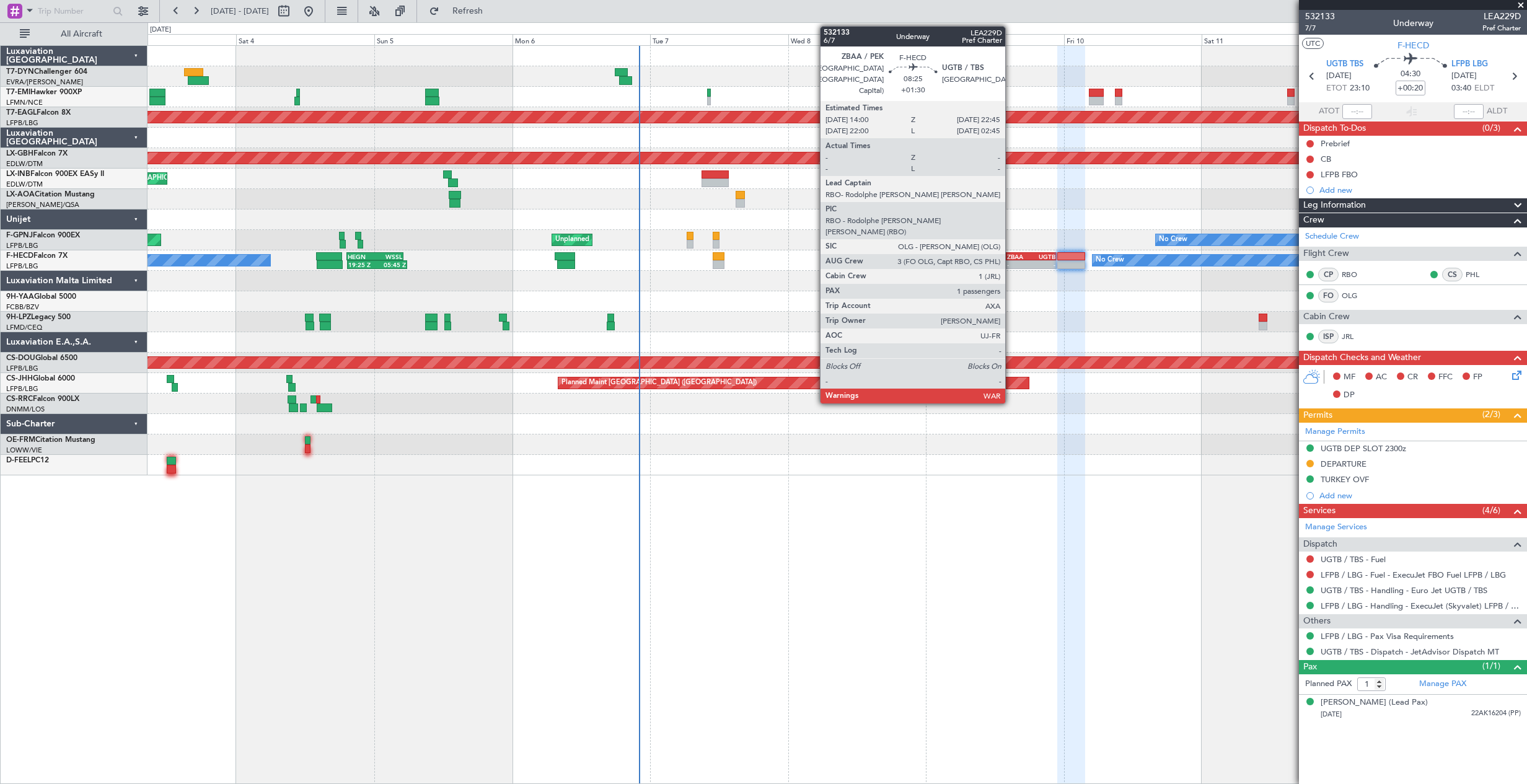
click at [1012, 259] on div "ZBAA" at bounding box center [1019, 257] width 24 height 8
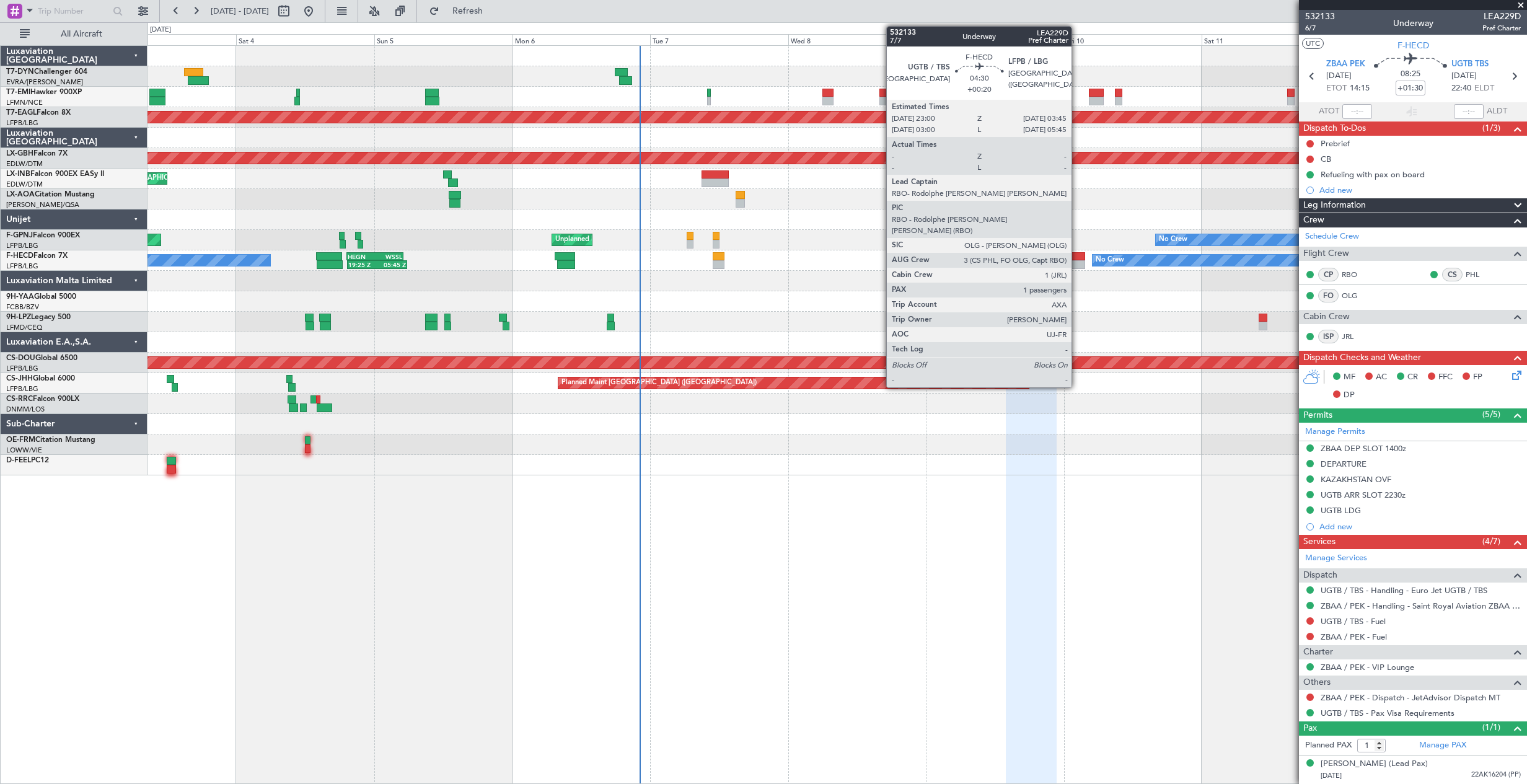
click at [1077, 260] on div at bounding box center [1072, 265] width 28 height 9
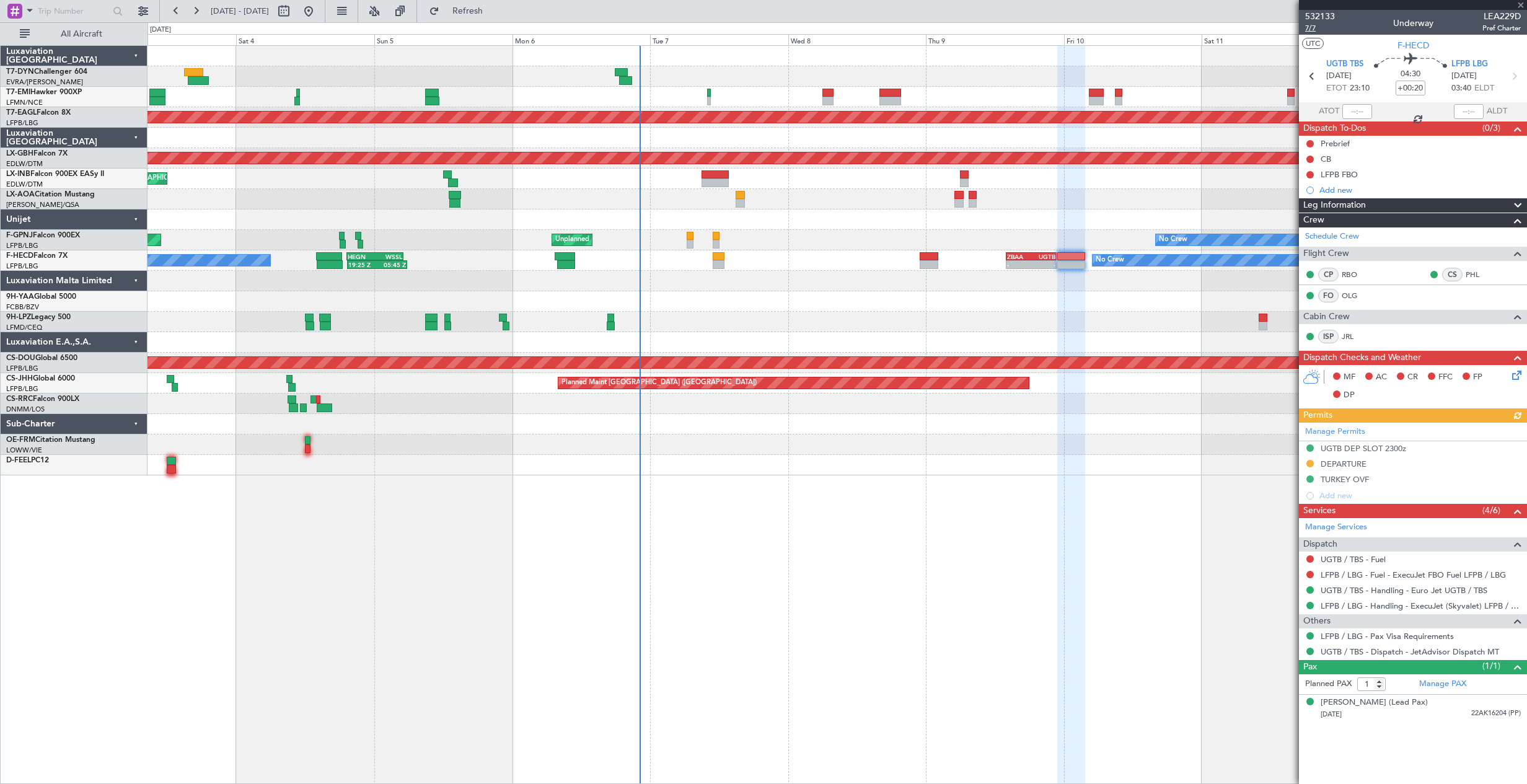
click at [1310, 29] on span "7/7" at bounding box center [1320, 28] width 30 height 10
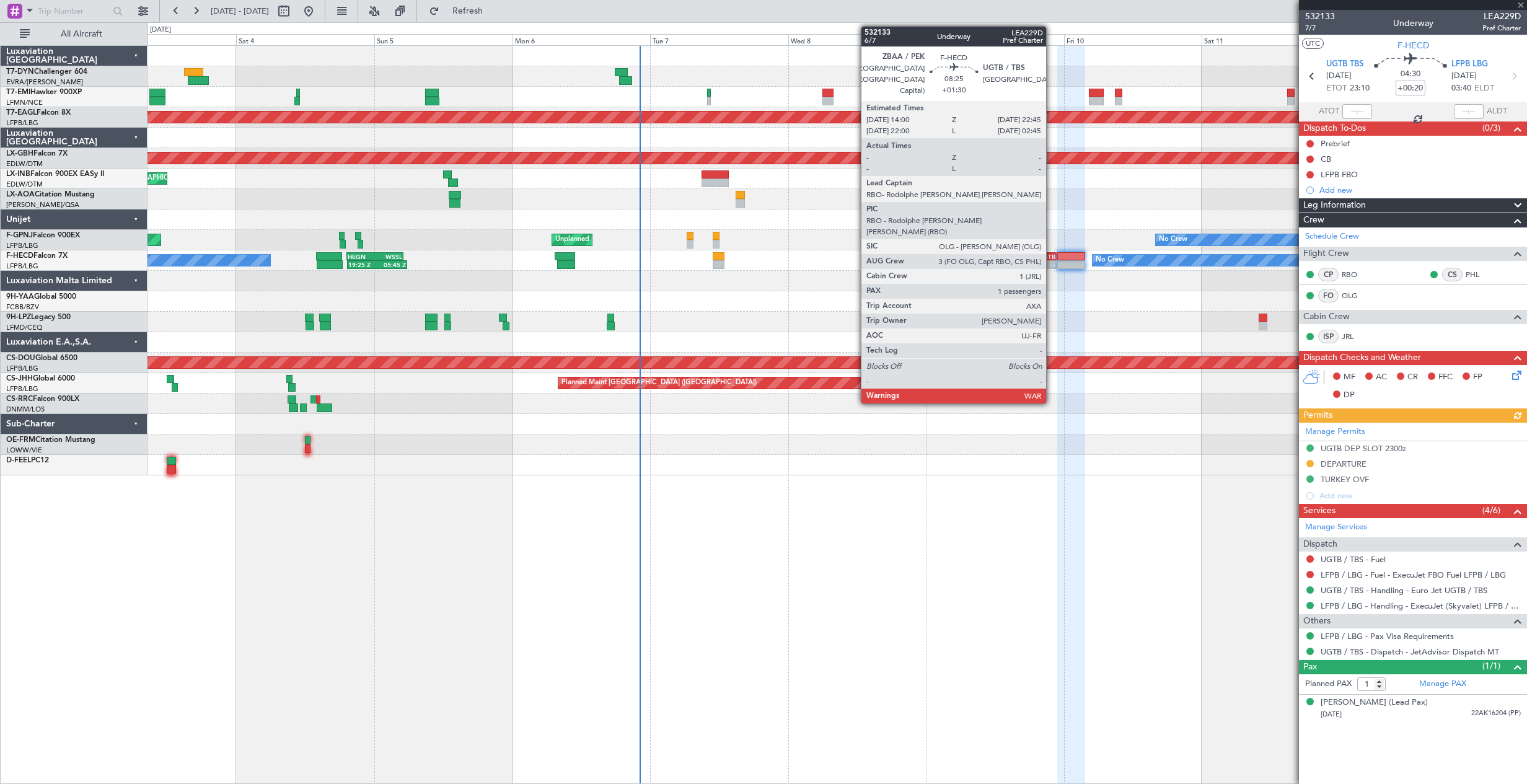
click at [1052, 262] on div "-" at bounding box center [1044, 265] width 24 height 8
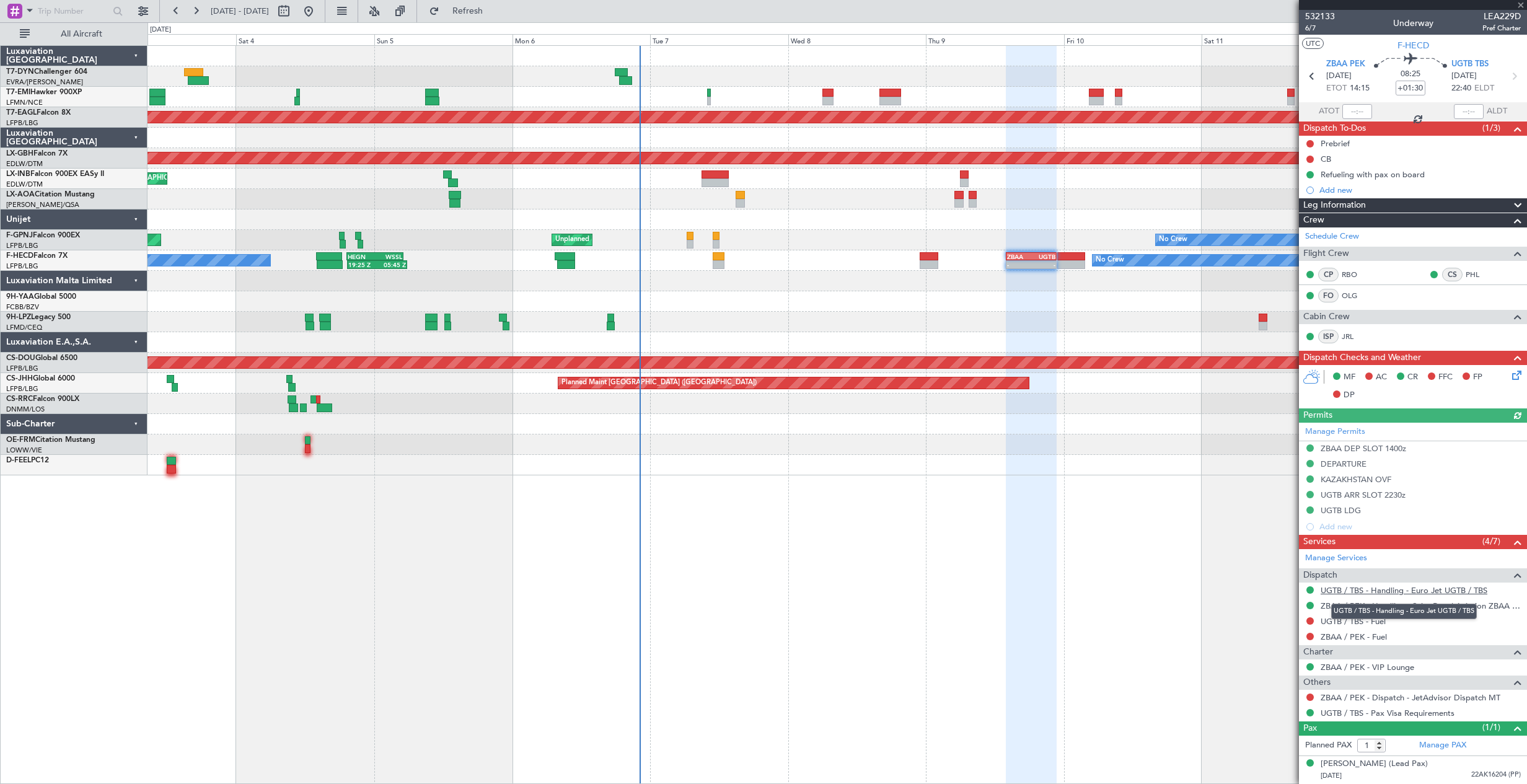
click at [1435, 591] on link "UGTB / TBS - Handling - Euro Jet UGTB / TBS" at bounding box center [1404, 590] width 167 height 10
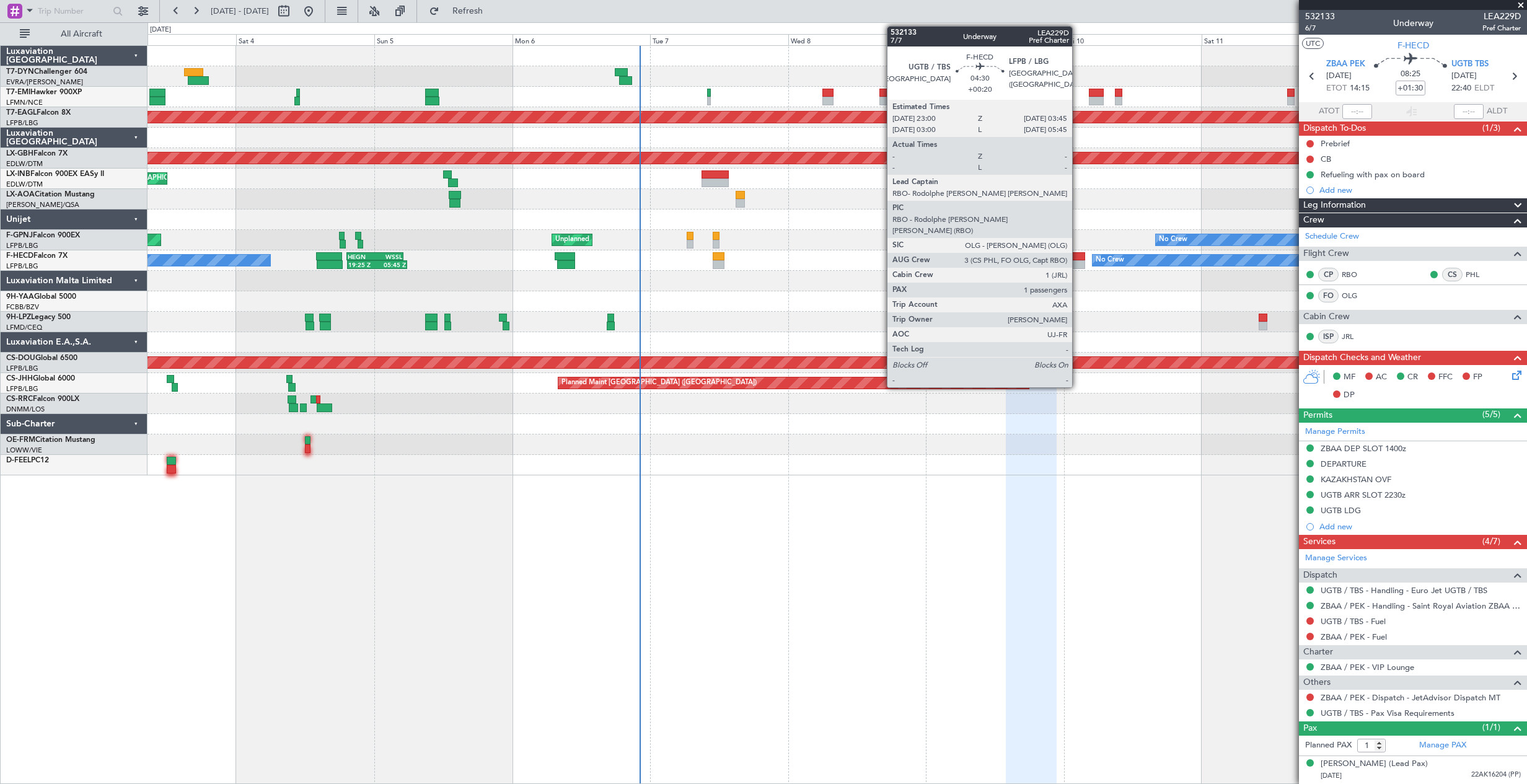
click at [1078, 259] on div at bounding box center [1072, 257] width 28 height 9
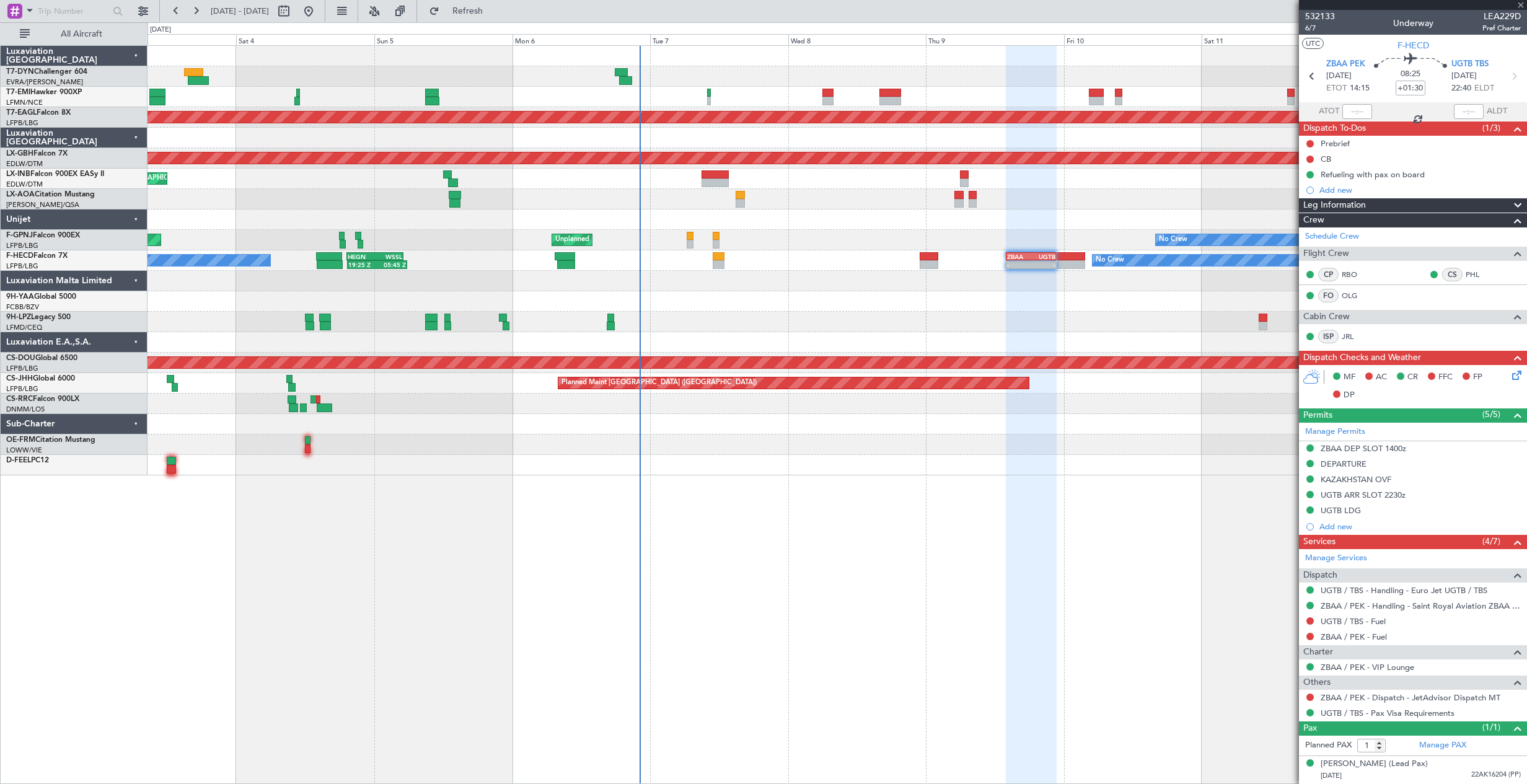
type input "+00:20"
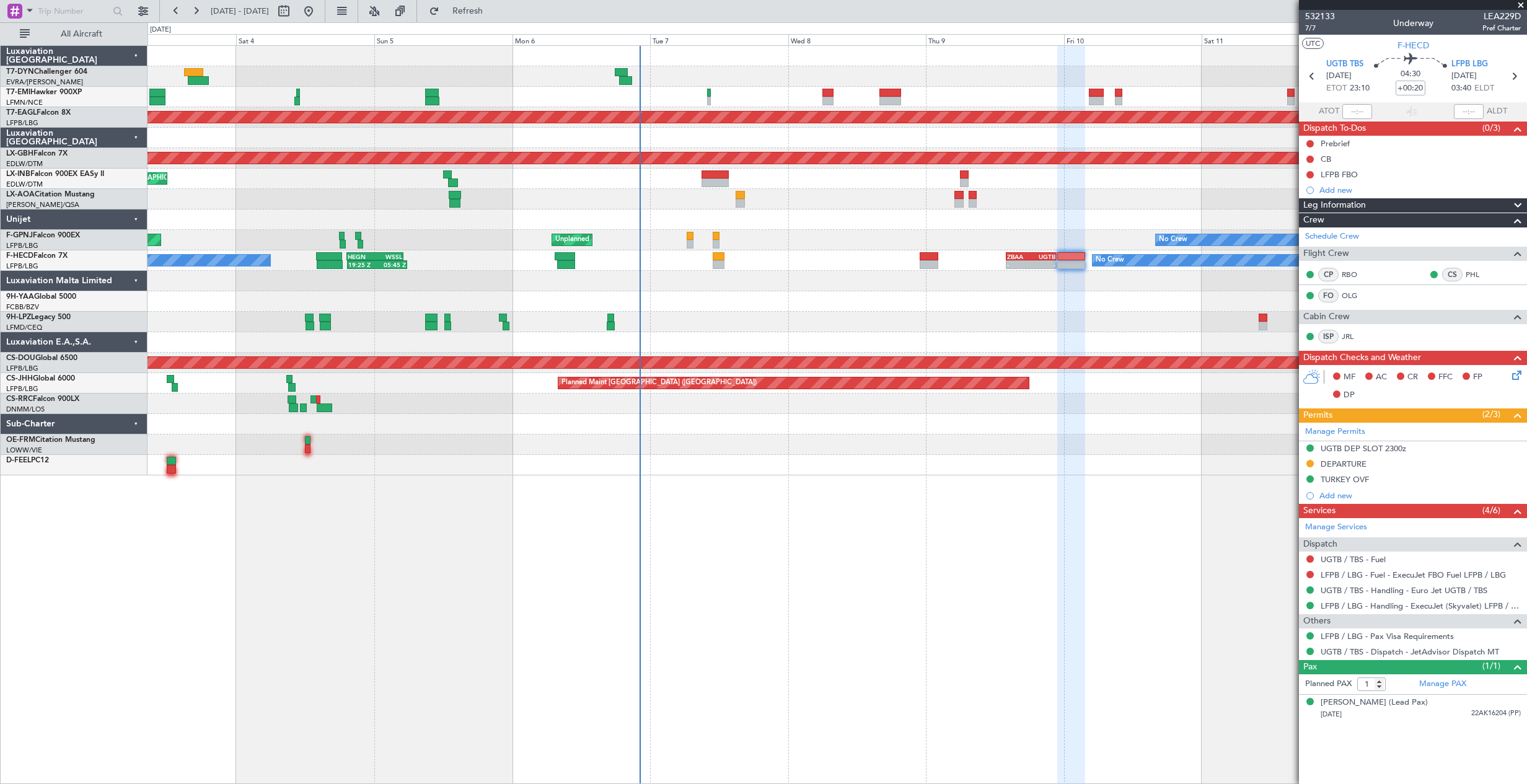
click at [1516, 377] on icon at bounding box center [1515, 373] width 10 height 10
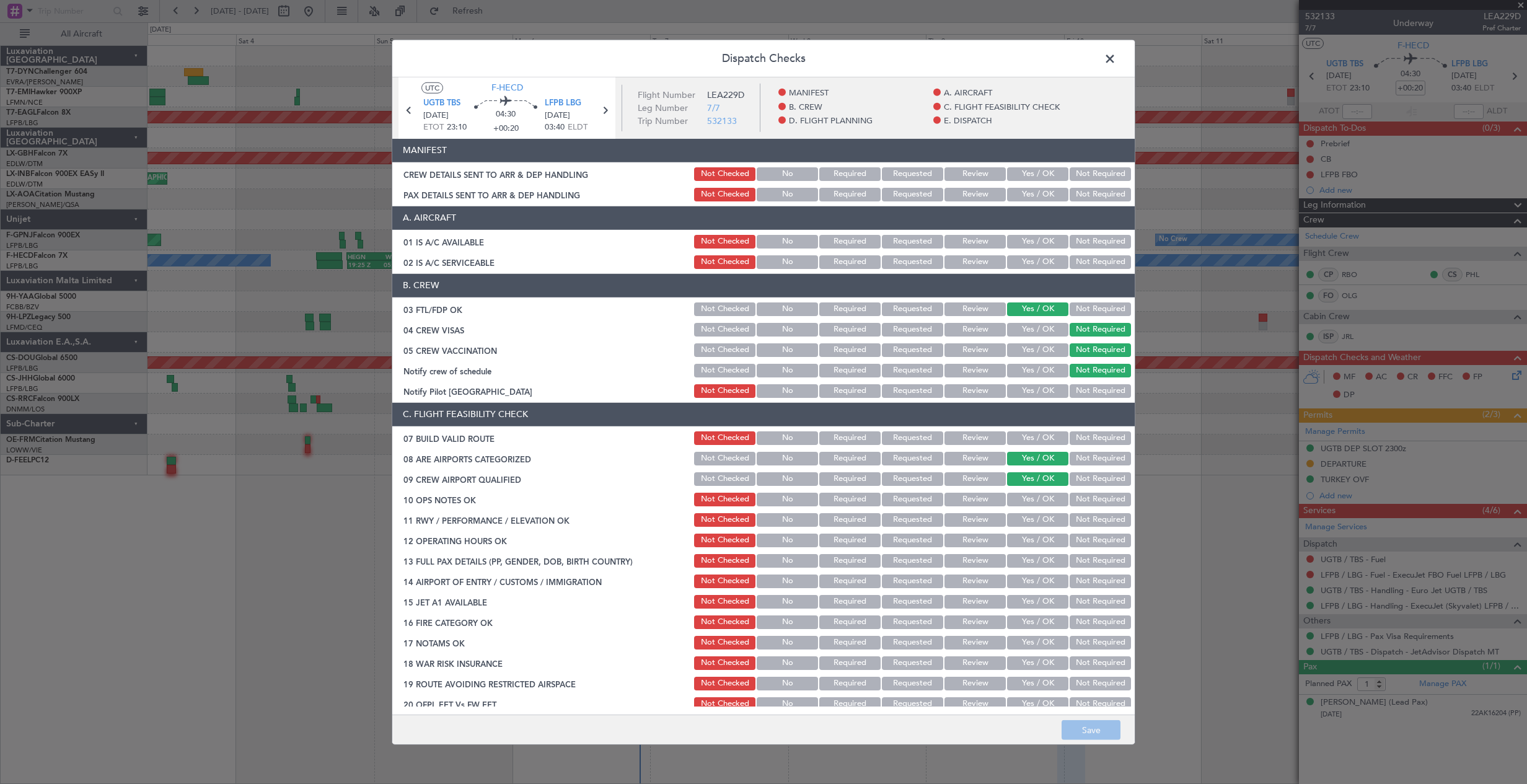
click at [1018, 165] on div "Yes / OK" at bounding box center [1037, 174] width 63 height 17
click at [1018, 178] on button "Yes / OK" at bounding box center [1038, 174] width 61 height 13
click at [1010, 199] on button "Yes / OK" at bounding box center [1038, 194] width 61 height 13
click at [1091, 725] on button "Save" at bounding box center [1091, 730] width 59 height 20
click at [1116, 56] on span at bounding box center [1116, 61] width 0 height 25
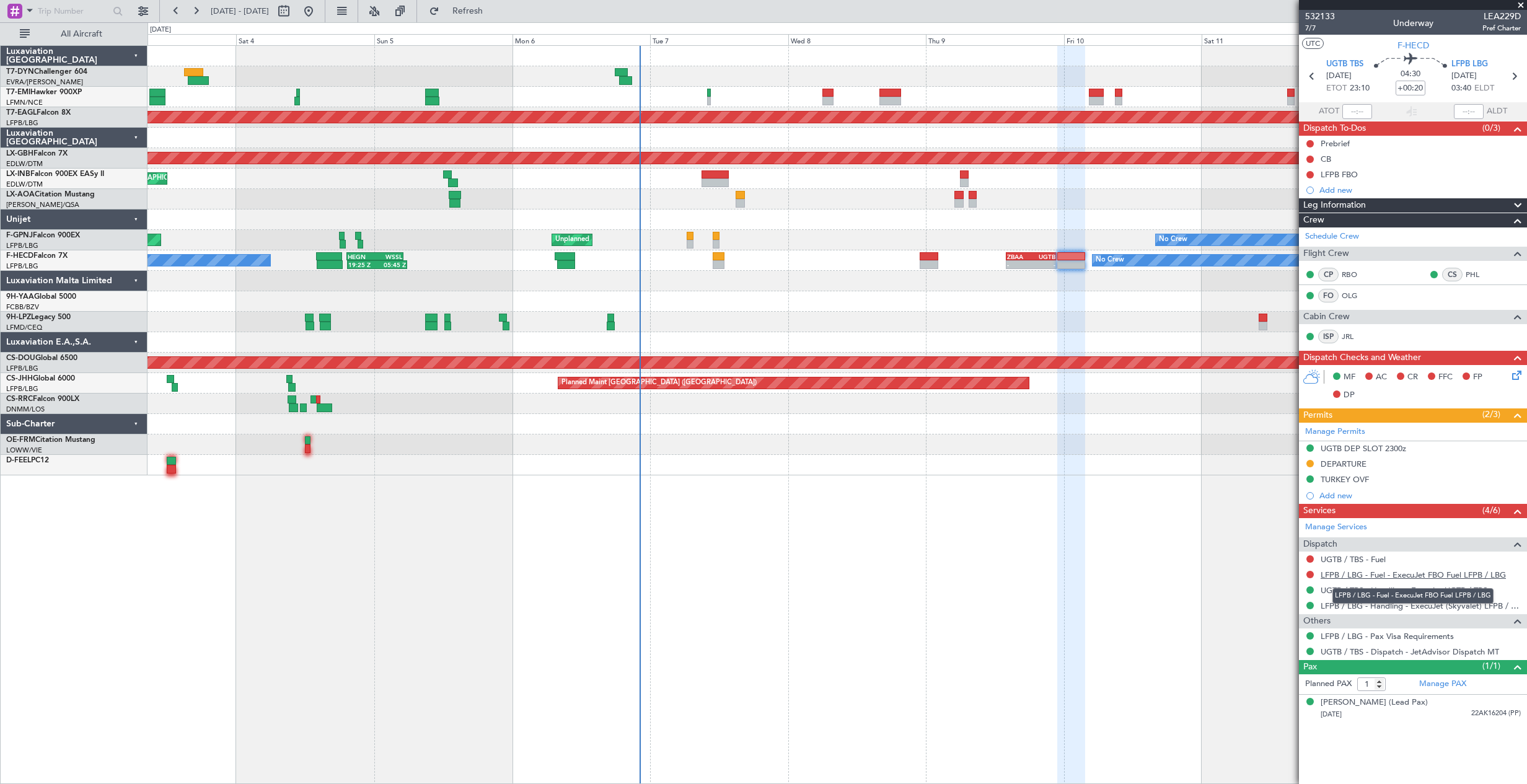
click at [1388, 575] on link "LFPB / LBG - Fuel - ExecuJet FBO Fuel LFPB / LBG" at bounding box center [1413, 575] width 185 height 10
click at [1464, 67] on span "LFPB LBG" at bounding box center [1470, 64] width 36 height 12
